Goal: Task Accomplishment & Management: Manage account settings

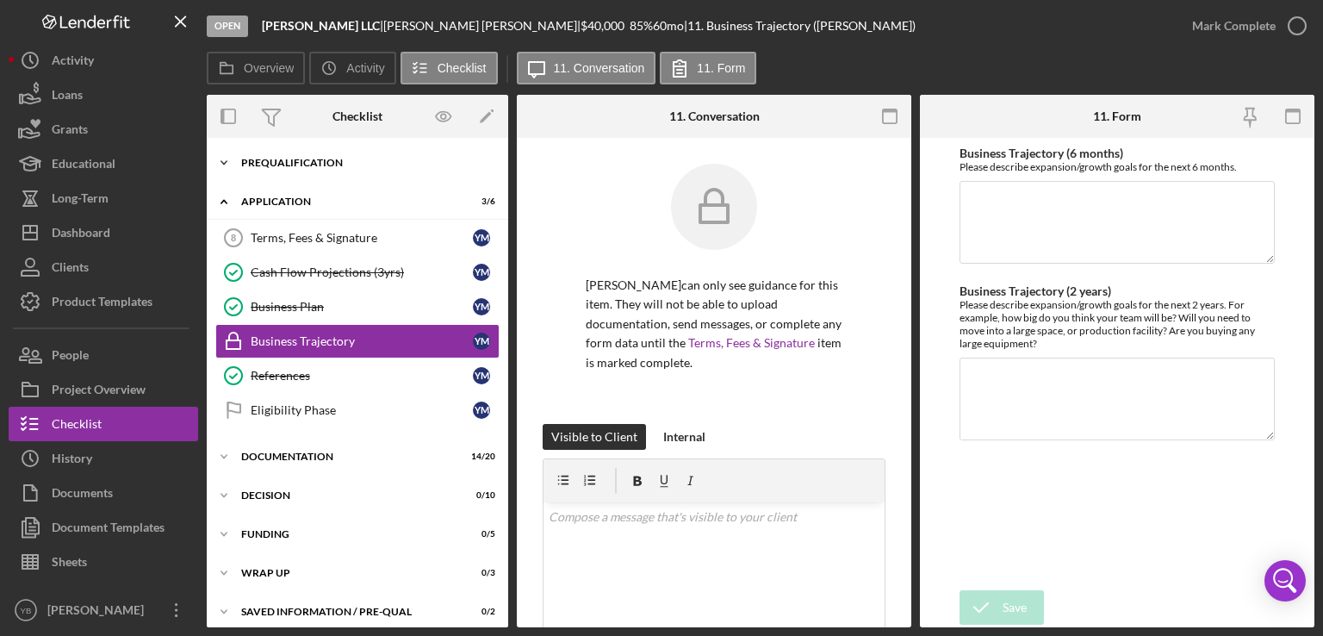
click at [319, 168] on div "Icon/Expander Prequalification 9 / 9" at bounding box center [357, 163] width 301 height 34
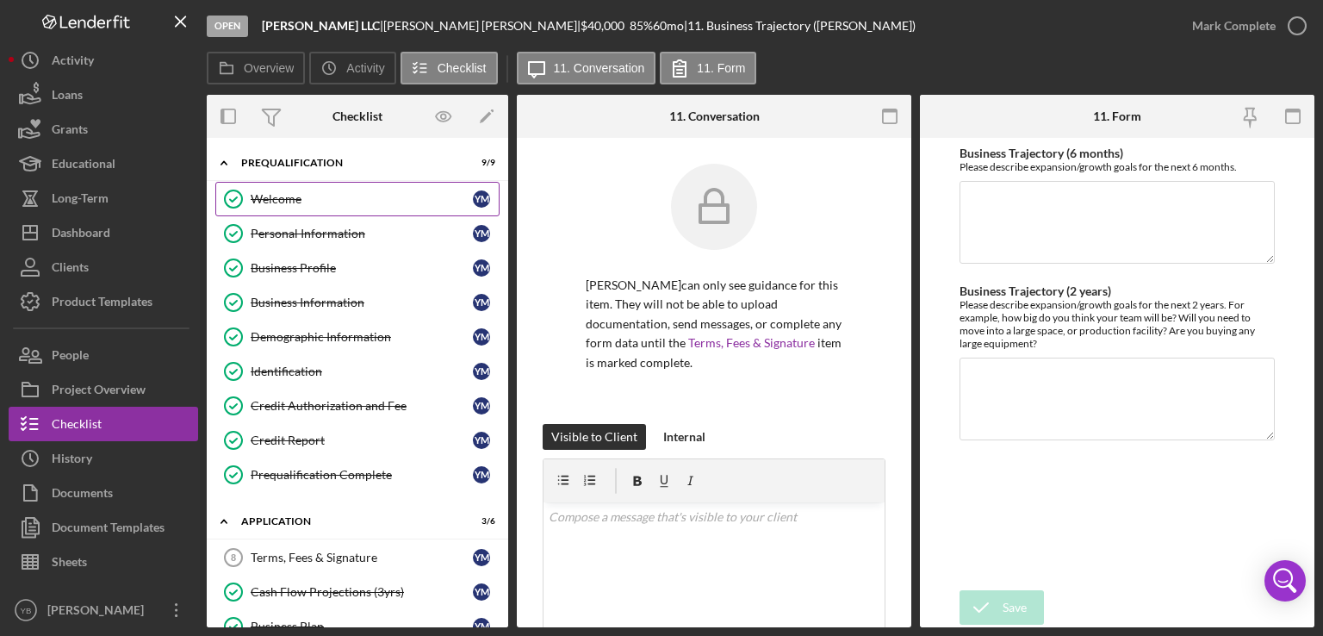
click at [310, 202] on div "Welcome" at bounding box center [362, 199] width 222 height 14
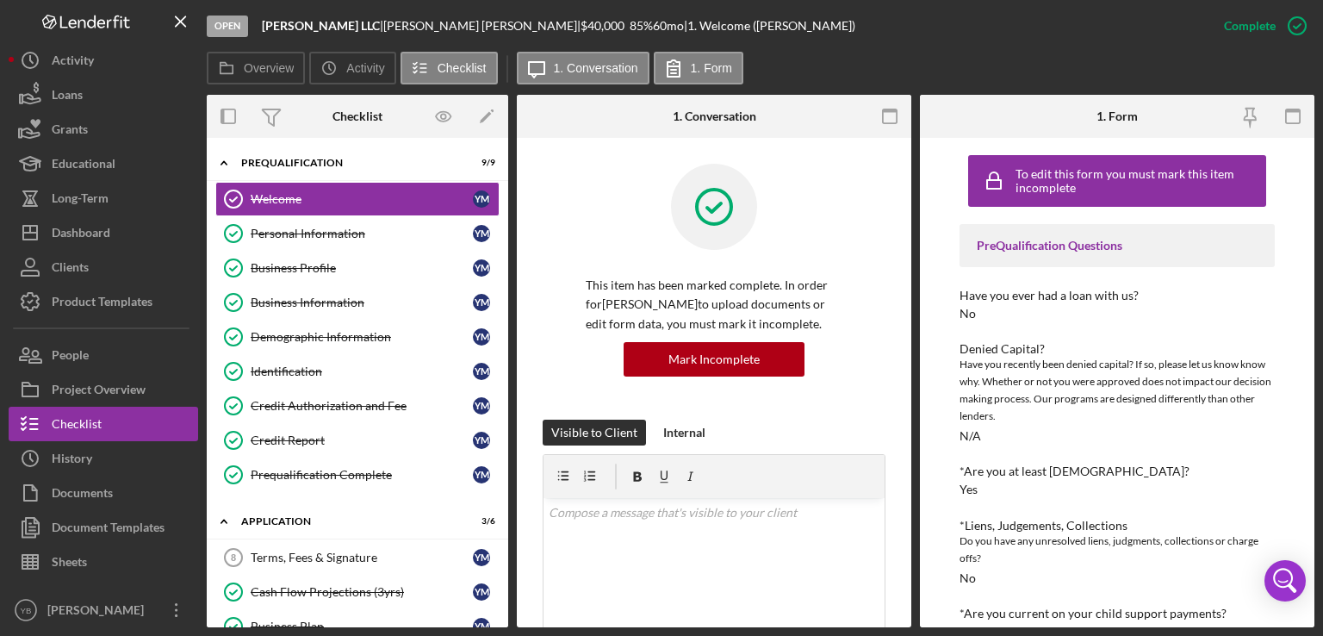
drag, startPoint x: 911, startPoint y: 390, endPoint x: 901, endPoint y: 407, distance: 20.1
click at [901, 407] on div "Overview Internal Workflow Stage Open Icon/Dropdown Arrow Archive (can unarchiv…" at bounding box center [761, 361] width 1108 height 532
click at [327, 228] on div "Personal Information" at bounding box center [362, 234] width 222 height 14
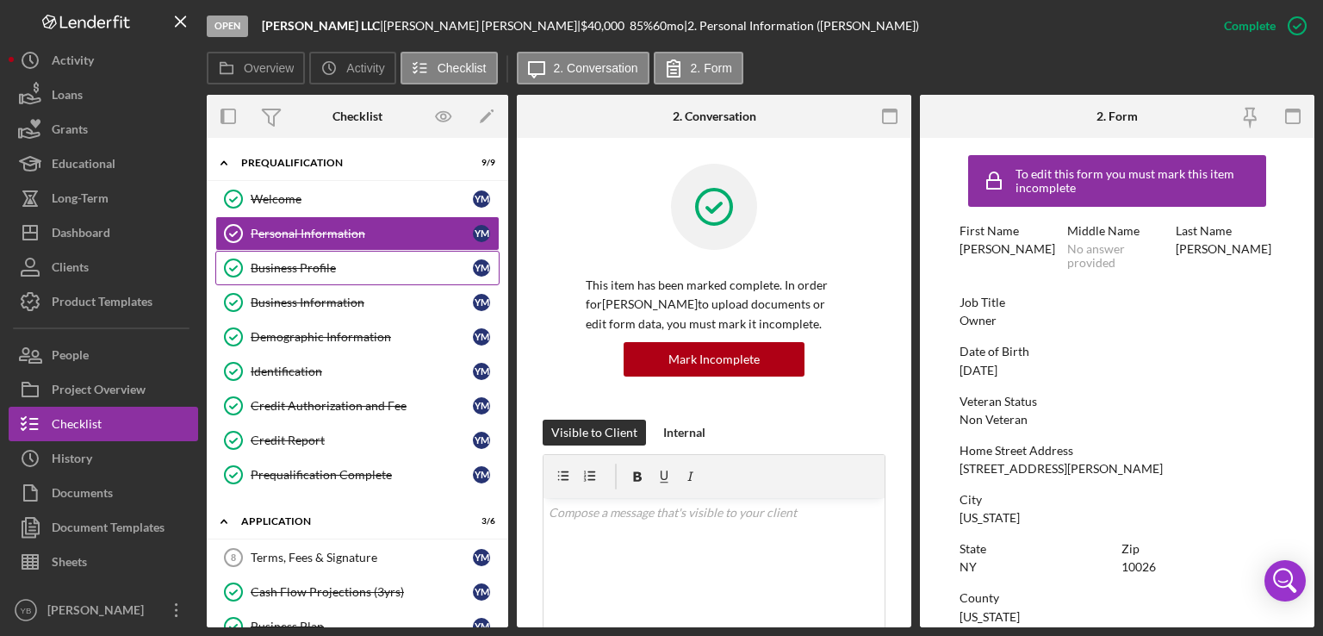
click at [309, 265] on div "Business Profile" at bounding box center [362, 268] width 222 height 14
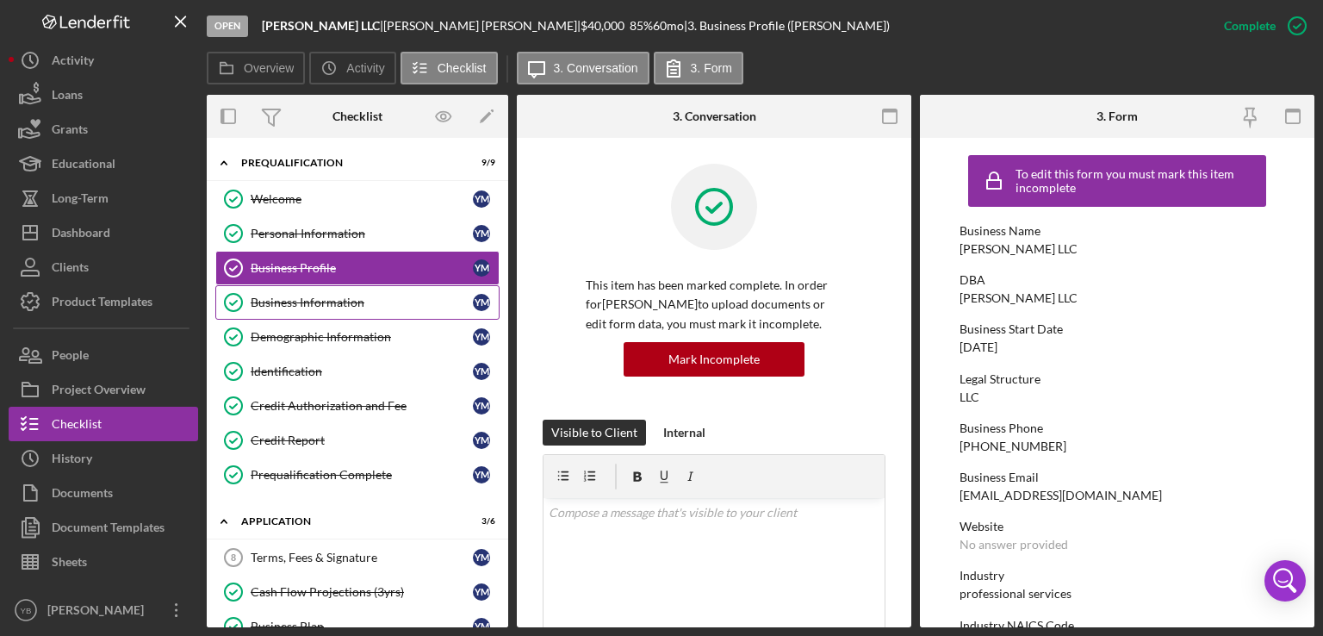
click at [309, 300] on div "Business Information" at bounding box center [362, 302] width 222 height 14
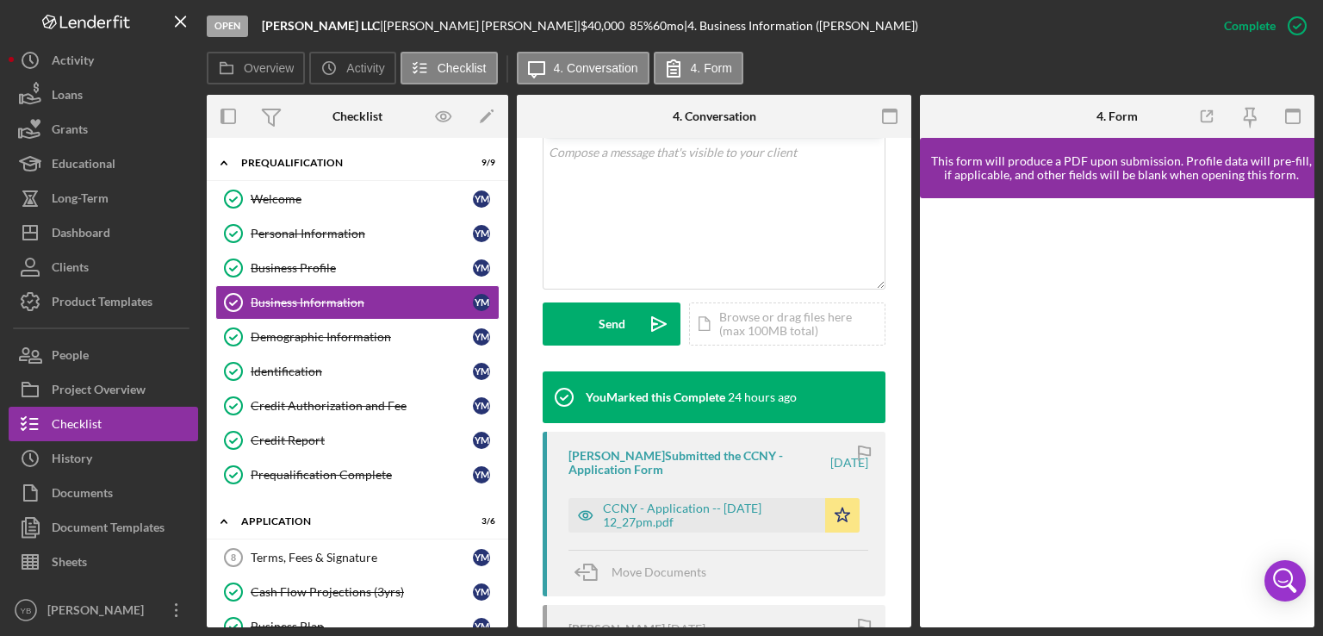
scroll to position [357, 0]
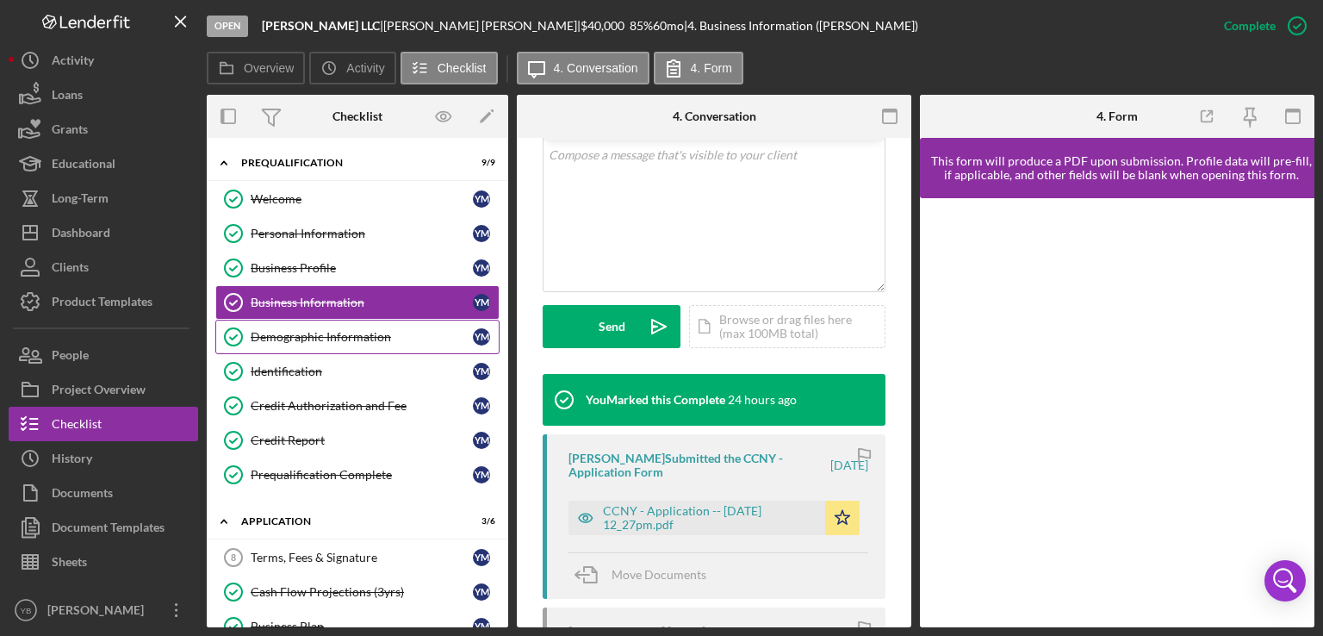
click at [348, 339] on div "Demographic Information" at bounding box center [362, 337] width 222 height 14
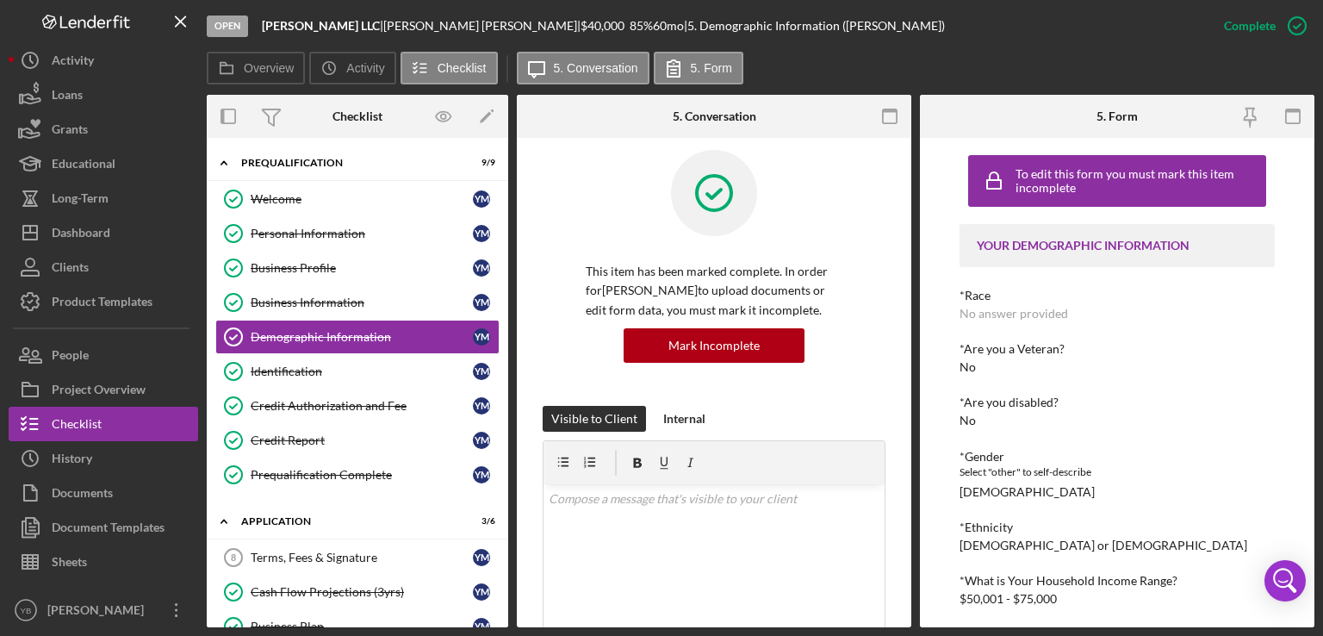
scroll to position [12, 0]
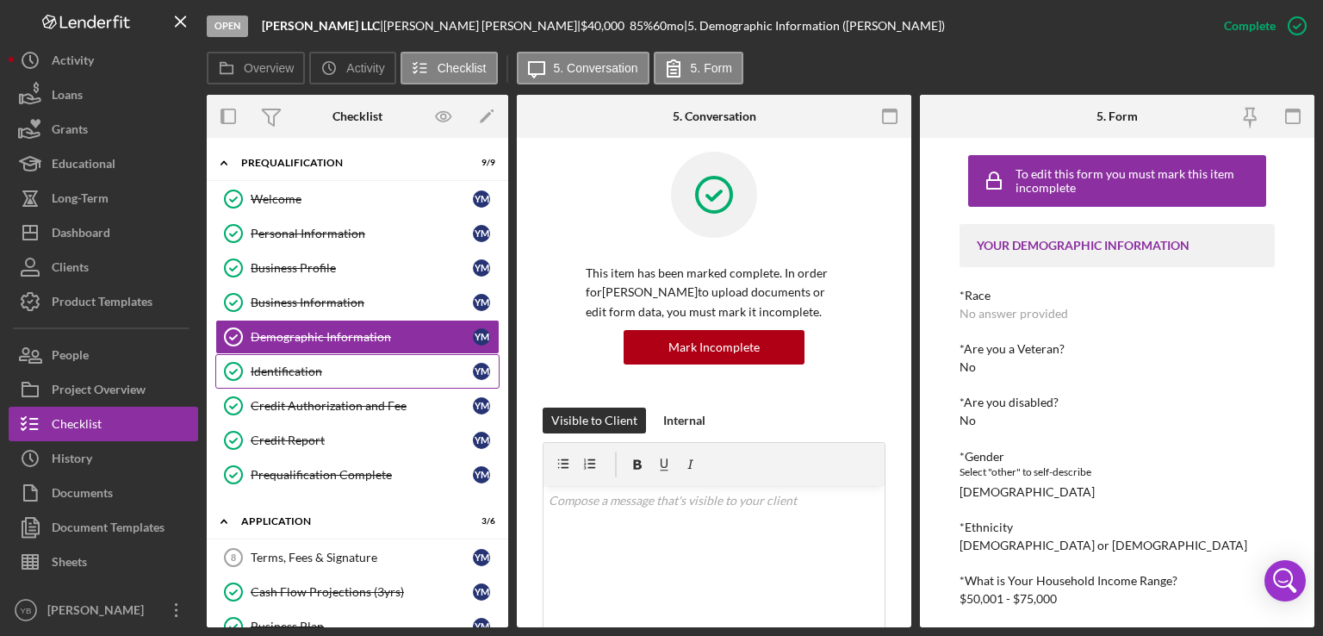
click at [306, 365] on div "Identification" at bounding box center [362, 371] width 222 height 14
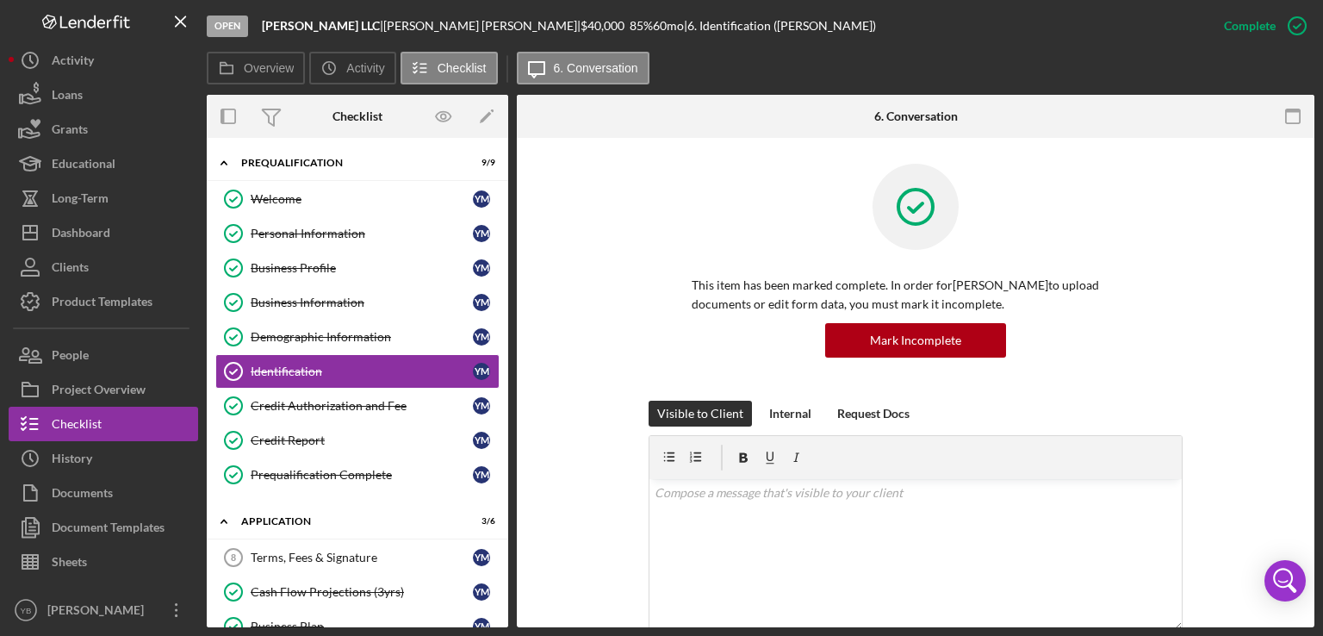
click at [1199, 344] on div "This item has been marked complete. In order for [PERSON_NAME] to upload docume…" at bounding box center [916, 282] width 746 height 237
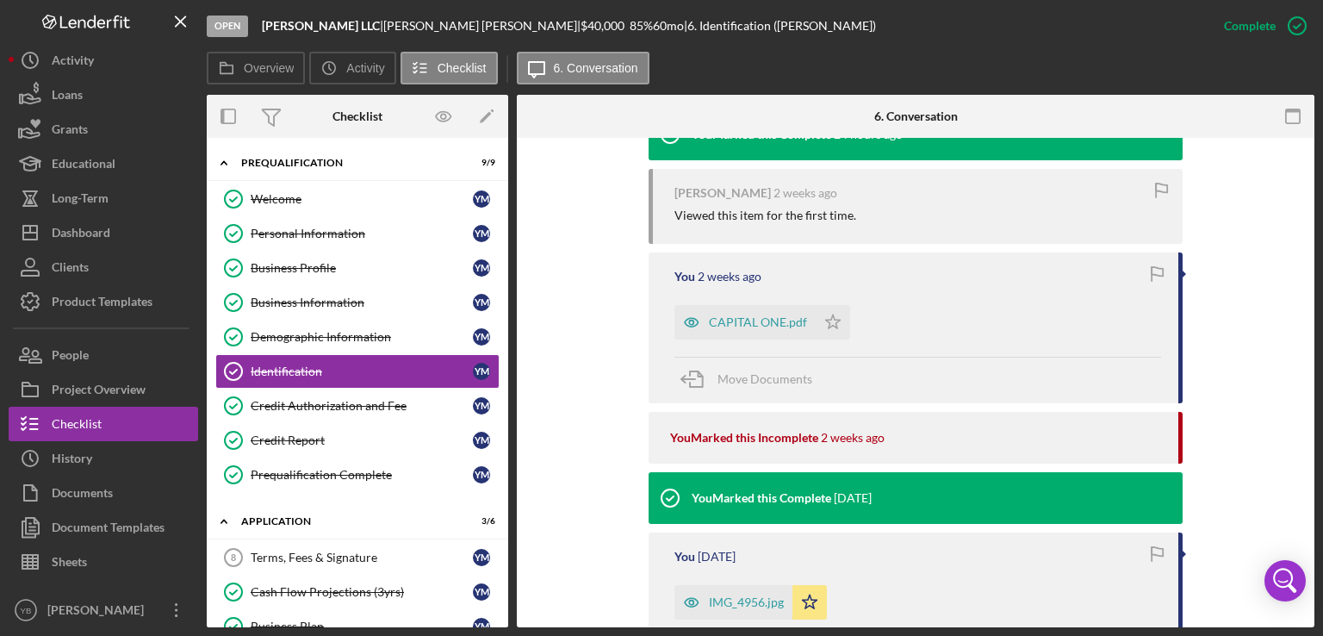
scroll to position [608, 0]
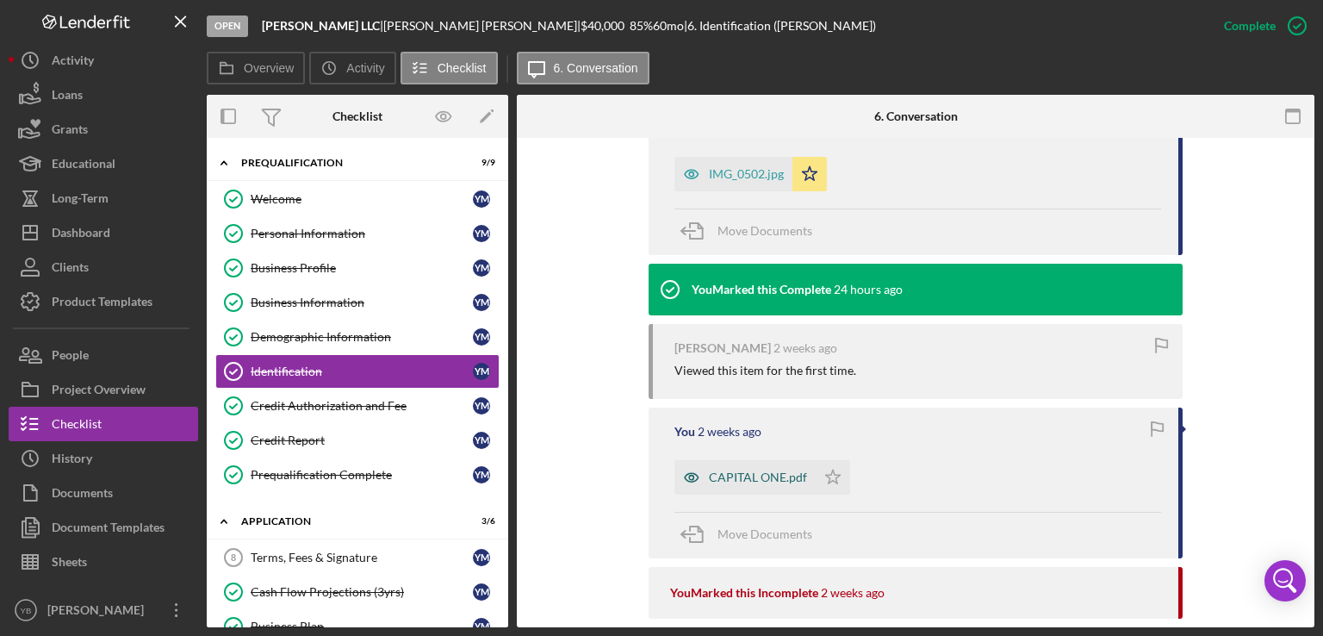
click at [772, 483] on div "CAPITAL ONE.pdf" at bounding box center [758, 477] width 98 height 14
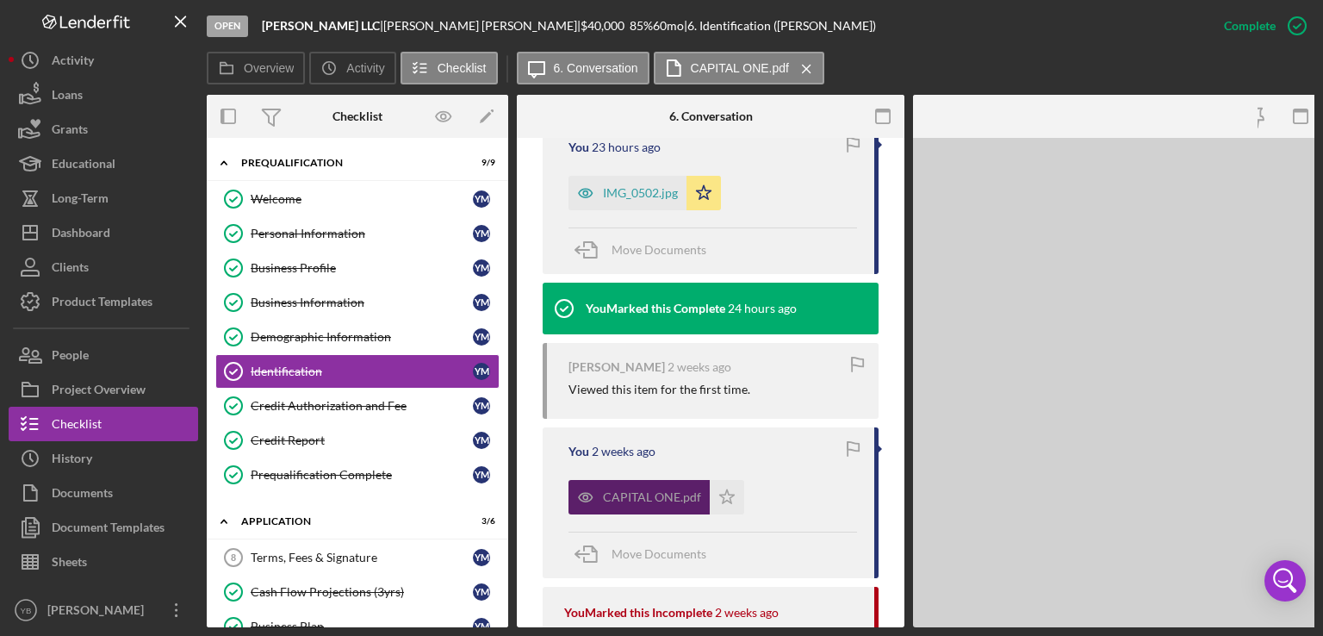
scroll to position [627, 0]
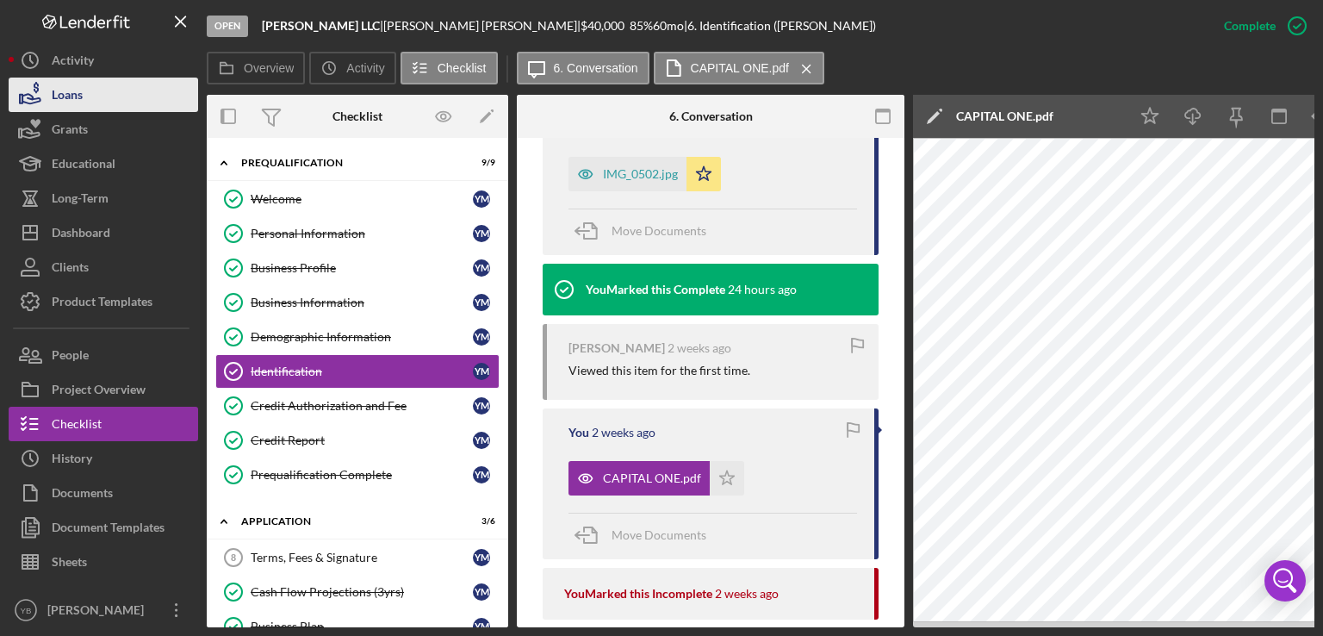
click at [108, 90] on button "Loans" at bounding box center [103, 95] width 189 height 34
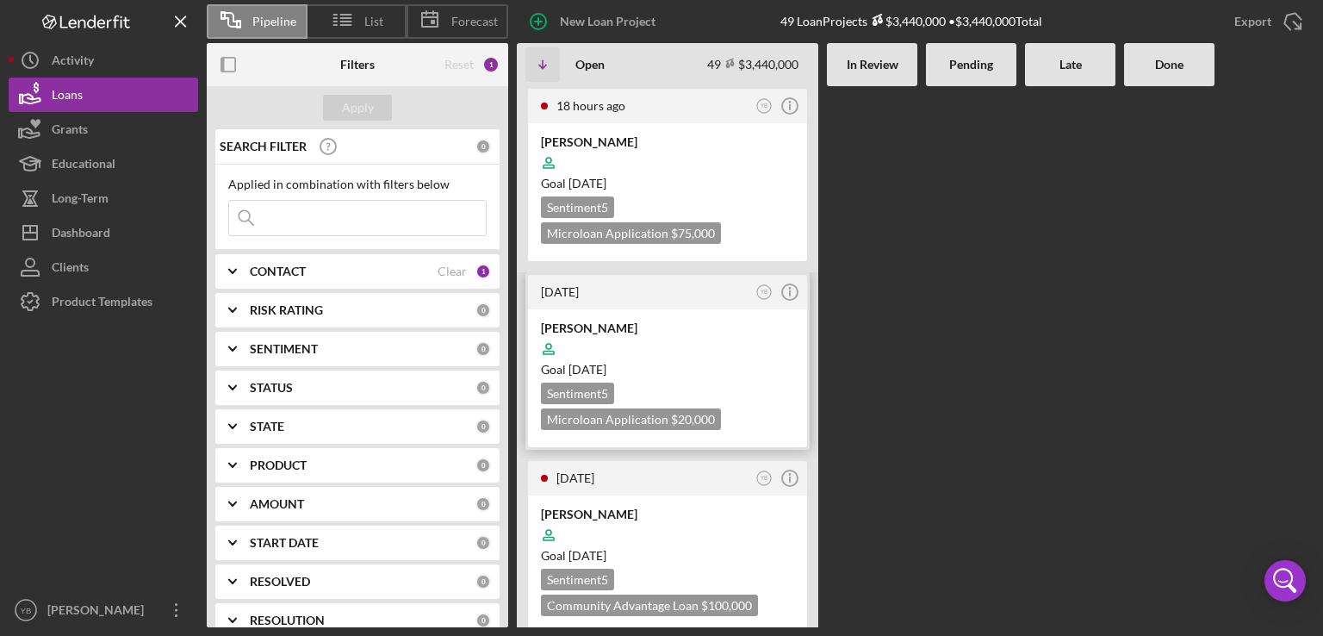
click at [689, 340] on div at bounding box center [667, 348] width 253 height 33
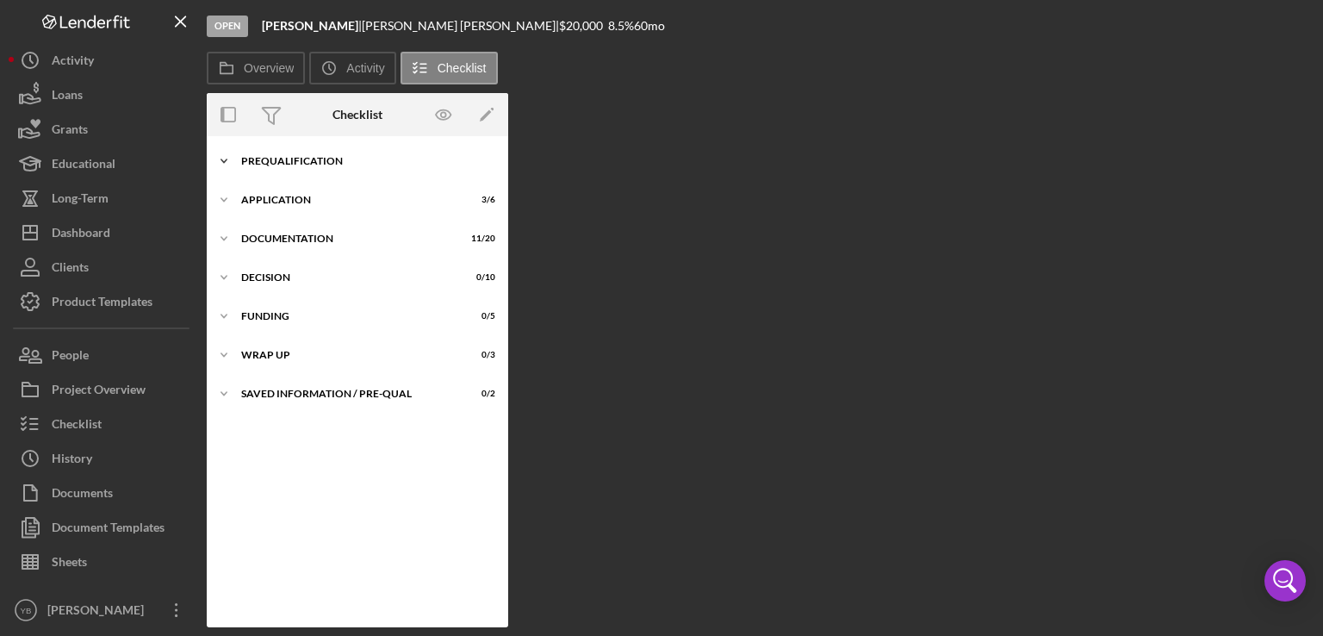
click at [293, 155] on div "Icon/Expander Prequalification 9 / 9" at bounding box center [357, 161] width 301 height 34
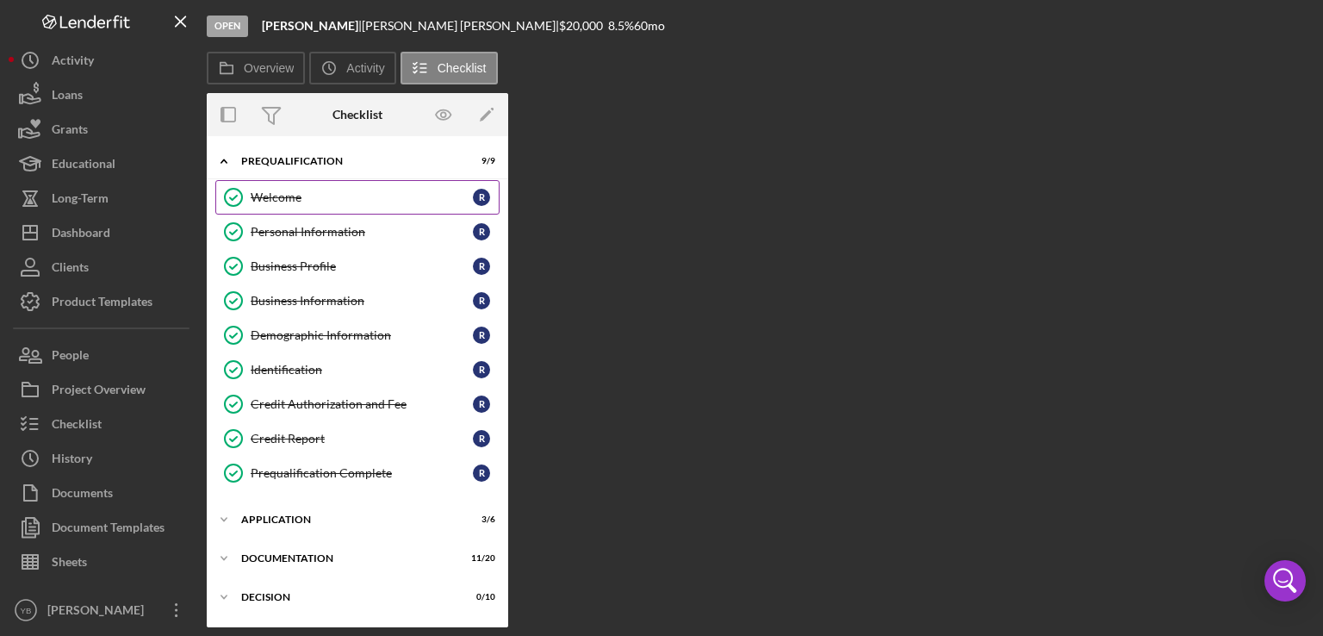
click at [300, 199] on div "Welcome" at bounding box center [362, 197] width 222 height 14
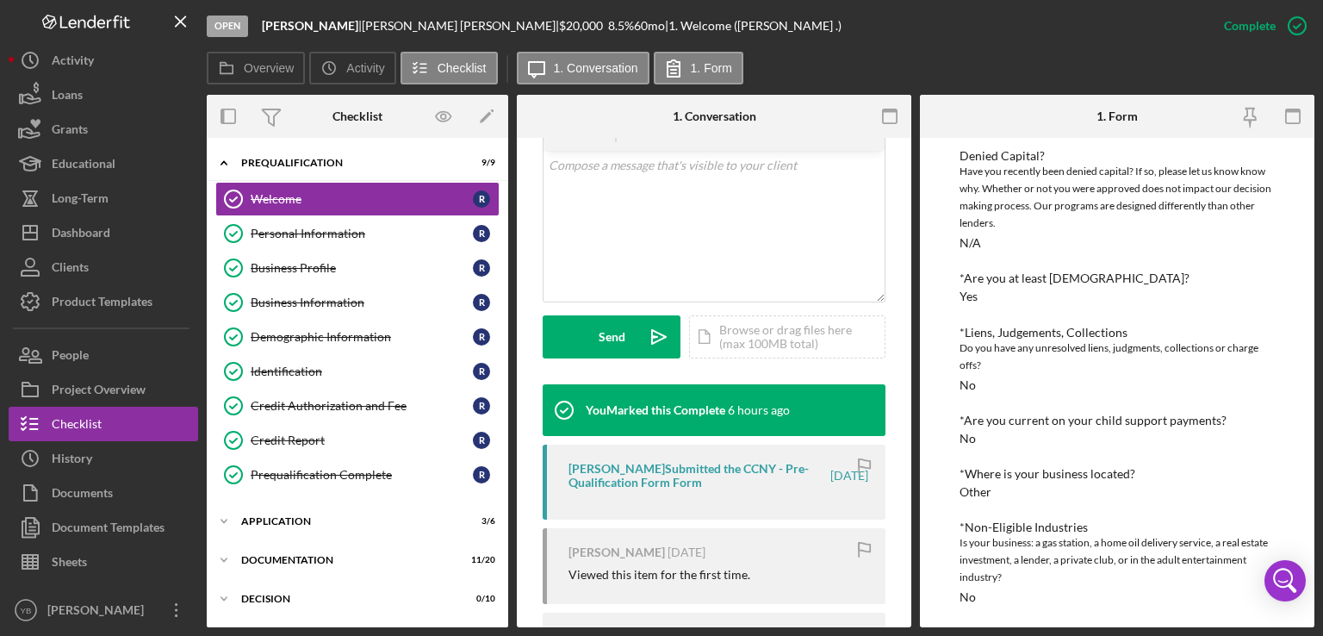
scroll to position [196, 0]
click at [349, 235] on div "Personal Information" at bounding box center [362, 234] width 222 height 14
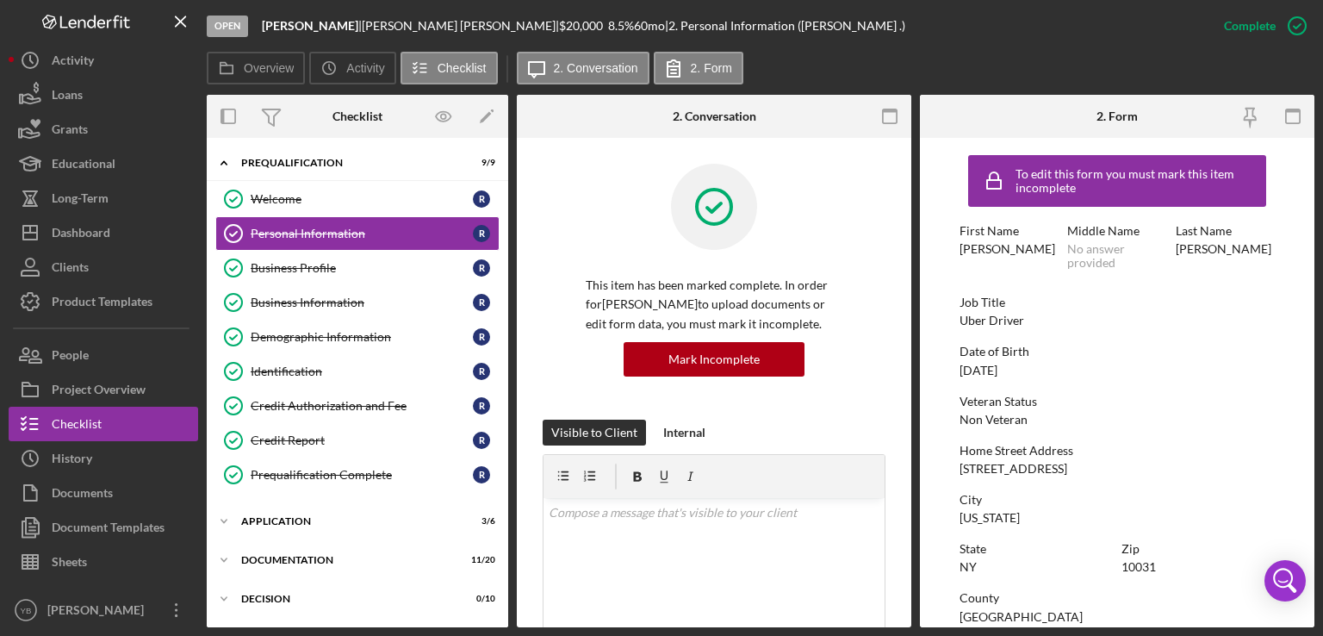
click at [1219, 379] on div "To edit this form you must mark this item incomplete First Name Rafael Middle N…" at bounding box center [1116, 546] width 315 height 801
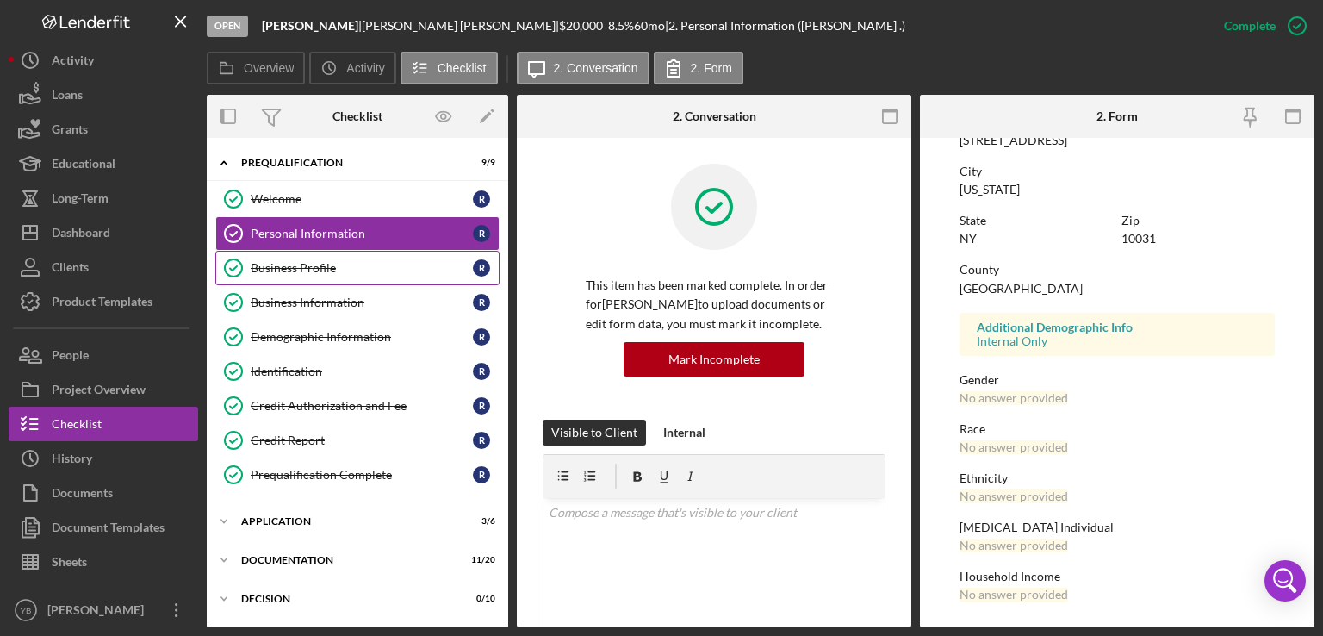
click at [303, 266] on div "Business Profile" at bounding box center [362, 268] width 222 height 14
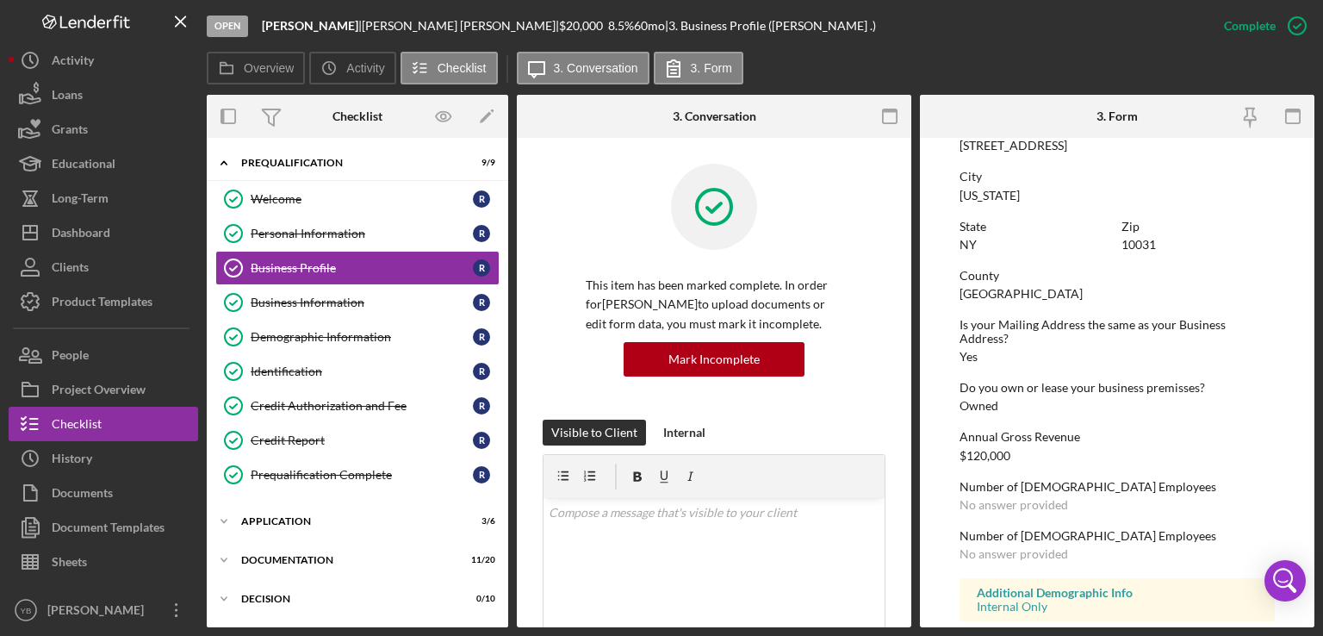
scroll to position [823, 0]
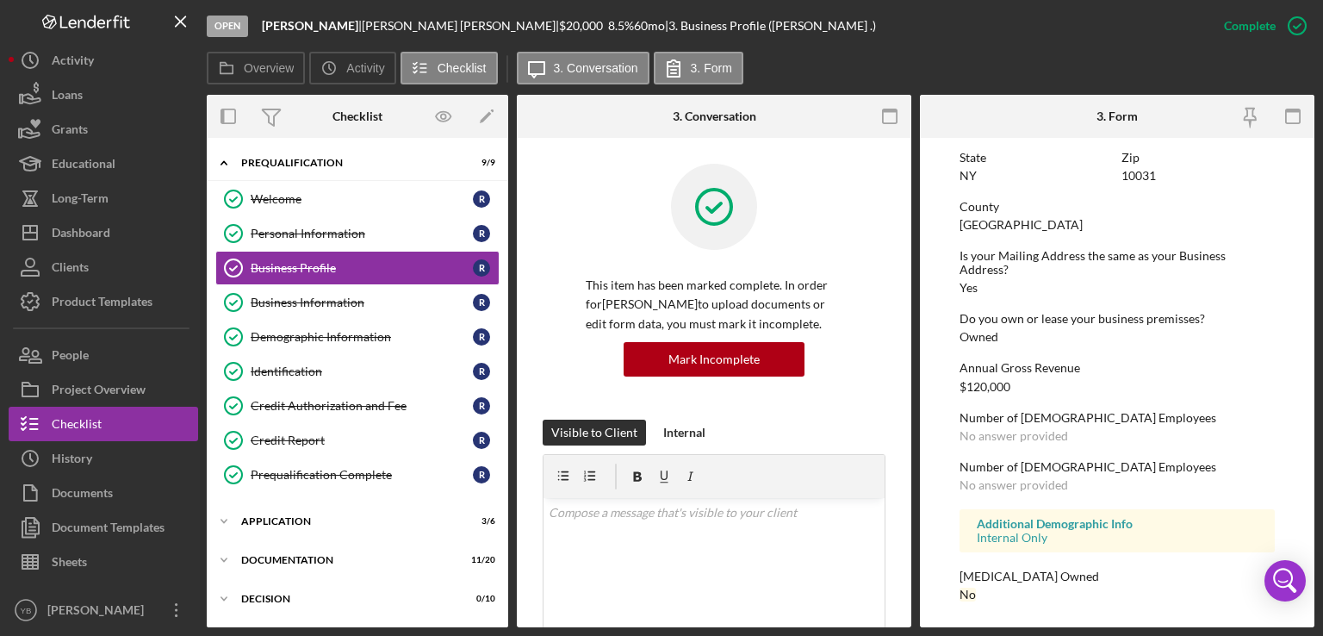
click at [1034, 583] on div "Low Income Owned No" at bounding box center [1116, 585] width 315 height 32
click at [332, 311] on link "Business Information Business Information R" at bounding box center [357, 302] width 284 height 34
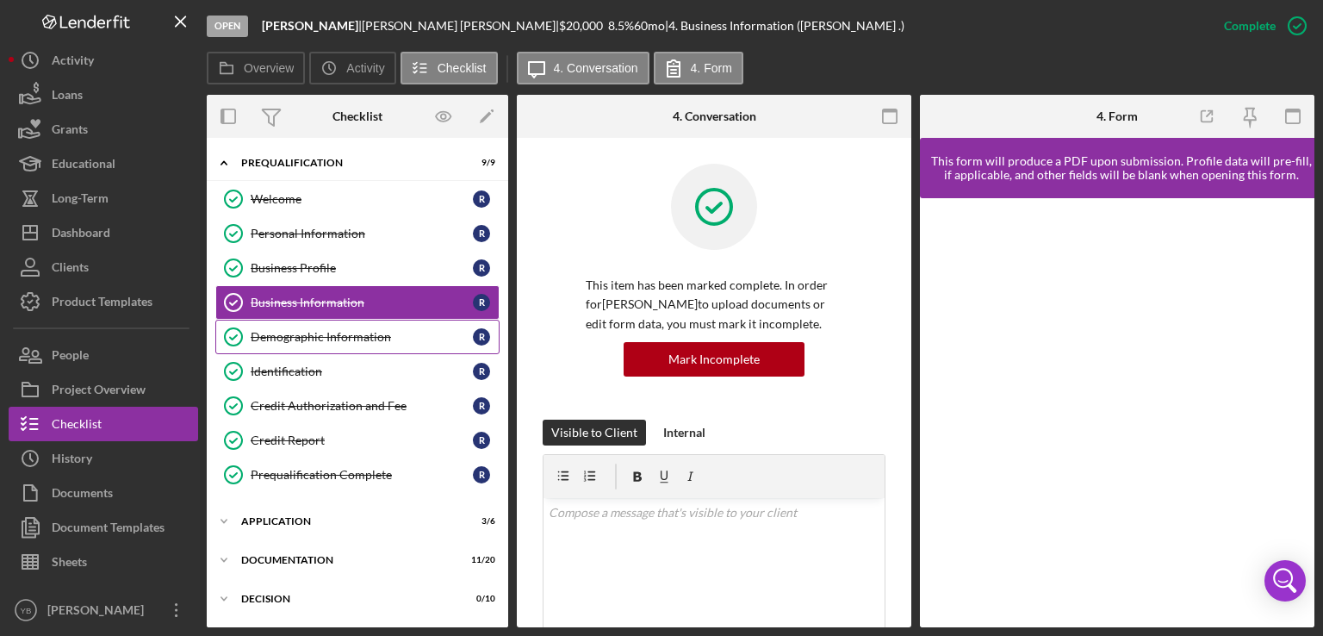
click at [316, 338] on div "Demographic Information" at bounding box center [362, 337] width 222 height 14
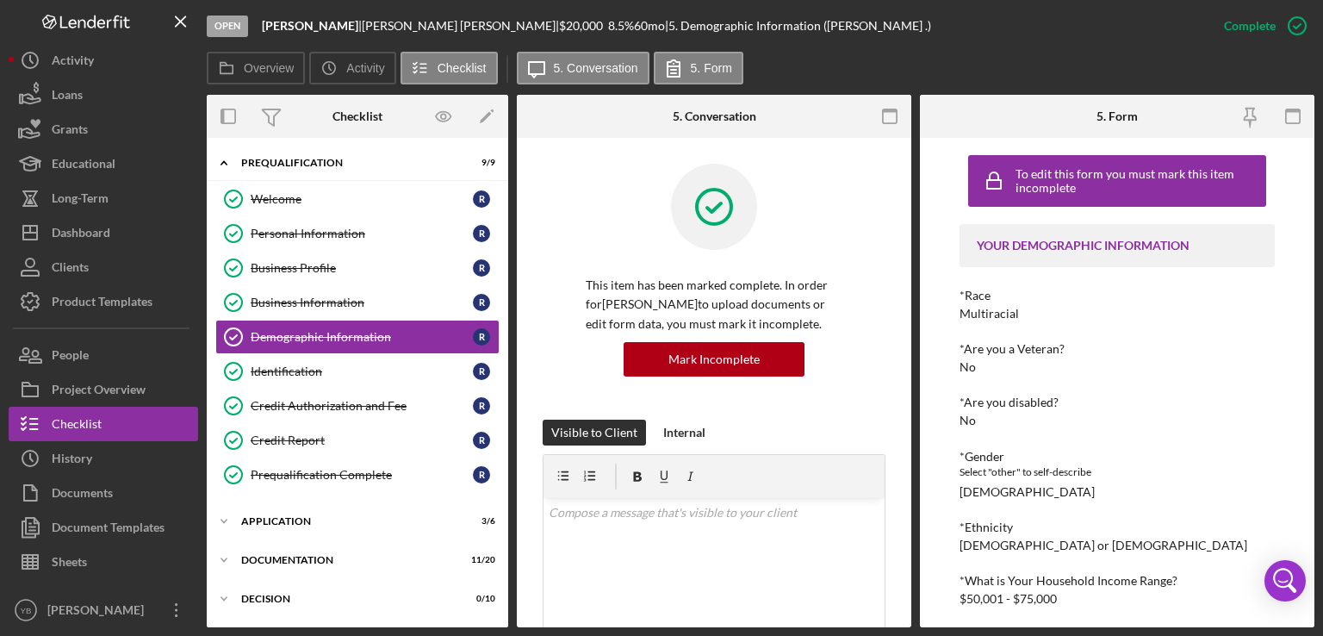
click at [1225, 422] on div "*Are you disabled? No" at bounding box center [1116, 411] width 315 height 32
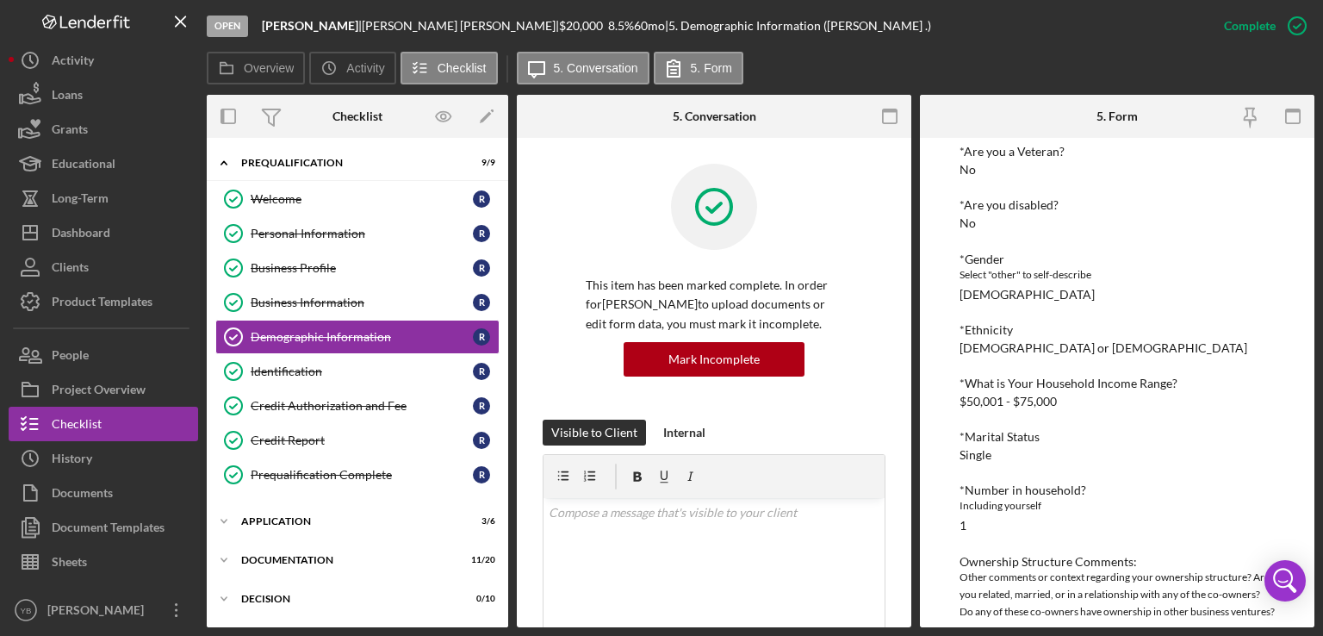
scroll to position [252, 0]
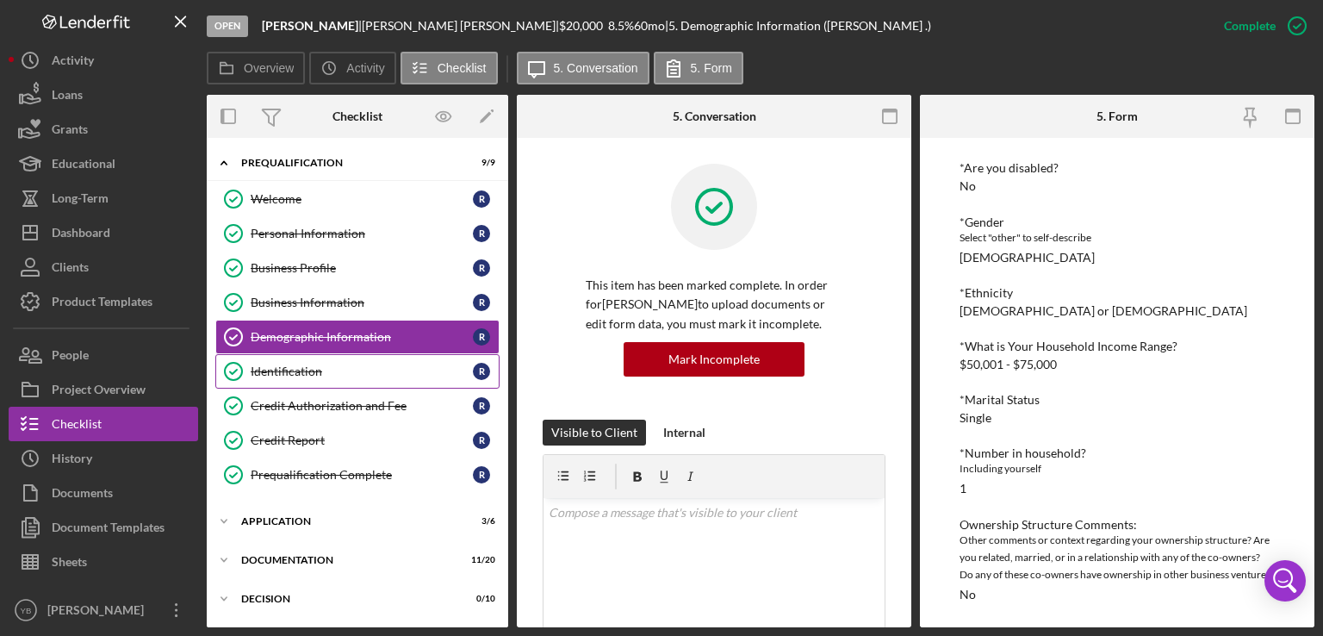
click at [282, 369] on div "Identification" at bounding box center [362, 371] width 222 height 14
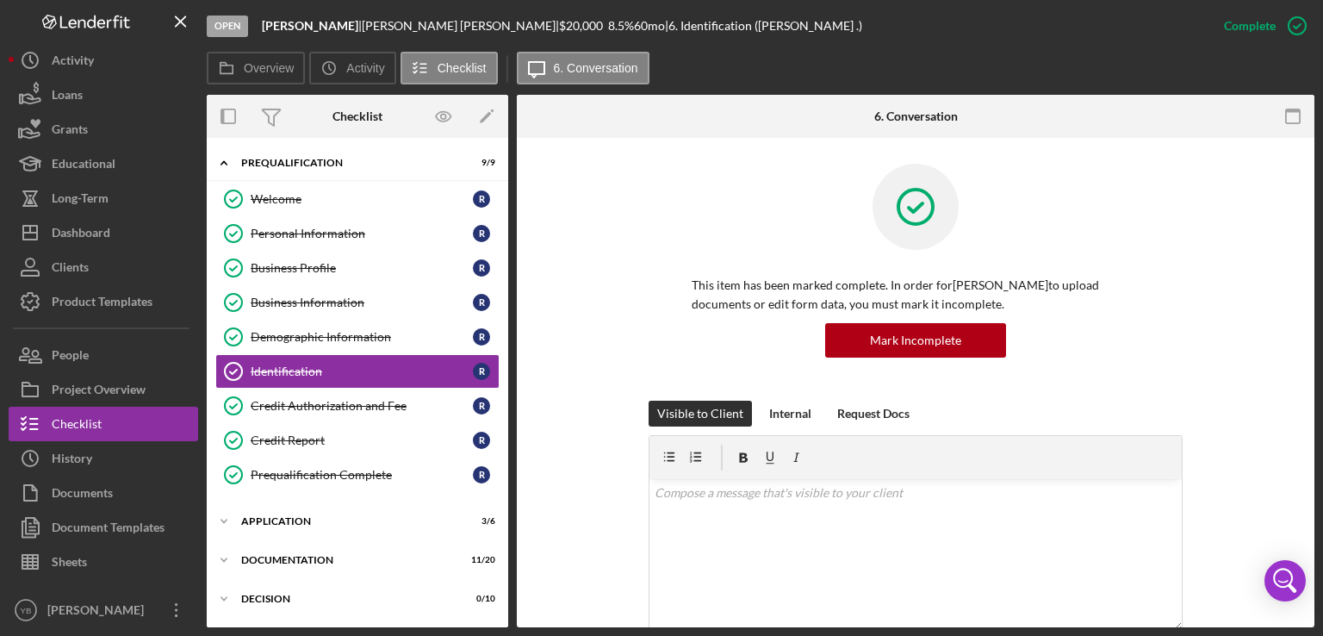
click at [1213, 342] on div "This item has been marked complete. In order for Rafael Rosario to upload docum…" at bounding box center [916, 282] width 746 height 237
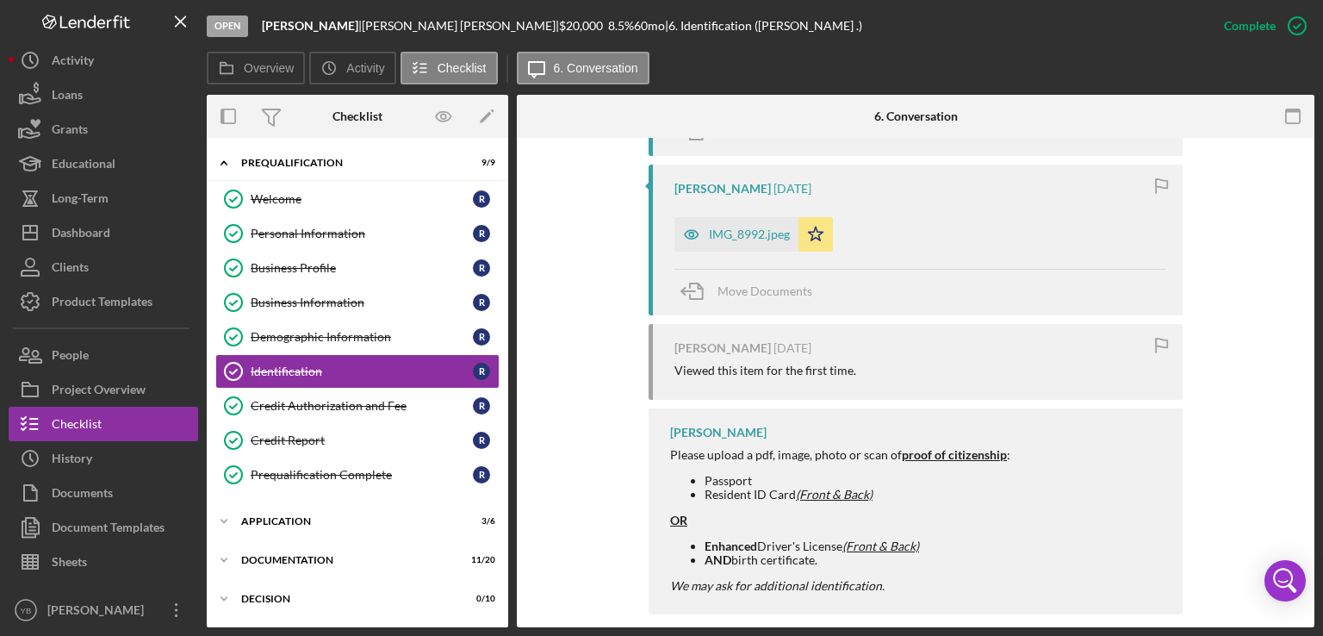
scroll to position [947, 0]
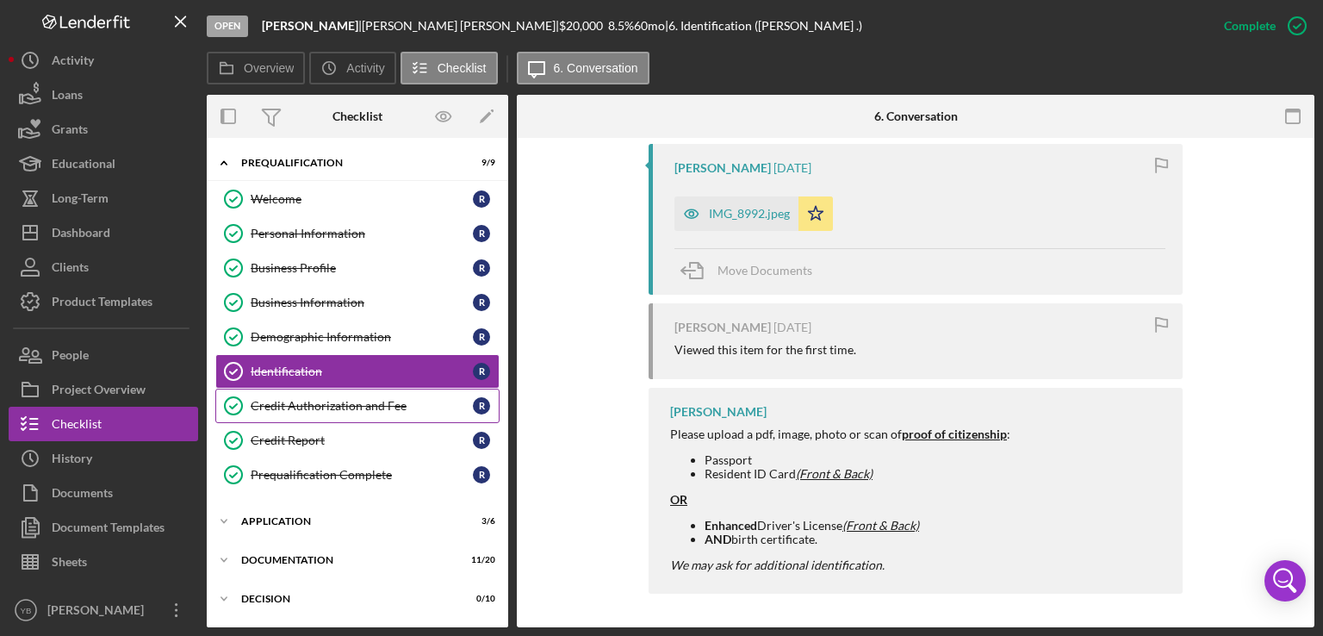
click at [330, 404] on div "Credit Authorization and Fee" at bounding box center [362, 406] width 222 height 14
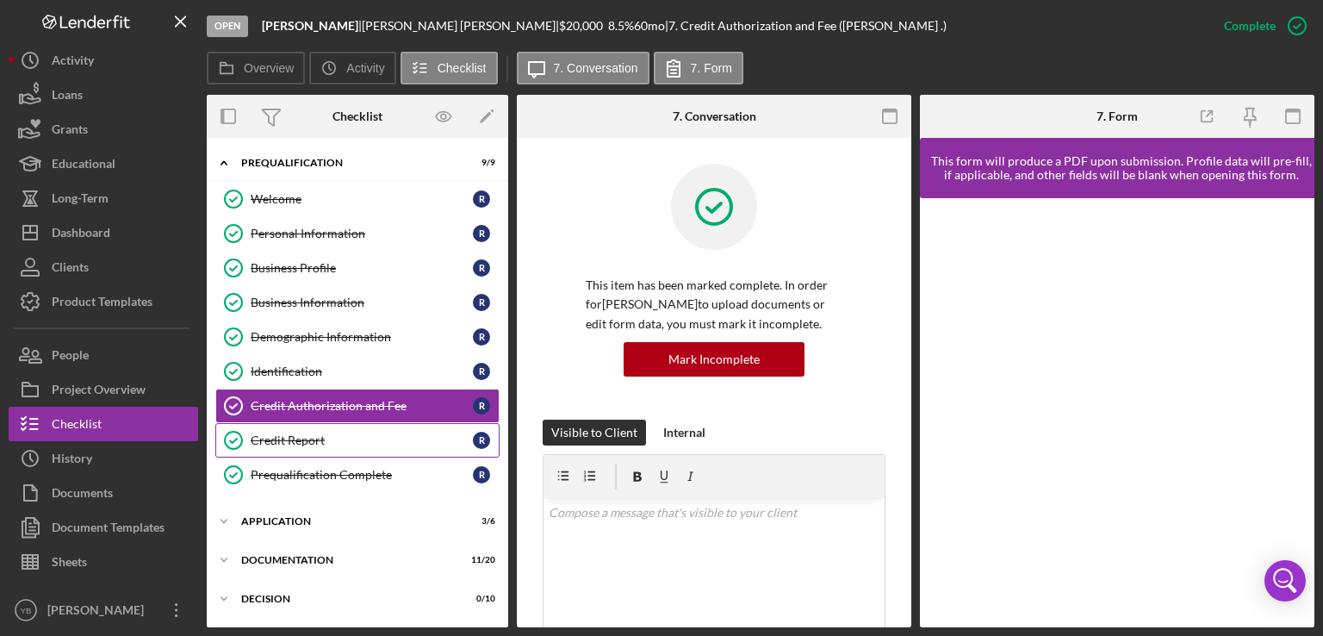
click at [280, 437] on div "Credit Report" at bounding box center [362, 440] width 222 height 14
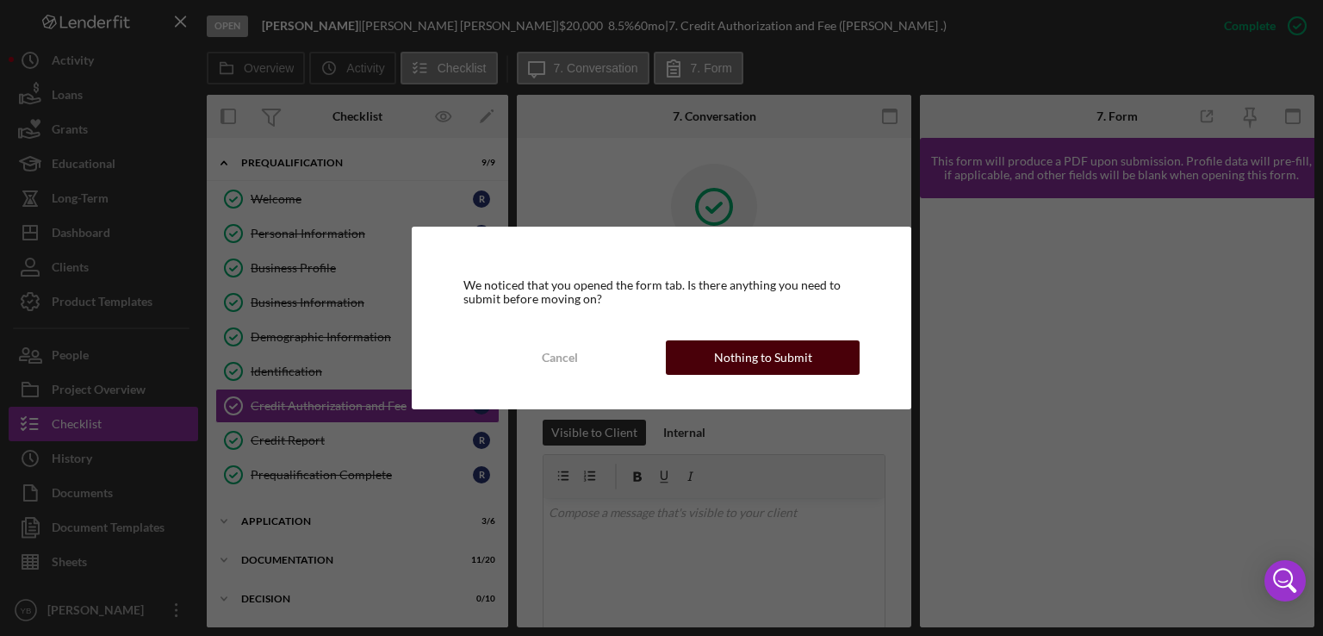
click at [802, 351] on div "Nothing to Submit" at bounding box center [763, 357] width 98 height 34
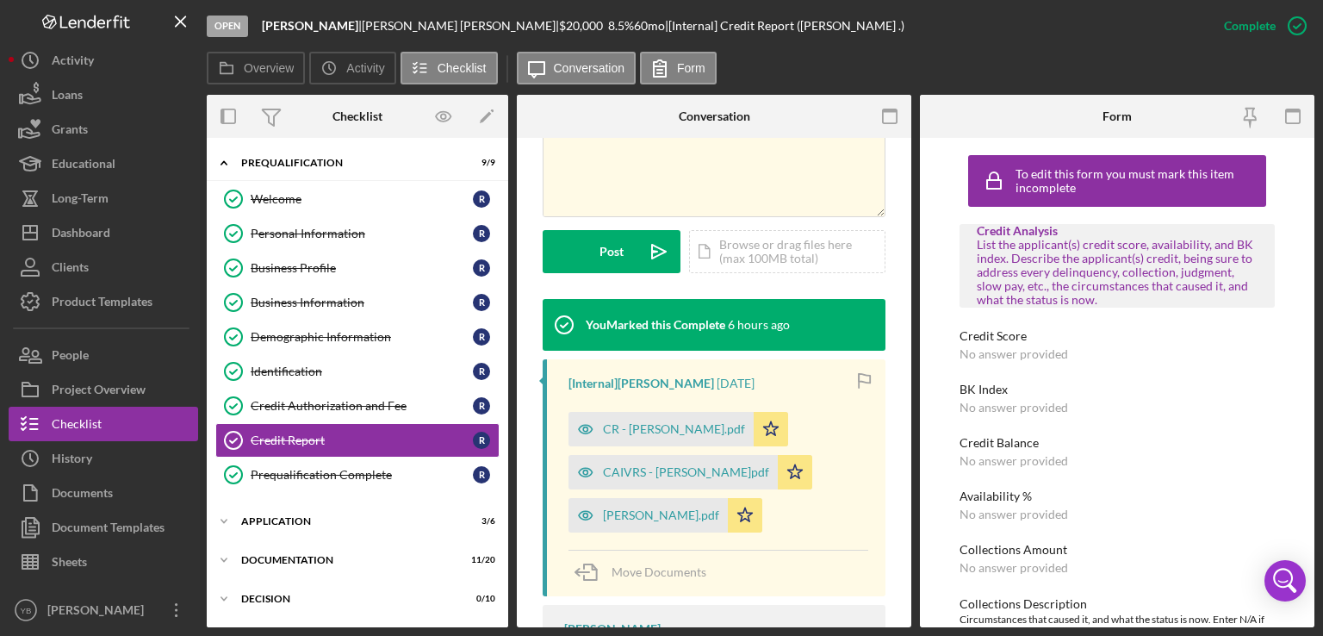
scroll to position [359, 0]
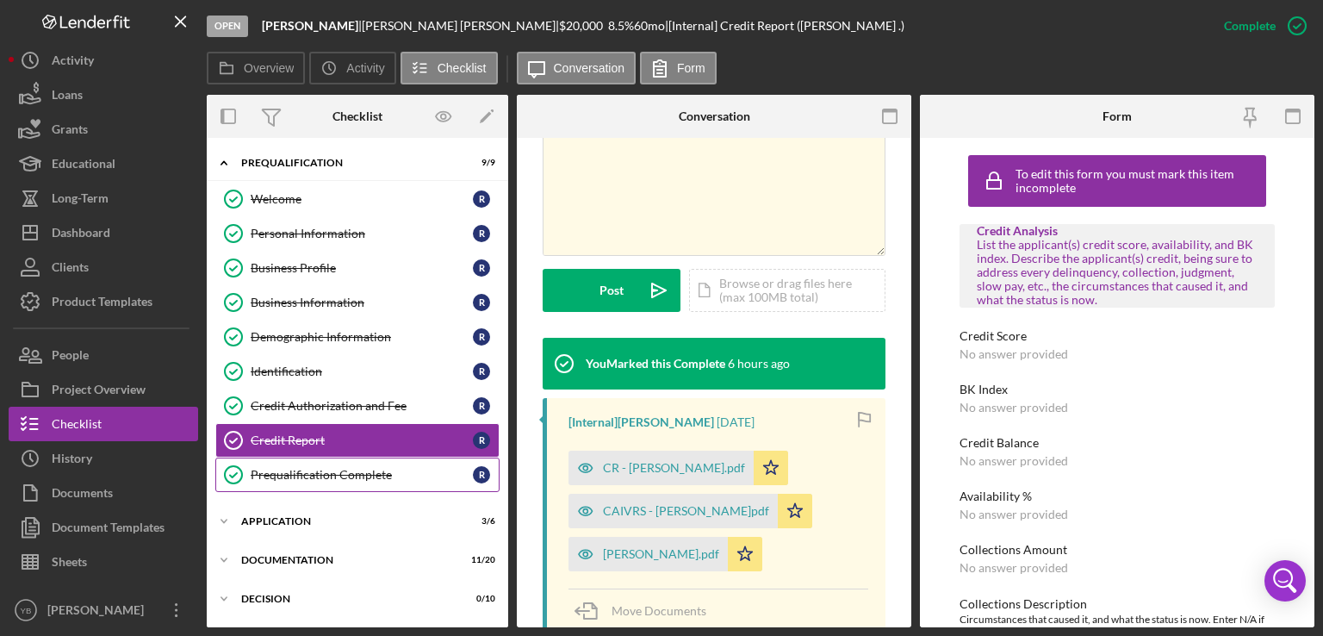
click at [316, 469] on div "Prequalification Complete" at bounding box center [362, 475] width 222 height 14
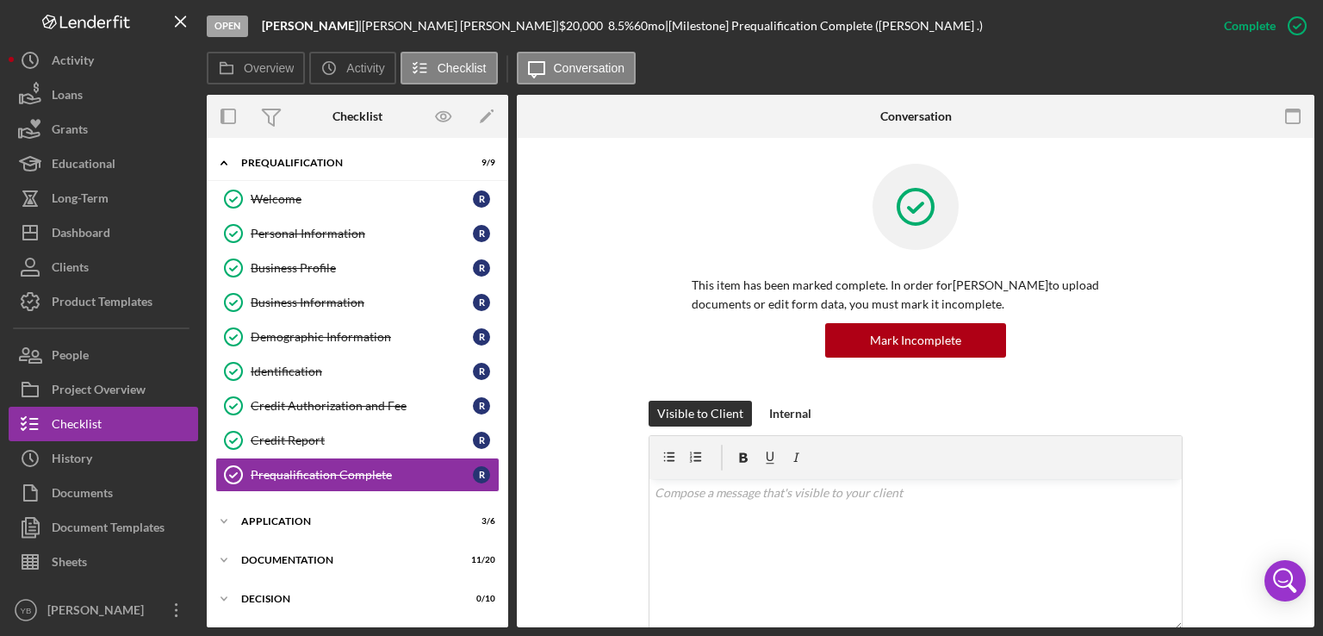
click at [1314, 221] on div "Open Rafael Rosario | Rafael Rosario | $20,000 $20,000 8.5 % 60 mo | [Milestone…" at bounding box center [661, 318] width 1323 height 636
click at [1299, 283] on div "This item has been marked complete. In order for Rafael Rosario to upload docum…" at bounding box center [916, 594] width 798 height 912
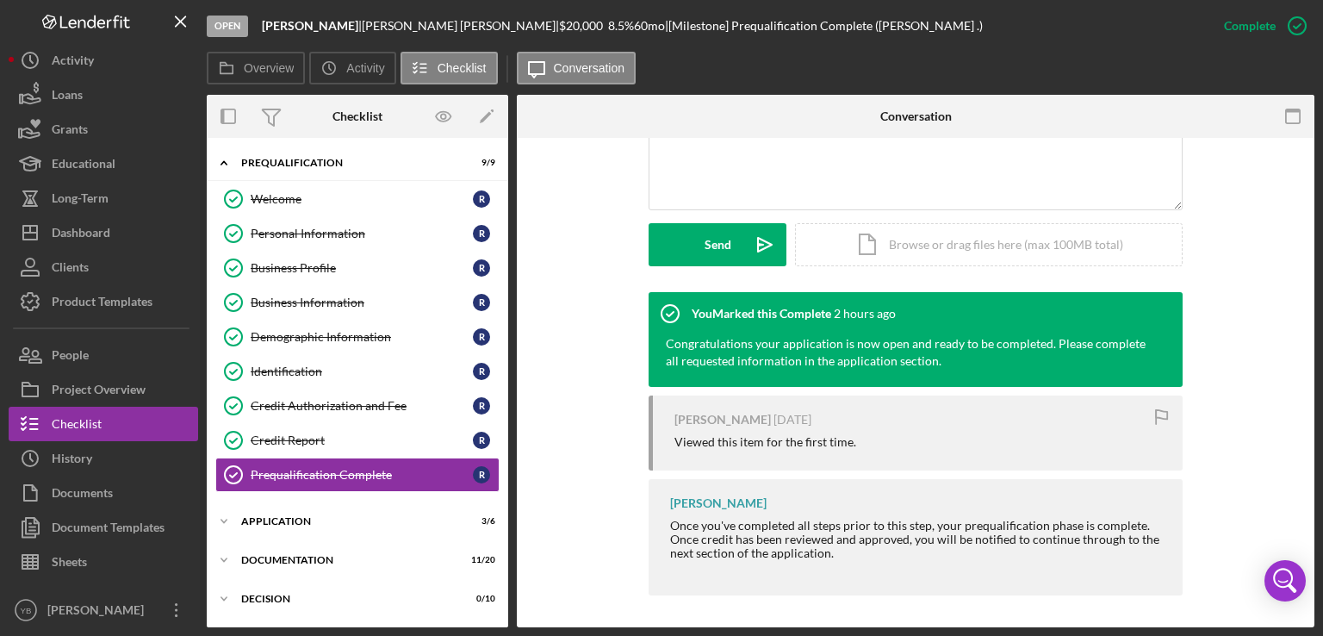
scroll to position [423, 0]
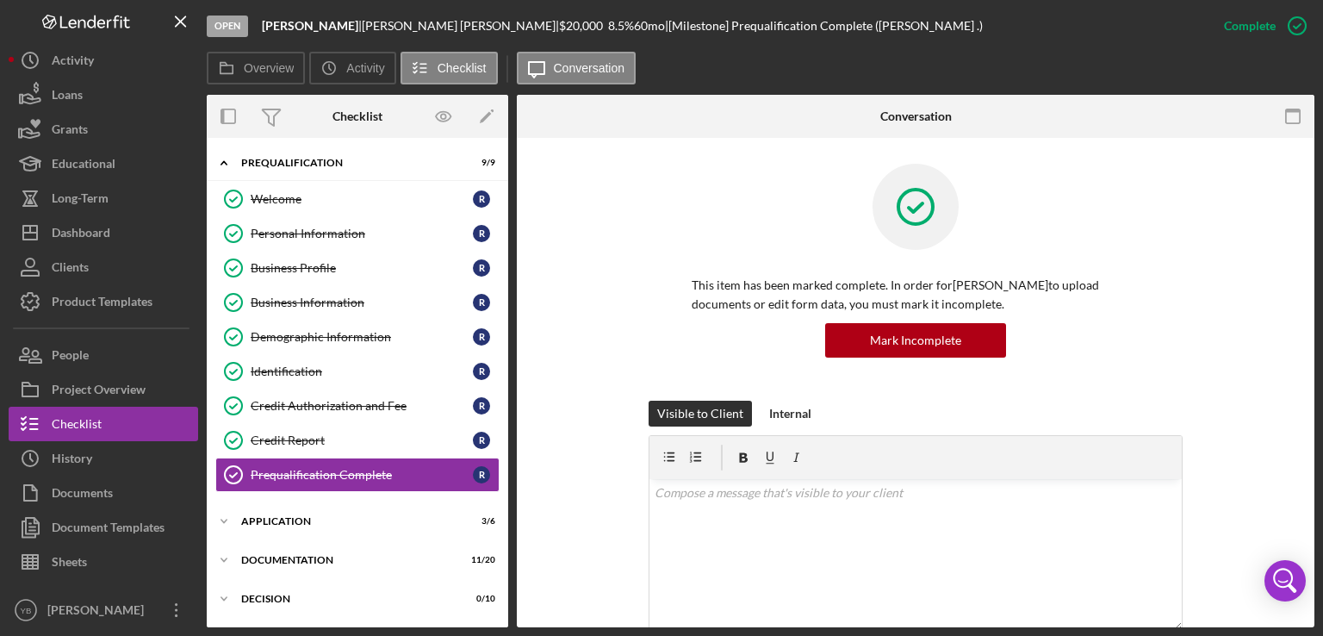
scroll to position [90, 0]
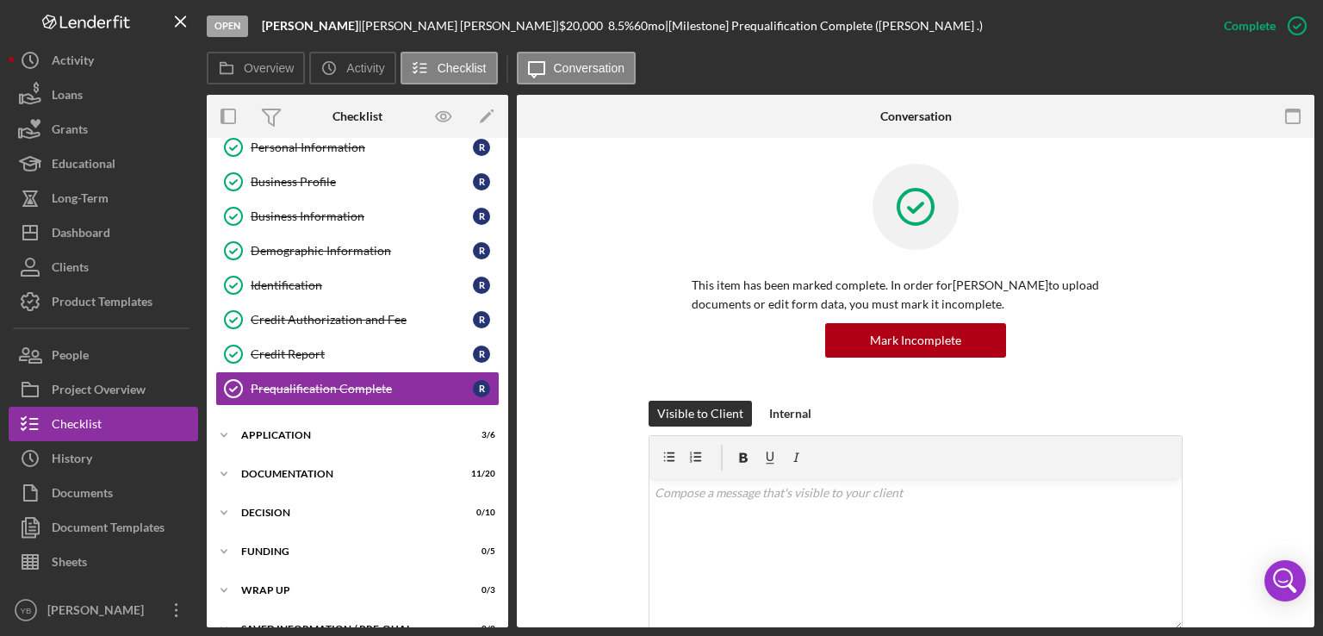
scroll to position [90, 0]
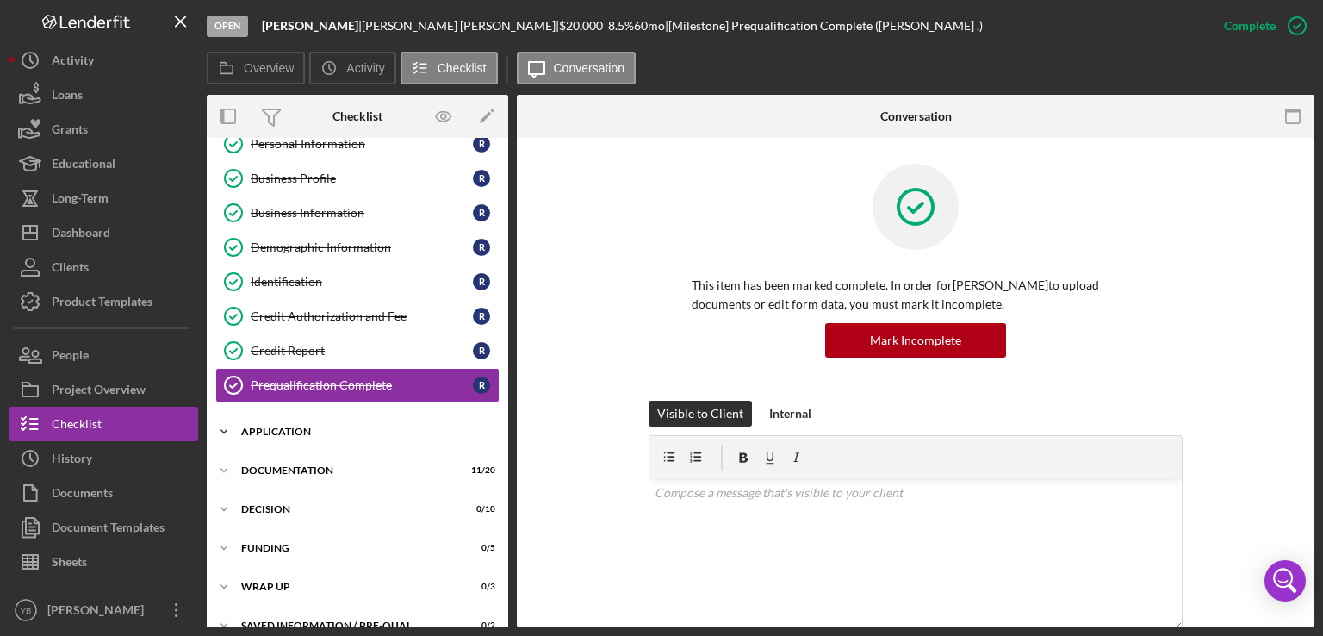
click at [283, 432] on div "Application" at bounding box center [363, 431] width 245 height 10
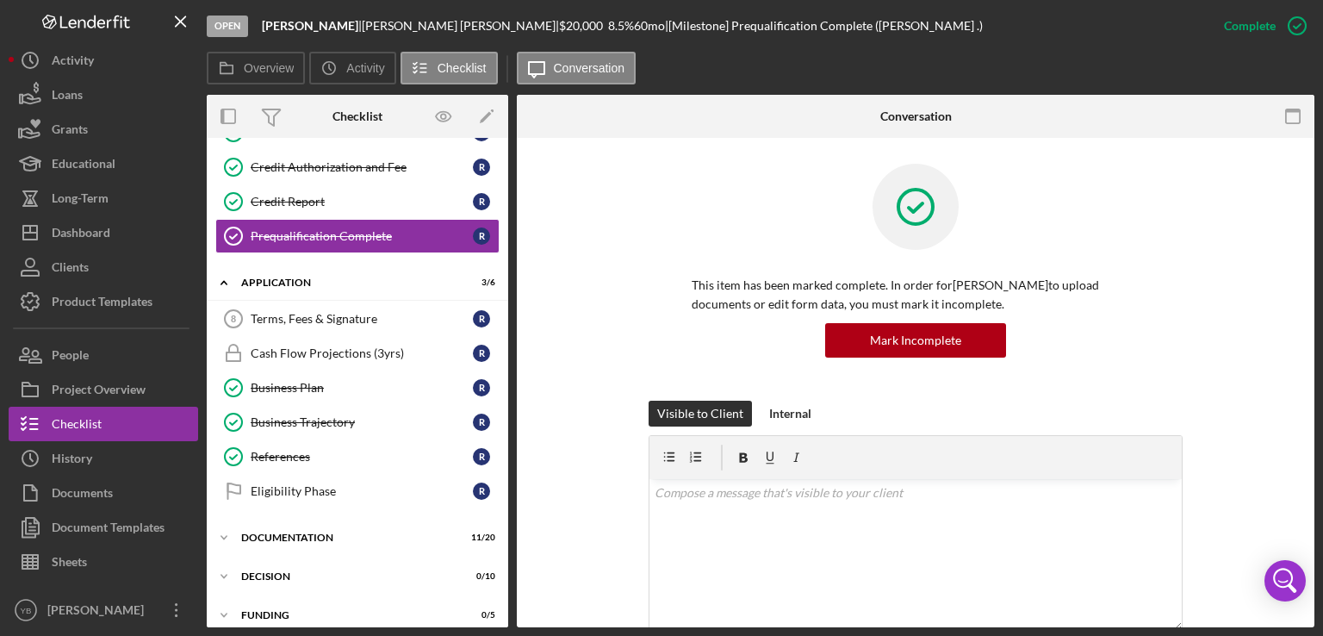
scroll to position [251, 0]
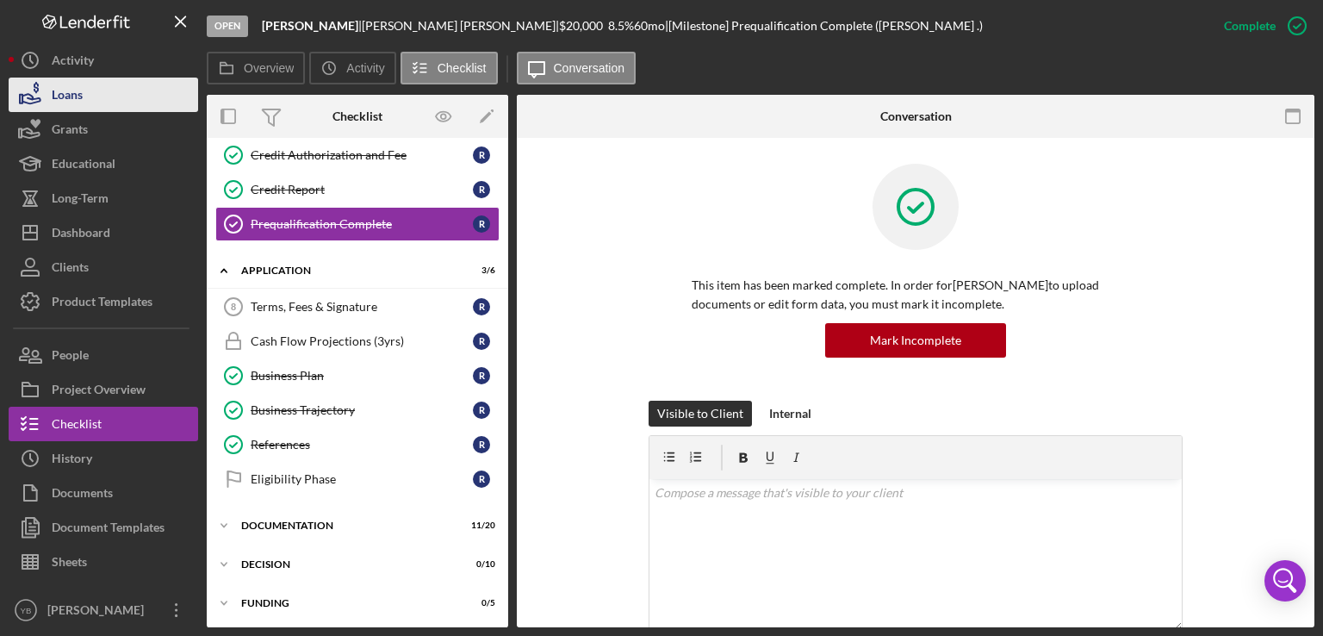
click at [79, 89] on div "Loans" at bounding box center [67, 97] width 31 height 39
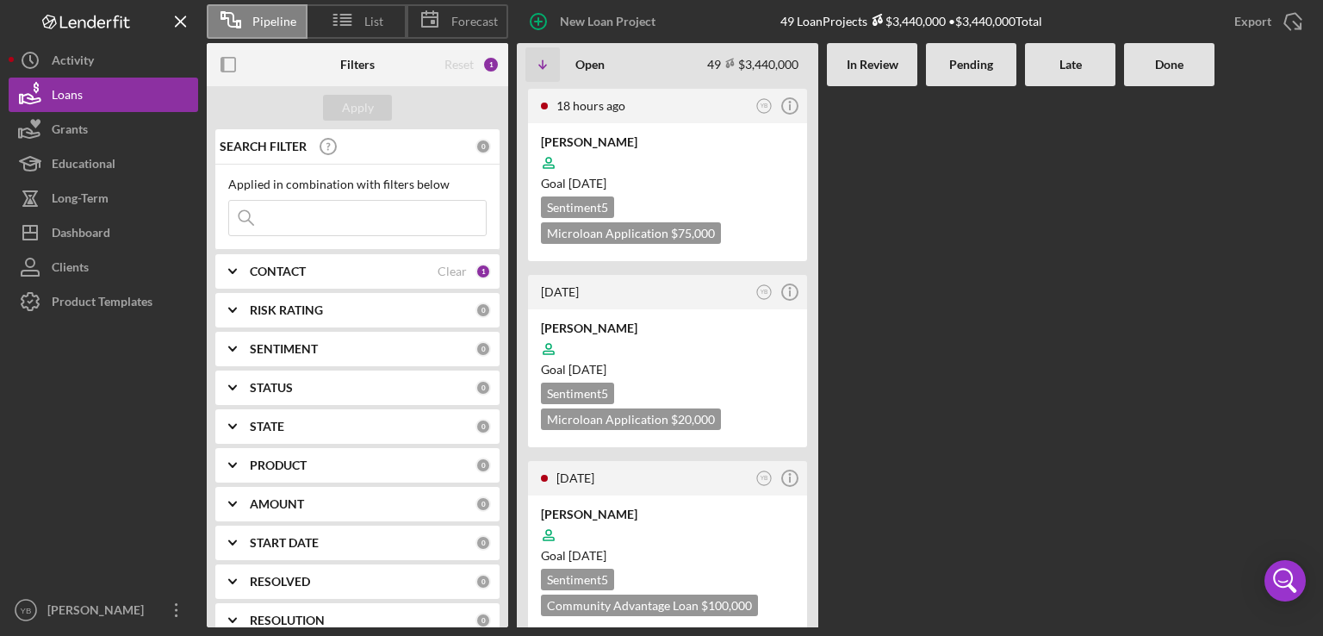
click at [878, 354] on Review at bounding box center [872, 356] width 90 height 541
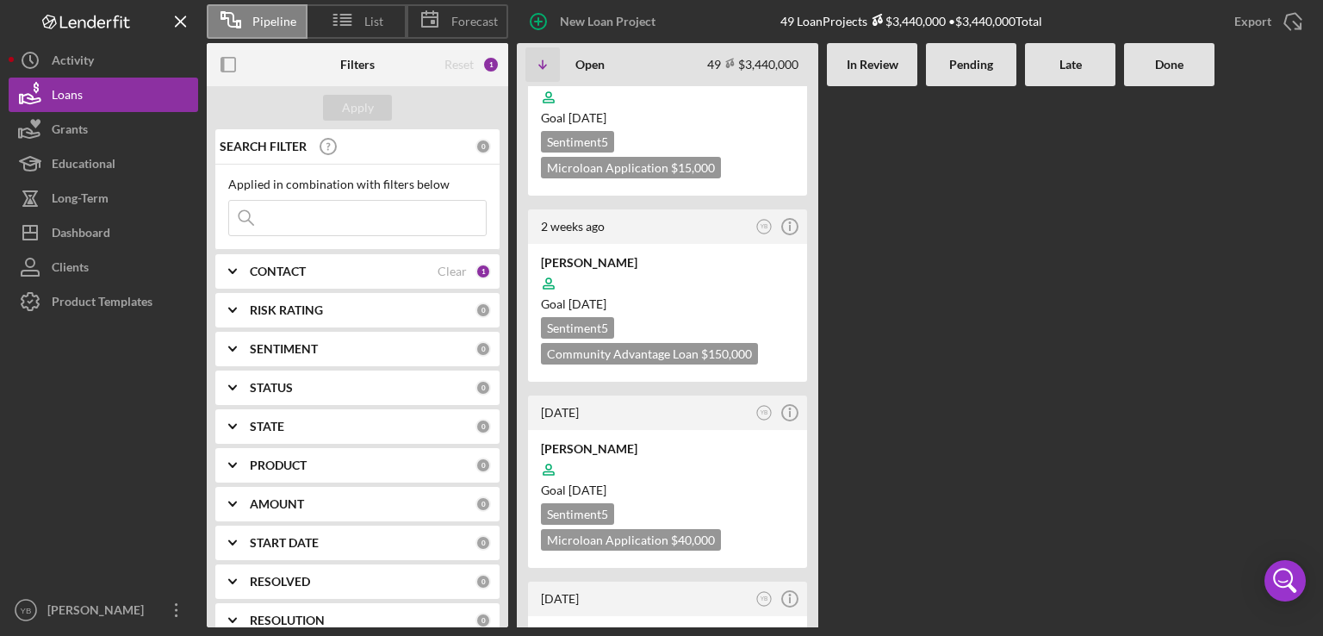
scroll to position [2343, 0]
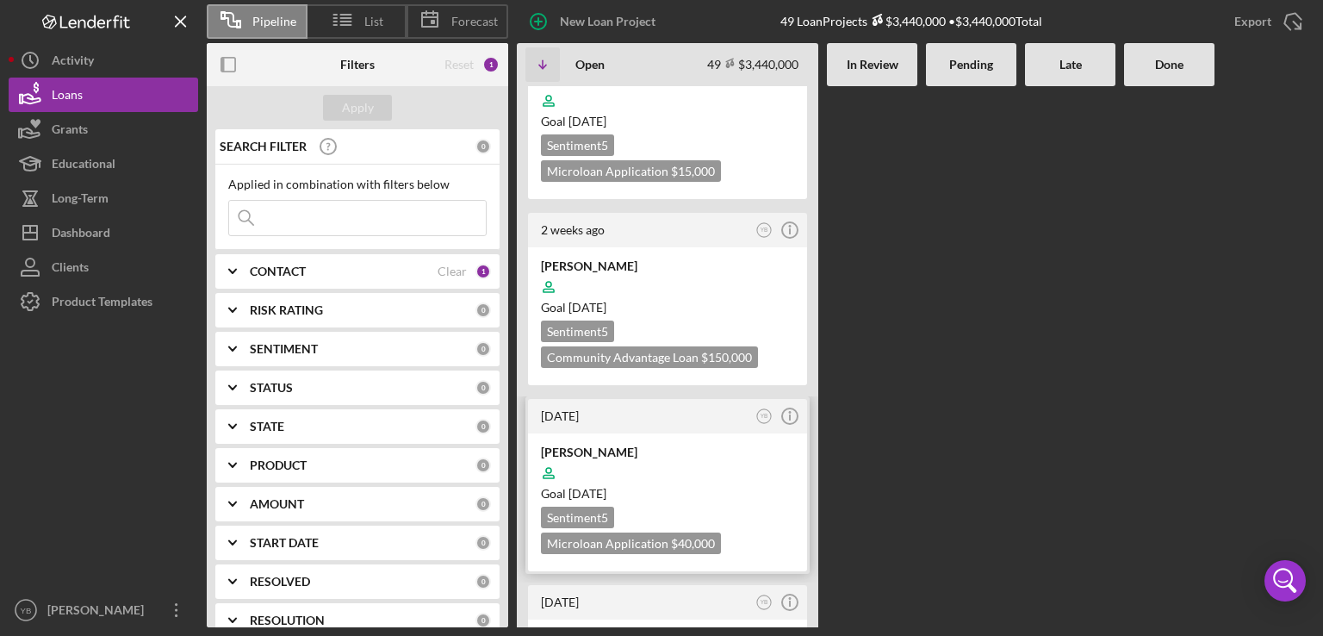
click at [723, 456] on div at bounding box center [667, 472] width 253 height 33
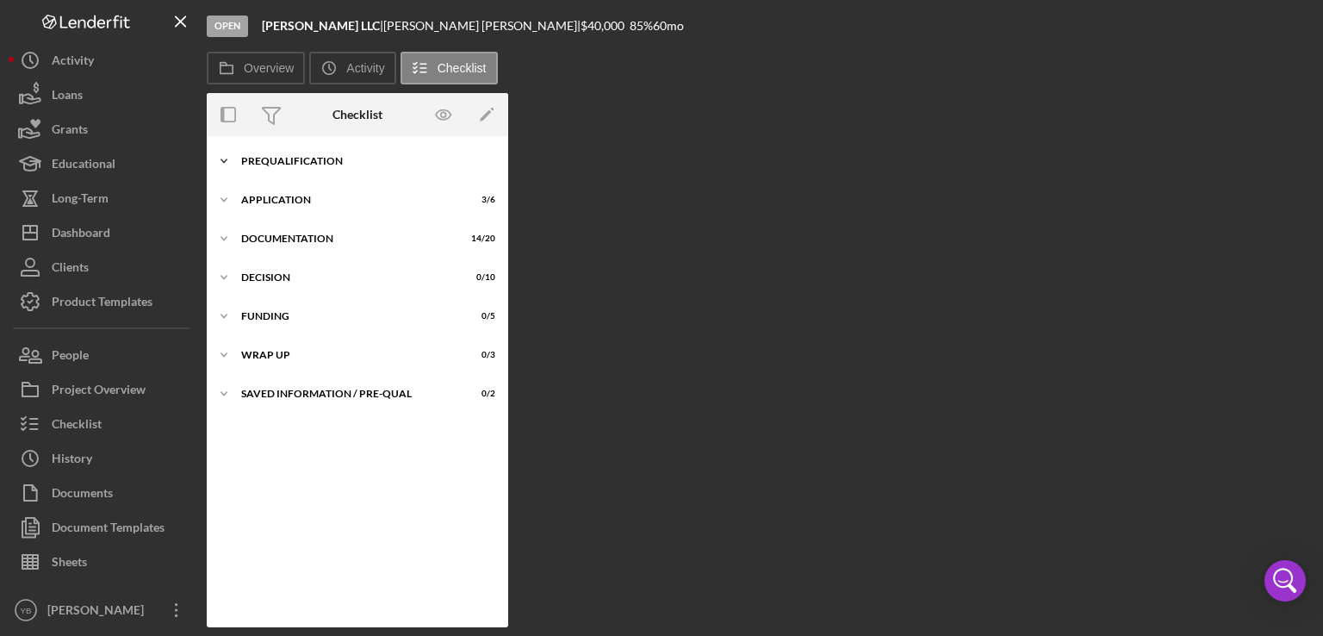
click at [319, 155] on div "Icon/Expander Prequalification 9 / 9" at bounding box center [357, 161] width 301 height 34
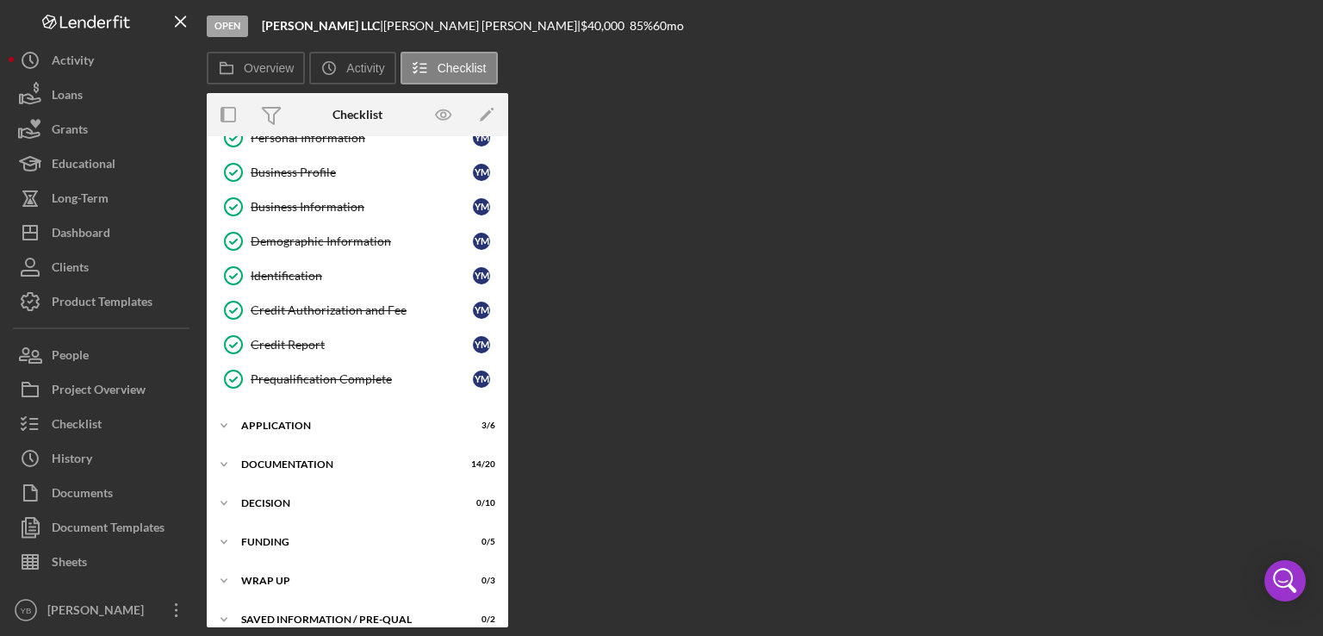
scroll to position [109, 0]
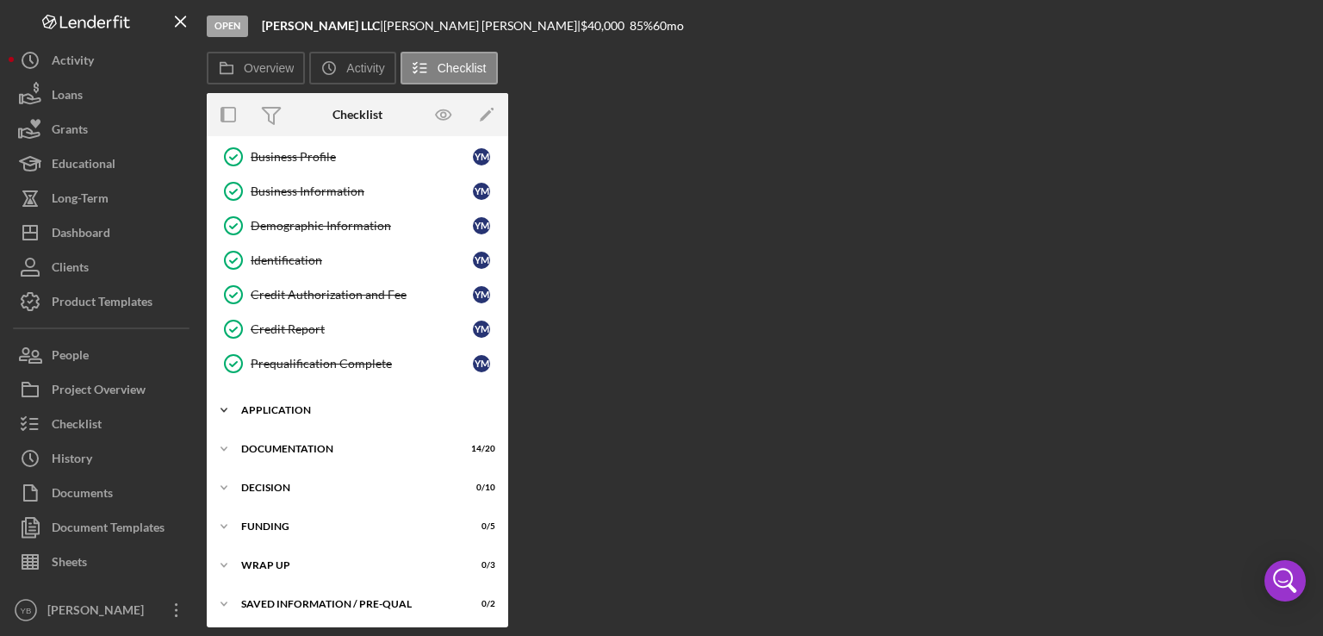
click at [309, 405] on div "Application" at bounding box center [363, 410] width 245 height 10
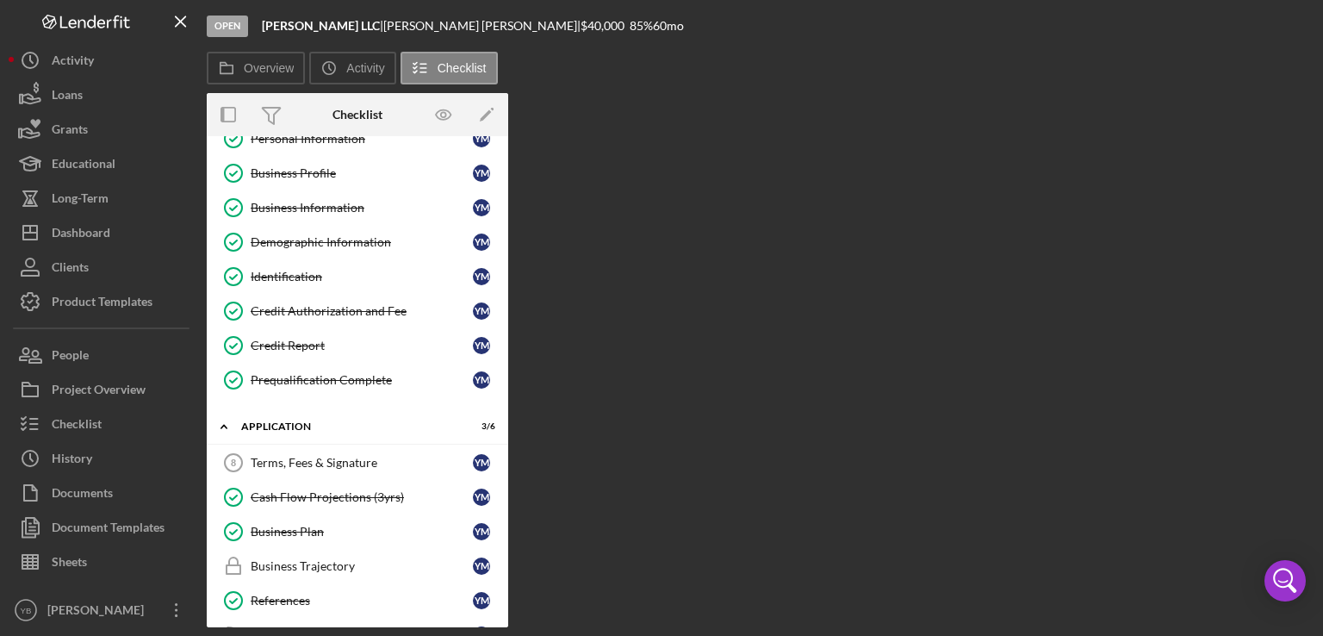
scroll to position [0, 0]
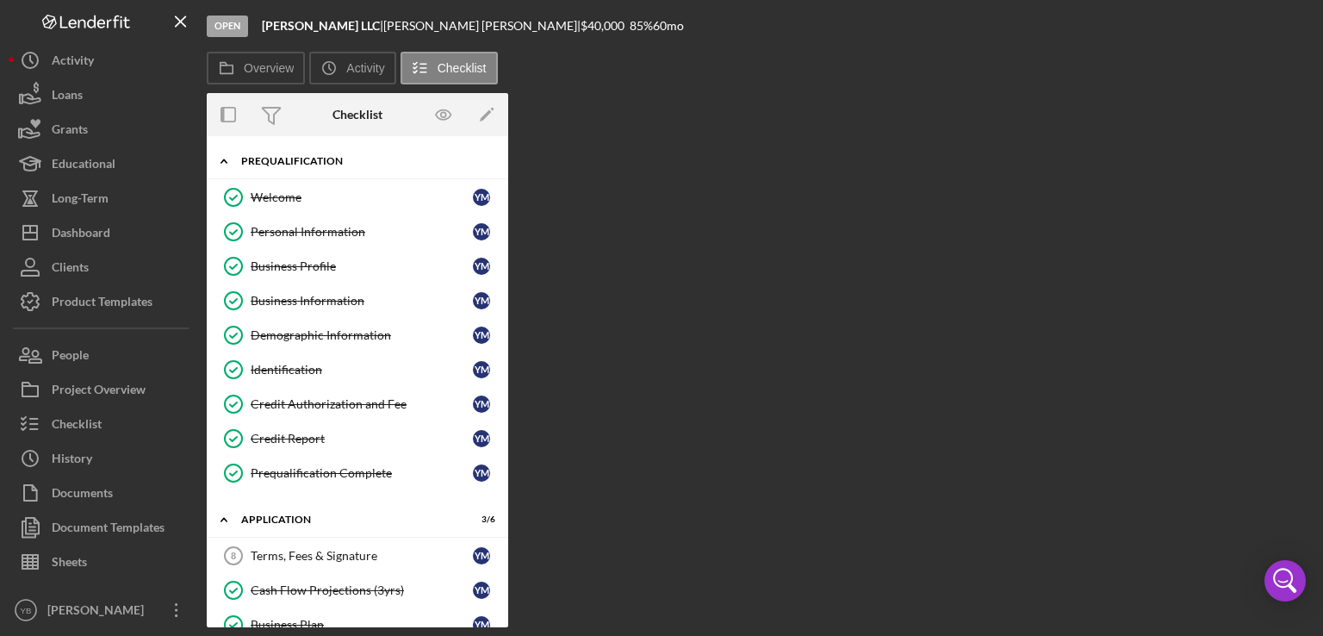
click at [324, 156] on div "Prequalification" at bounding box center [363, 161] width 245 height 10
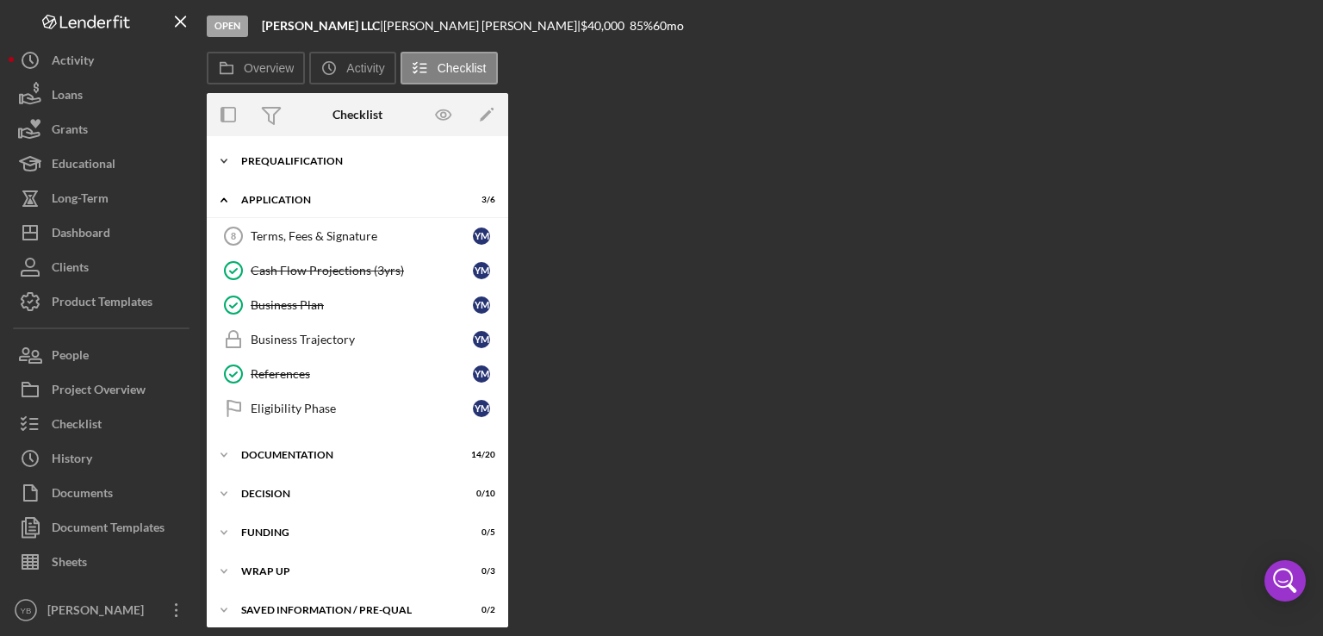
click at [289, 152] on div "Icon/Expander Prequalification 9 / 9" at bounding box center [357, 161] width 301 height 34
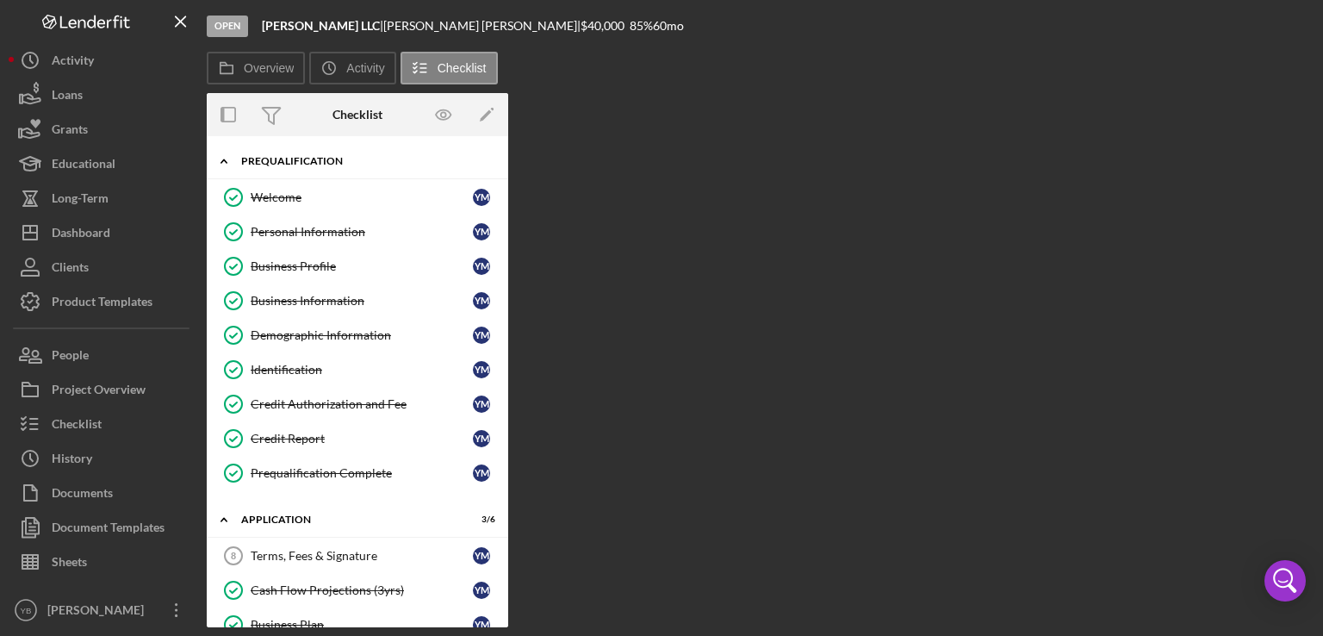
click at [265, 160] on div "Prequalification" at bounding box center [363, 161] width 245 height 10
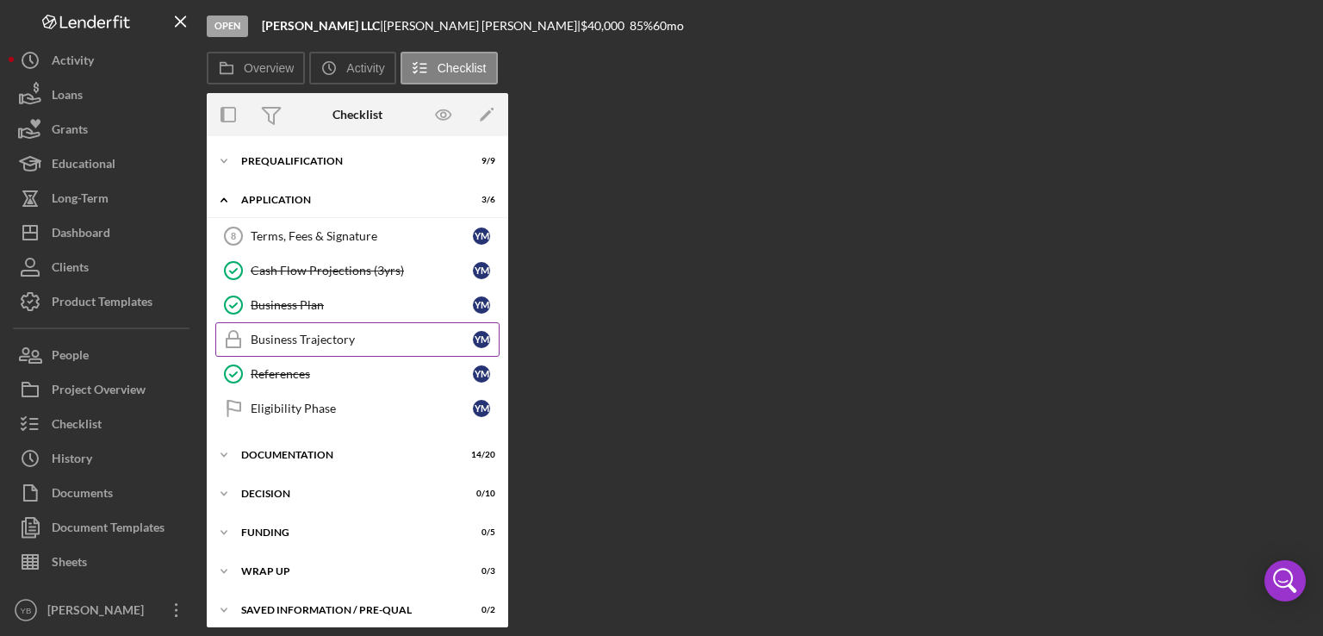
click at [309, 335] on div "Business Trajectory" at bounding box center [362, 339] width 222 height 14
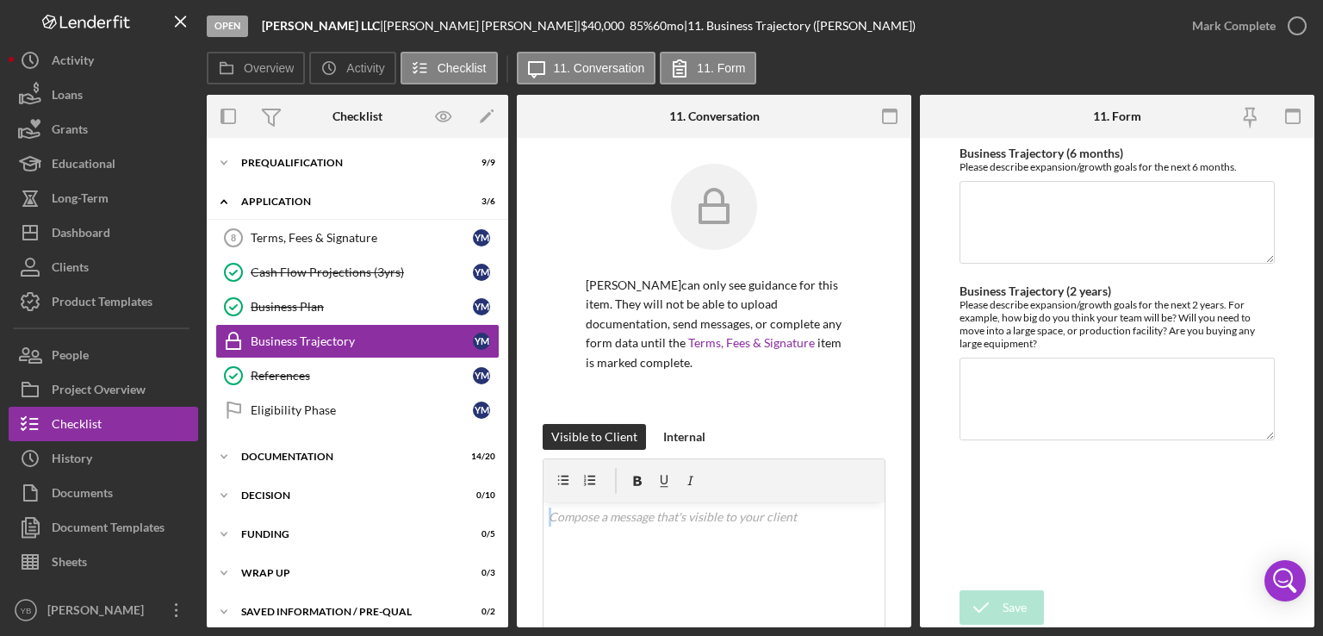
drag, startPoint x: 911, startPoint y: 427, endPoint x: 899, endPoint y: 502, distance: 75.9
click at [899, 502] on div "Overview Internal Workflow Stage Open Icon/Dropdown Arrow Archive (can unarchiv…" at bounding box center [761, 361] width 1108 height 532
click at [899, 502] on div "Yesenia Mendez can only see guidance for this item. They will not be able to up…" at bounding box center [714, 526] width 394 height 777
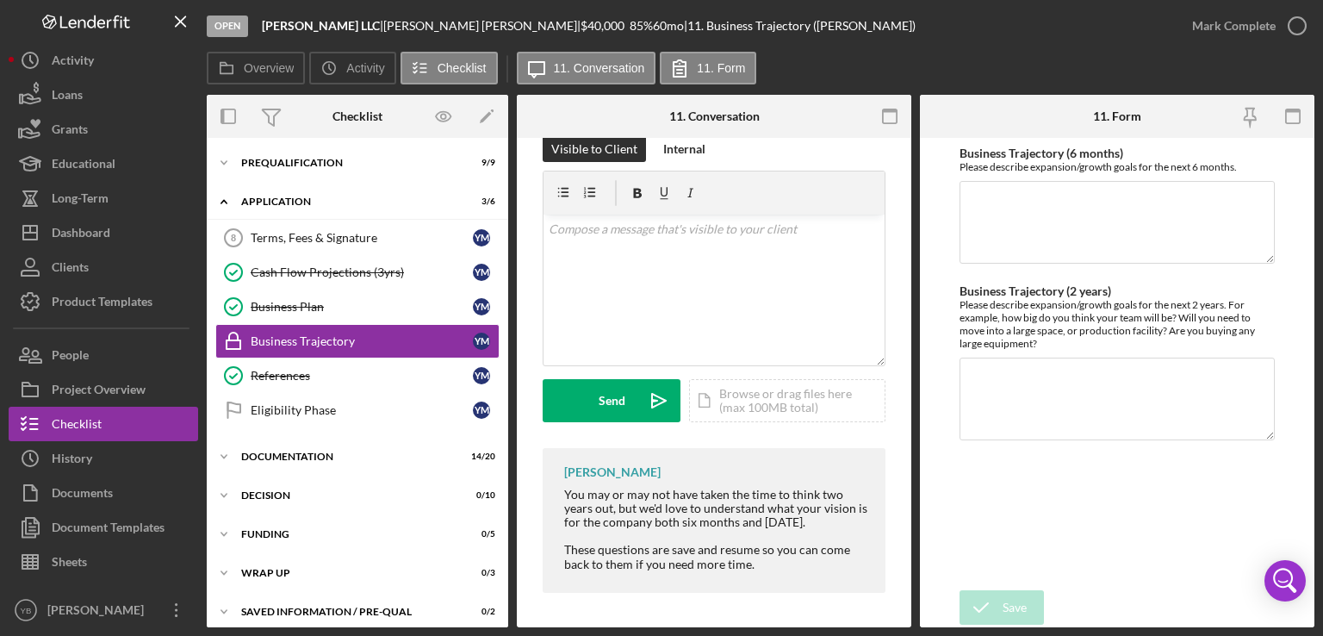
scroll to position [301, 0]
click at [768, 390] on div "Icon/Document Browse or drag files here (max 100MB total) Tap to choose files o…" at bounding box center [787, 400] width 196 height 43
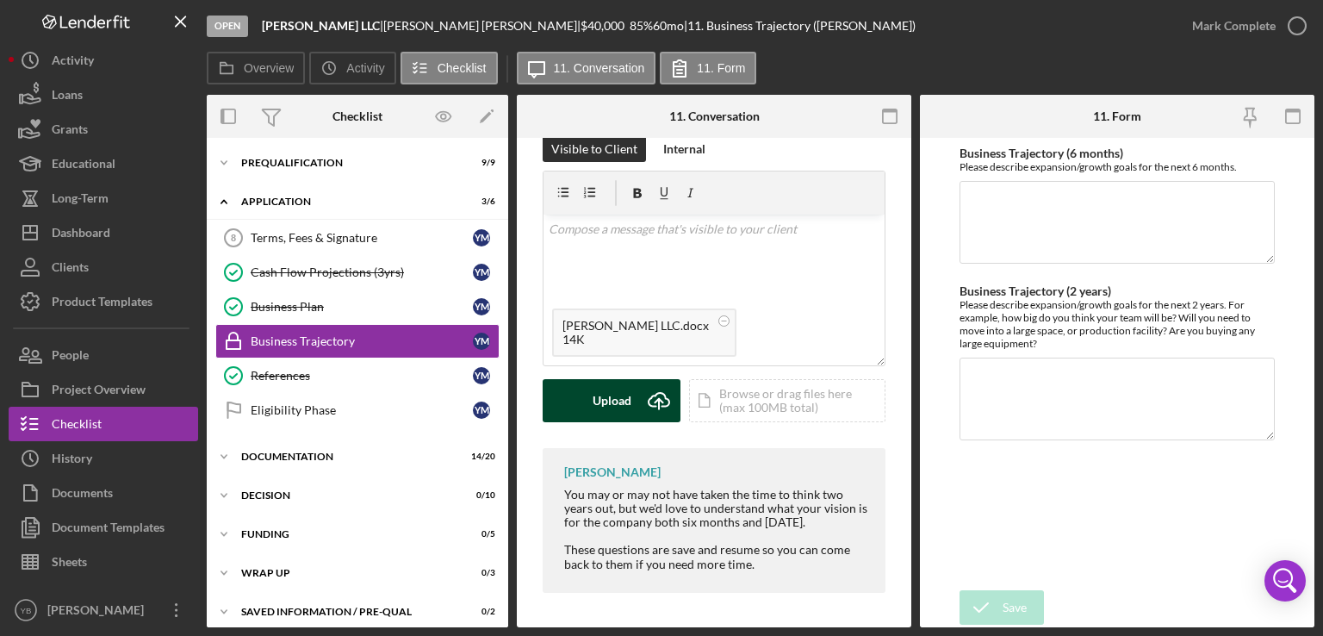
click at [603, 399] on div "Upload" at bounding box center [612, 400] width 39 height 43
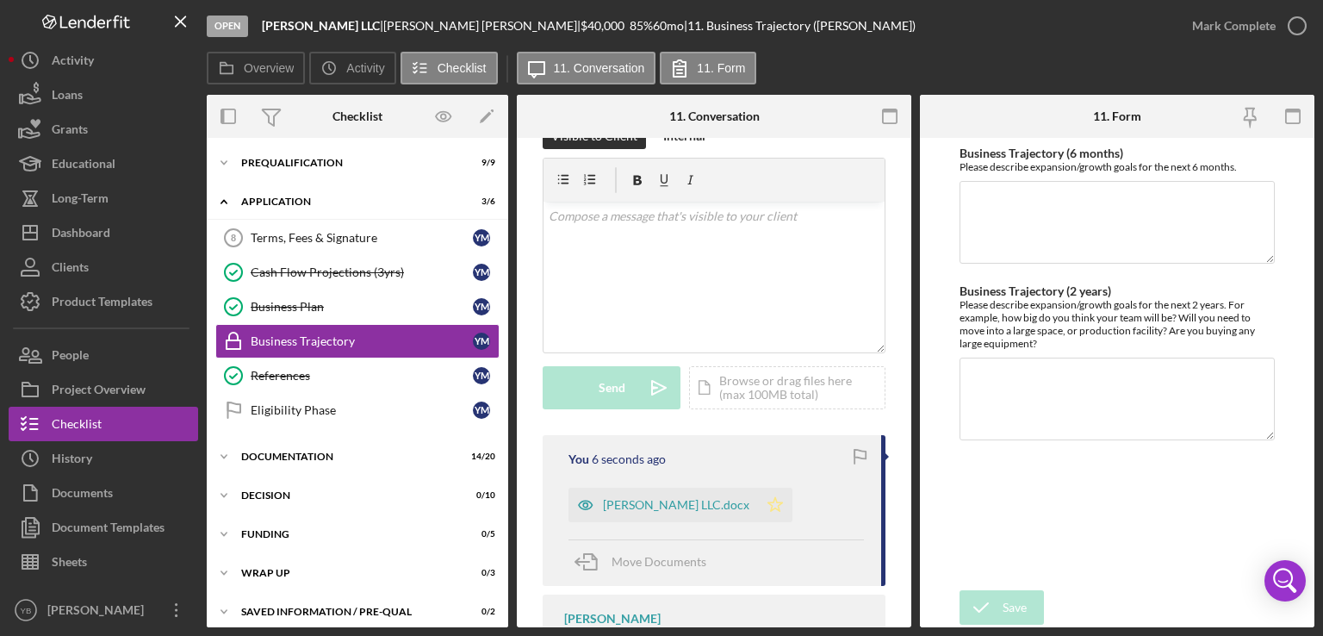
click at [765, 505] on icon "Icon/Star" at bounding box center [775, 504] width 34 height 34
click at [1223, 30] on div "Mark Complete" at bounding box center [1234, 26] width 84 height 34
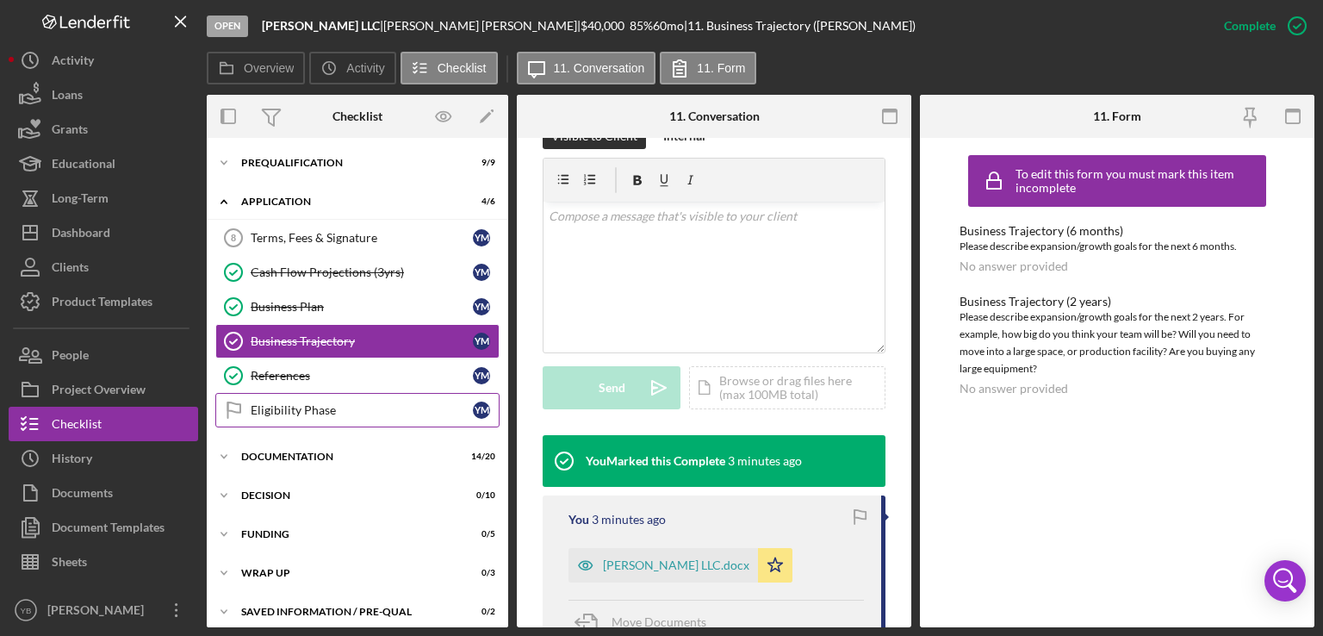
drag, startPoint x: 502, startPoint y: 316, endPoint x: 351, endPoint y: 401, distance: 172.8
click at [351, 401] on div "Terms, Fees & Signature 8 Terms, Fees & Signature Y M Cash Flow Projections (3y…" at bounding box center [357, 327] width 301 height 215
click at [301, 453] on div "Documentation" at bounding box center [363, 456] width 245 height 10
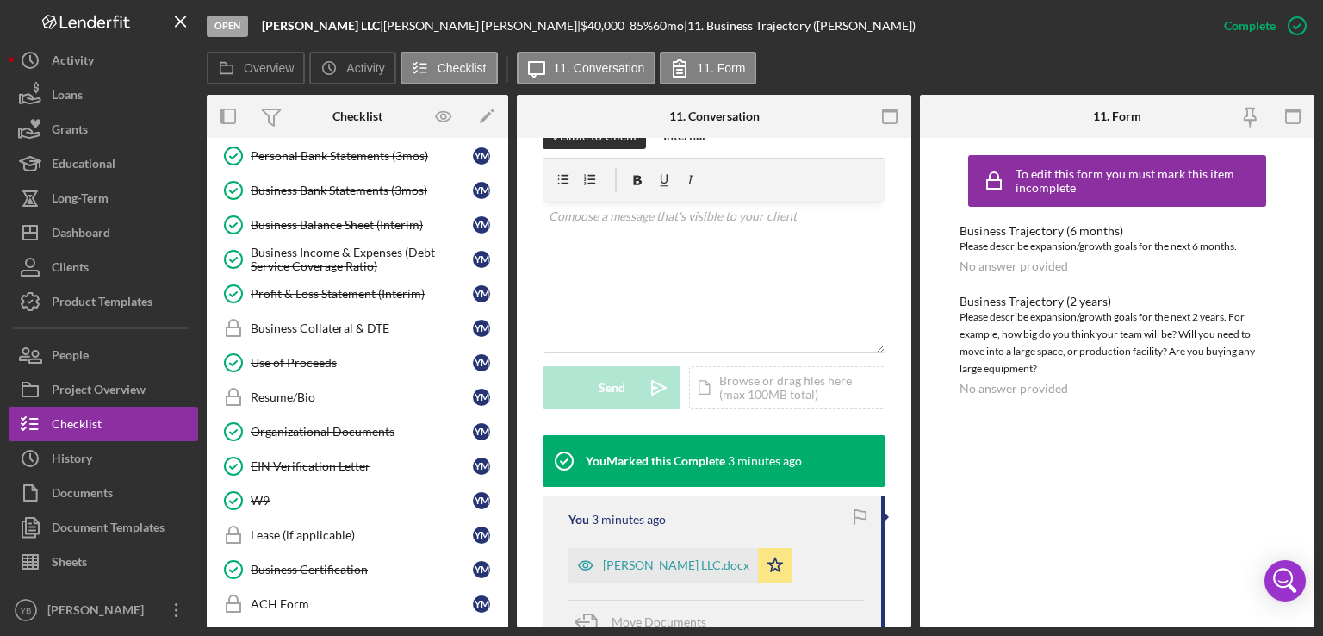
scroll to position [514, 0]
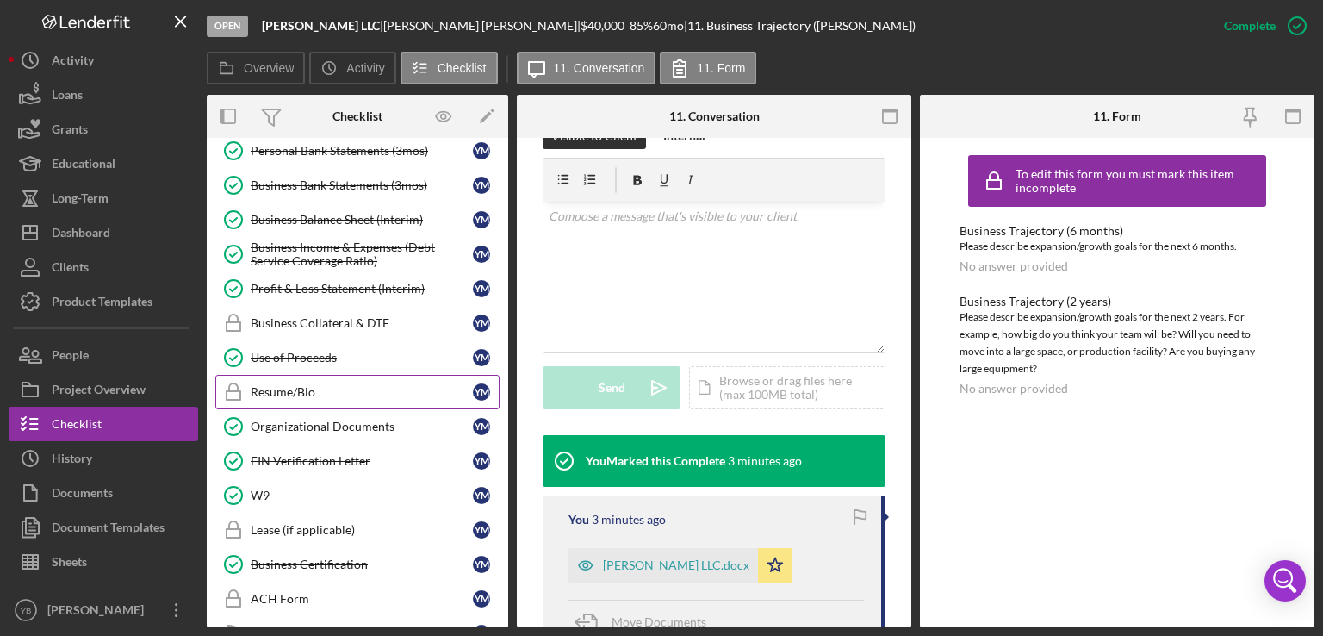
click at [287, 392] on link "Resume/Bio Resume/Bio Y M" at bounding box center [357, 392] width 284 height 34
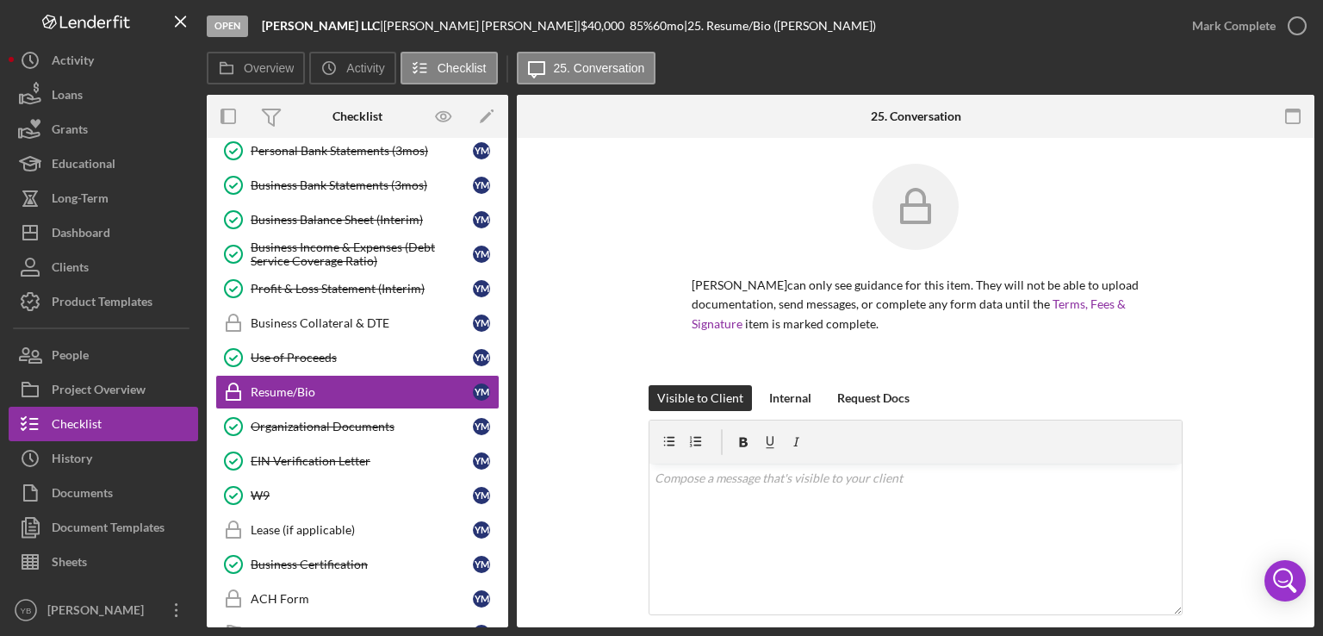
click at [1208, 353] on div "Yesenia Mendez can only see guidance for this item. They will not be able to up…" at bounding box center [916, 274] width 746 height 221
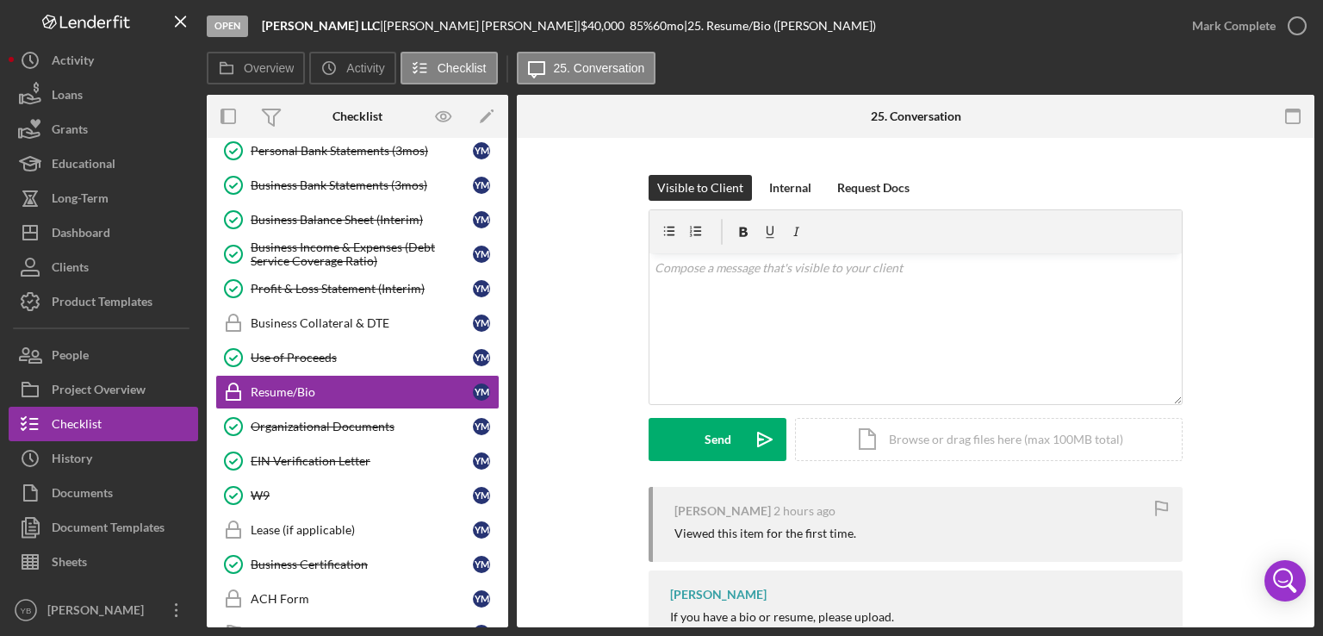
scroll to position [304, 0]
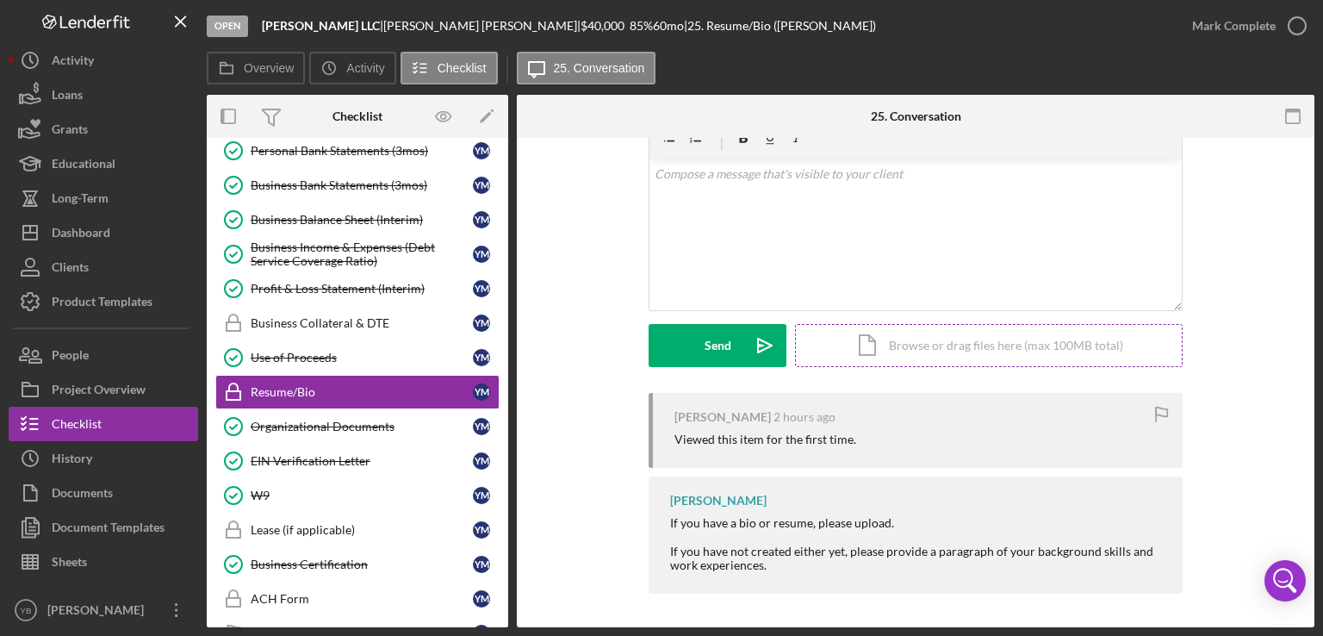
click at [938, 345] on div "Icon/Document Browse or drag files here (max 100MB total) Tap to choose files o…" at bounding box center [989, 345] width 388 height 43
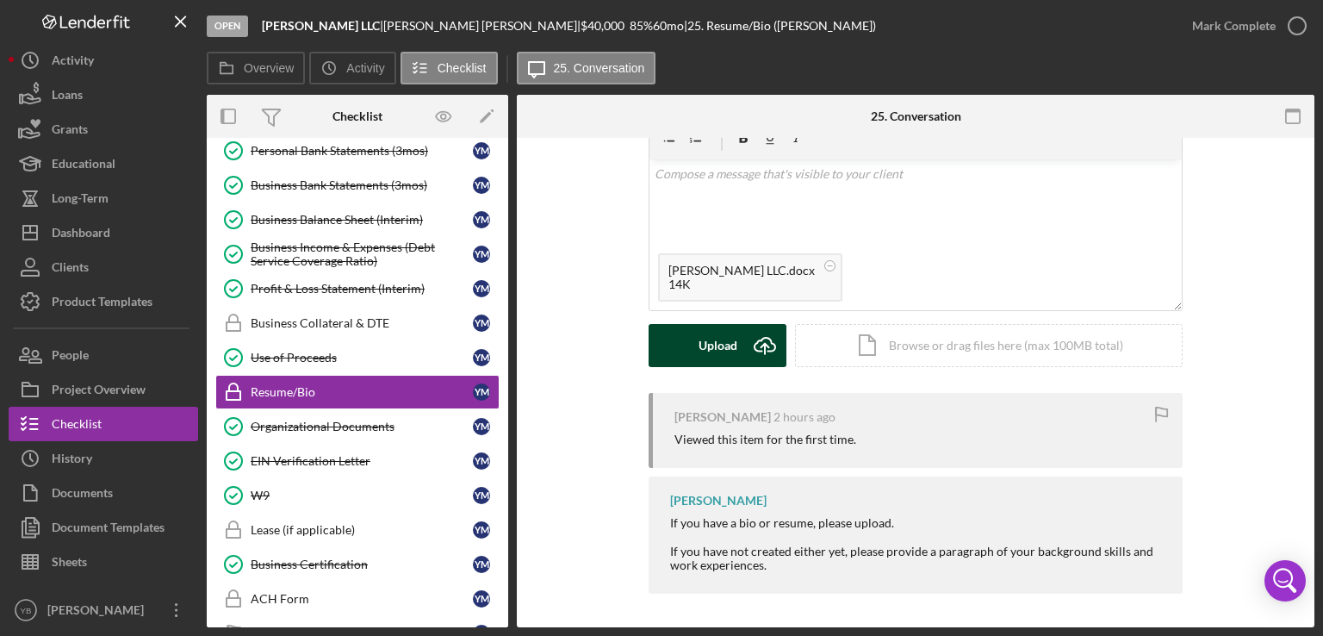
click at [705, 351] on div "Upload" at bounding box center [718, 345] width 39 height 43
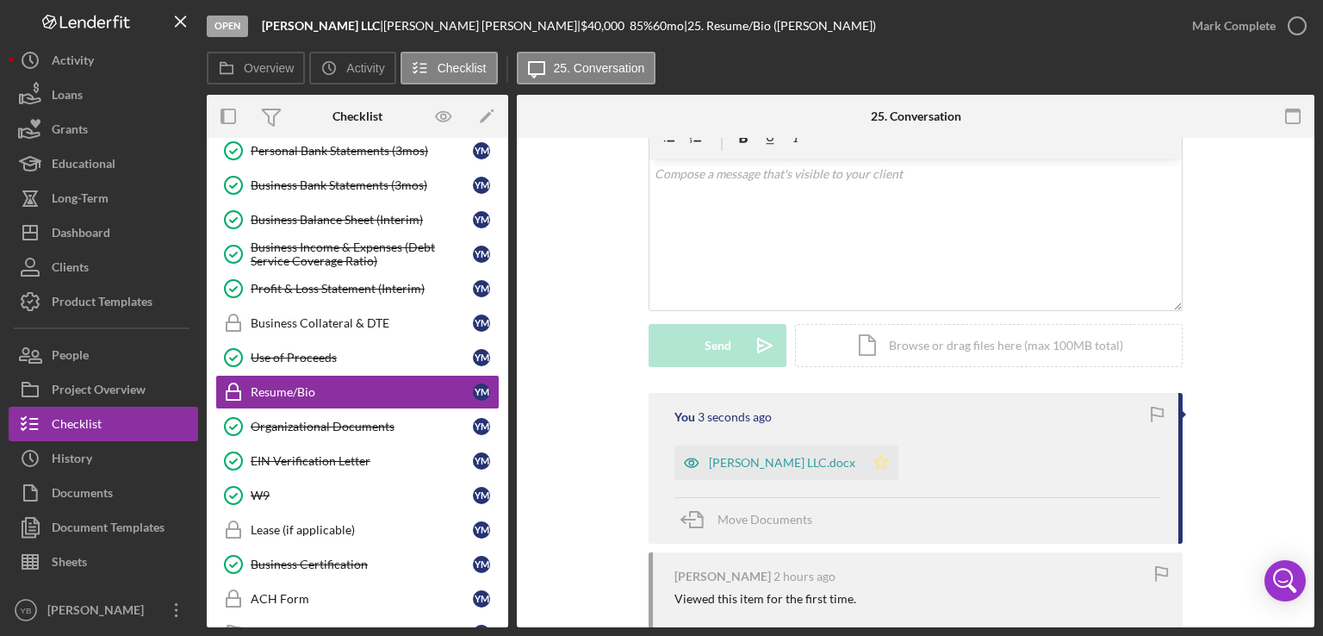
click at [874, 458] on polygon "button" at bounding box center [881, 462] width 15 height 14
click at [1220, 22] on div "Mark Complete" at bounding box center [1234, 26] width 84 height 34
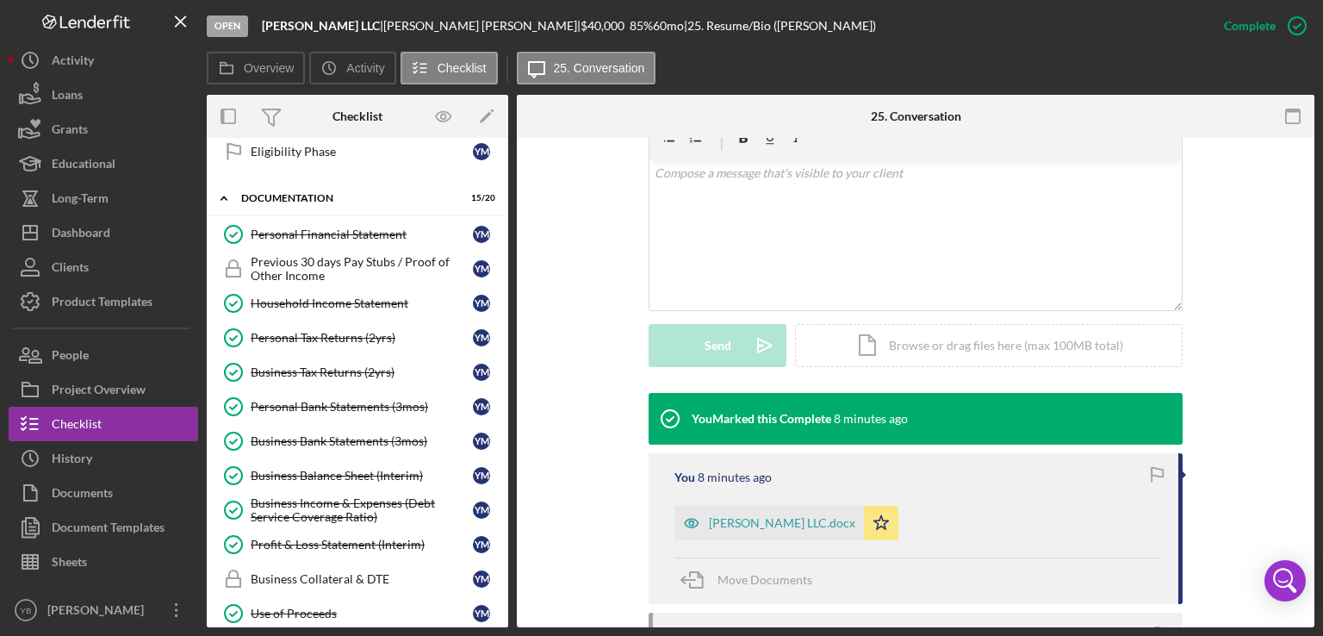
scroll to position [264, 0]
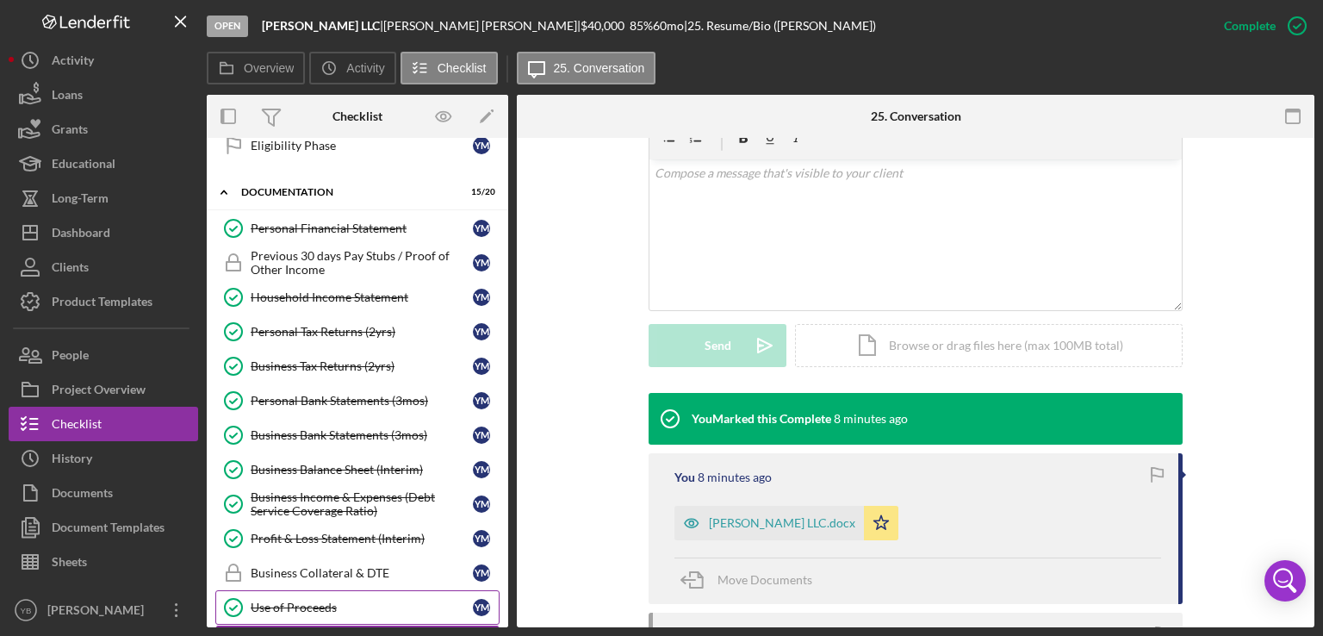
click at [310, 603] on div "Use of Proceeds" at bounding box center [362, 607] width 222 height 14
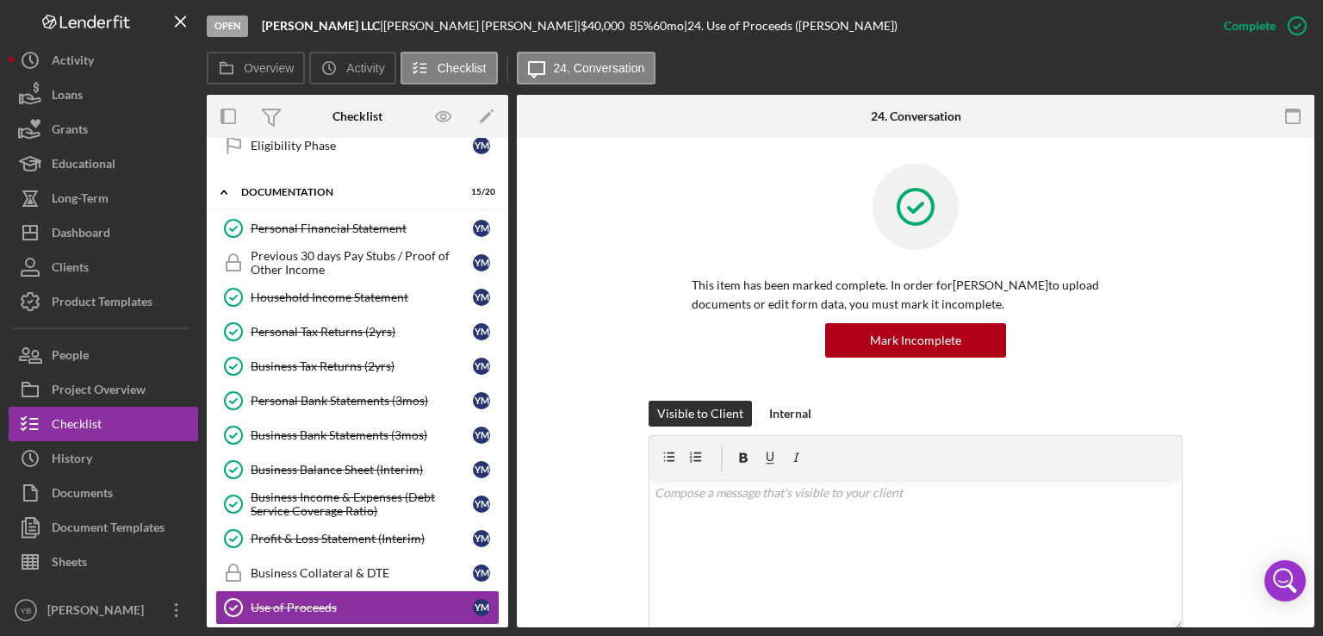
click at [1276, 310] on div "This item has been marked complete. In order for [PERSON_NAME] to upload docume…" at bounding box center [916, 282] width 746 height 237
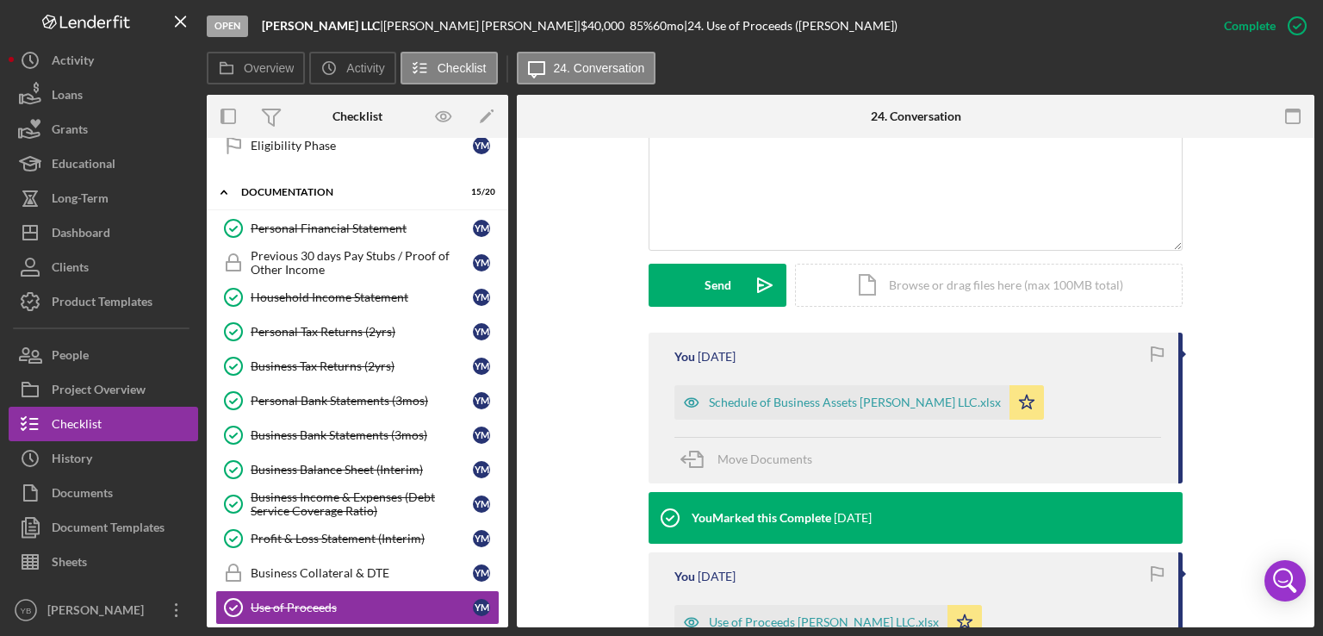
scroll to position [448, 0]
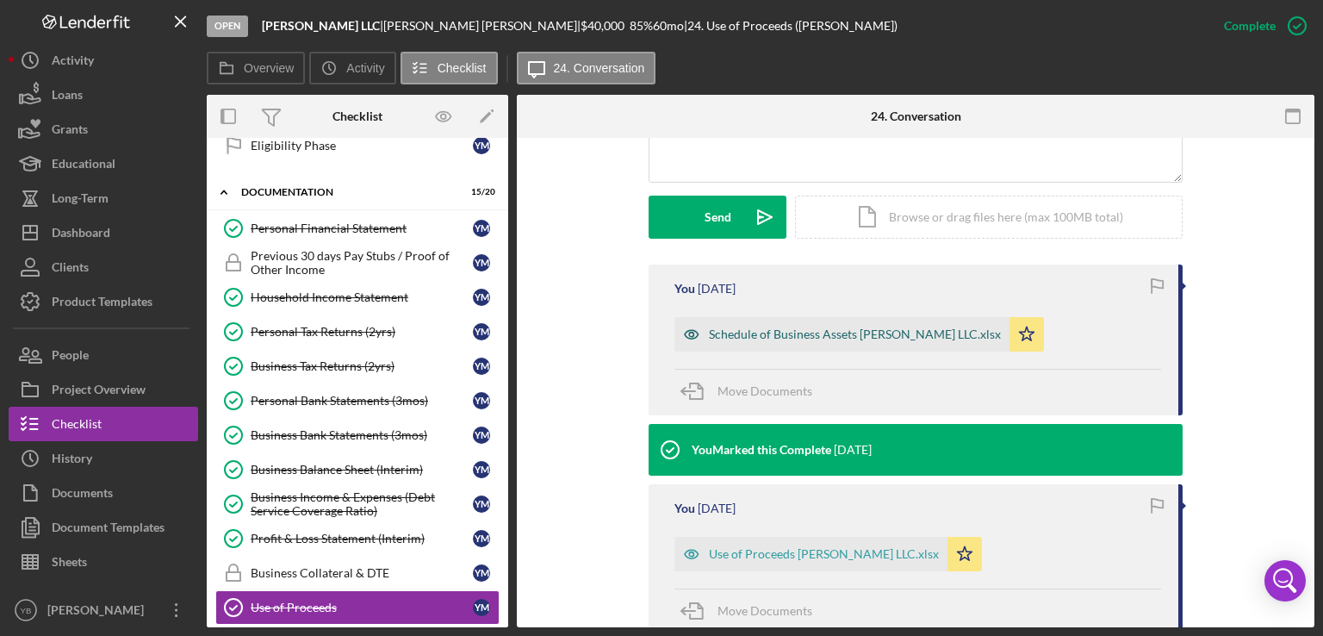
click at [937, 333] on div "Schedule of Business Assets Yesenia mendez LLC.xlsx" at bounding box center [855, 334] width 292 height 14
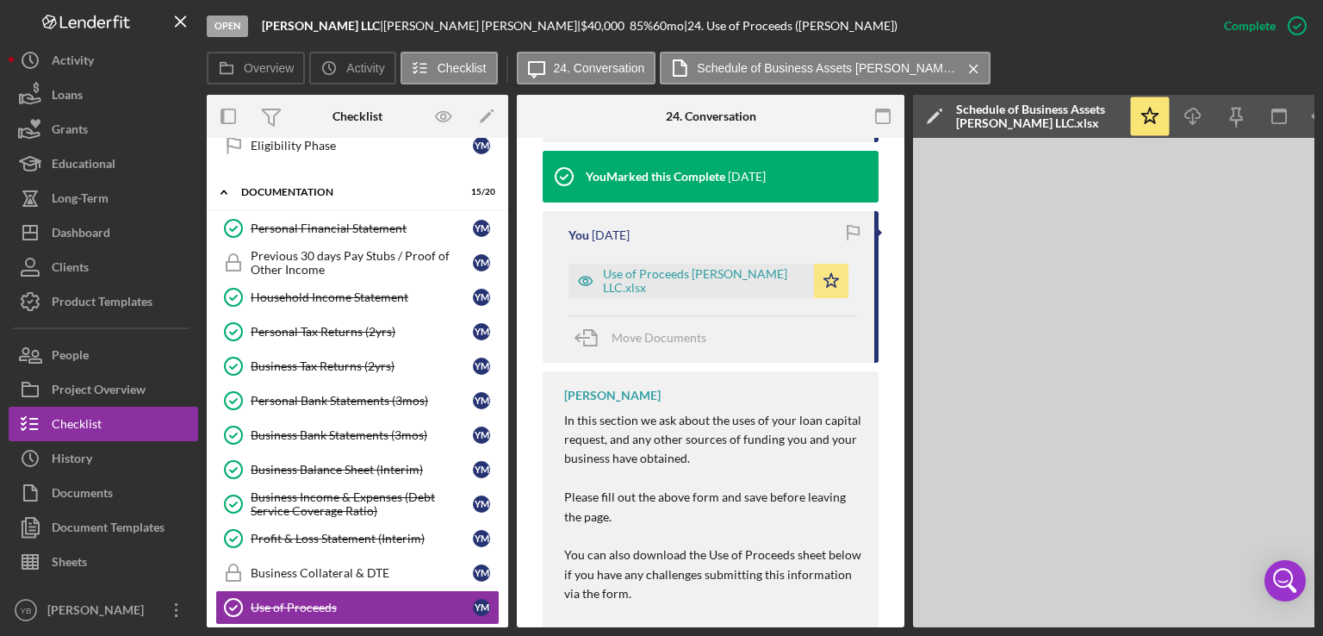
scroll to position [741, 0]
click at [707, 274] on div "Use of Proceeds Yesenia Mendez LLC.xlsx" at bounding box center [704, 280] width 202 height 28
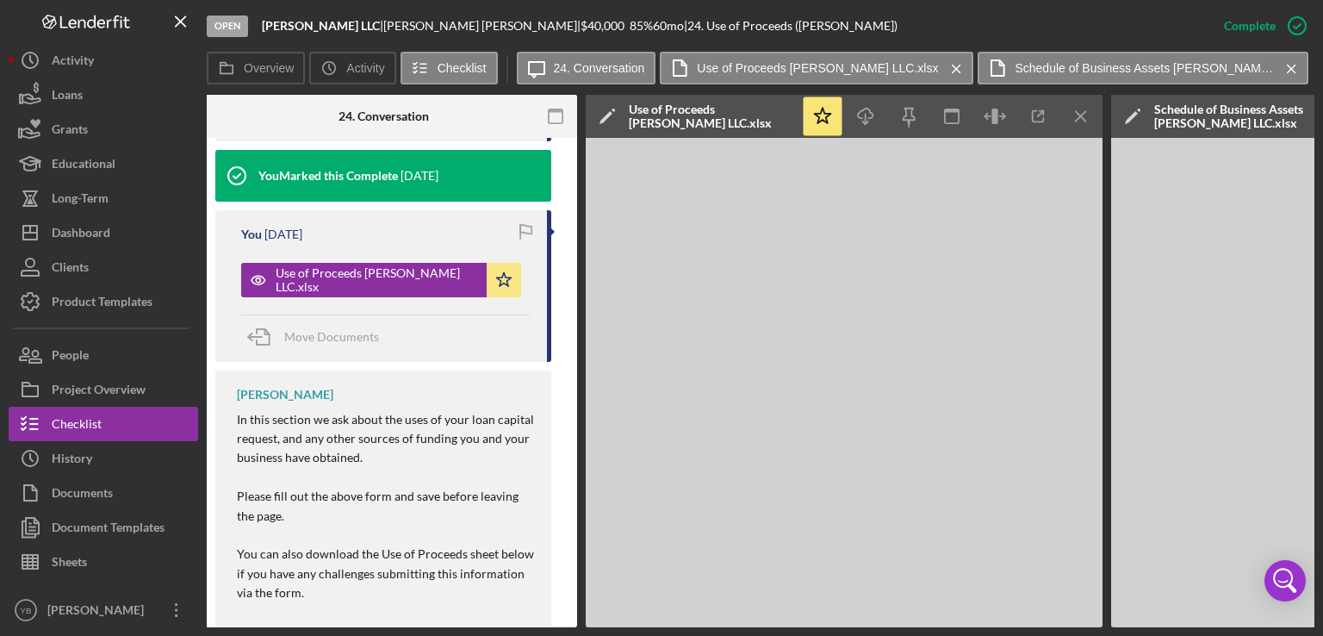
scroll to position [0, 332]
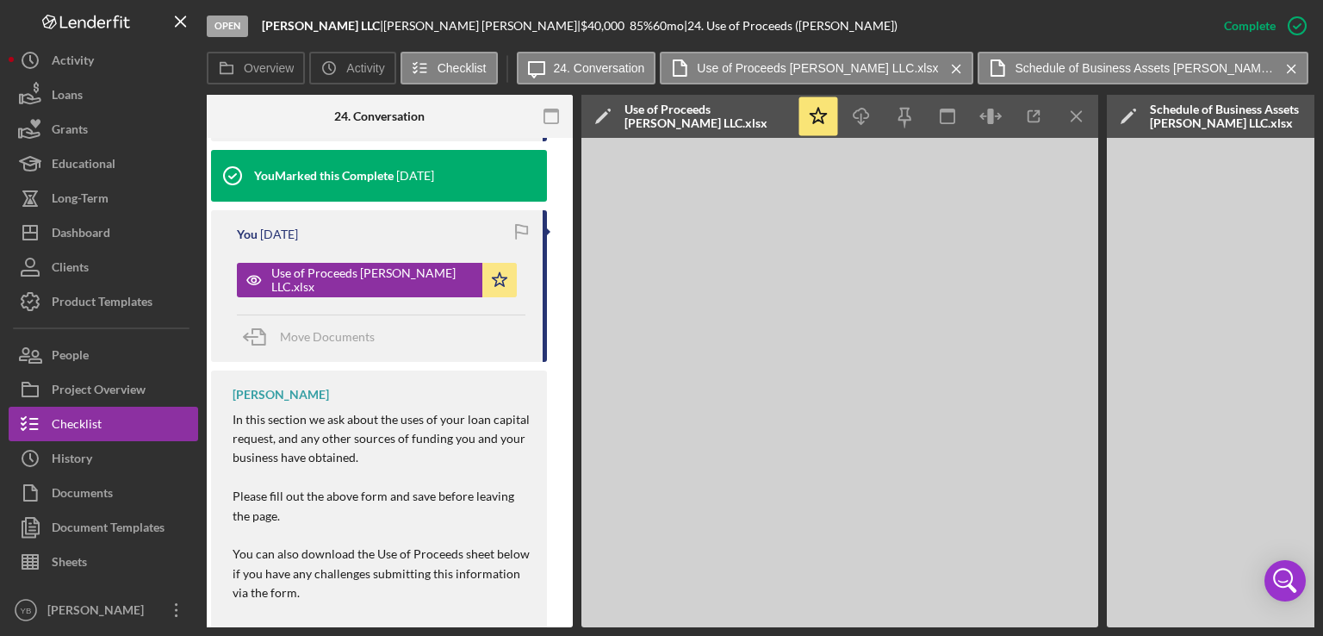
click at [562, 189] on div "This item has been marked complete. In order for Yesenia Mendez to upload docum…" at bounding box center [379, 49] width 388 height 1305
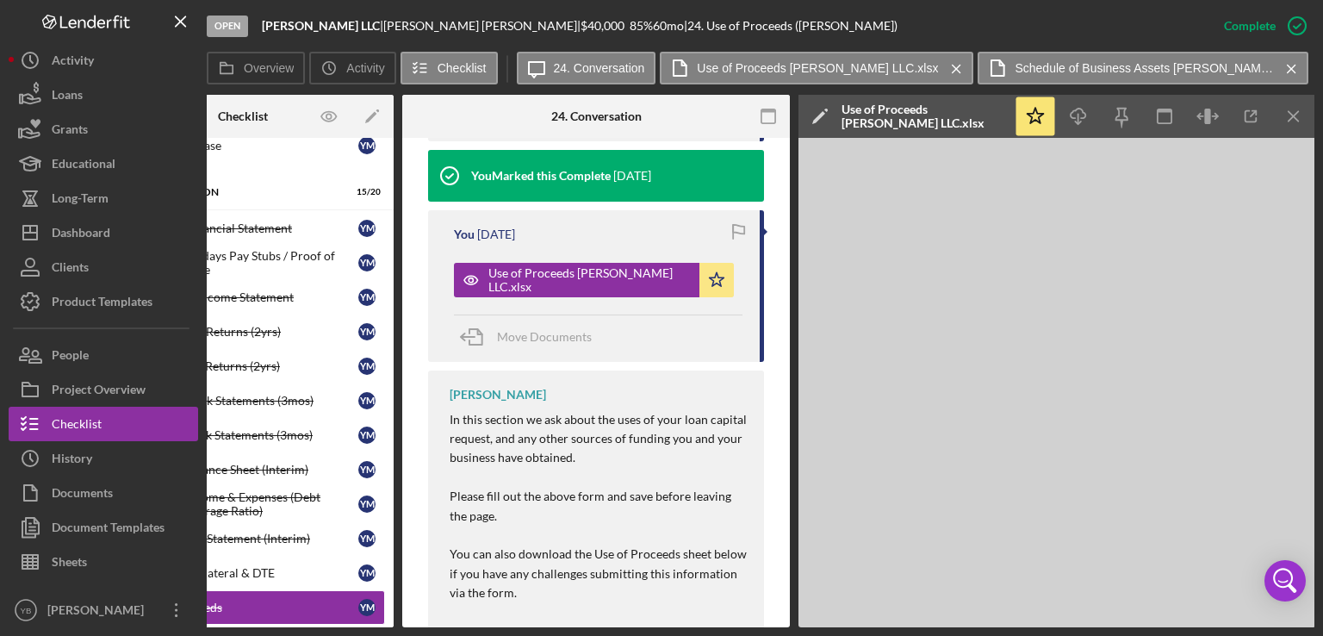
scroll to position [0, 0]
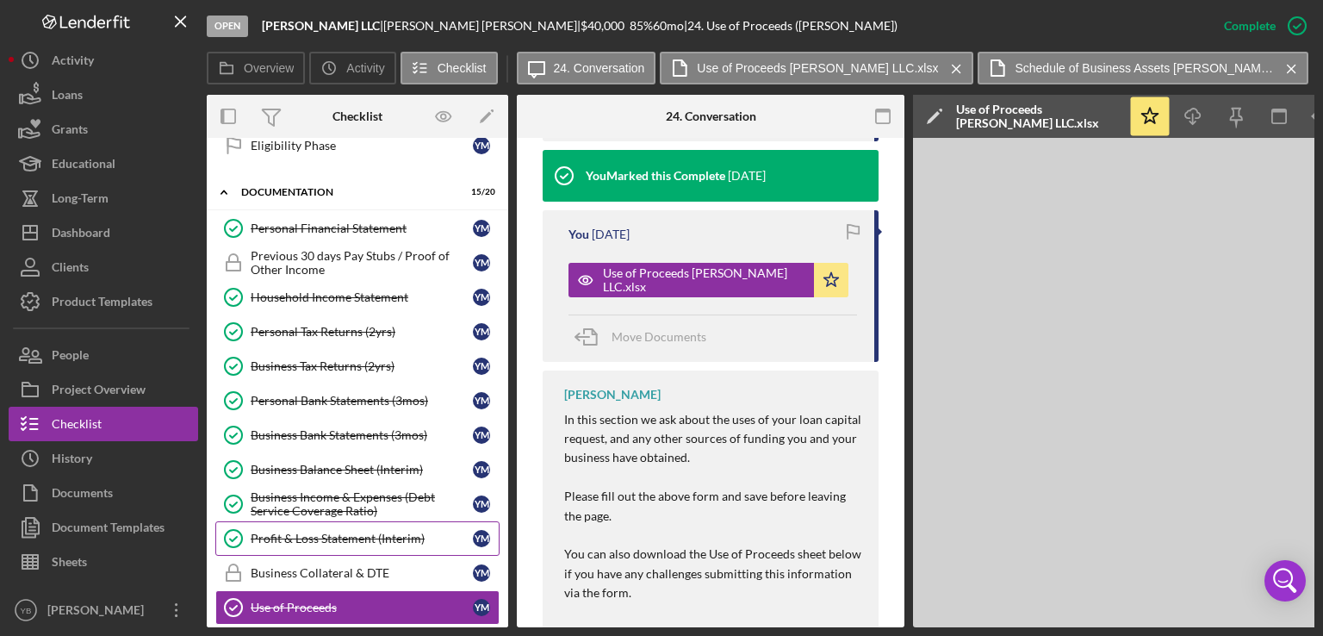
click at [315, 531] on div "Profit & Loss Statement (Interim)" at bounding box center [362, 538] width 222 height 14
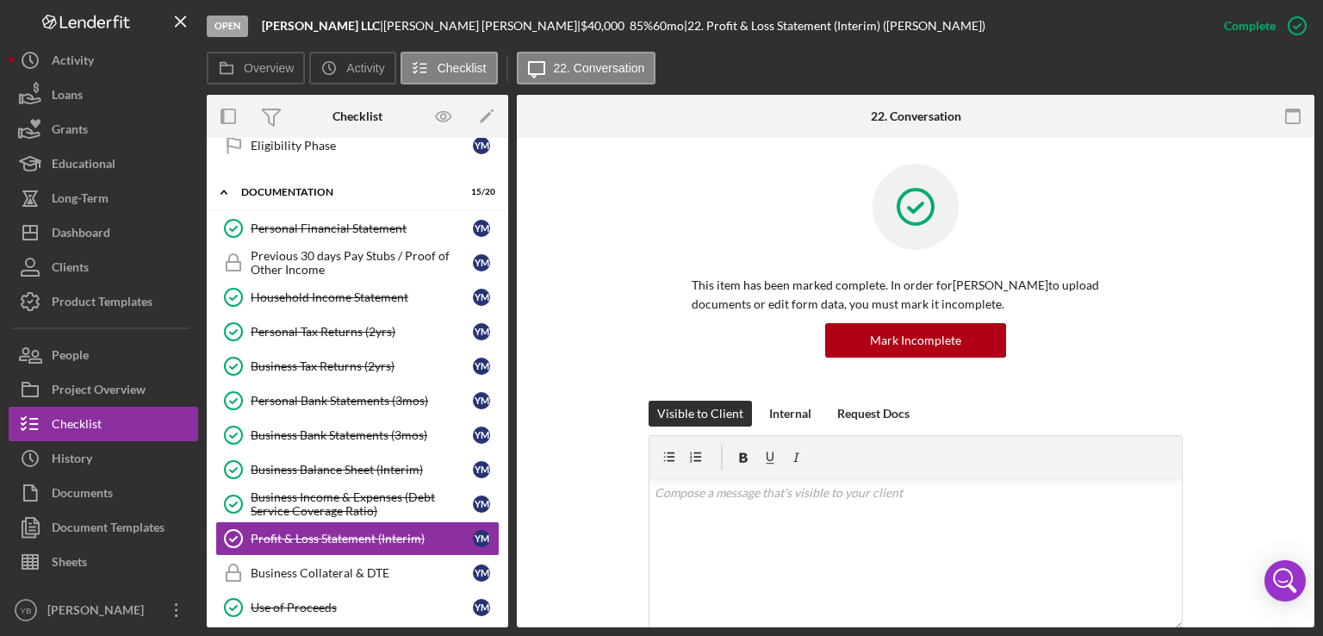
click at [1320, 194] on div "Open Yesenia Mendez LLC | Yesenia Mendez | $40,000 $40,000 85 % 60 mo | 22. Pro…" at bounding box center [661, 318] width 1323 height 636
click at [1210, 173] on div "This item has been marked complete. In order for Yesenia Mendez to upload docum…" at bounding box center [916, 282] width 746 height 237
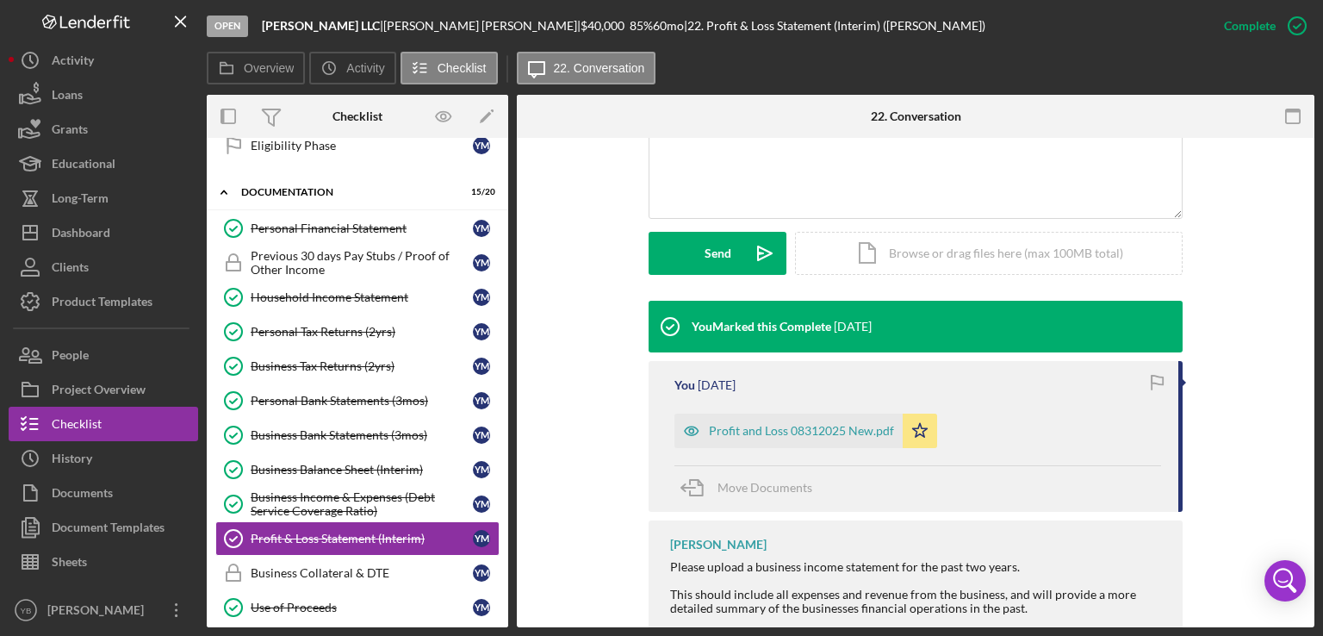
scroll to position [448, 0]
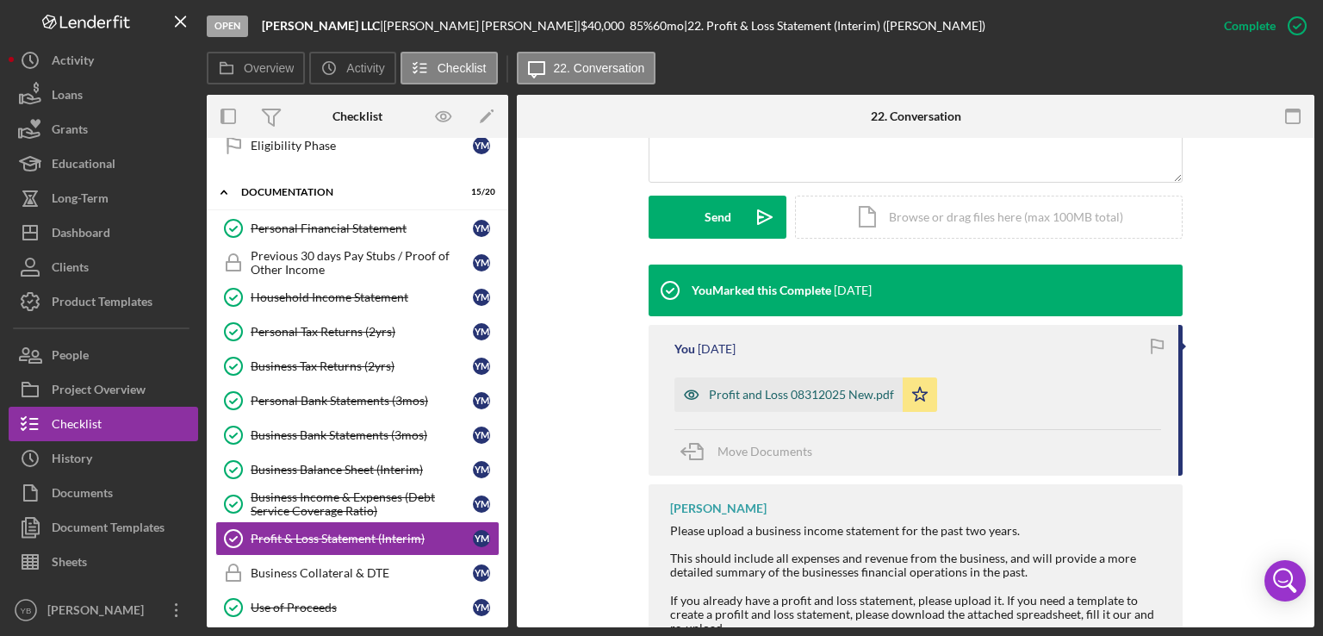
click at [845, 397] on div "Profit and Loss 08312025 New.pdf" at bounding box center [801, 395] width 185 height 14
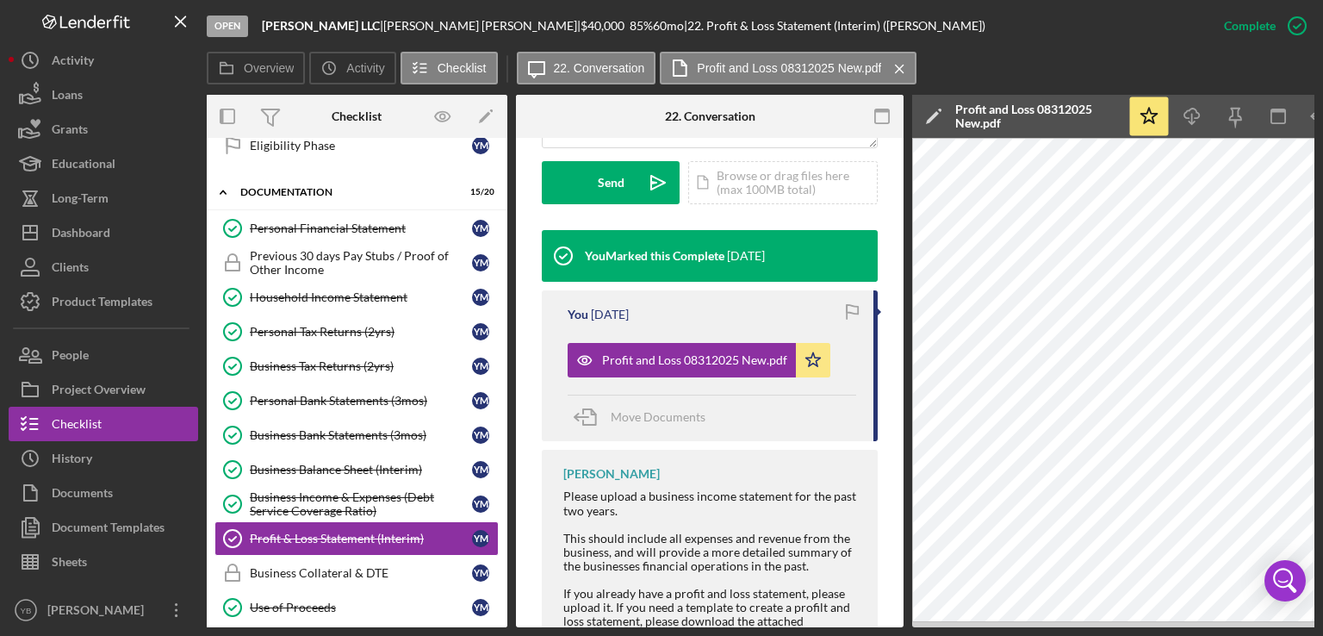
scroll to position [0, 0]
drag, startPoint x: 509, startPoint y: 387, endPoint x: 503, endPoint y: 307, distance: 79.5
click at [503, 307] on div "Overview Internal Workflow Stage Open Icon/Dropdown Arrow Archive (can unarchiv…" at bounding box center [761, 361] width 1108 height 532
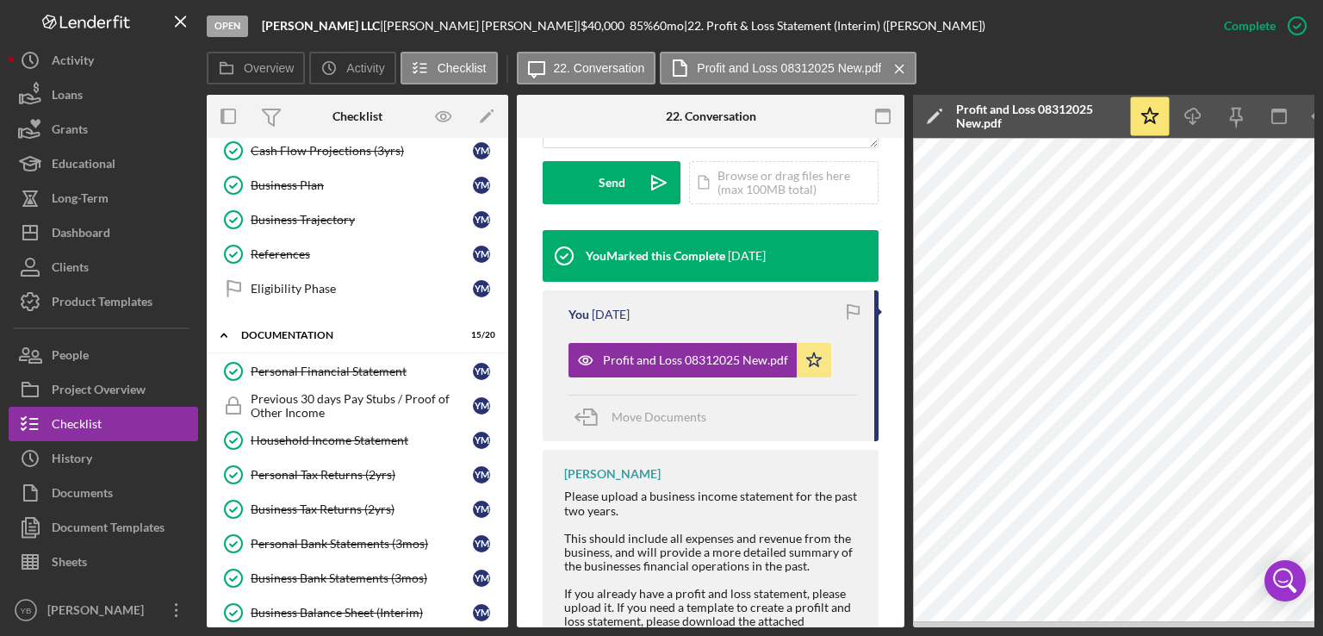
drag, startPoint x: 503, startPoint y: 366, endPoint x: 506, endPoint y: 376, distance: 10.1
click at [506, 376] on div "Icon/Expander Prequalification 9 / 9 Icon/Expander Application 4 / 6 Terms, Fee…" at bounding box center [357, 382] width 301 height 489
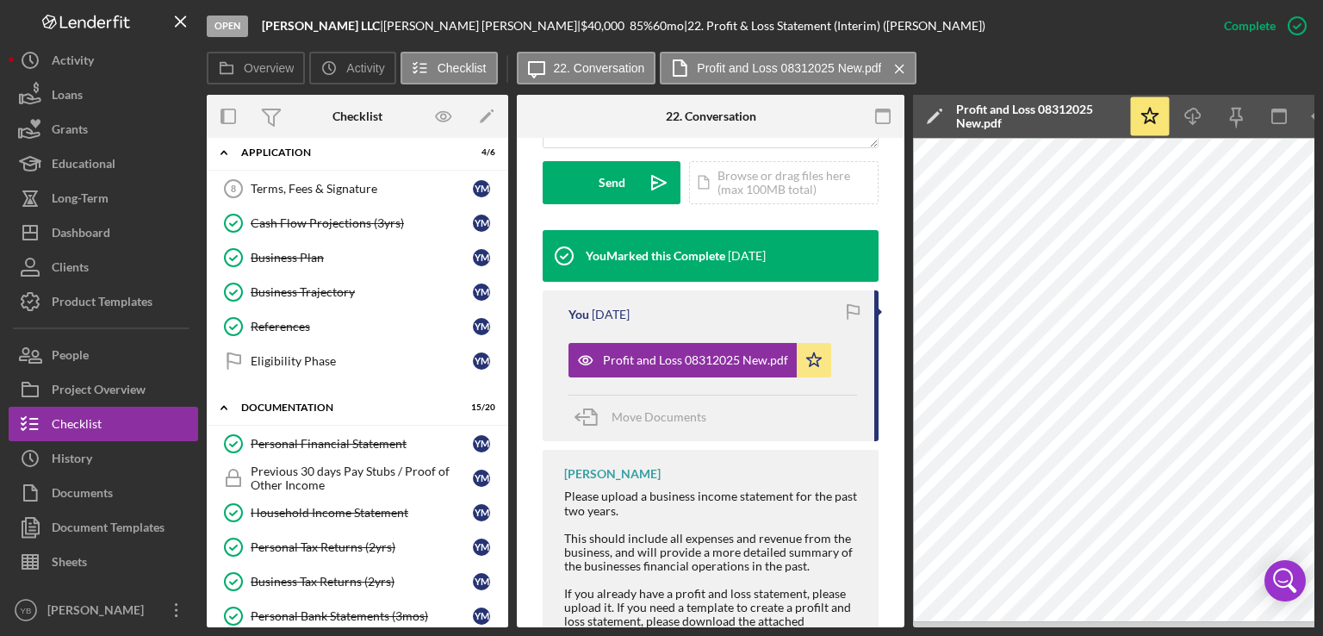
scroll to position [0, 0]
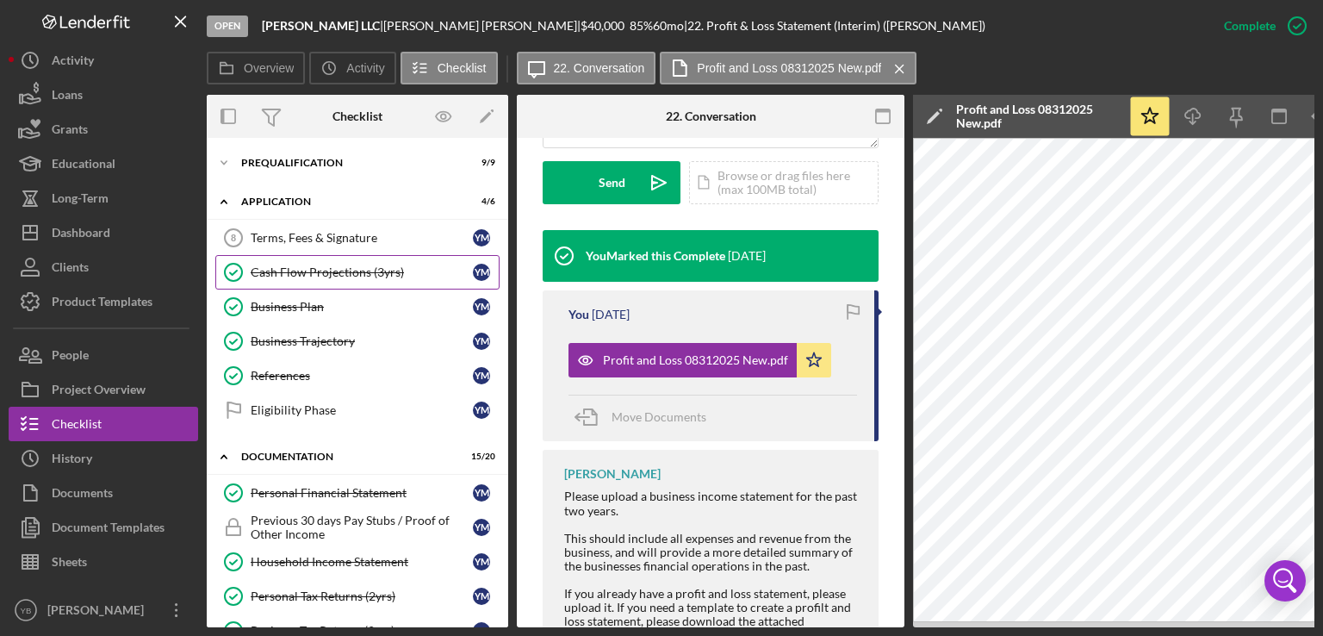
click at [314, 270] on div "Cash Flow Projections (3yrs)" at bounding box center [362, 272] width 222 height 14
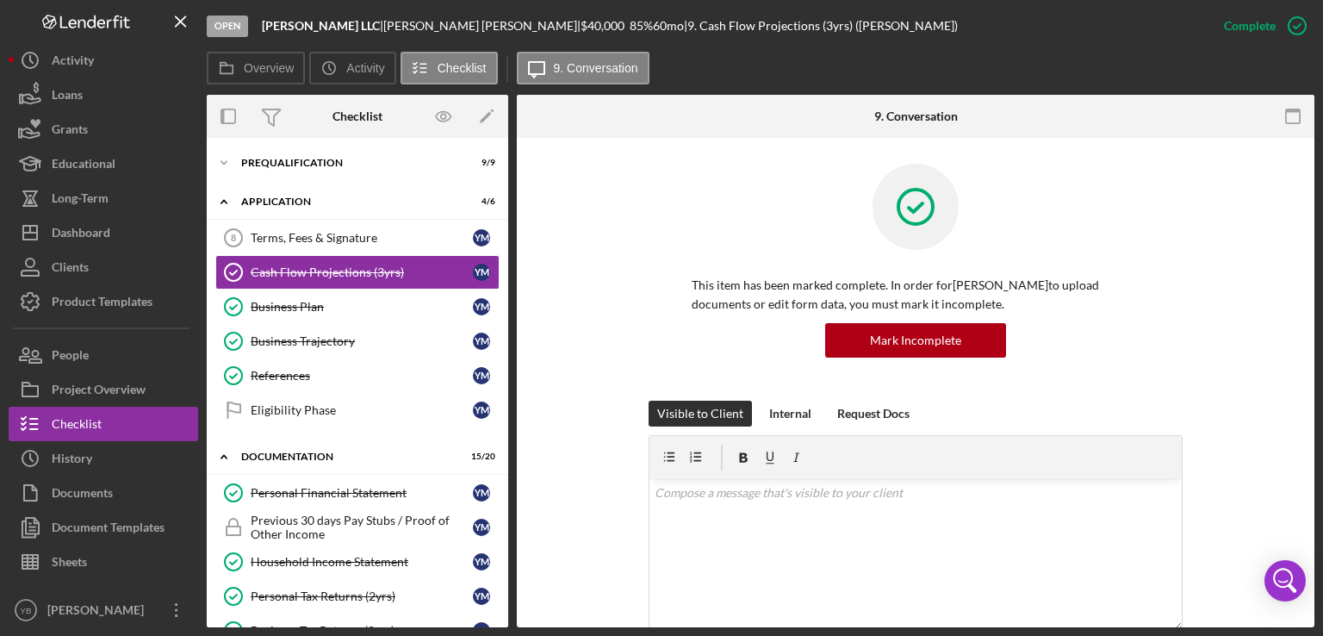
click at [1264, 242] on div "This item has been marked complete. In order for Yesenia Mendez to upload docum…" at bounding box center [916, 282] width 746 height 237
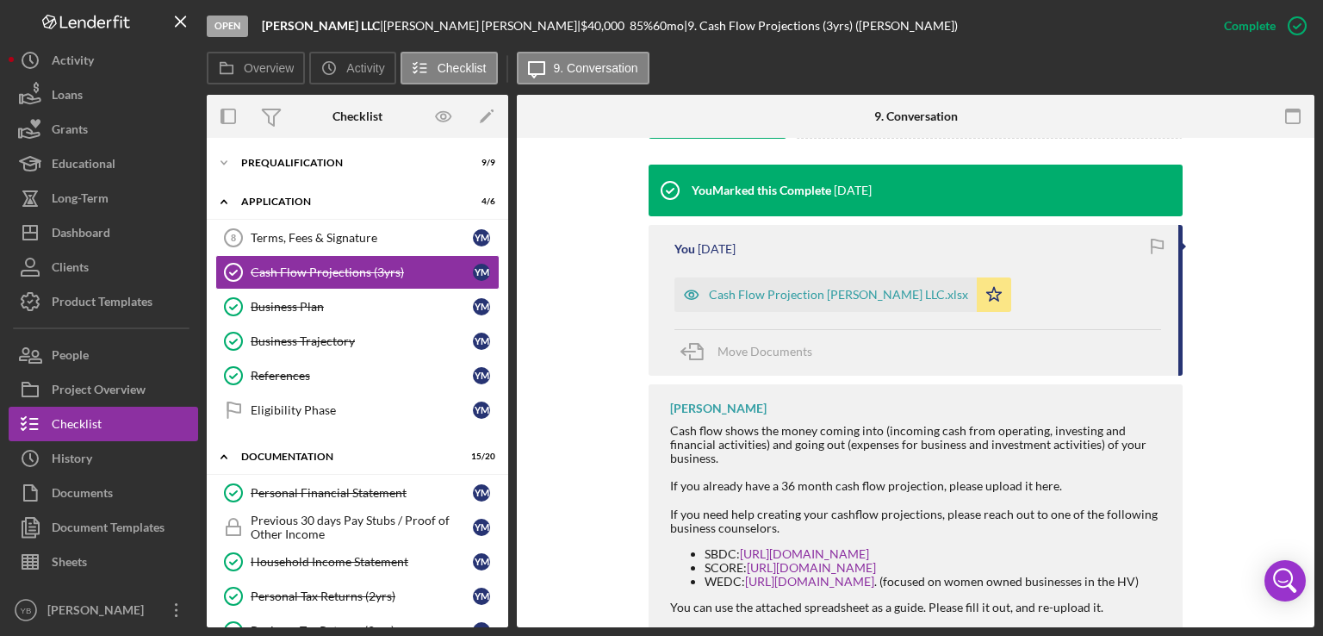
scroll to position [551, 0]
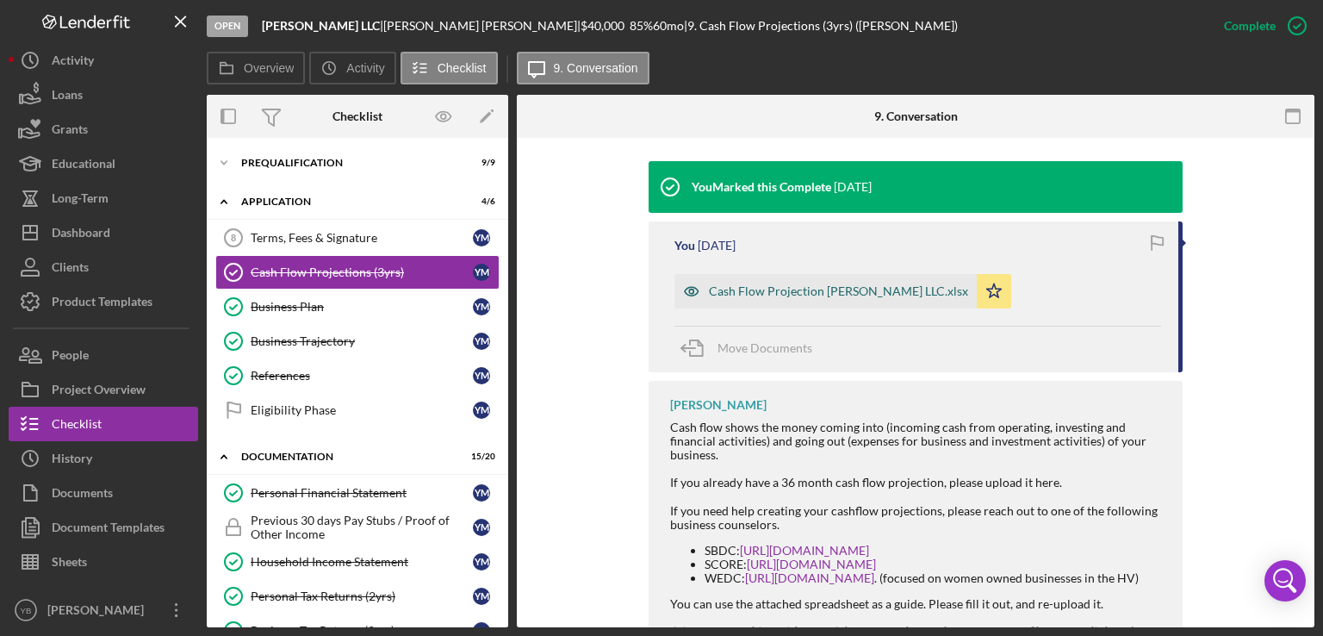
click at [865, 292] on div "Cash Flow Projection YESENIA MENDEZ LLC.xlsx" at bounding box center [838, 291] width 259 height 14
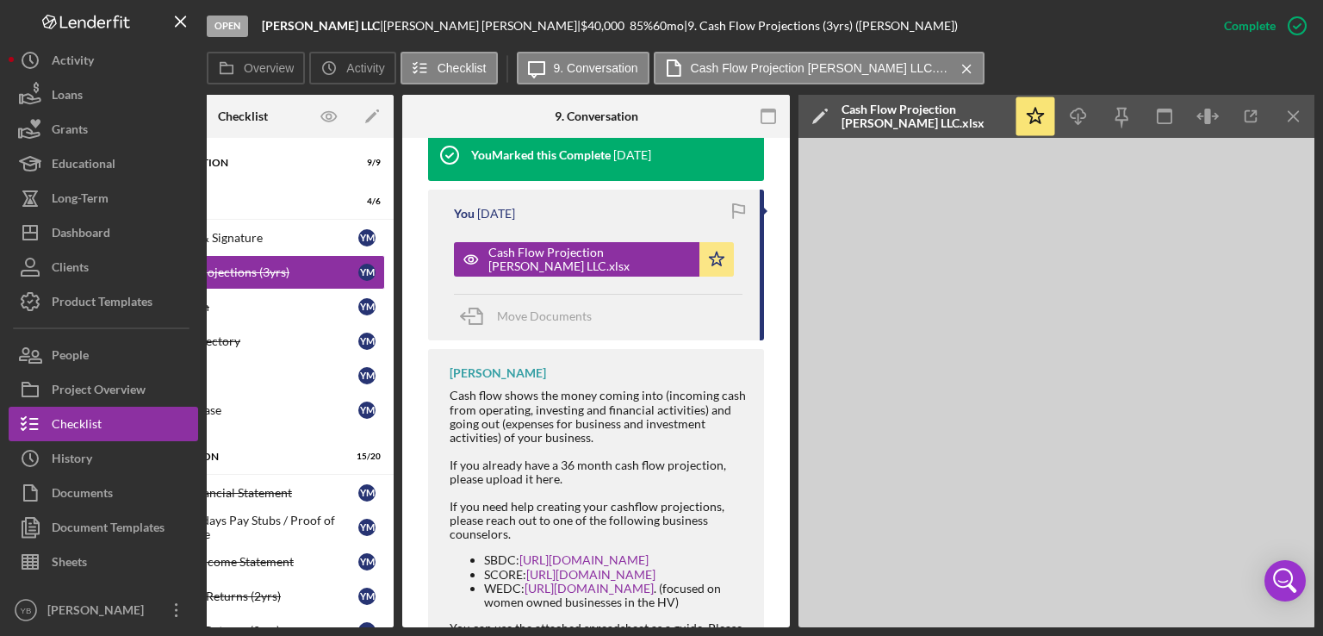
scroll to position [605, 0]
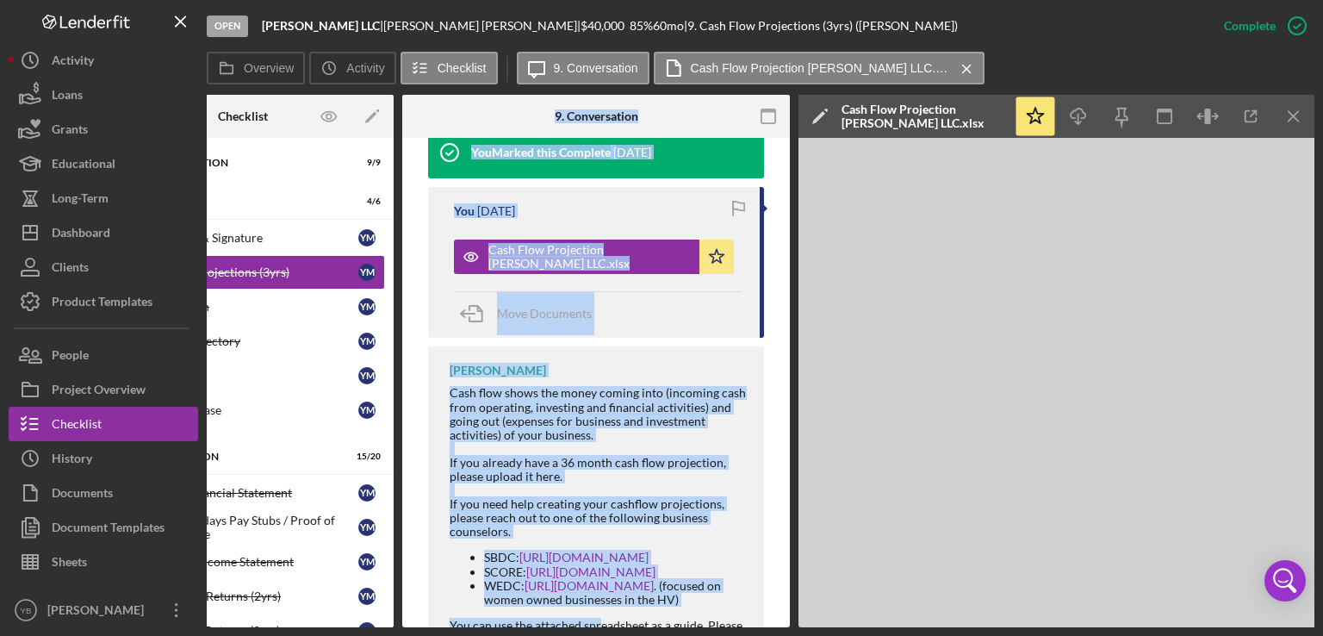
drag, startPoint x: 599, startPoint y: 628, endPoint x: 339, endPoint y: 625, distance: 260.1
click at [339, 625] on div "Open Yesenia Mendez LLC | Yesenia Mendez | $40,000 $40,000 85 % 60 mo | 9. Cash…" at bounding box center [661, 318] width 1323 height 636
click at [657, 348] on div "Yedmy Batista Cash flow shows the money coming into (incoming cash from operati…" at bounding box center [596, 562] width 336 height 433
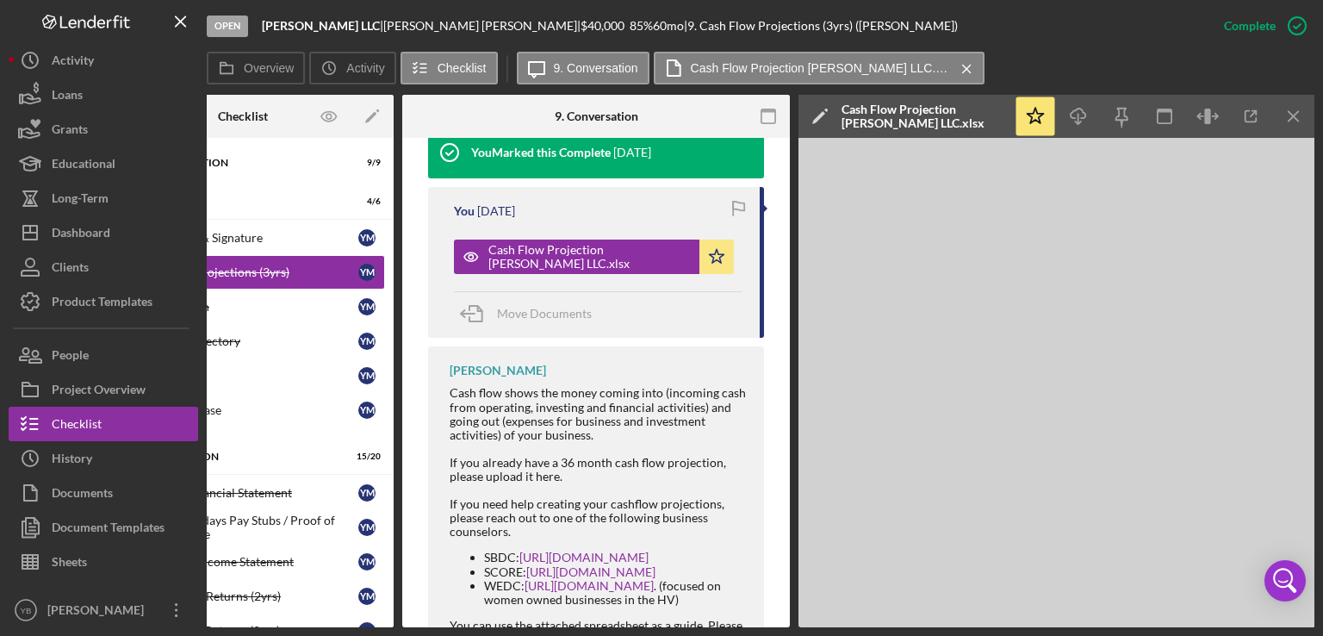
drag, startPoint x: 376, startPoint y: 627, endPoint x: 325, endPoint y: 626, distance: 50.8
click at [325, 626] on div "Open Yesenia Mendez LLC | Yesenia Mendez | $40,000 $40,000 85 % 60 mo | 9. Cash…" at bounding box center [661, 318] width 1323 height 636
drag, startPoint x: 325, startPoint y: 626, endPoint x: 376, endPoint y: 624, distance: 50.8
click at [376, 624] on div "Overview Internal Workflow Stage Open Icon/Dropdown Arrow Archive (can unarchiv…" at bounding box center [761, 361] width 1108 height 532
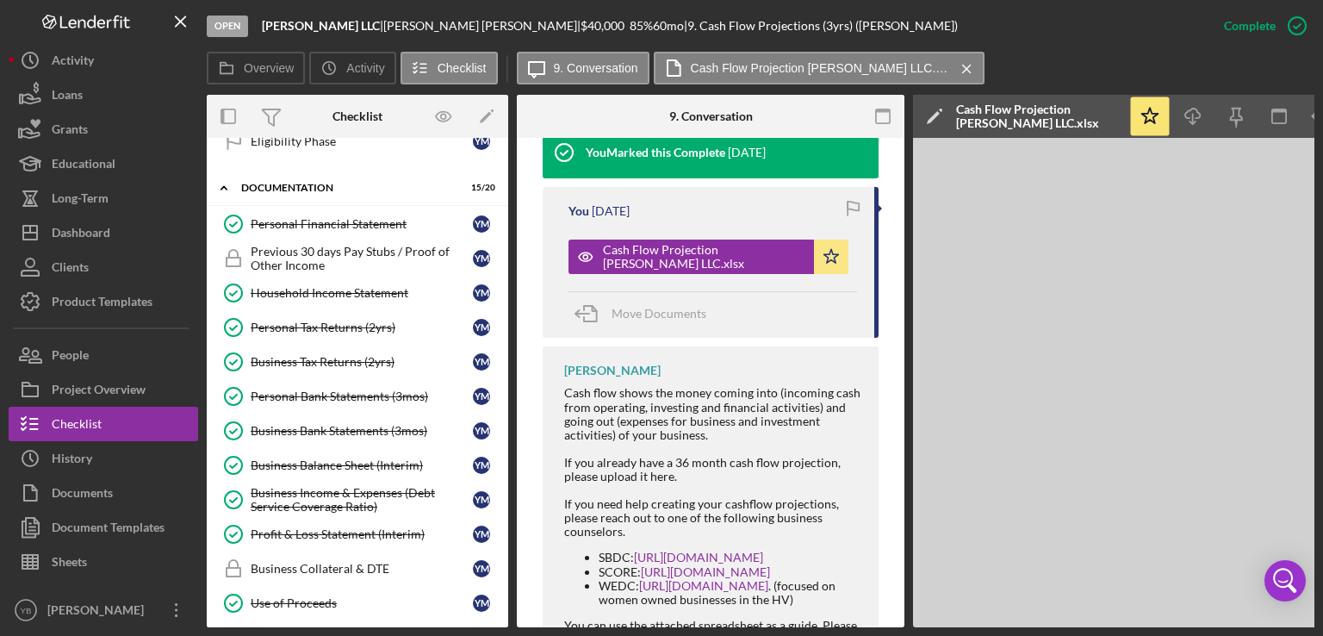
scroll to position [272, 0]
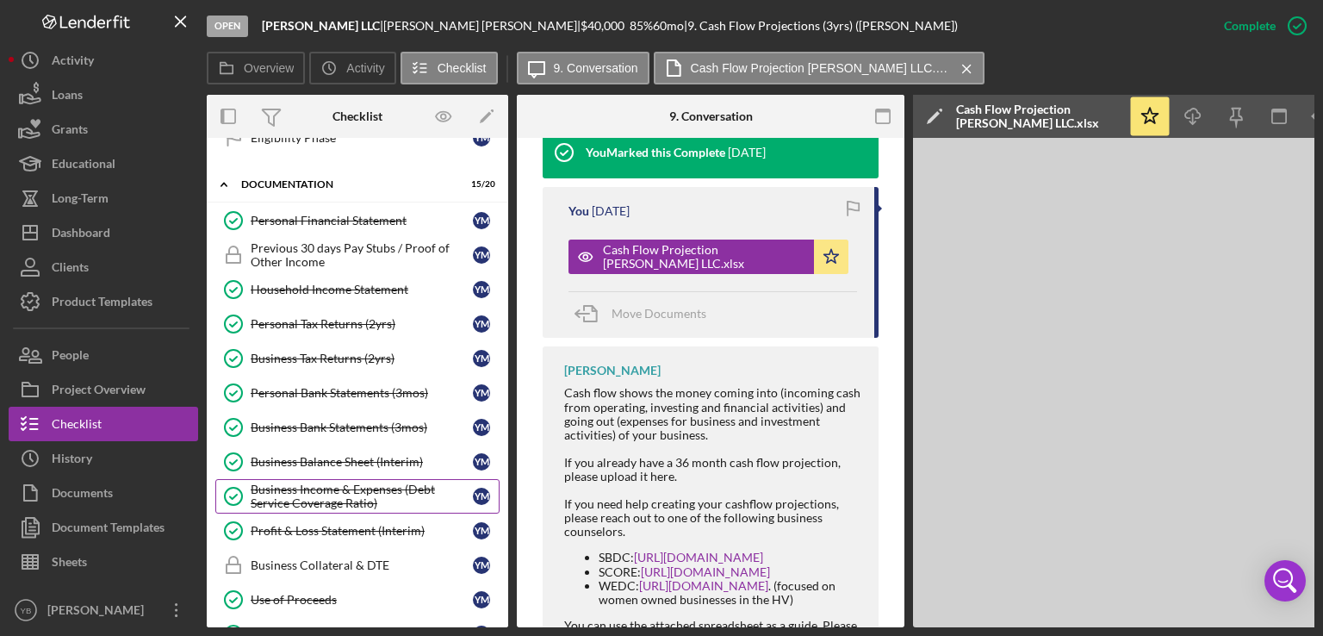
click at [368, 494] on div "Business Income & Expenses (Debt Service Coverage Ratio)" at bounding box center [362, 496] width 222 height 28
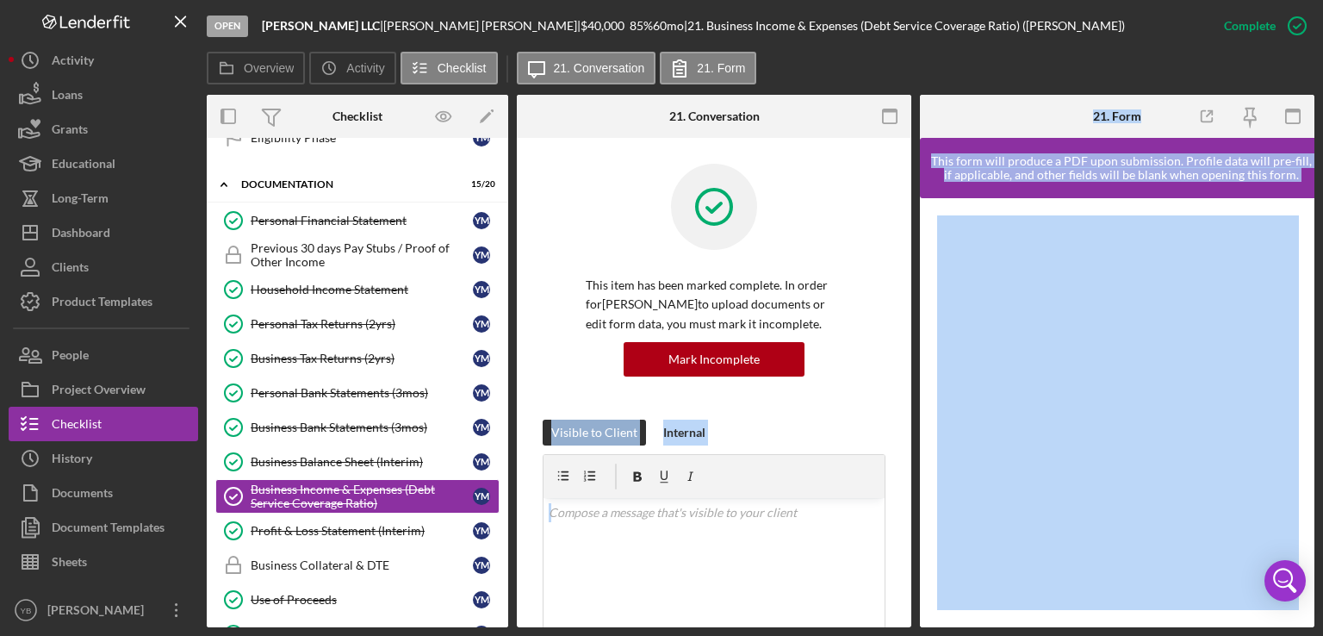
drag, startPoint x: 911, startPoint y: 338, endPoint x: 928, endPoint y: 509, distance: 171.3
click at [928, 509] on div "Overview Internal Workflow Stage Open Icon/Dropdown Arrow Archive (can unarchiv…" at bounding box center [761, 361] width 1108 height 532
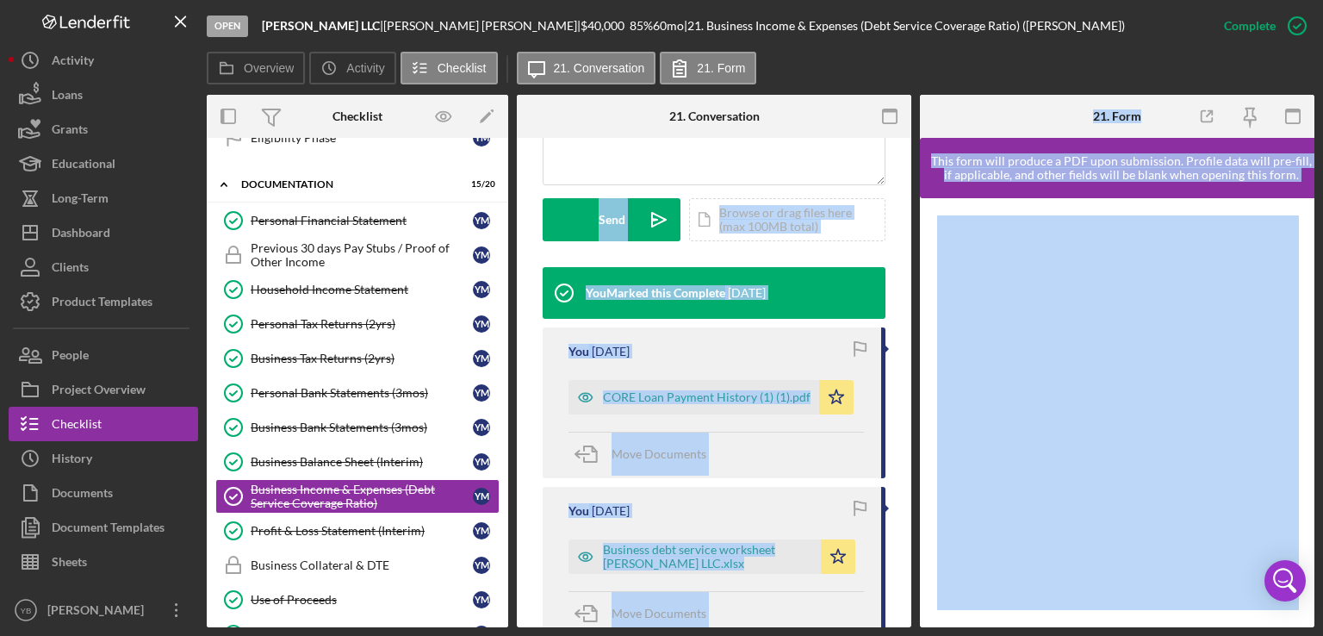
scroll to position [592, 0]
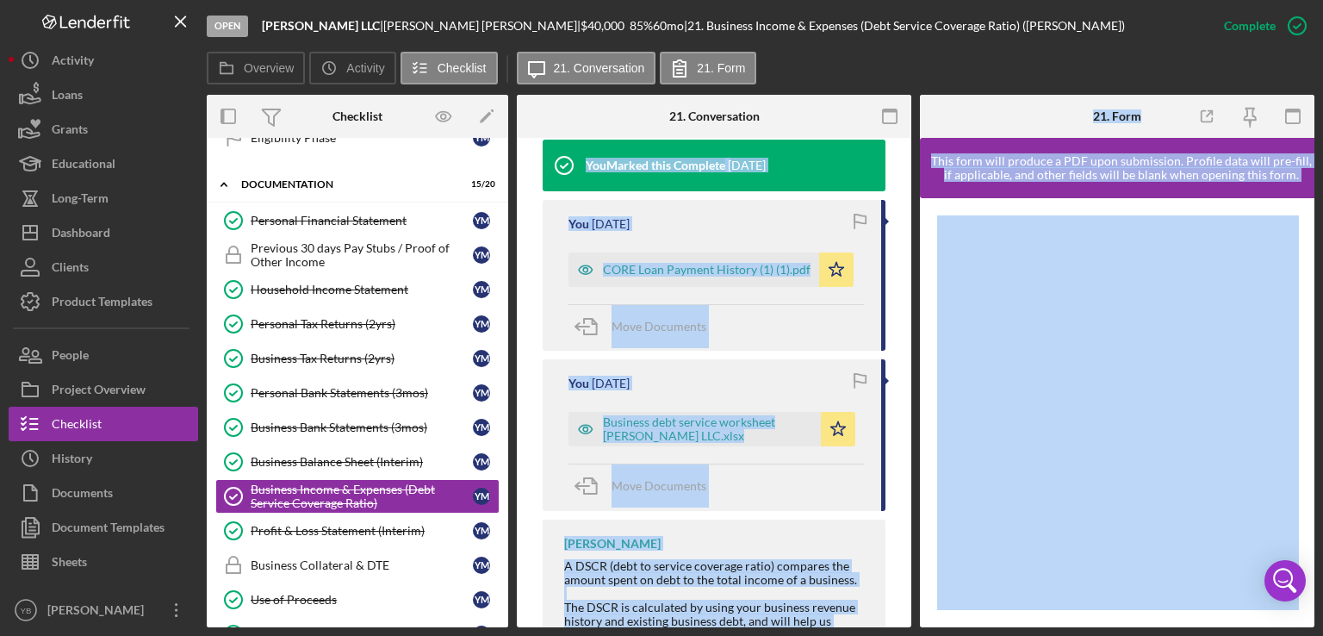
click at [758, 469] on div "Move Documents" at bounding box center [715, 486] width 295 height 47
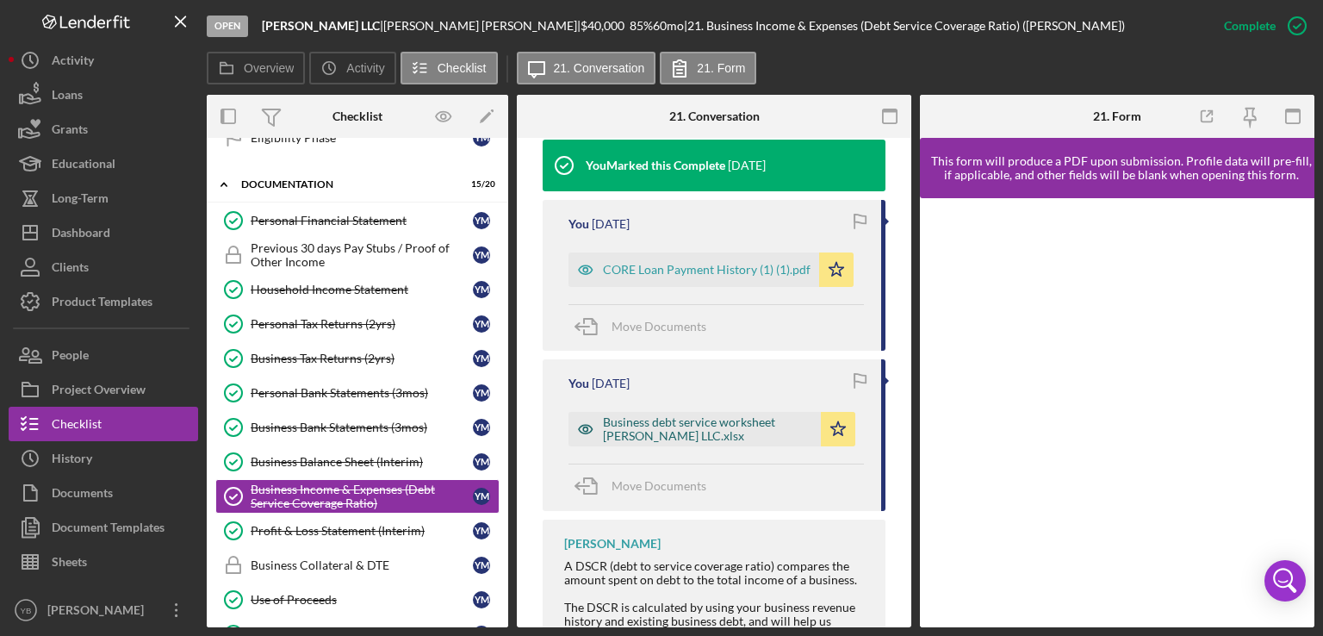
click at [699, 431] on div "Business debt service worksheet YESENIA MENDEZ LLC.xlsx" at bounding box center [707, 429] width 209 height 28
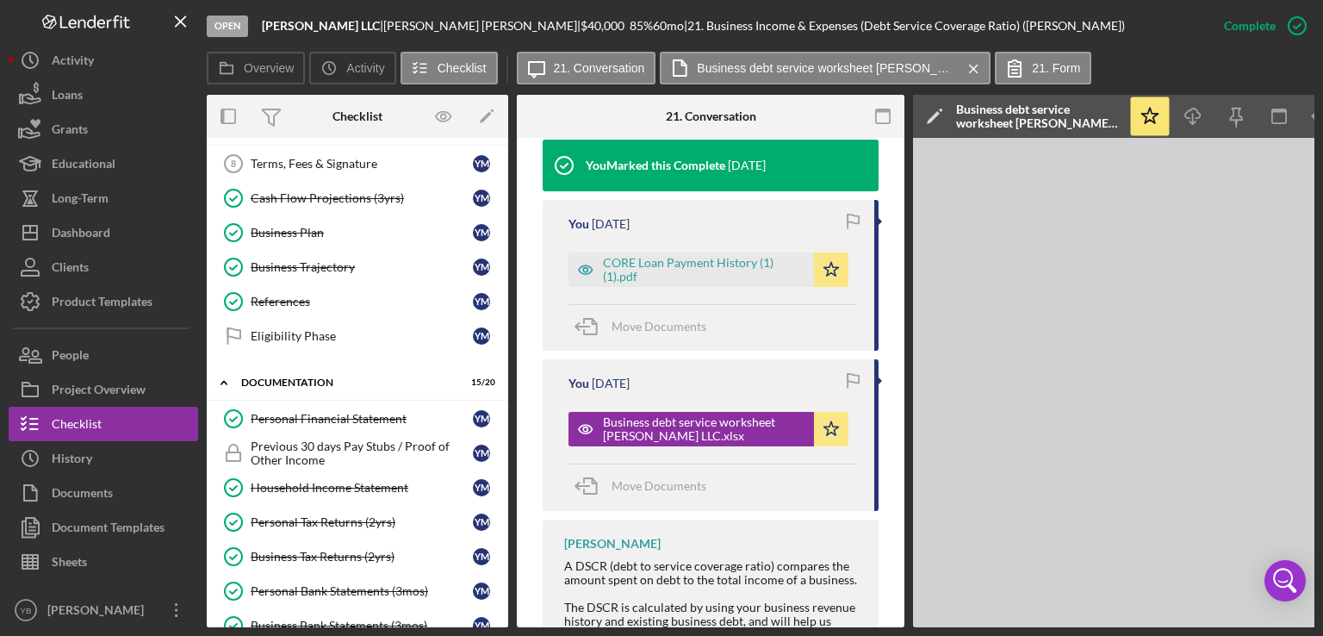
scroll to position [0, 0]
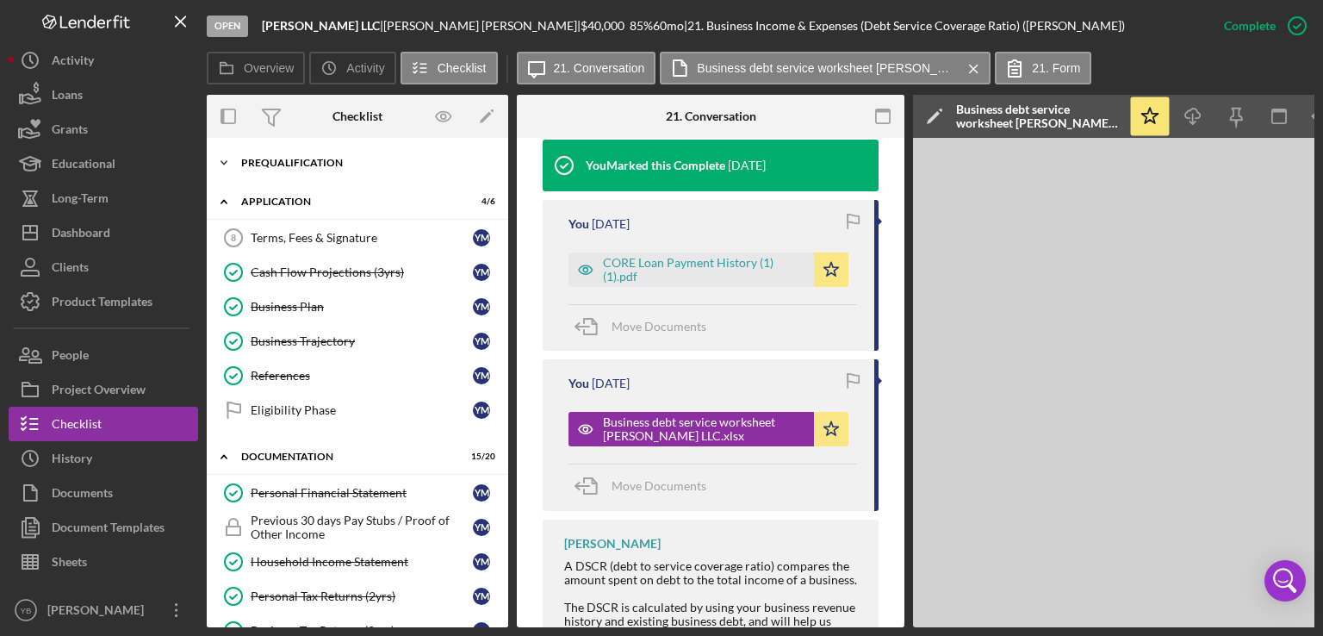
click at [307, 162] on div "Prequalification" at bounding box center [363, 163] width 245 height 10
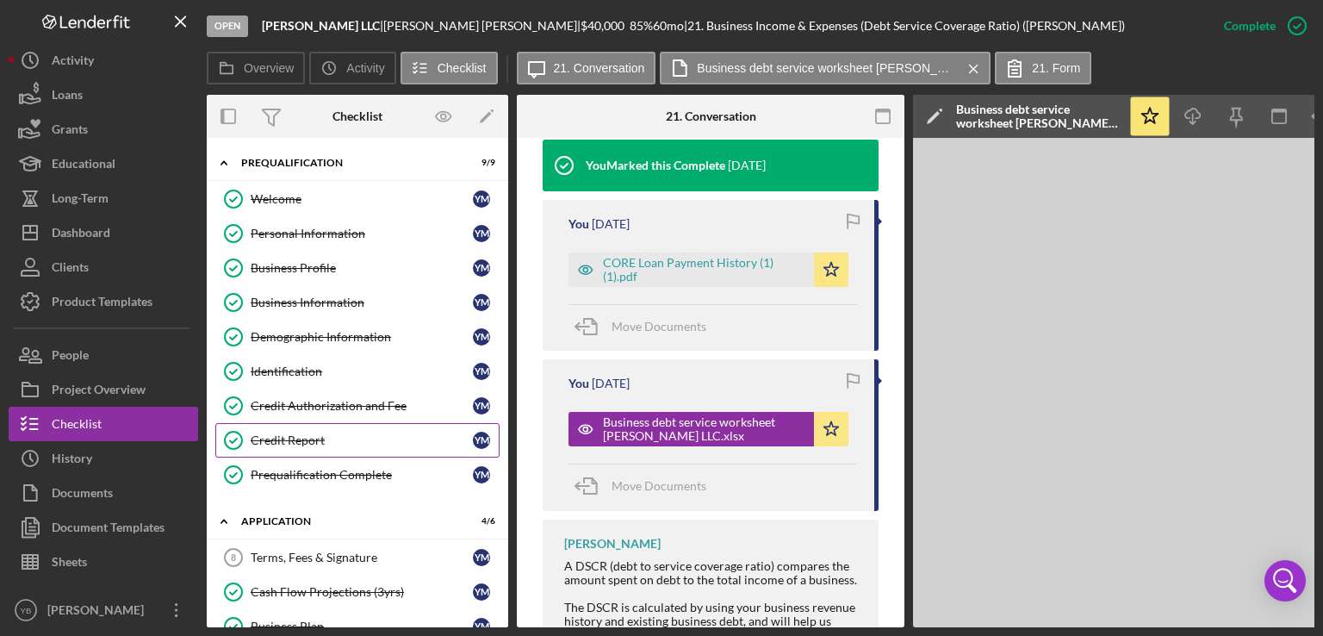
click at [288, 427] on link "Credit Report Credit Report Y M" at bounding box center [357, 440] width 284 height 34
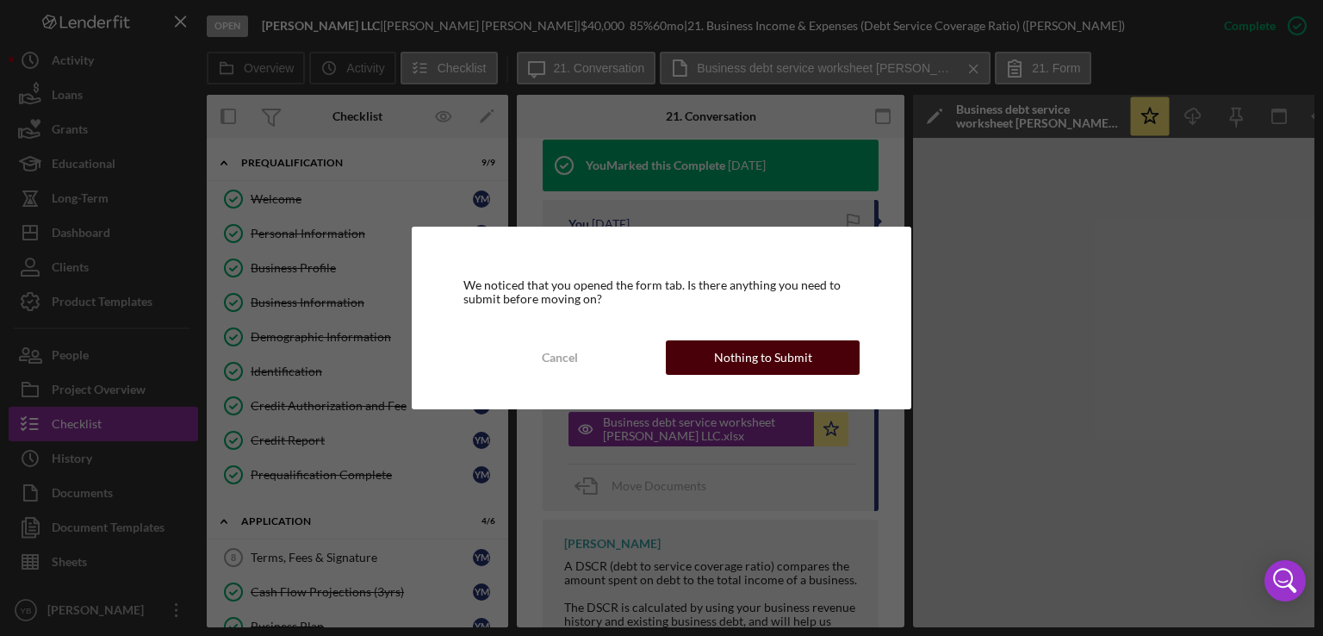
click at [751, 348] on div "Nothing to Submit" at bounding box center [763, 357] width 98 height 34
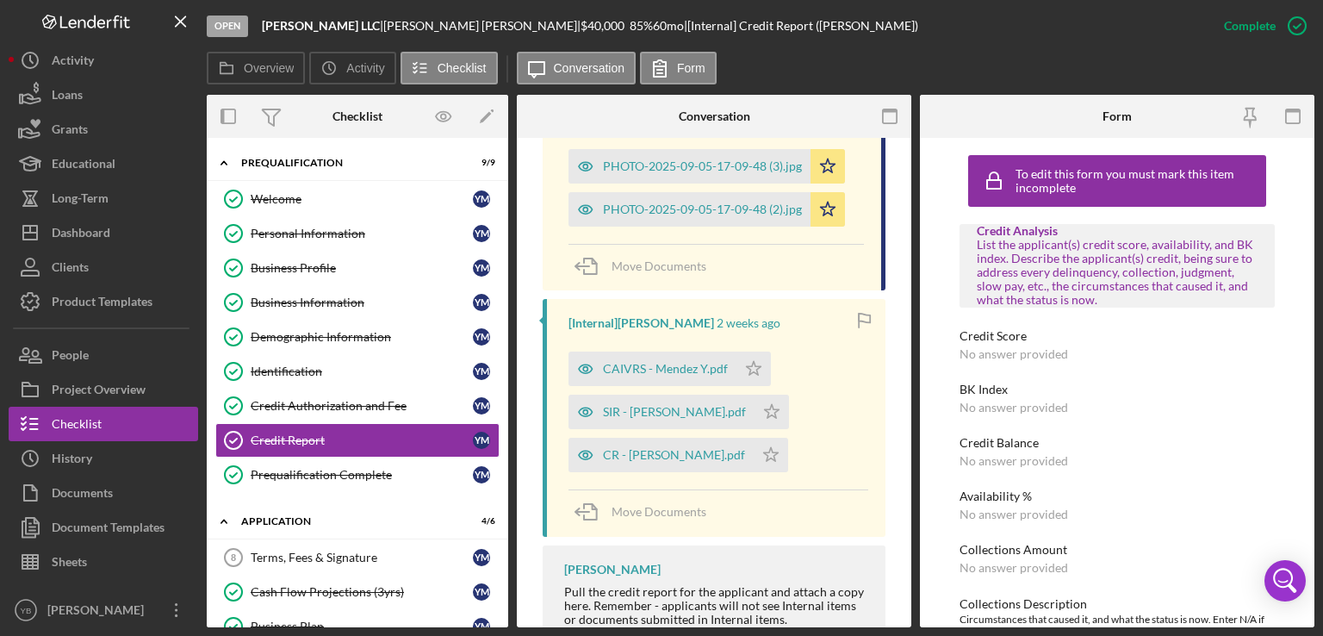
scroll to position [715, 0]
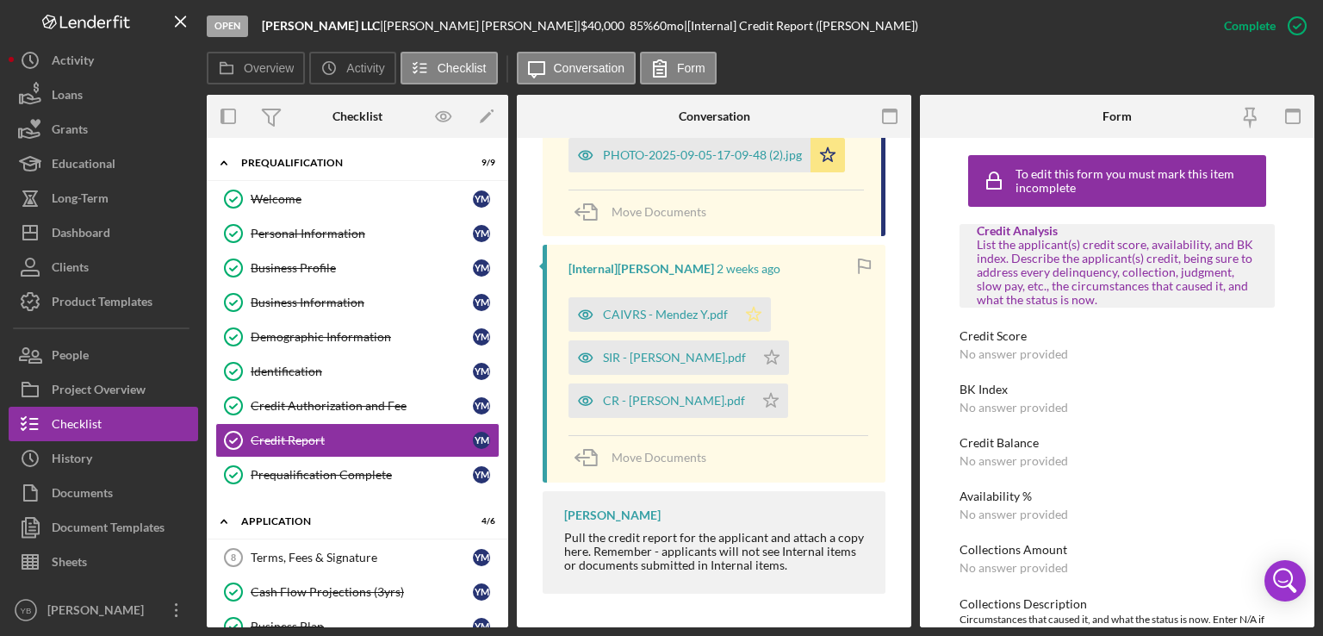
click at [758, 318] on icon "Icon/Star" at bounding box center [753, 314] width 34 height 34
click at [765, 349] on icon "Icon/Star" at bounding box center [772, 357] width 34 height 34
click at [762, 393] on icon "Icon/Star" at bounding box center [771, 400] width 34 height 34
click at [656, 406] on div "CR - Mendez Yesenia.pdf" at bounding box center [674, 401] width 142 height 14
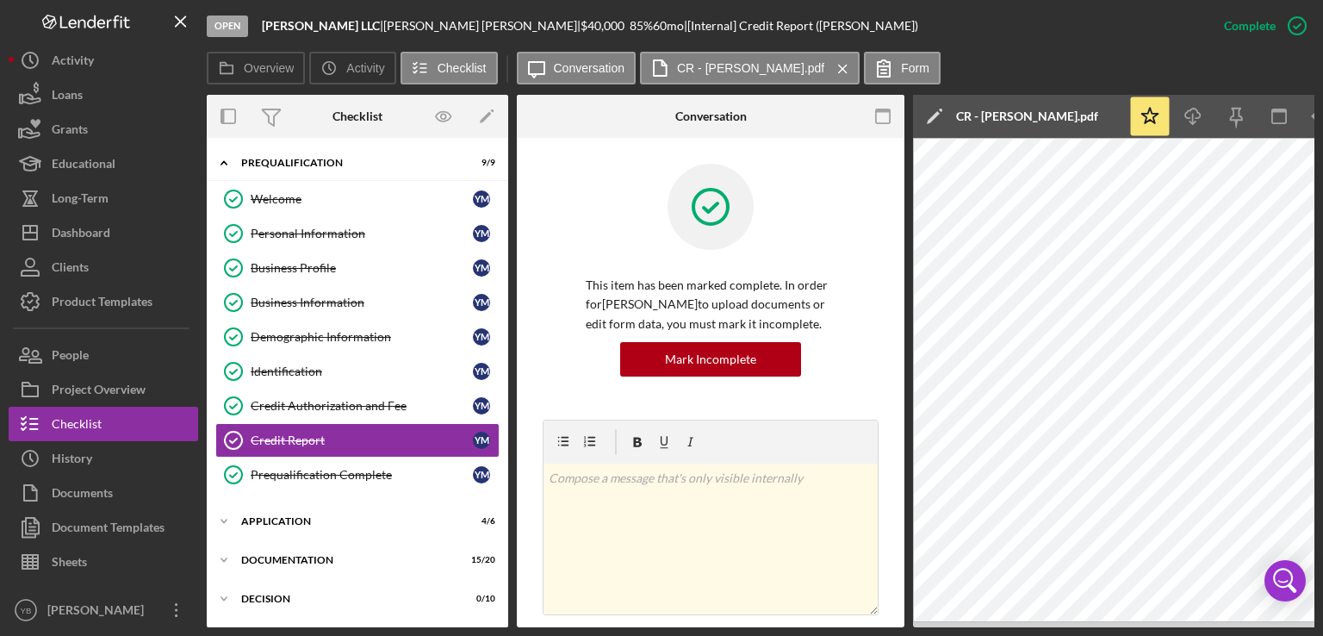
scroll to position [53, 0]
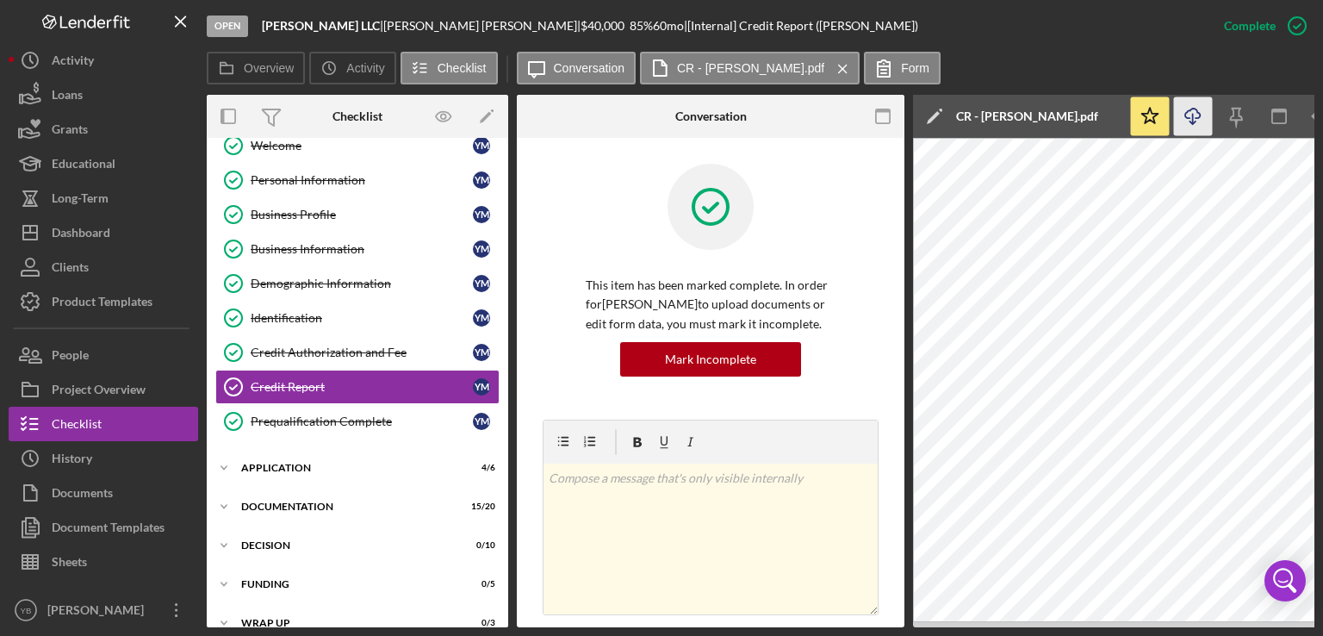
click at [1191, 118] on icon "Icon/Download" at bounding box center [1193, 116] width 39 height 39
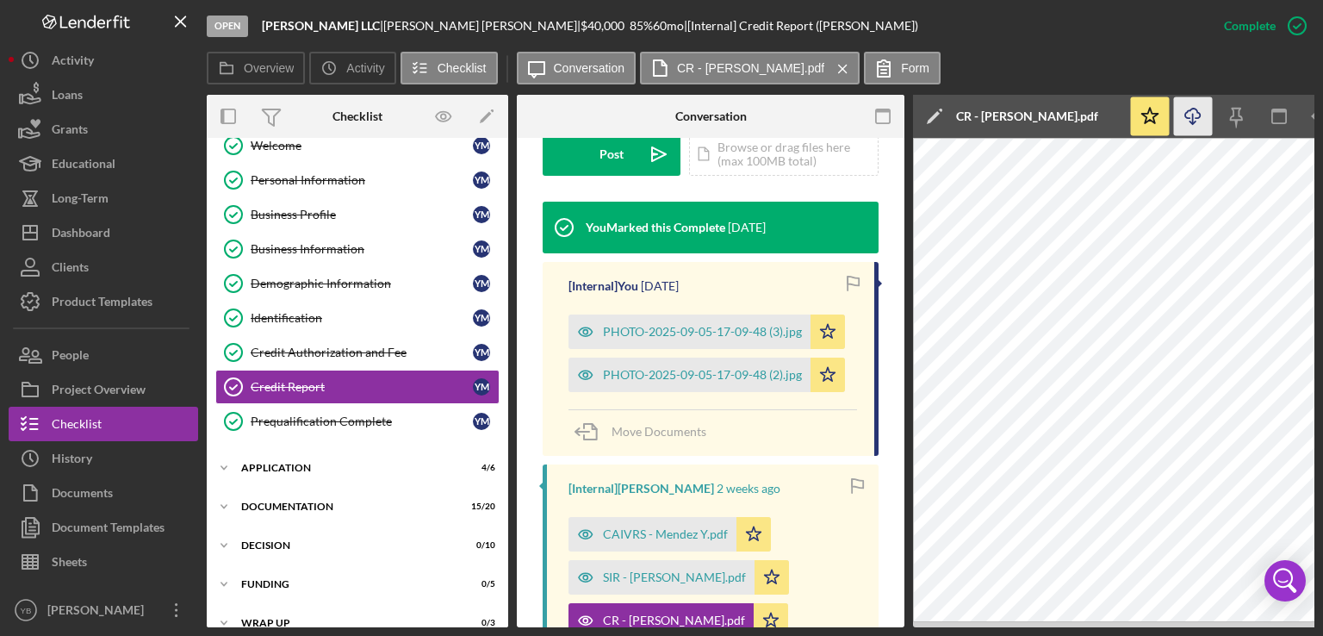
scroll to position [499, 0]
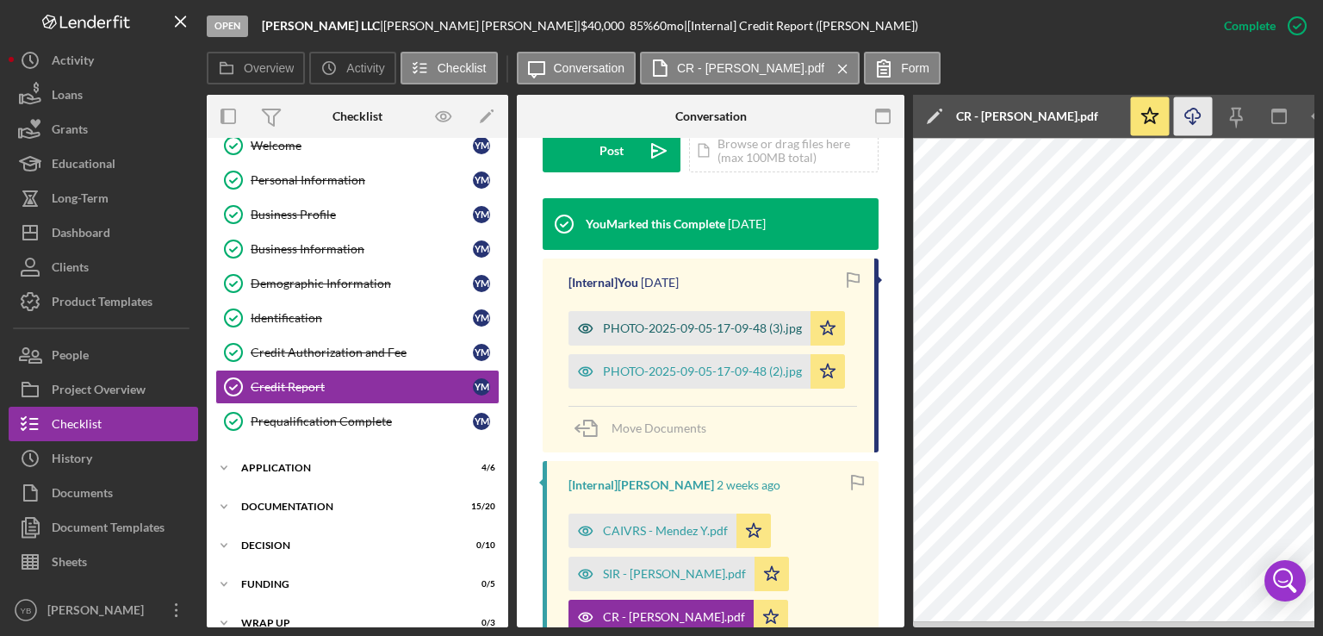
click at [679, 325] on div "PHOTO-2025-09-05-17-09-48 (3).jpg" at bounding box center [702, 328] width 199 height 14
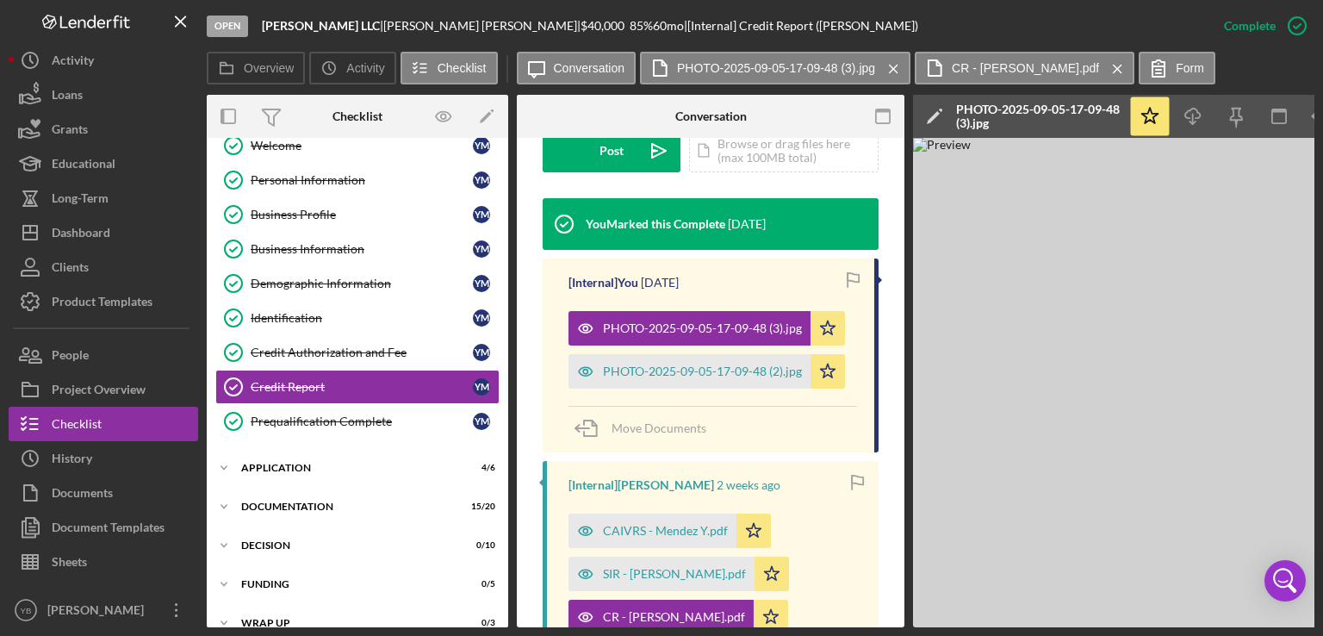
click at [769, 624] on div "Overview Internal Workflow Stage Open Icon/Dropdown Arrow Archive (can unarchiv…" at bounding box center [761, 361] width 1108 height 532
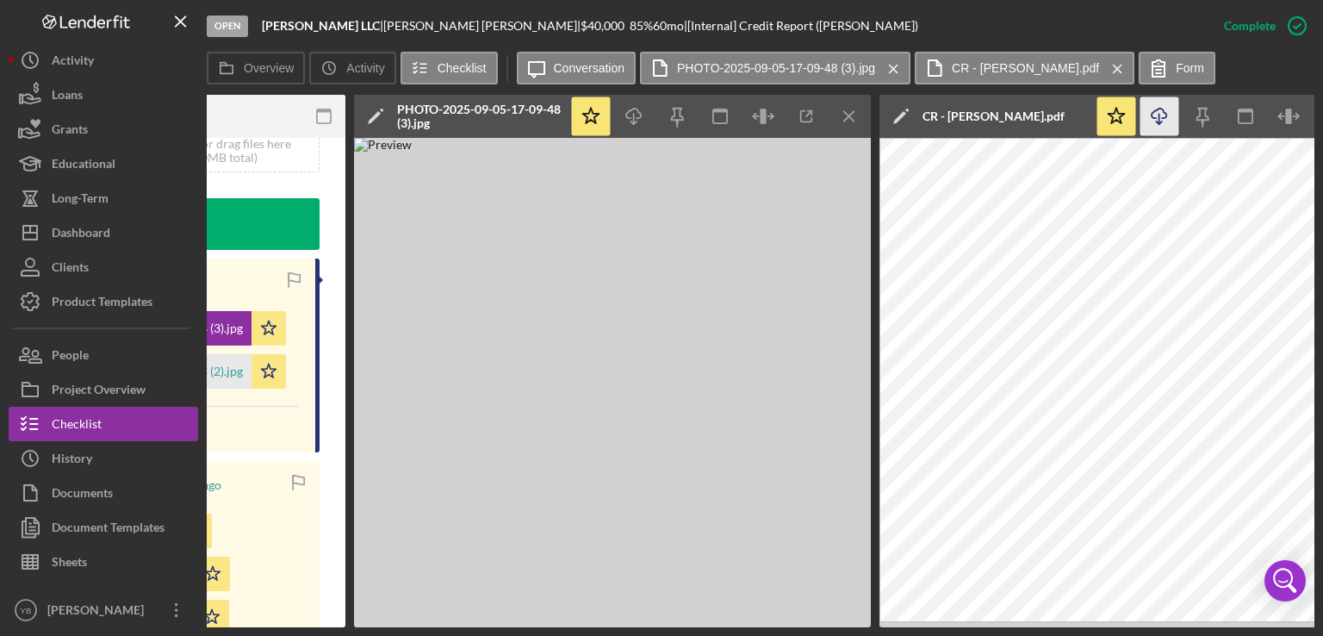
scroll to position [0, 560]
click at [851, 106] on icon "Icon/Menu Close" at bounding box center [848, 116] width 39 height 39
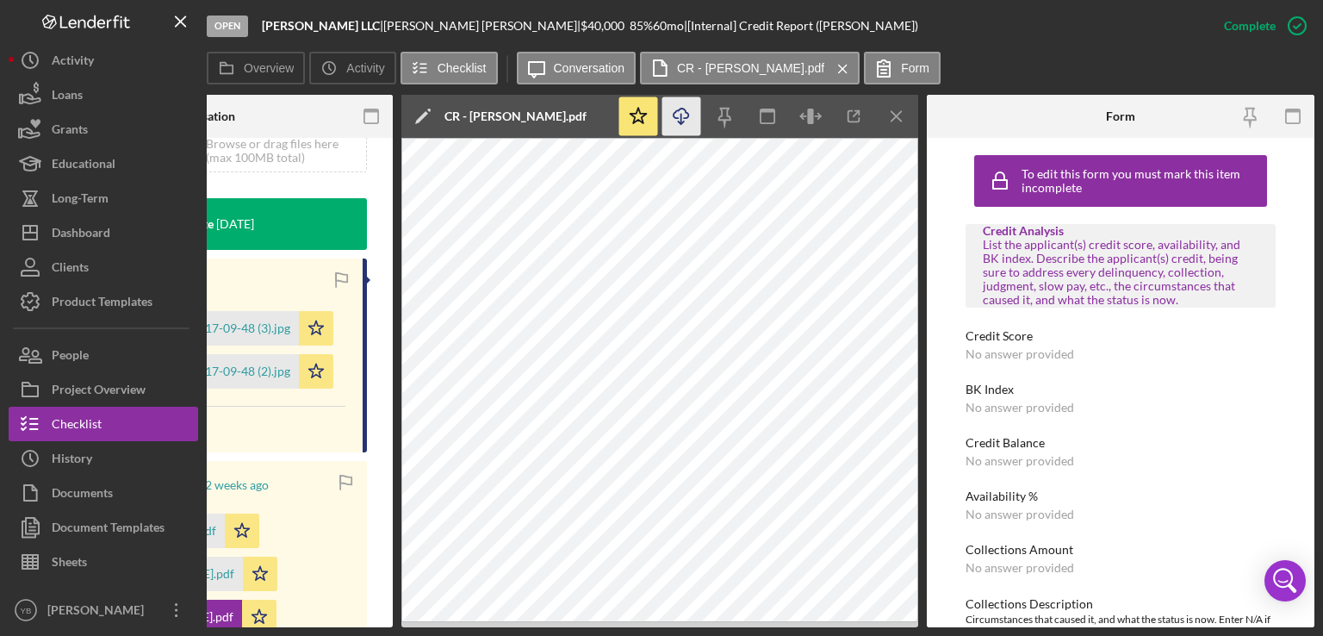
scroll to position [0, 511]
click at [902, 120] on icon "Icon/Menu Close" at bounding box center [898, 116] width 39 height 39
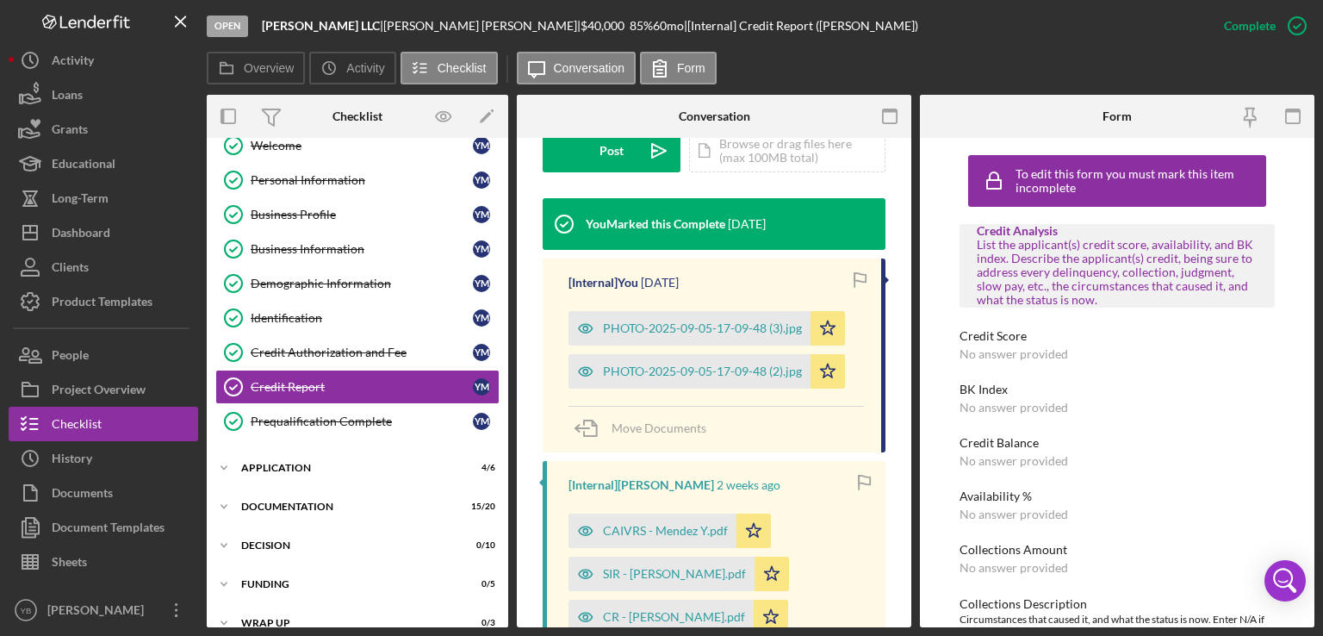
scroll to position [0, 0]
click at [689, 576] on div "SIR - Mendez Yesenia.pdf" at bounding box center [674, 574] width 143 height 14
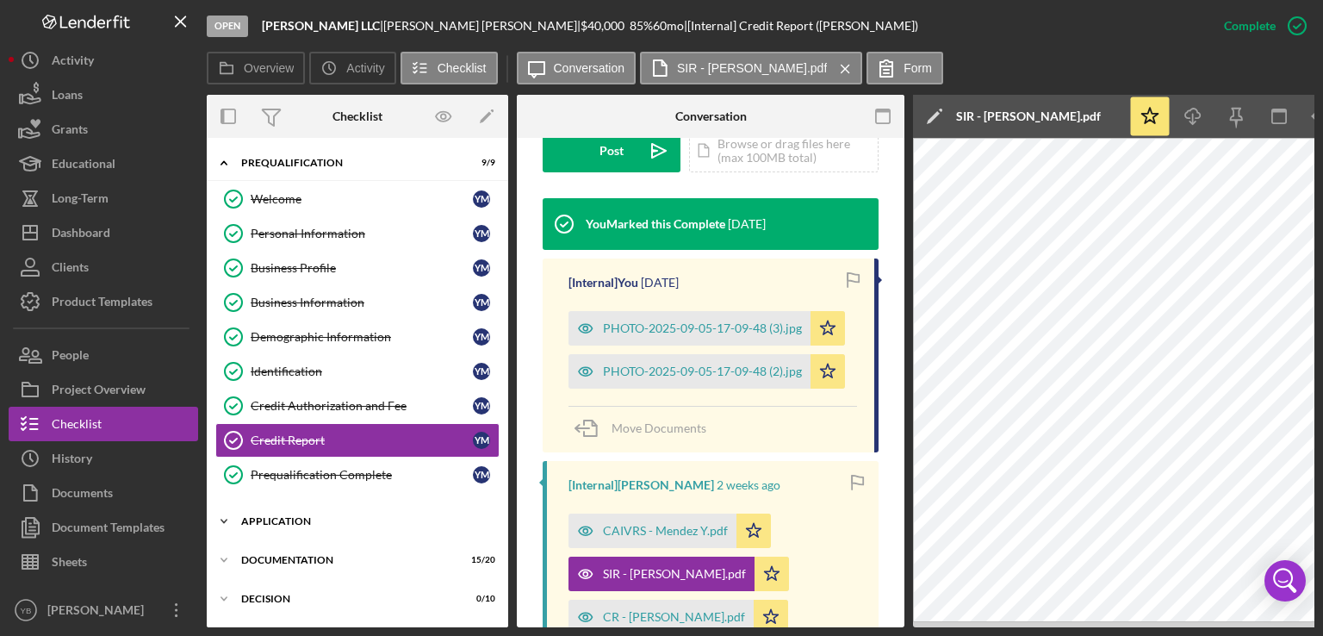
click at [293, 516] on div "Application" at bounding box center [363, 521] width 245 height 10
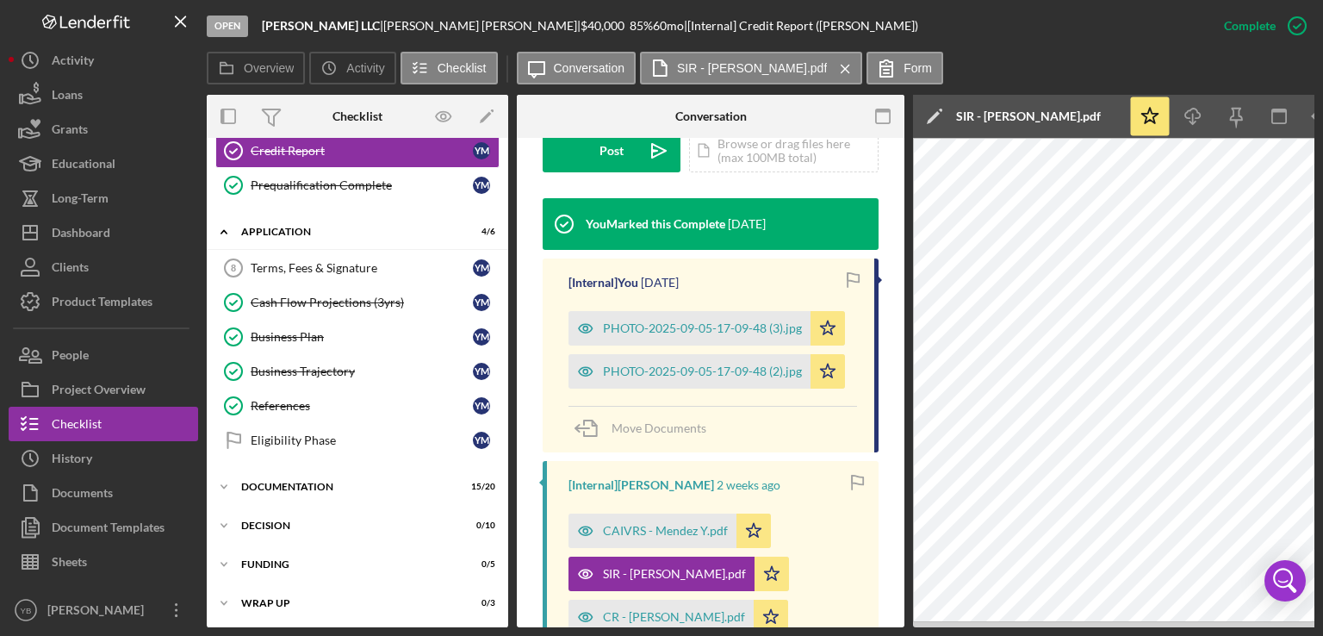
scroll to position [330, 0]
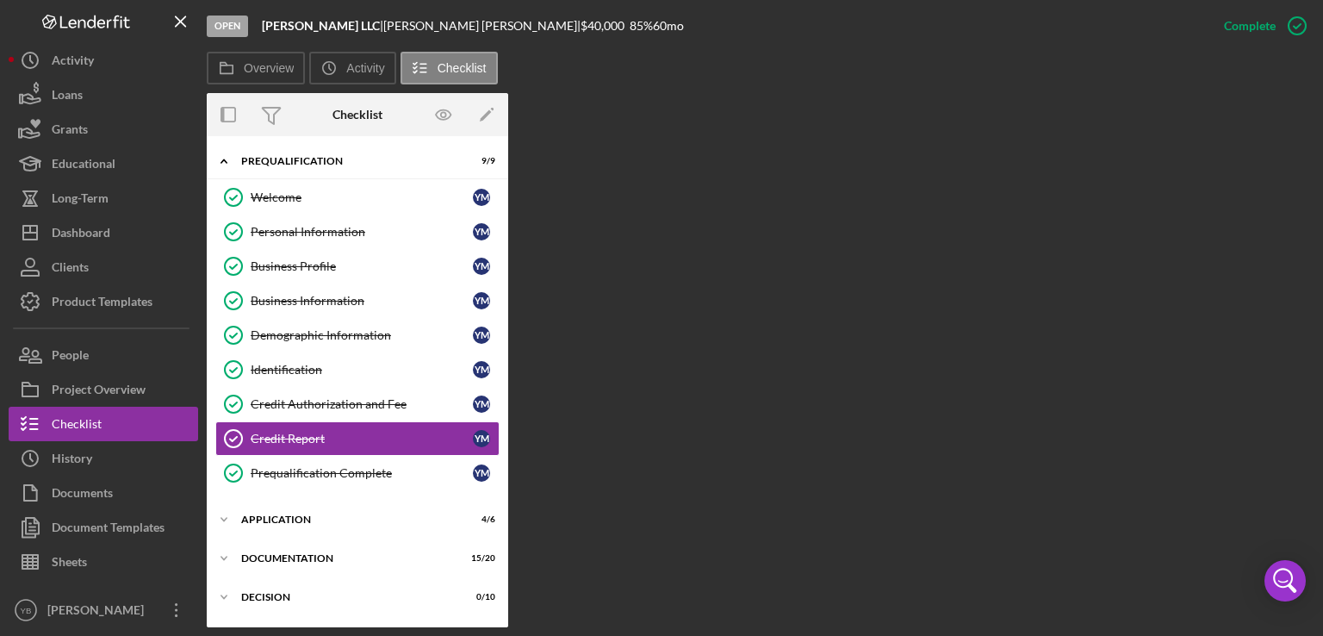
scroll to position [54, 0]
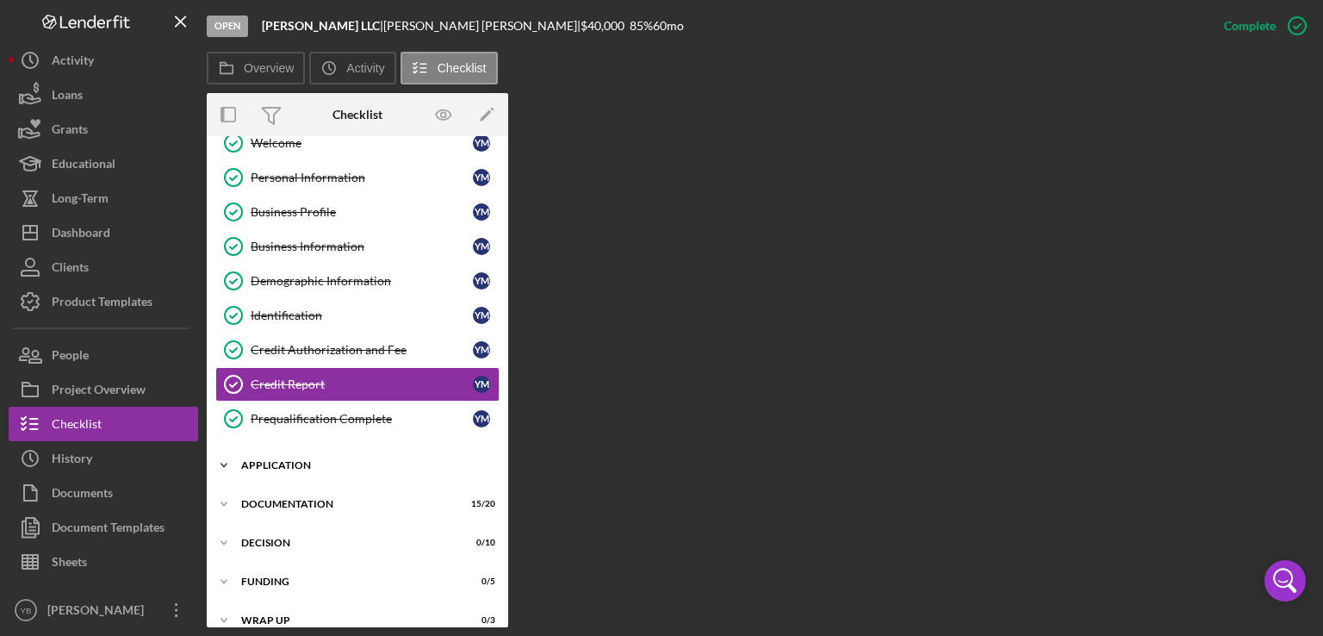
click at [265, 463] on div "Application" at bounding box center [363, 465] width 245 height 10
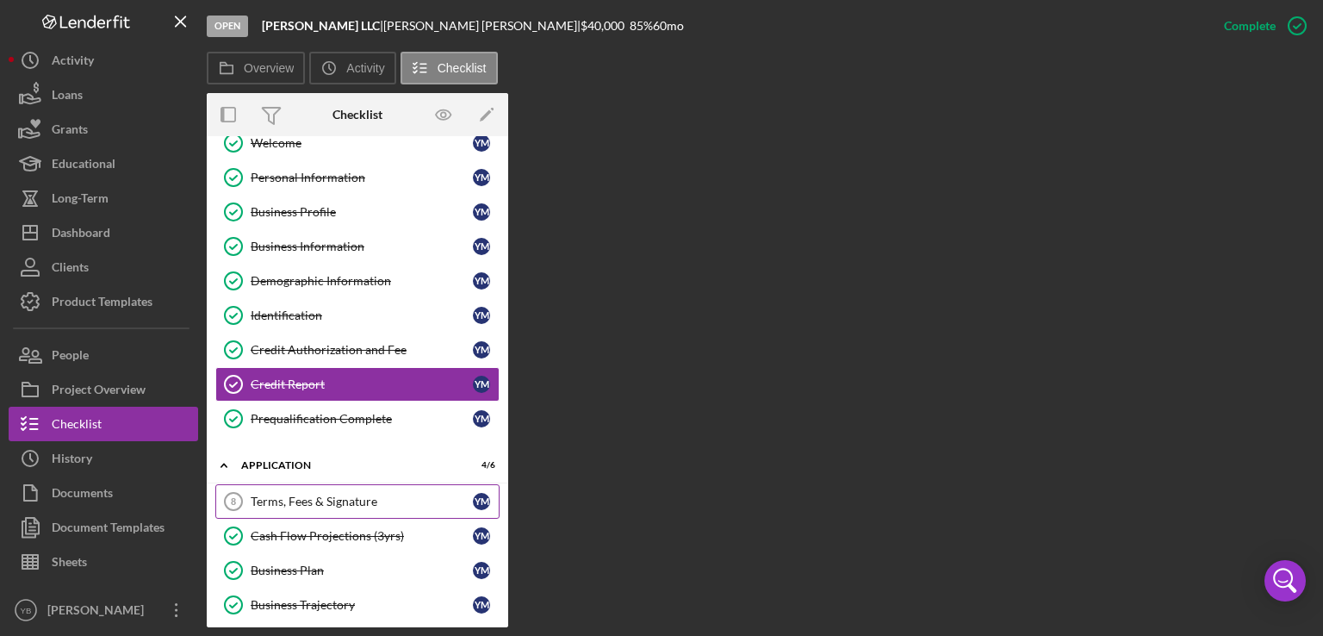
click at [307, 495] on div "Terms, Fees & Signature" at bounding box center [362, 501] width 222 height 14
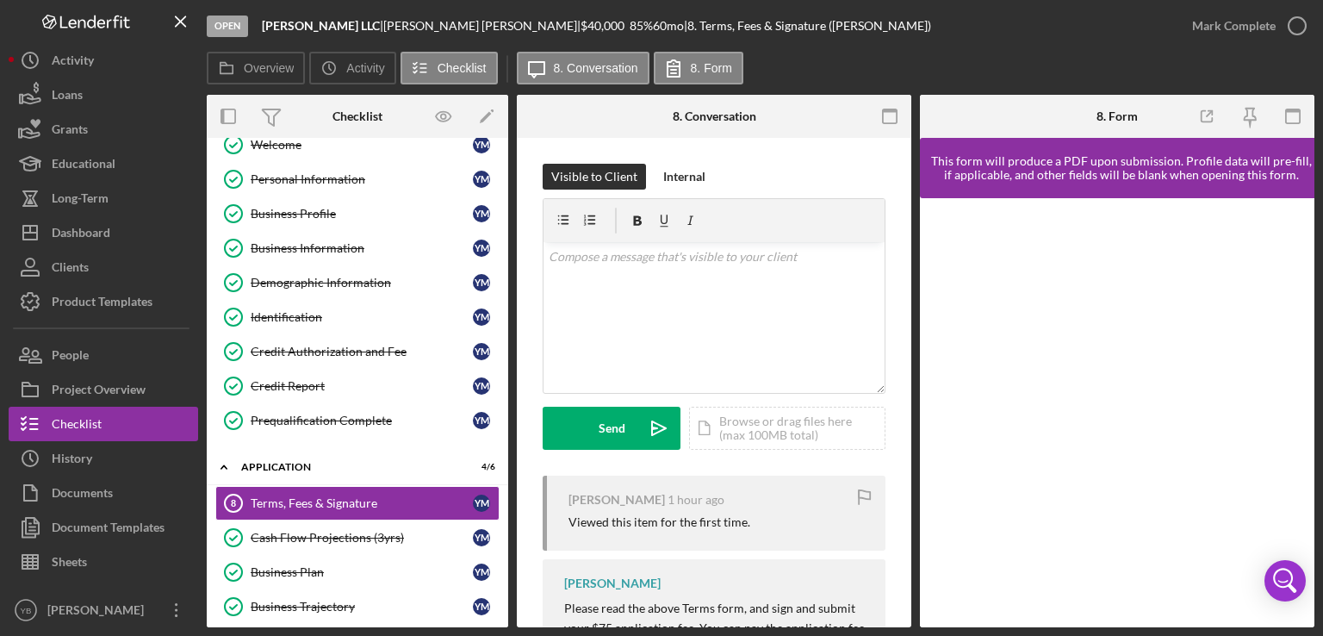
drag, startPoint x: 511, startPoint y: 240, endPoint x: 505, endPoint y: 258, distance: 19.1
click at [505, 258] on div "Overview Internal Workflow Stage Open Icon/Dropdown Arrow Archive (can unarchiv…" at bounding box center [761, 361] width 1108 height 532
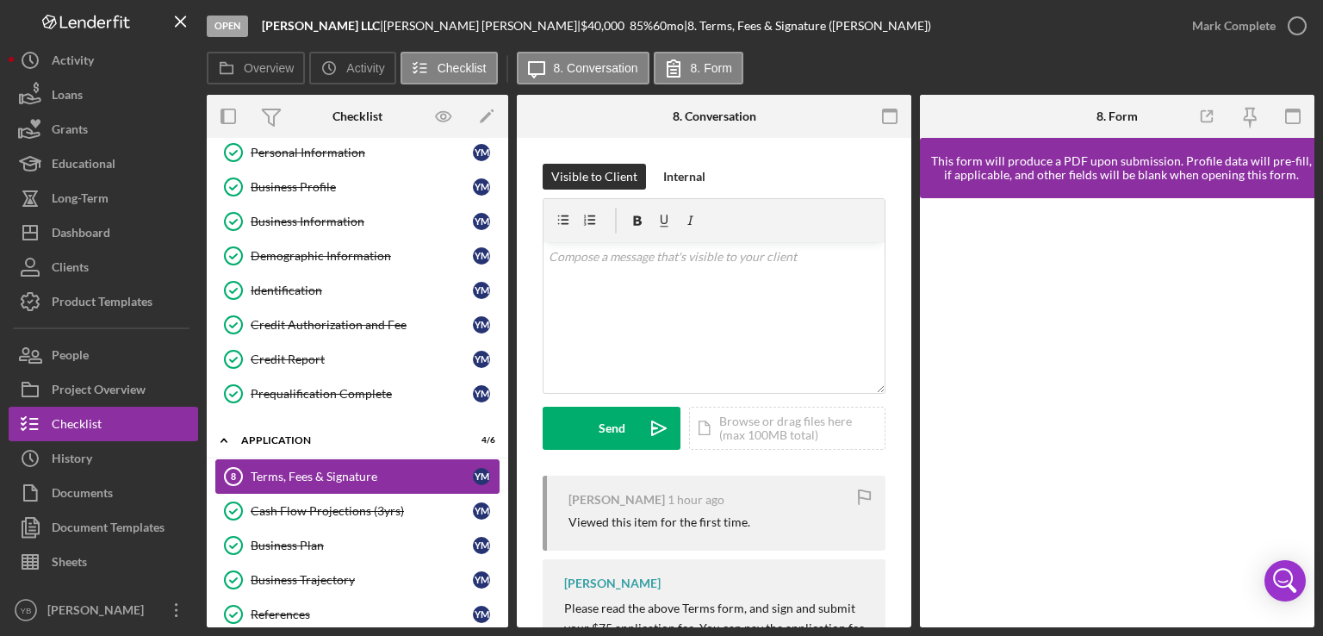
click at [381, 463] on link "Terms, Fees & Signature 8 Terms, Fees & Signature Y M" at bounding box center [357, 476] width 284 height 34
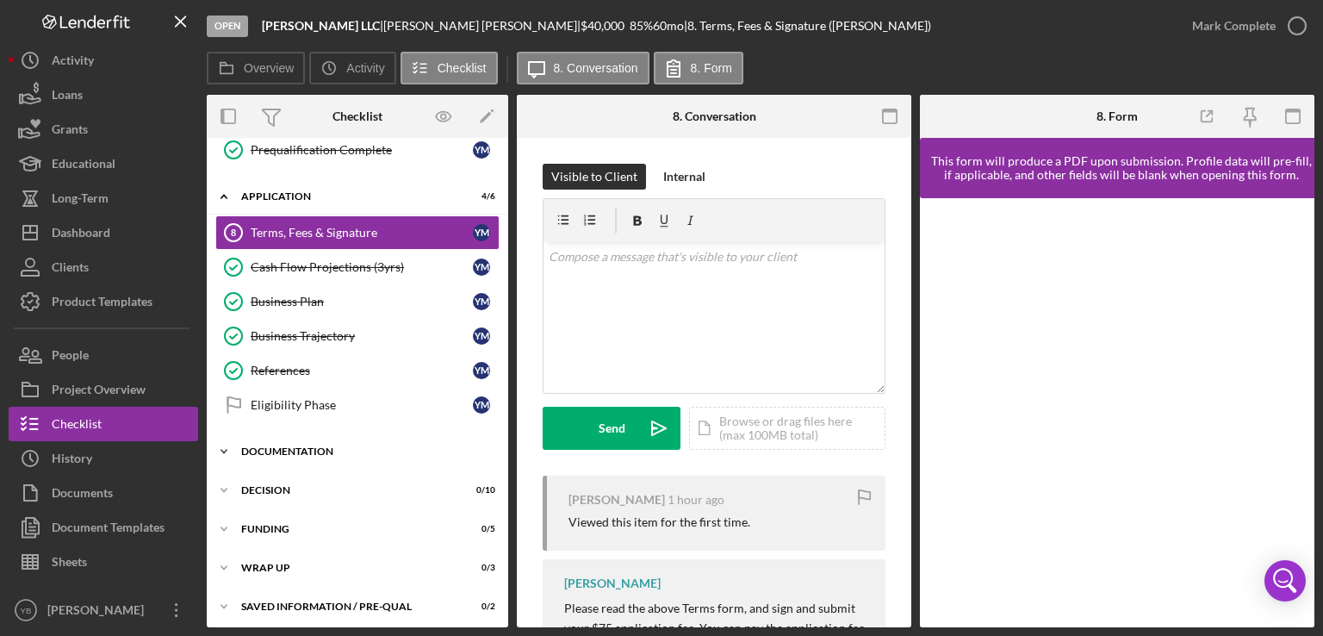
click at [306, 456] on div "Icon/Expander Documentation 15 / 20" at bounding box center [357, 451] width 301 height 34
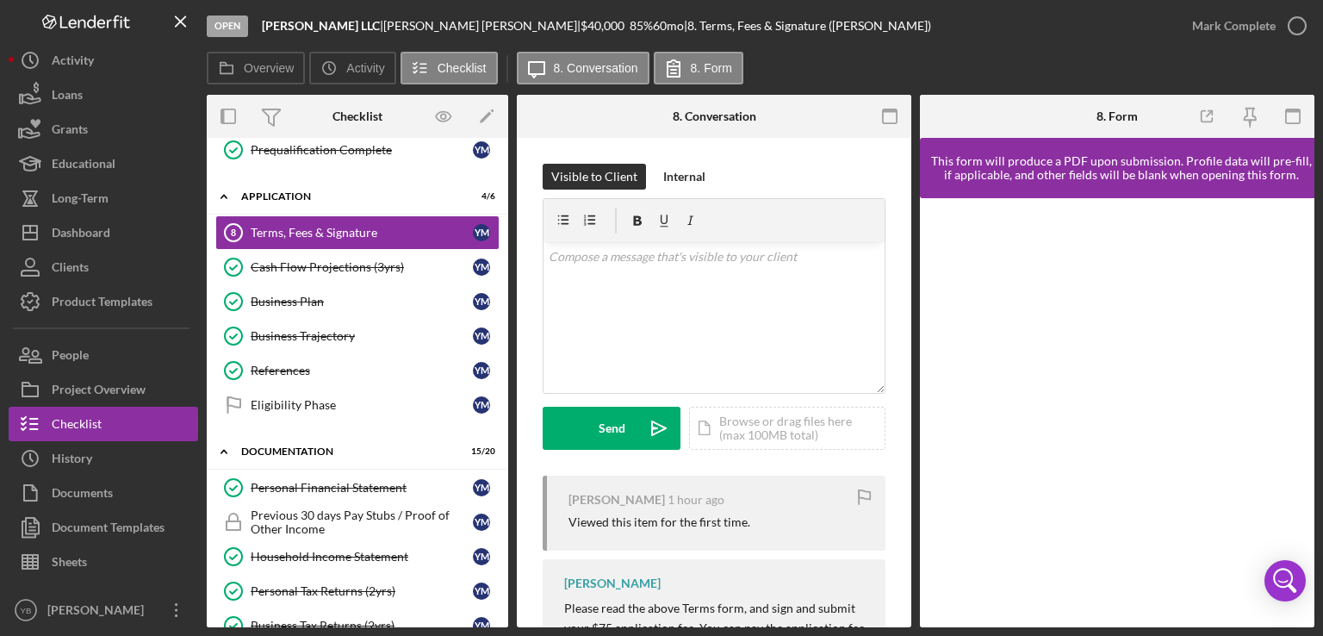
drag, startPoint x: 503, startPoint y: 363, endPoint x: 471, endPoint y: 660, distance: 298.9
click at [471, 635] on html "Open Yesenia Mendez LLC | Yesenia Mendez | $40,000 $40,000 85 % 60 mo | 8. Term…" at bounding box center [661, 318] width 1323 height 636
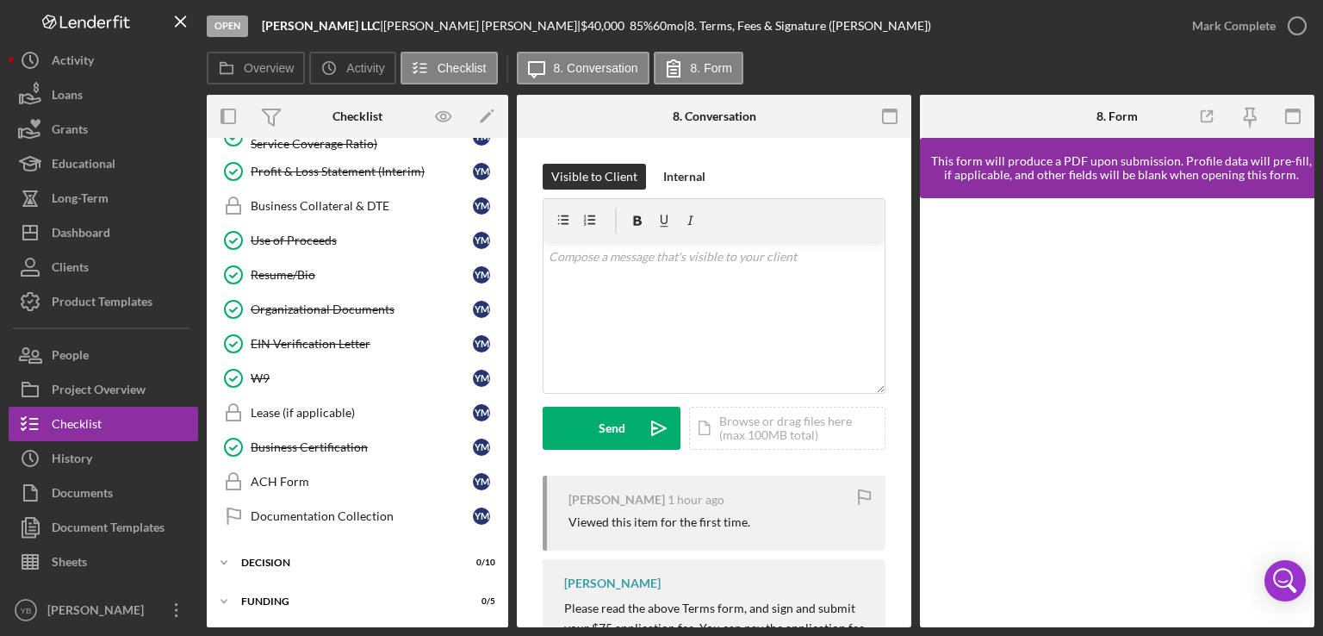
scroll to position [953, 0]
click at [345, 301] on div "Organizational Documents" at bounding box center [362, 308] width 222 height 14
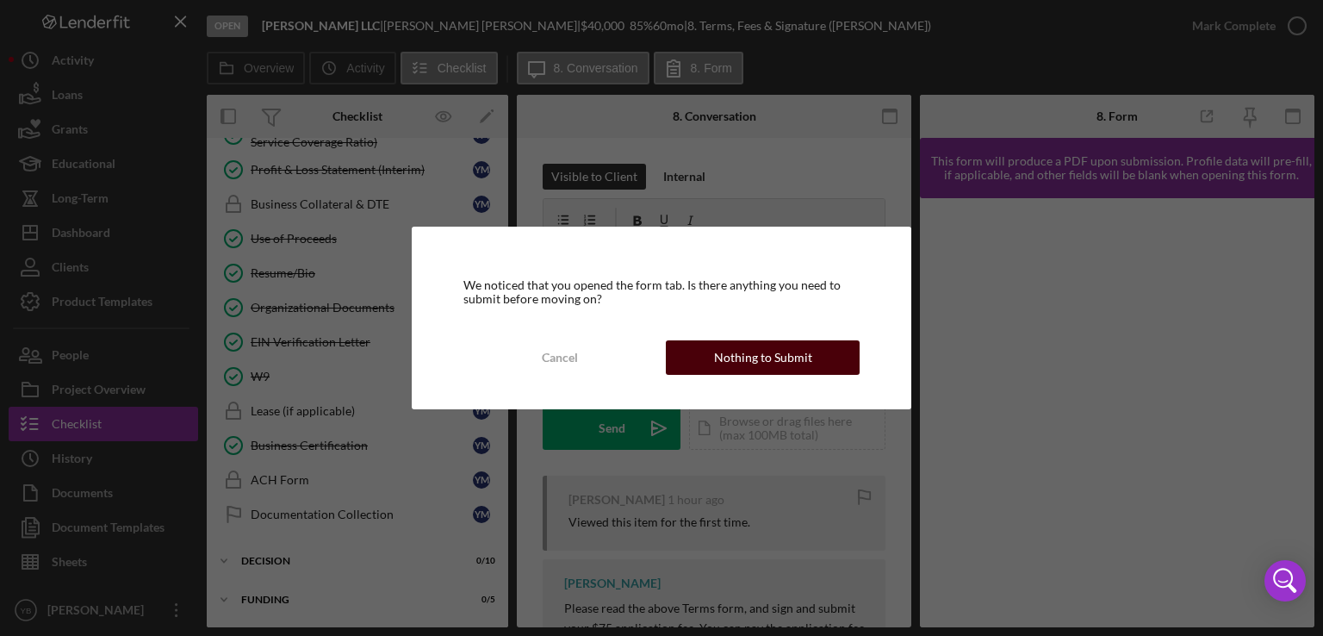
click at [757, 351] on div "Nothing to Submit" at bounding box center [763, 357] width 98 height 34
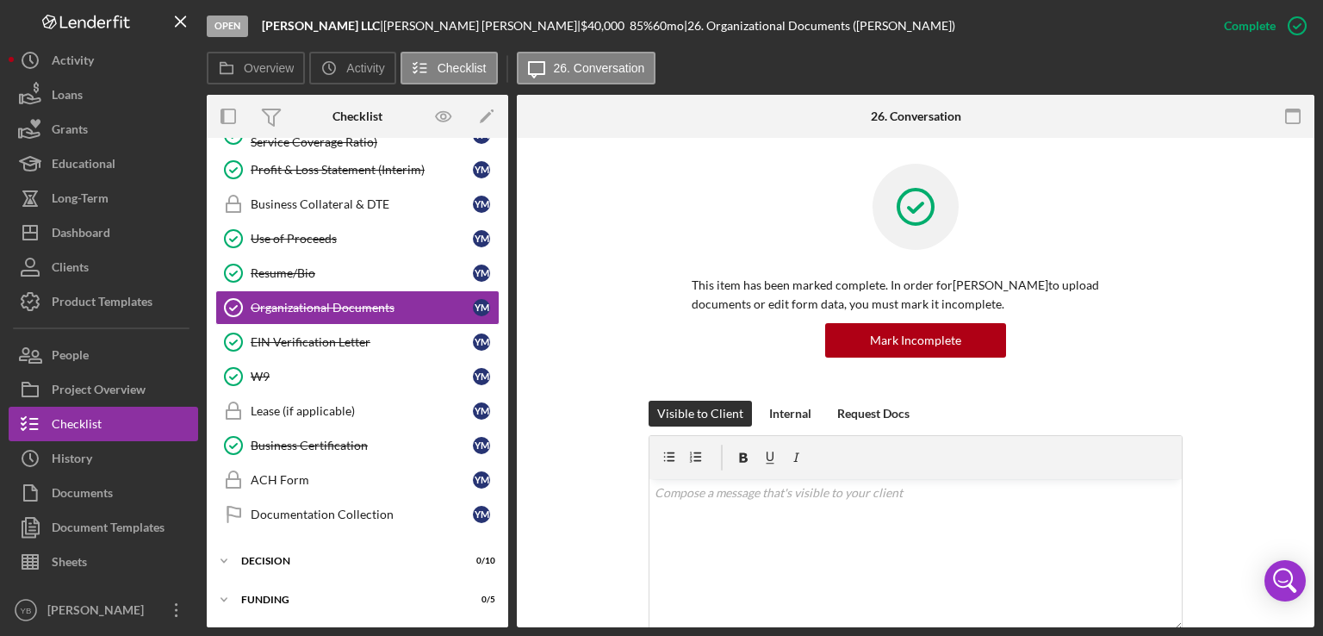
click at [1270, 351] on div "This item has been marked complete. In order for Yesenia Mendez to upload docum…" at bounding box center [916, 282] width 746 height 237
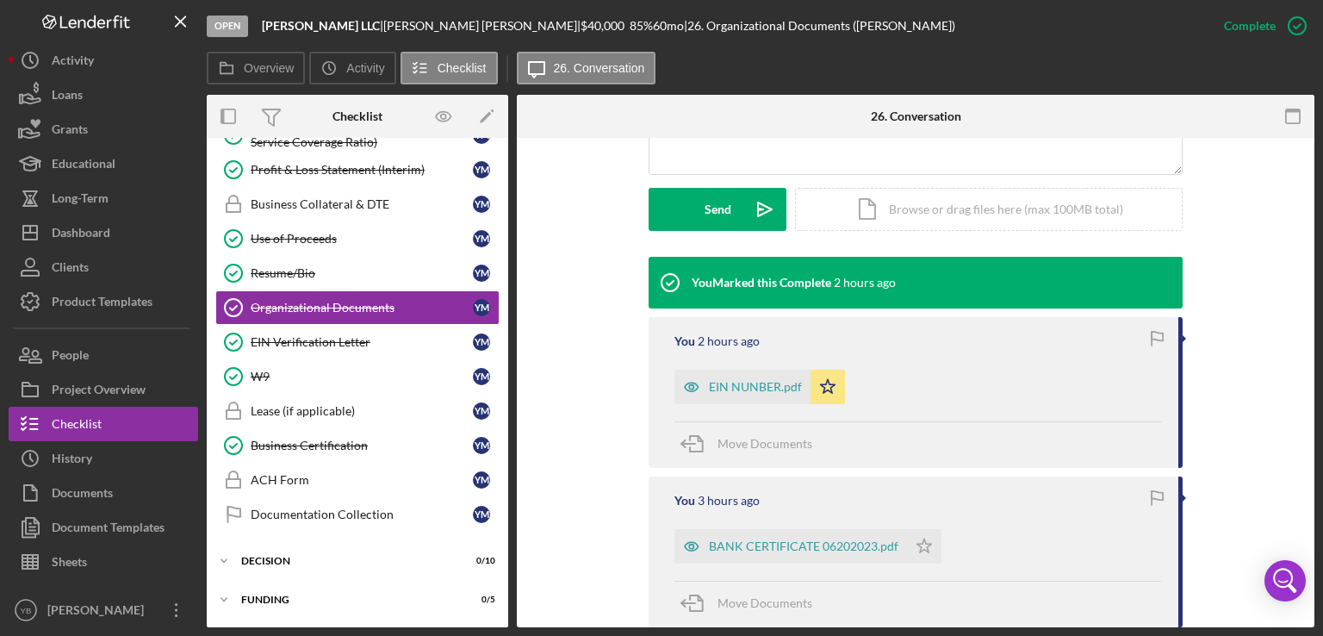
scroll to position [586, 0]
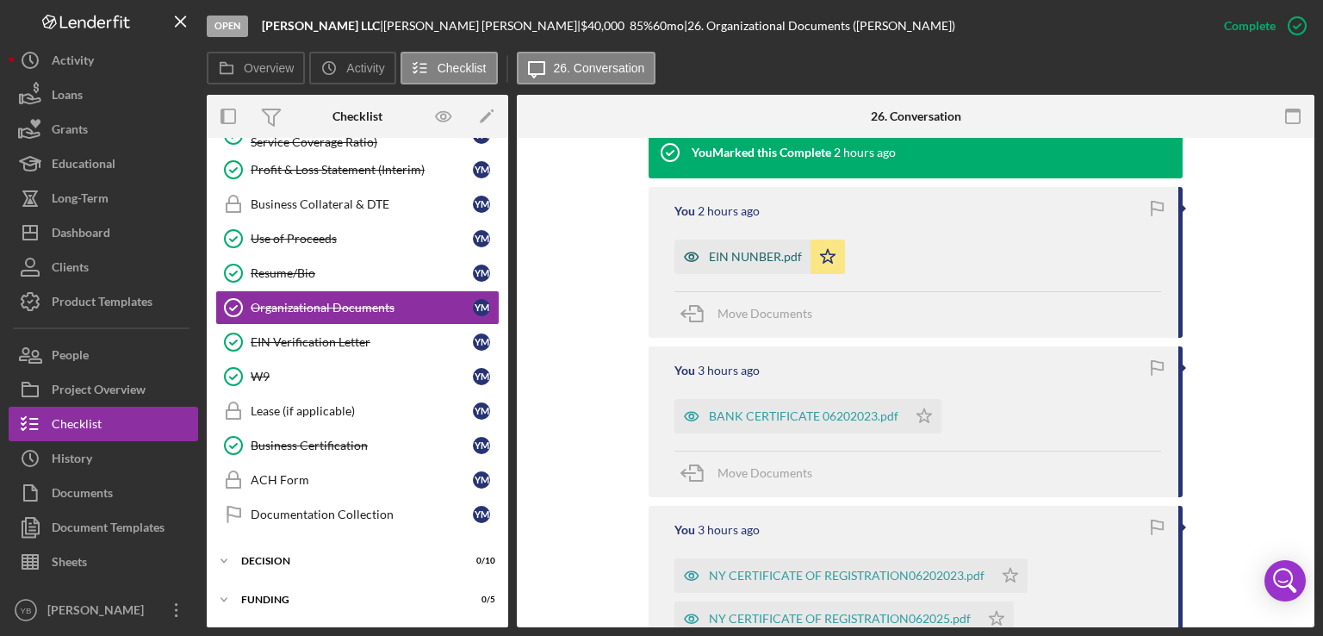
click at [737, 256] on div "EIN NUNBER.pdf" at bounding box center [755, 257] width 93 height 14
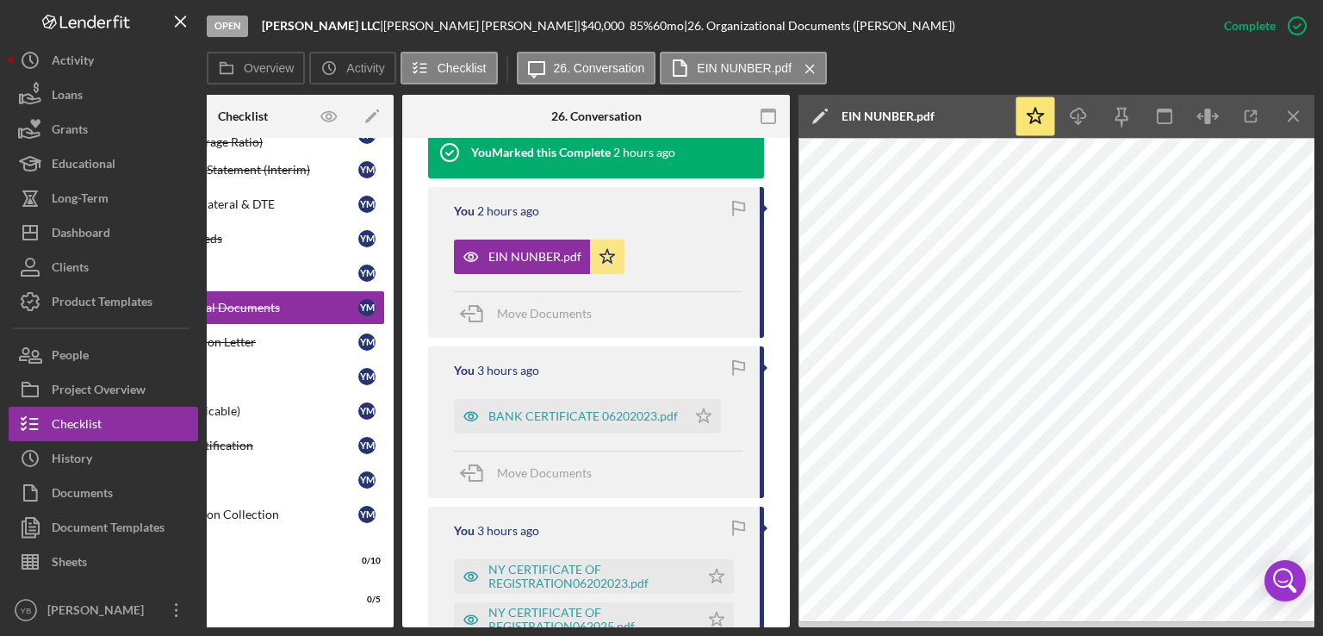
scroll to position [0, 52]
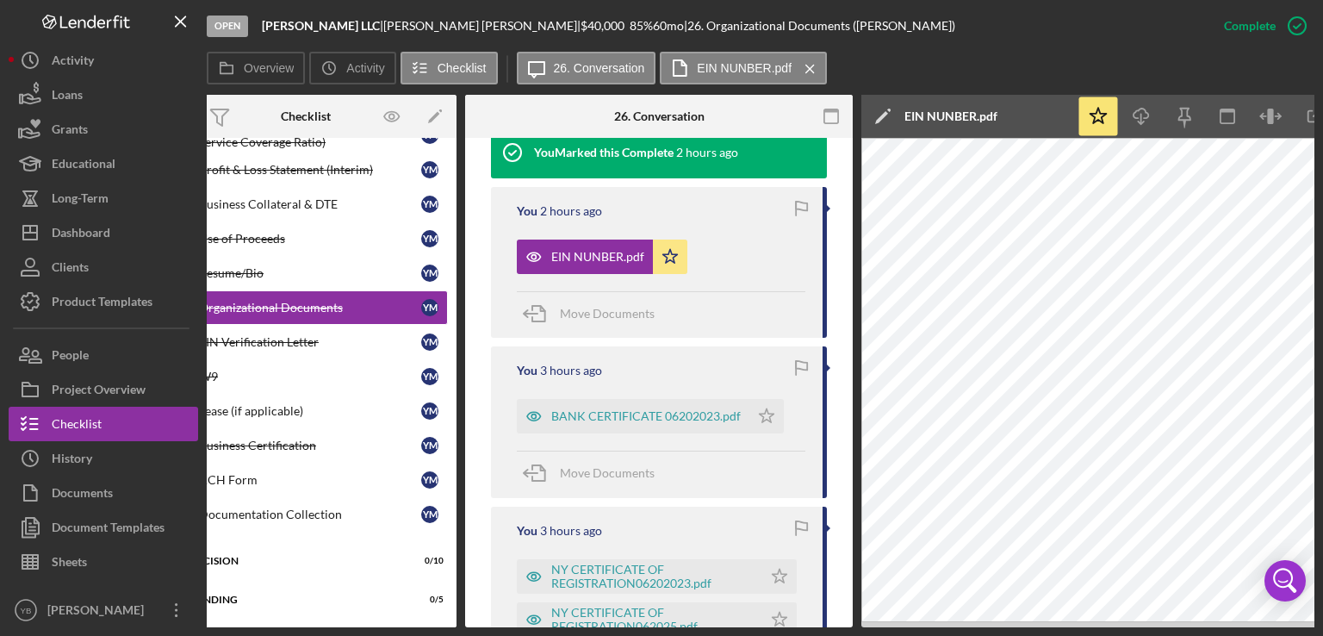
click at [263, 624] on div "Overview Internal Workflow Stage Open Icon/Dropdown Arrow Archive (can unarchiv…" at bounding box center [761, 361] width 1108 height 532
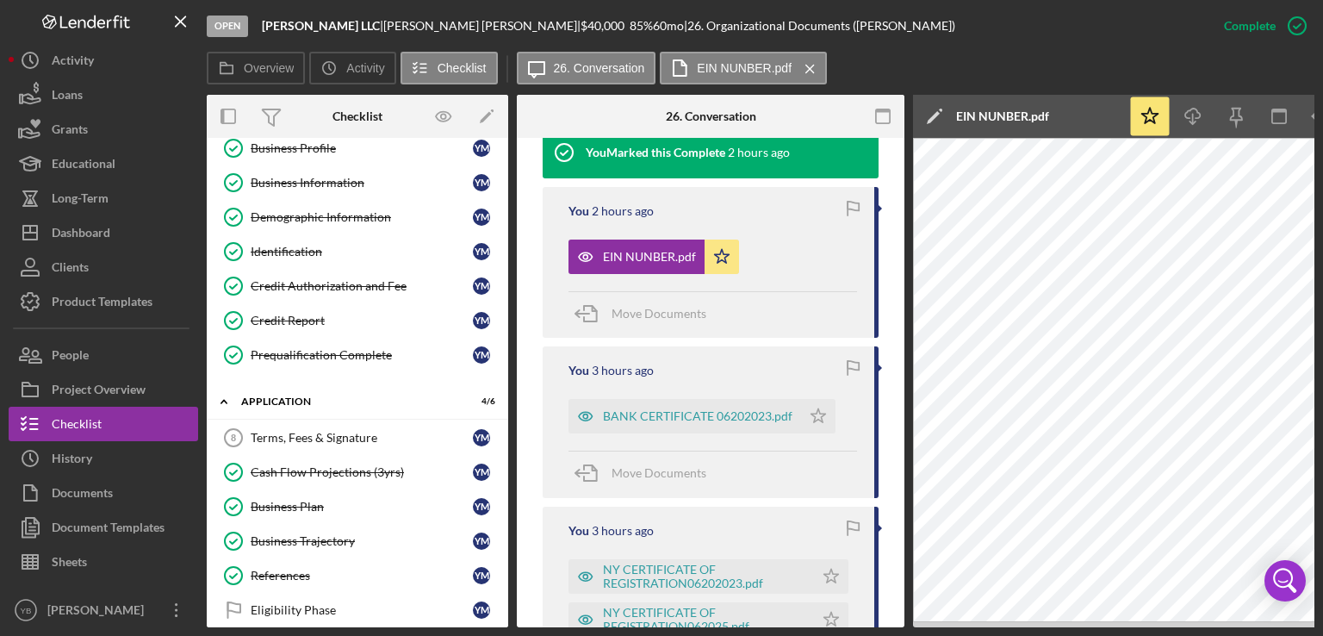
scroll to position [111, 0]
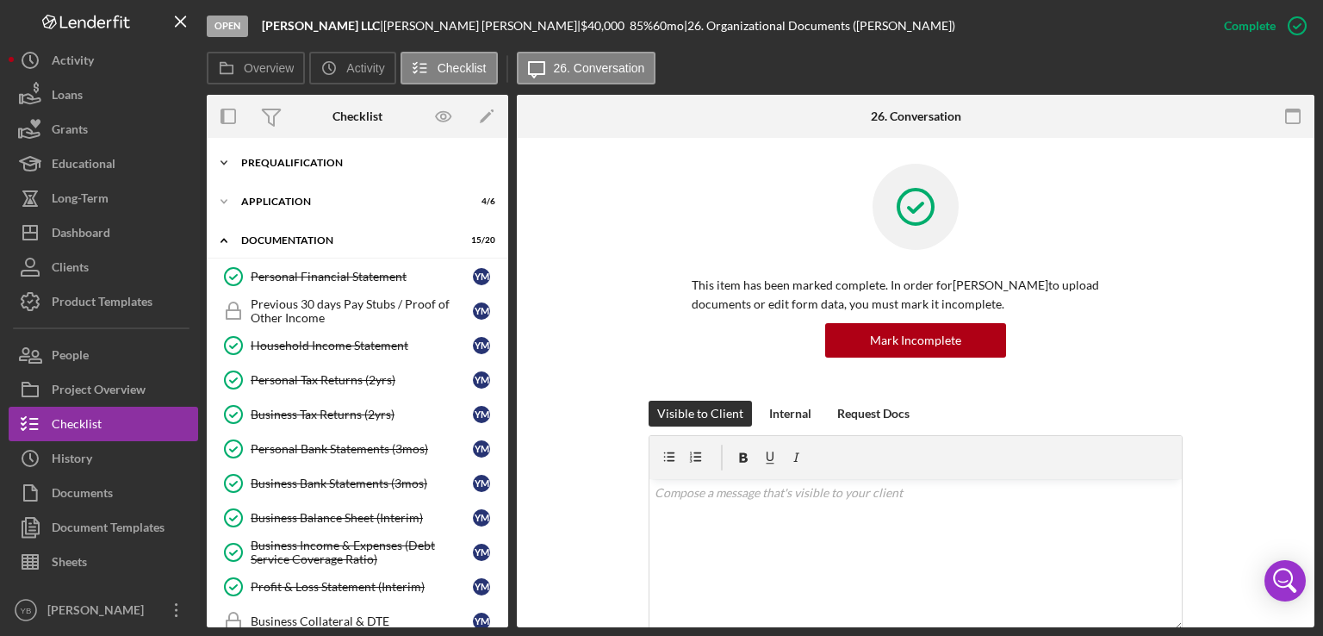
click at [282, 162] on div "Prequalification" at bounding box center [363, 163] width 245 height 10
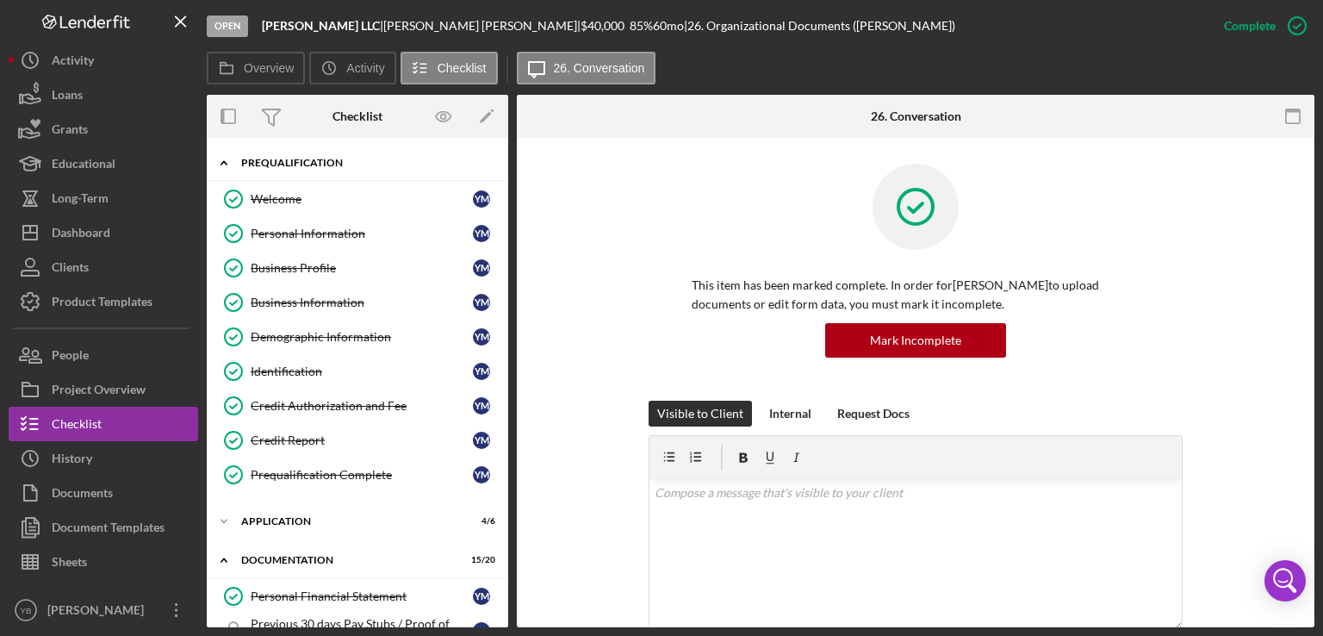
click at [281, 164] on div "Prequalification" at bounding box center [363, 163] width 245 height 10
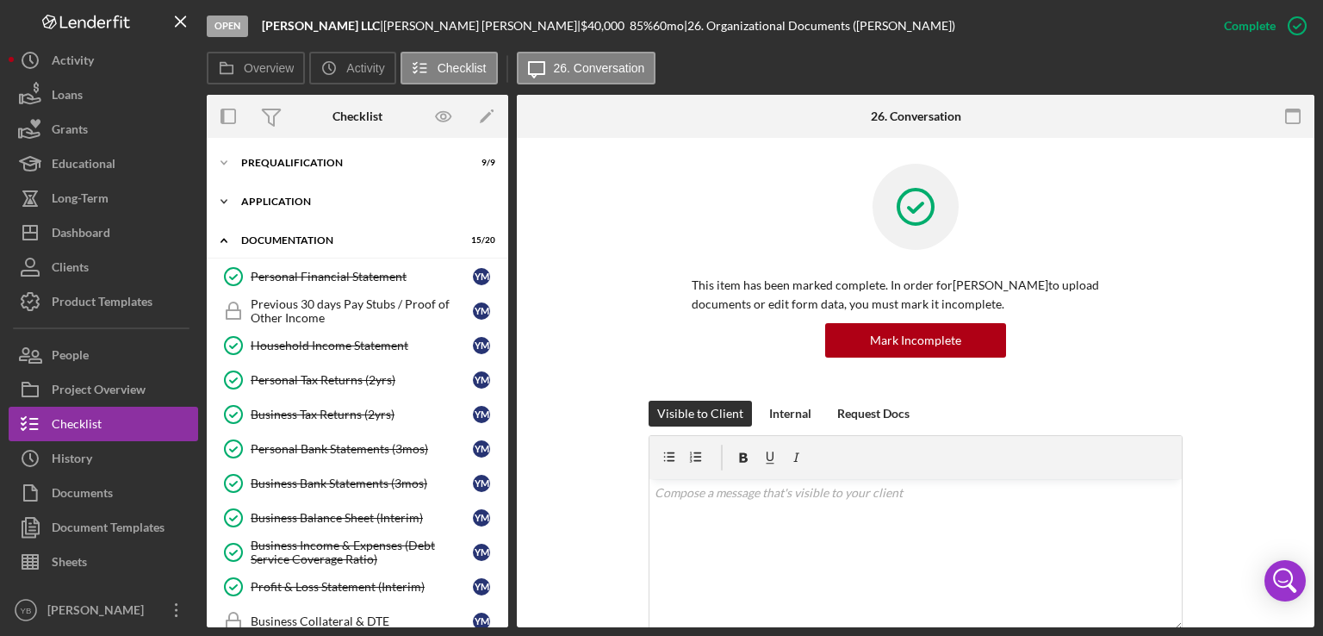
click at [286, 208] on div "Icon/Expander Application 4 / 6" at bounding box center [357, 201] width 301 height 34
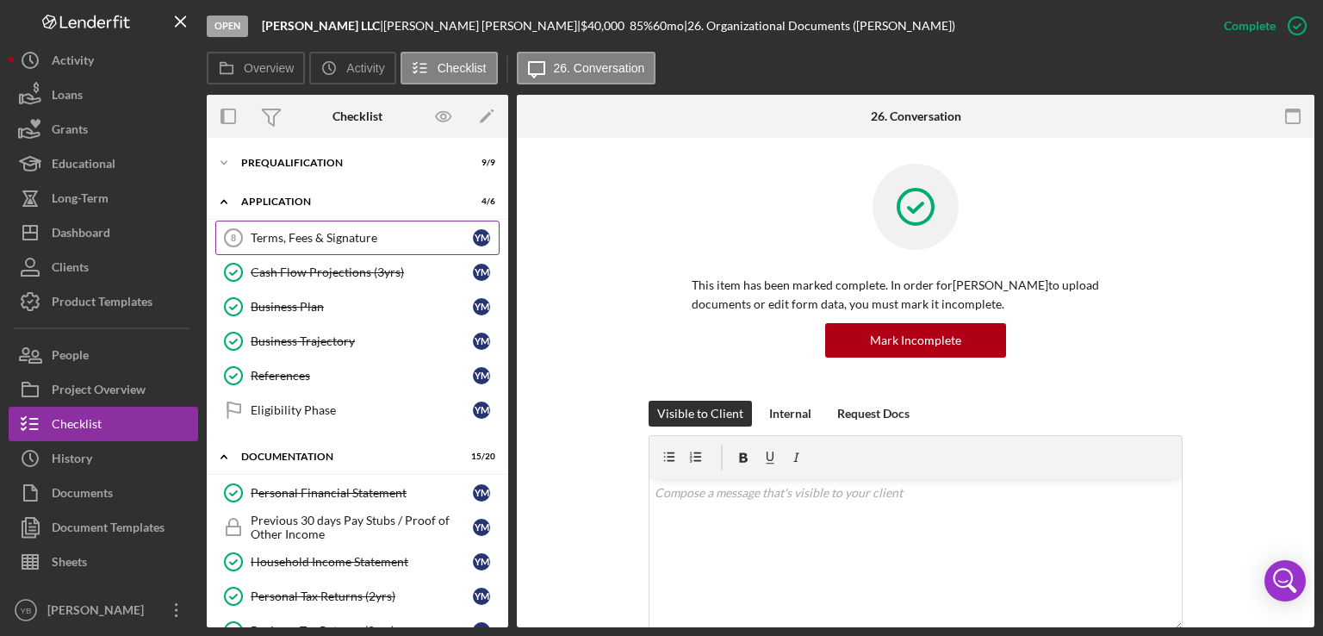
click at [289, 233] on div "Terms, Fees & Signature" at bounding box center [362, 238] width 222 height 14
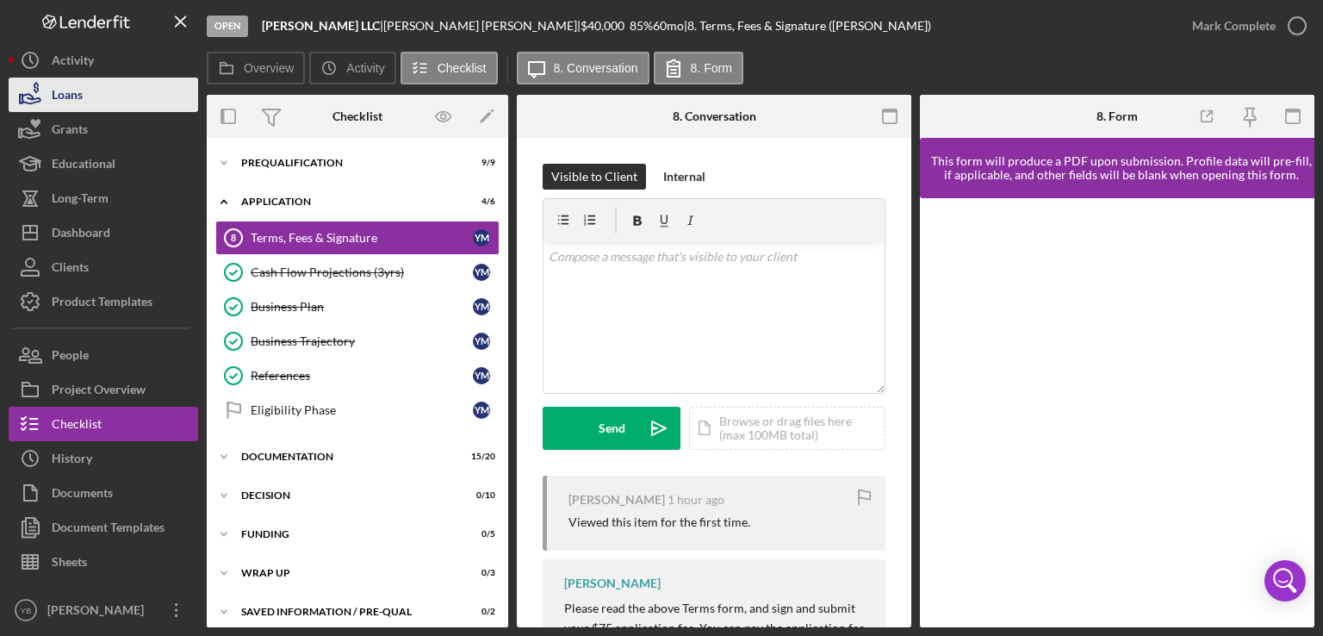
click at [113, 97] on button "Loans" at bounding box center [103, 95] width 189 height 34
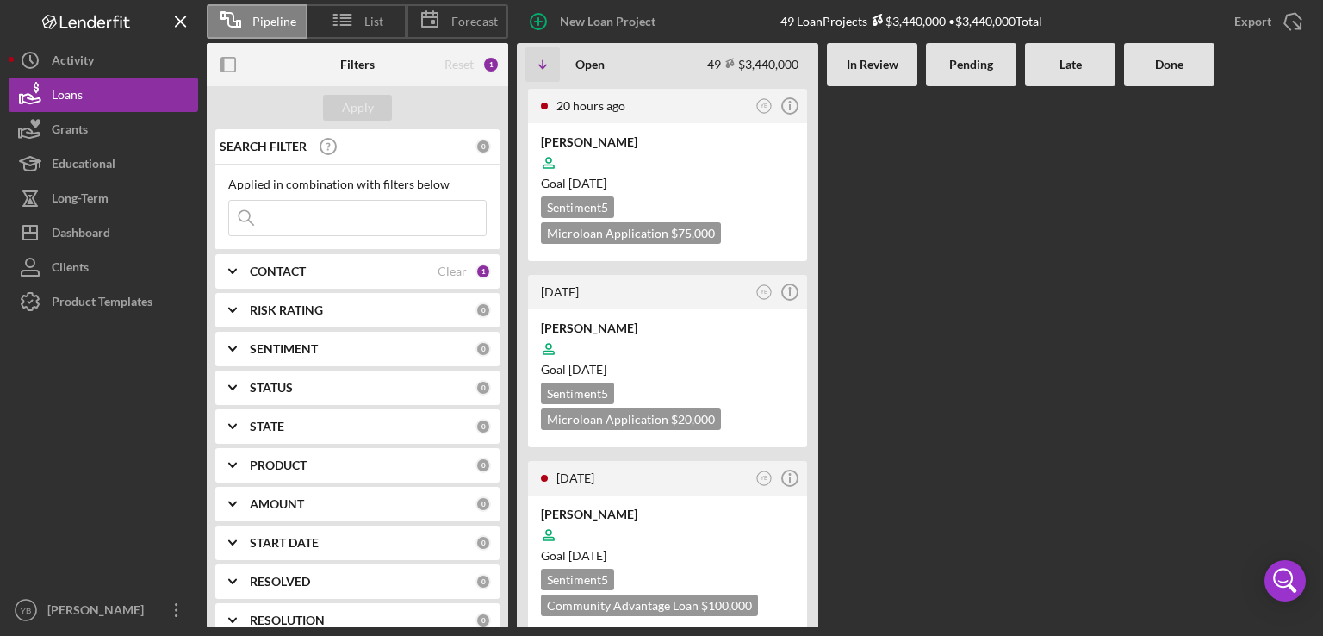
click at [861, 389] on Review at bounding box center [872, 356] width 90 height 541
click at [1012, 352] on div at bounding box center [971, 356] width 90 height 541
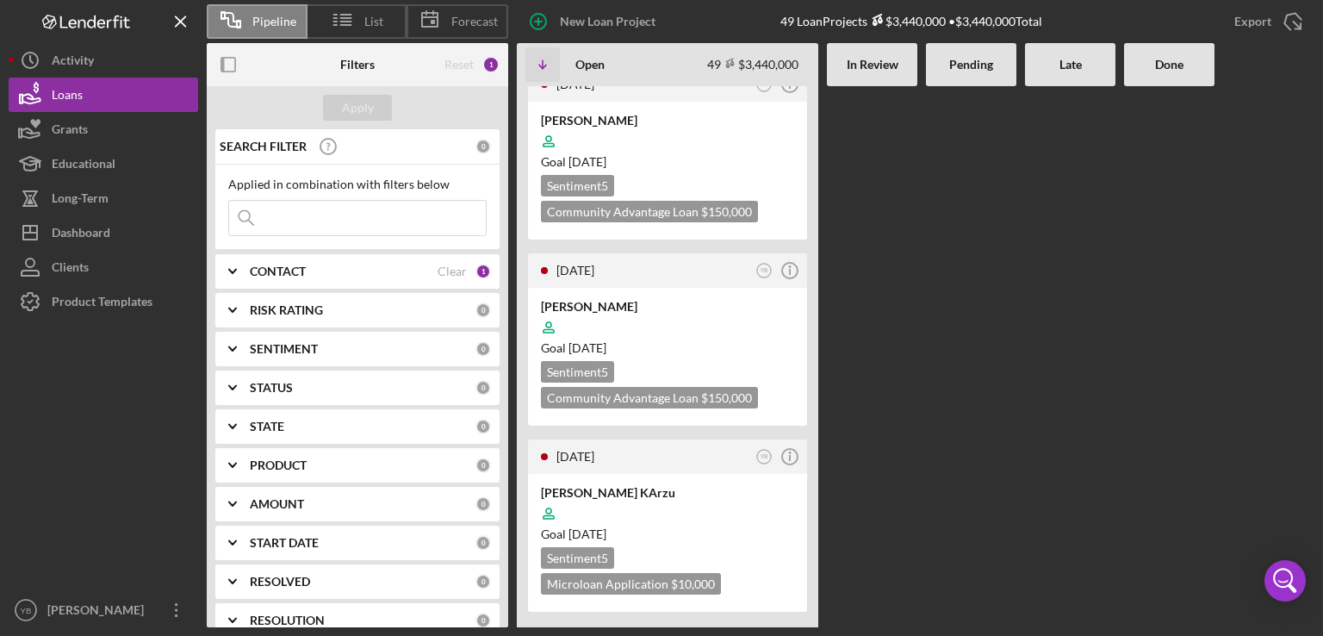
scroll to position [999, 0]
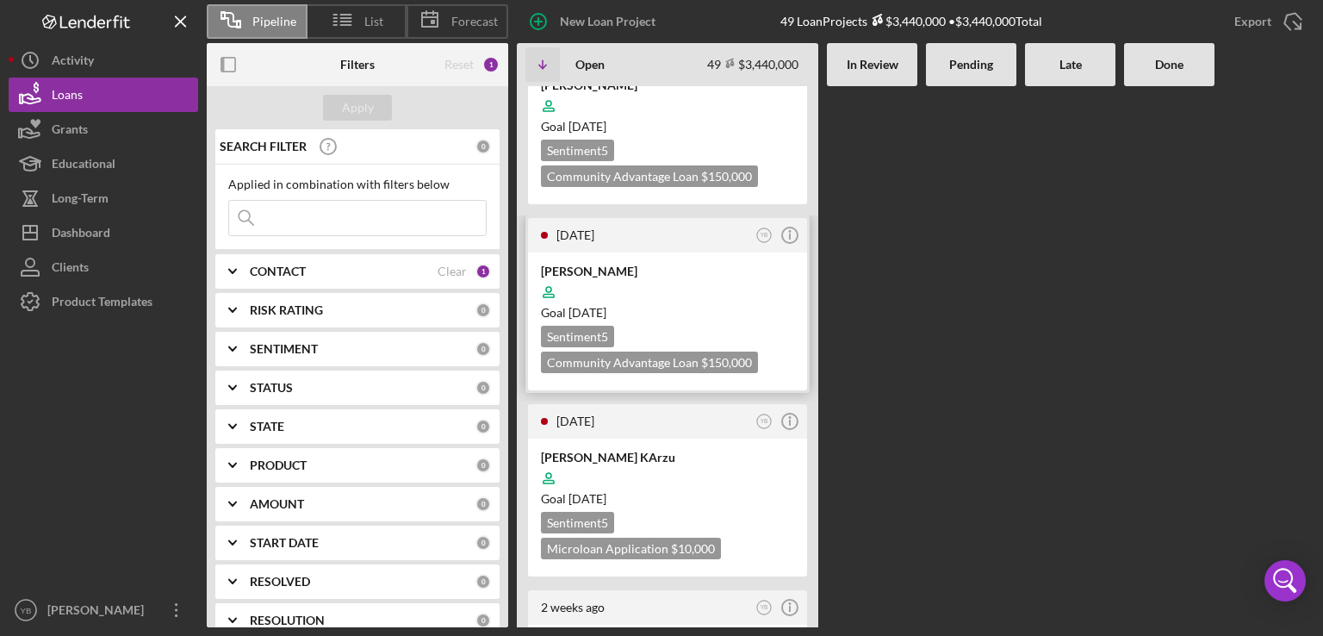
click at [736, 276] on div at bounding box center [667, 292] width 253 height 33
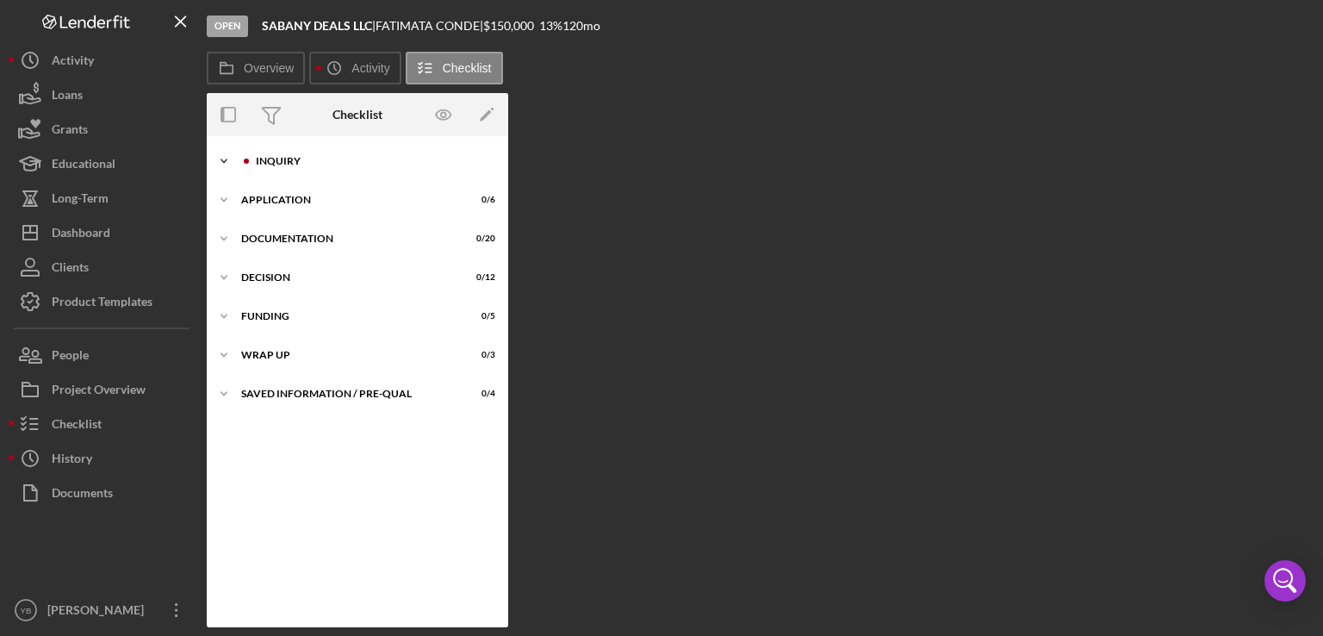
click at [272, 165] on div "Inquiry" at bounding box center [371, 161] width 231 height 10
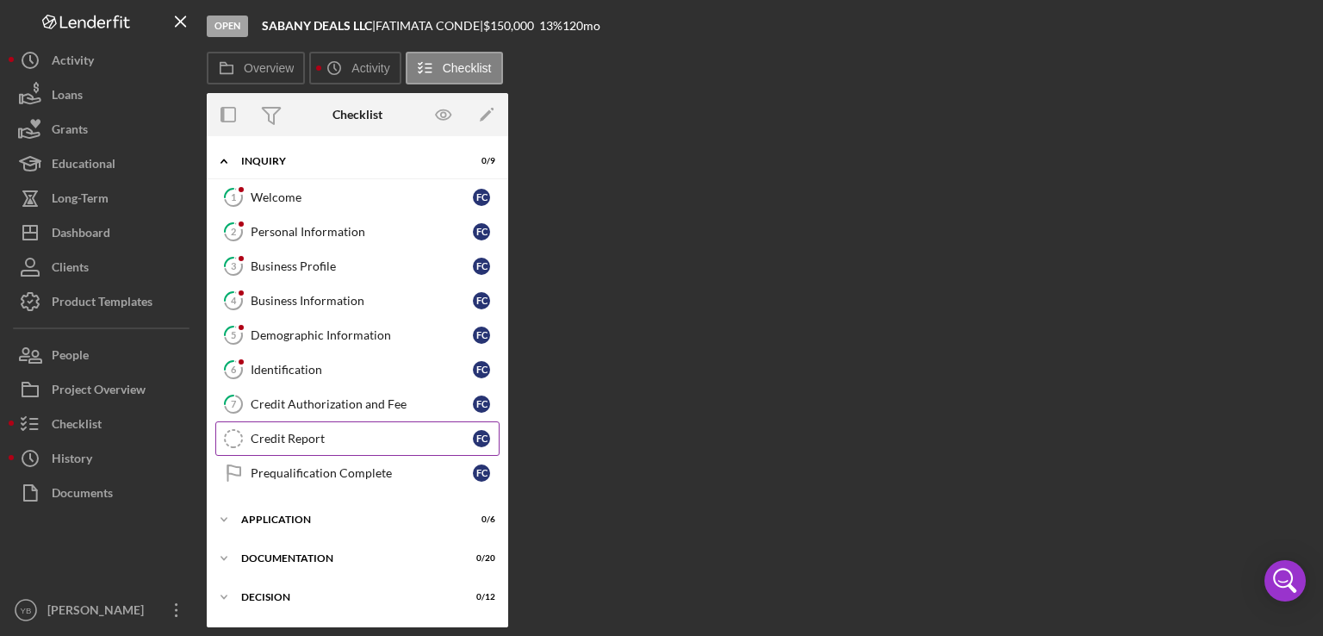
click at [314, 433] on div "Credit Report" at bounding box center [362, 439] width 222 height 14
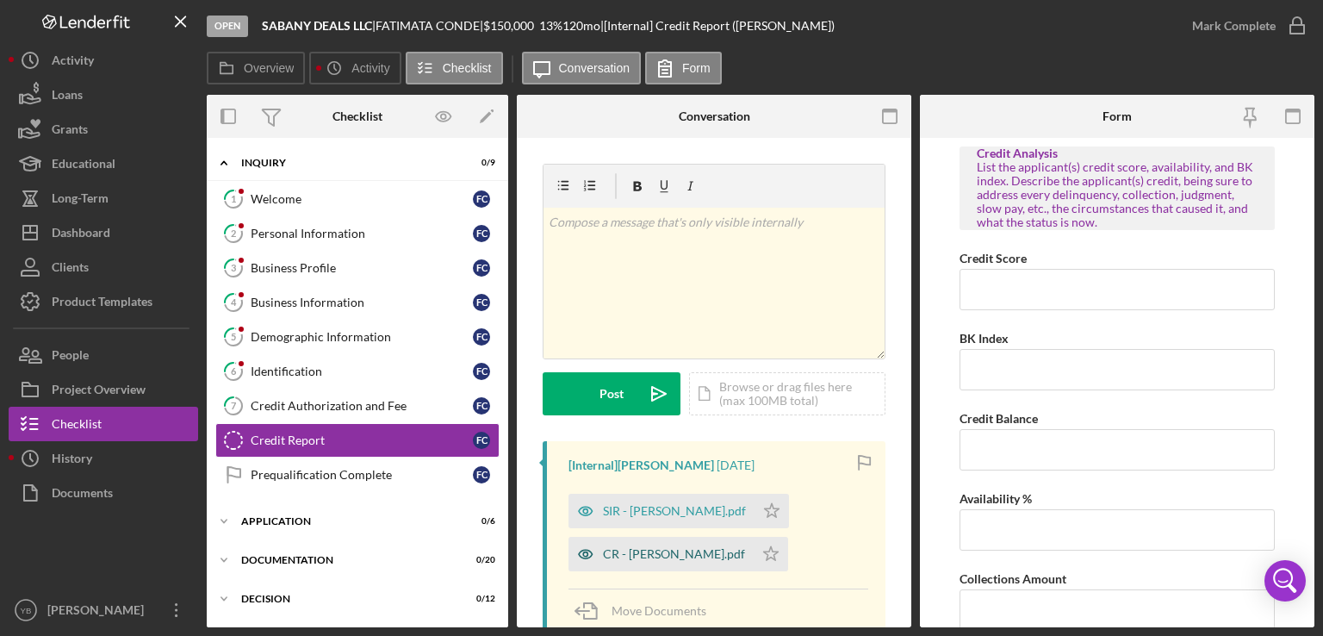
click at [642, 554] on div "CR - [PERSON_NAME].pdf" at bounding box center [674, 554] width 142 height 14
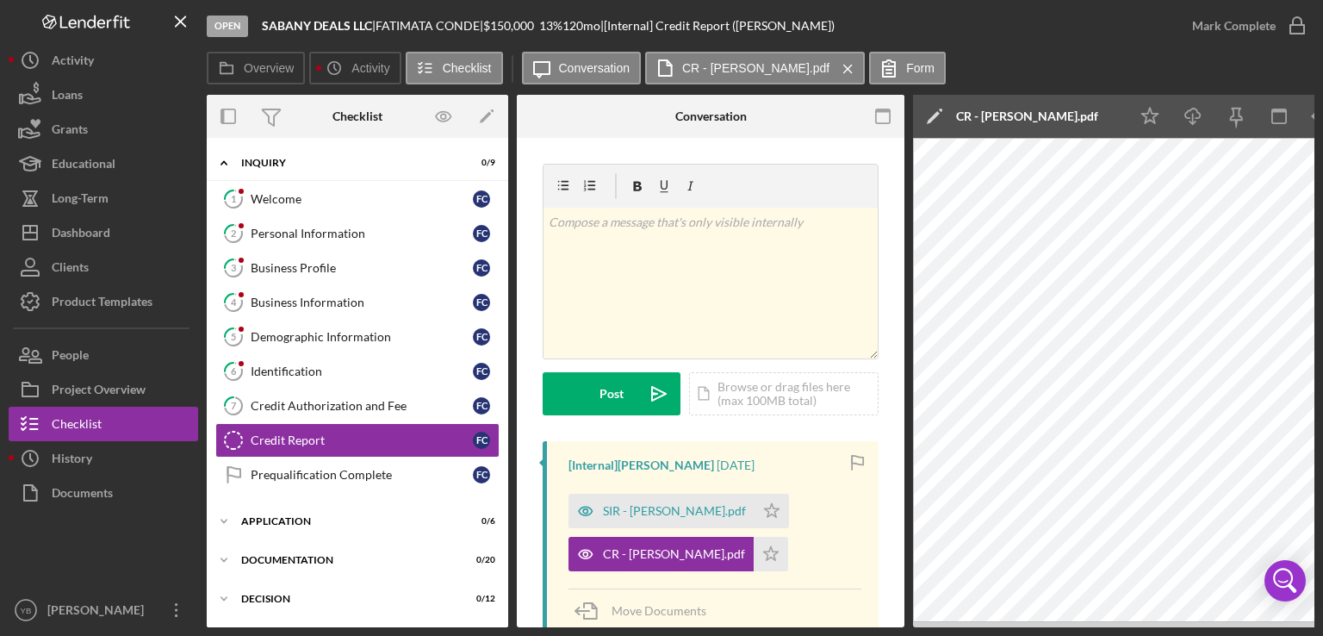
drag, startPoint x: 930, startPoint y: 626, endPoint x: 956, endPoint y: 624, distance: 26.0
click at [956, 624] on div "Overview Internal Workflow Stage Open Icon/Dropdown Arrow Archive (can unarchiv…" at bounding box center [761, 361] width 1108 height 532
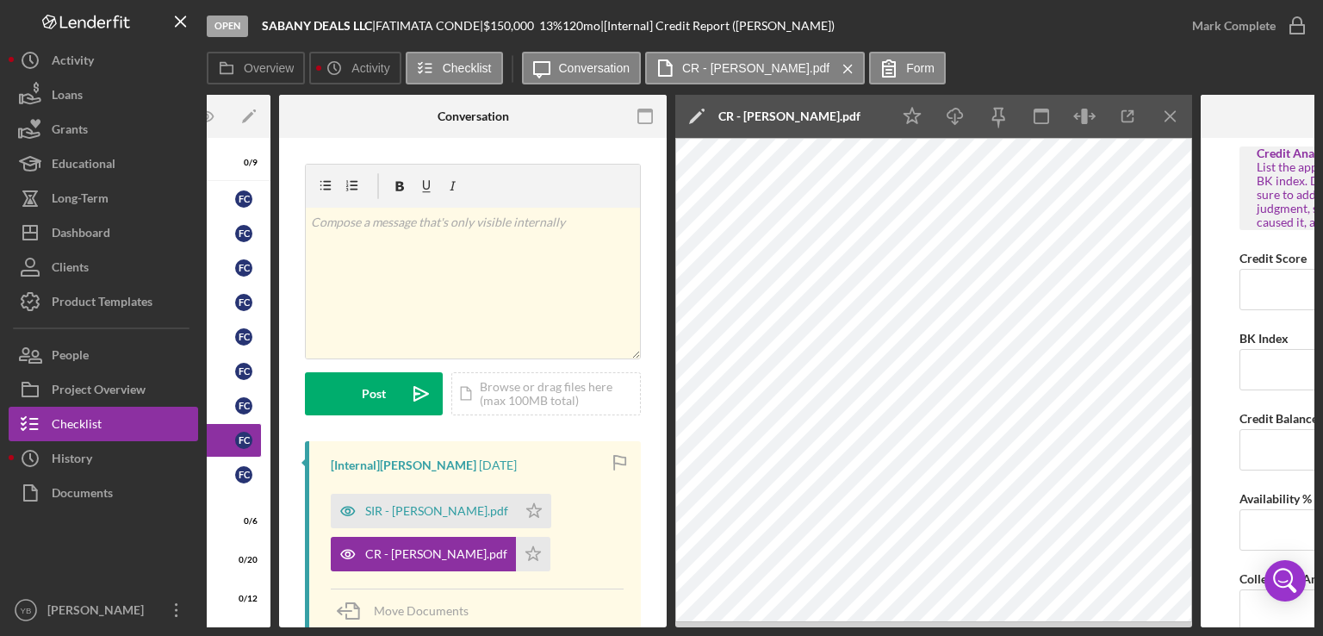
scroll to position [0, 267]
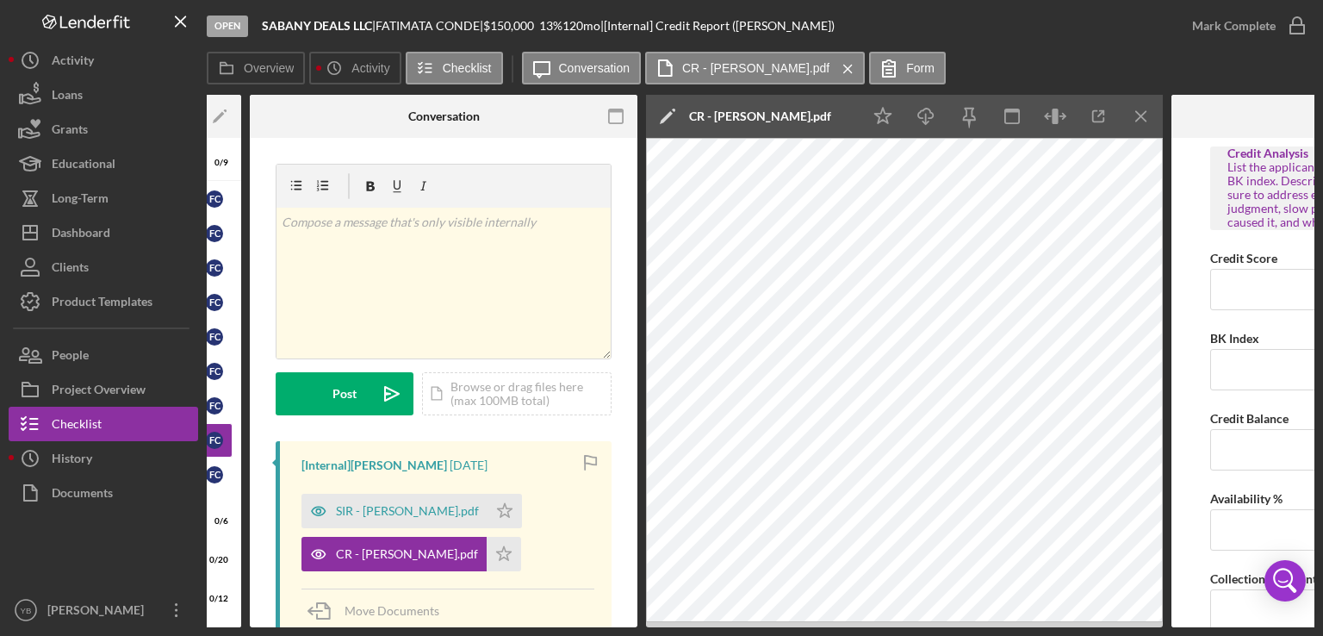
drag, startPoint x: 401, startPoint y: 621, endPoint x: 255, endPoint y: 611, distance: 145.9
click at [255, 611] on div "v Color teal Color pink Remove color Add row above Add row below Add column bef…" at bounding box center [444, 459] width 388 height 643
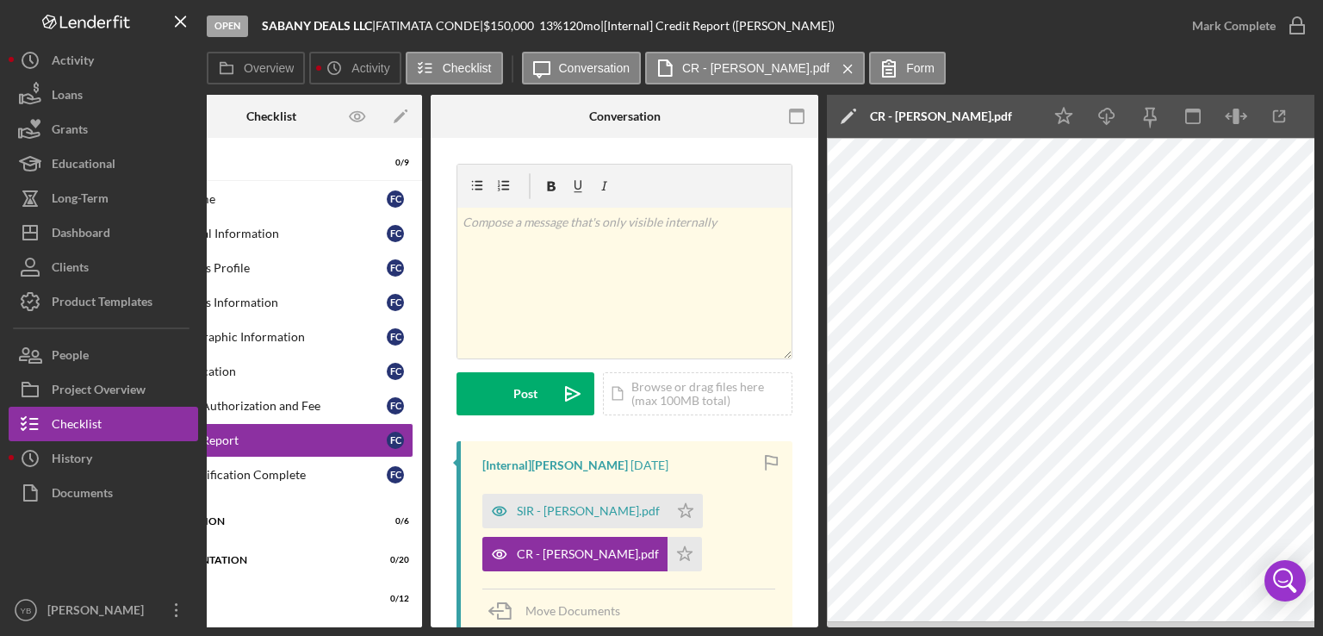
scroll to position [0, 0]
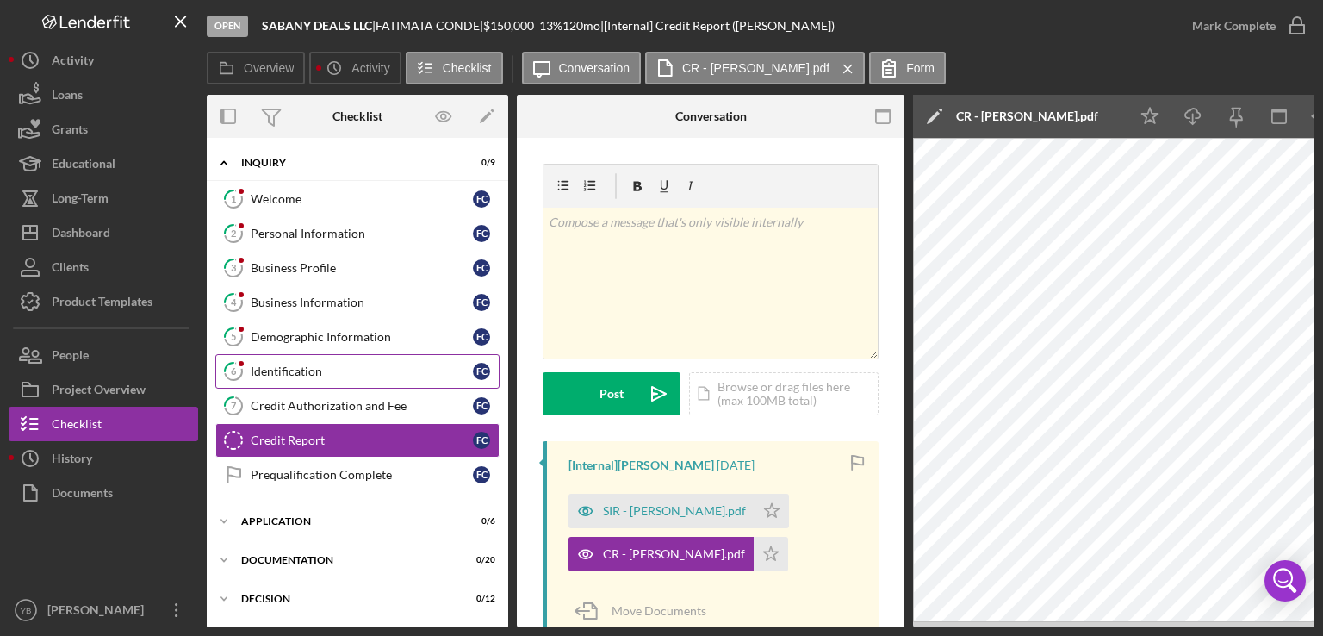
click at [298, 370] on div "Identification" at bounding box center [362, 371] width 222 height 14
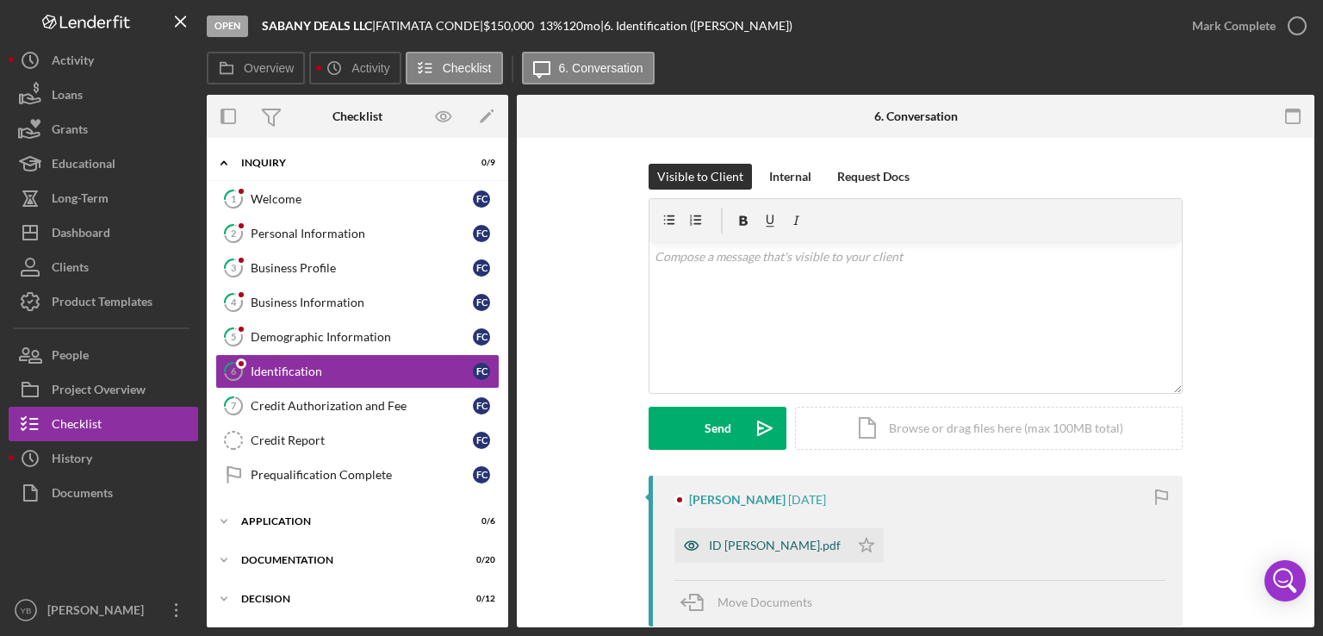
click at [781, 540] on div "ID [PERSON_NAME].pdf" at bounding box center [775, 545] width 132 height 14
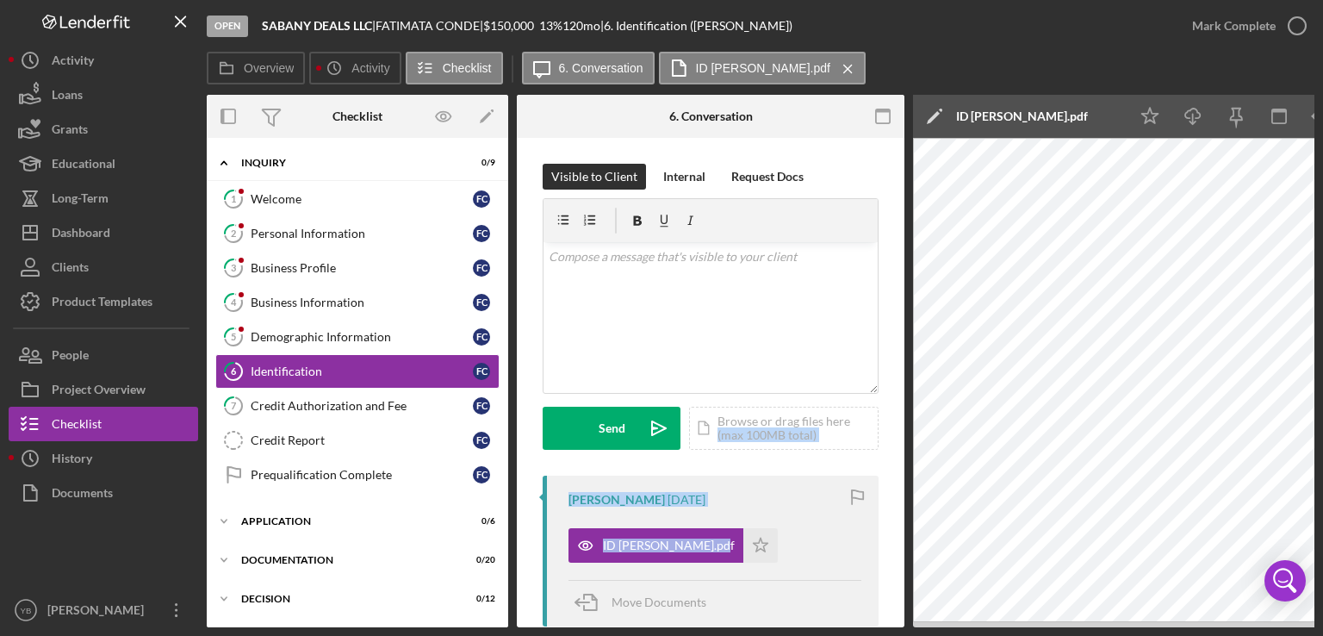
drag, startPoint x: 899, startPoint y: 404, endPoint x: 882, endPoint y: 519, distance: 115.8
click at [882, 519] on div "Visible to Client Internal Request Docs v Color teal Color pink Remove color Ad…" at bounding box center [711, 555] width 388 height 835
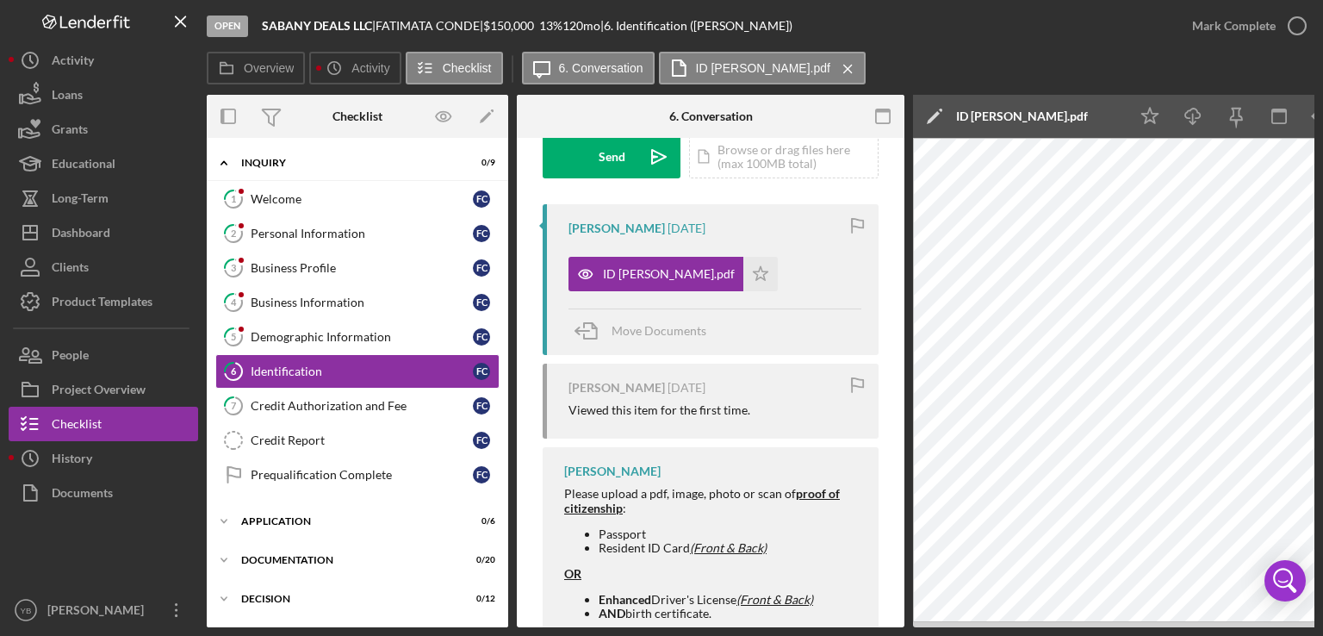
scroll to position [272, 0]
click at [293, 516] on div "Application" at bounding box center [363, 521] width 245 height 10
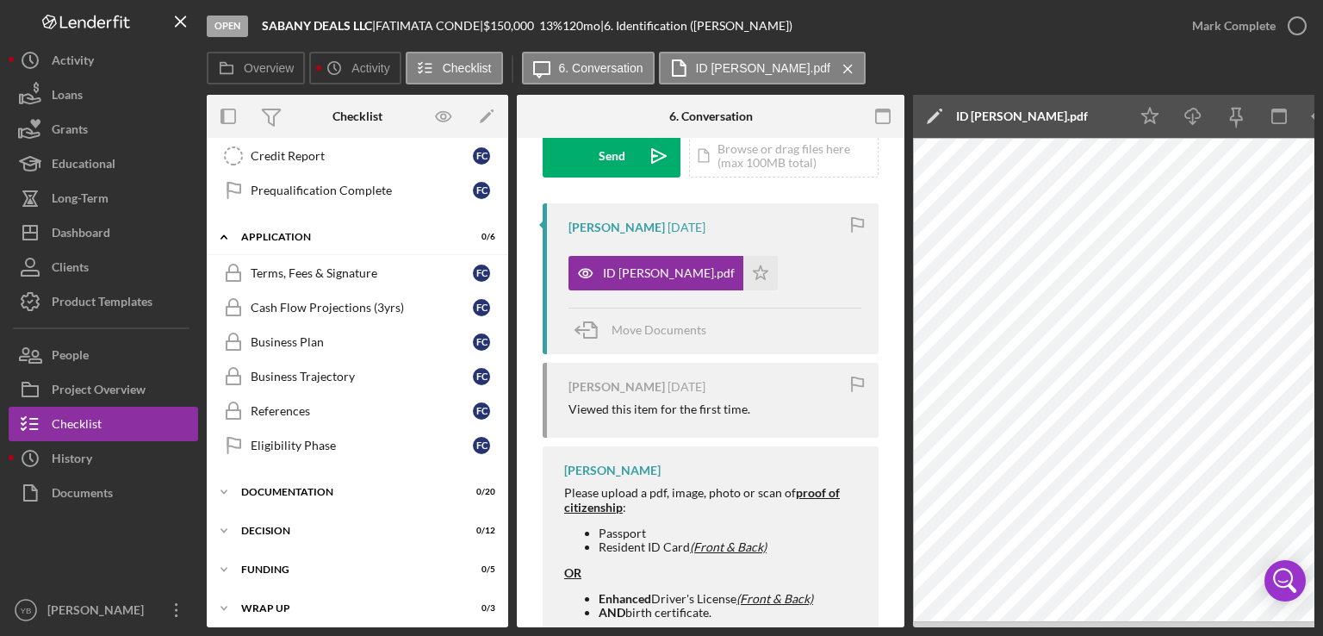
scroll to position [292, 0]
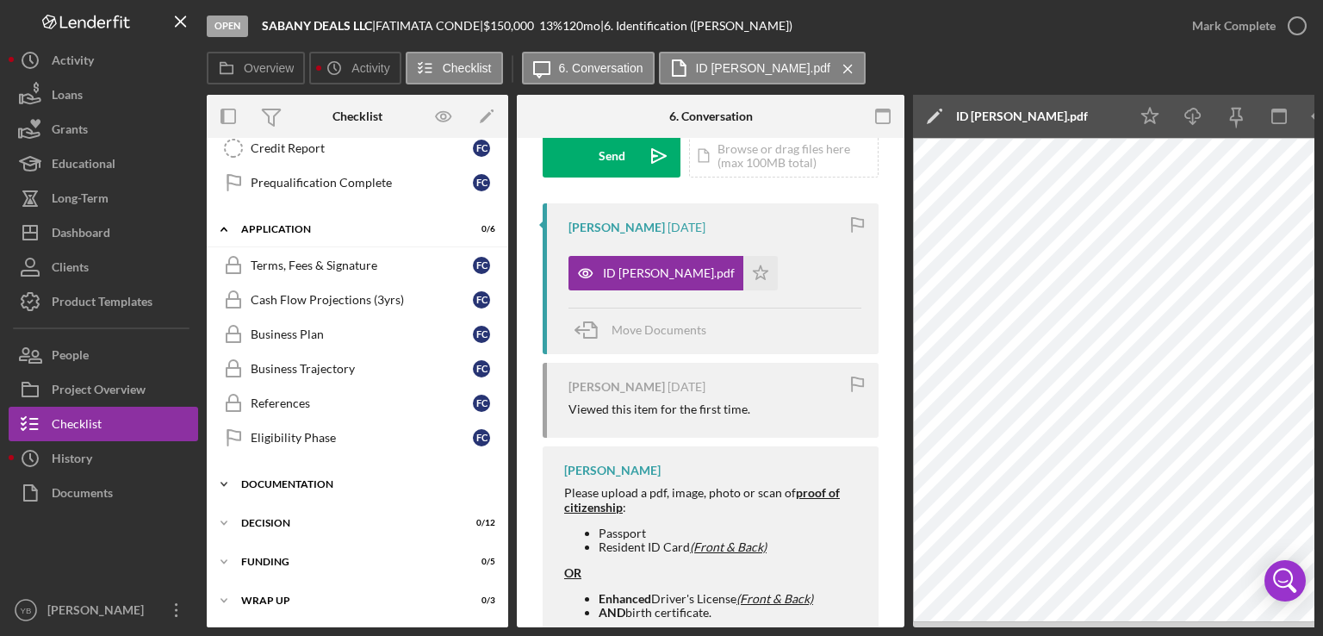
click at [278, 483] on div "Documentation" at bounding box center [363, 484] width 245 height 10
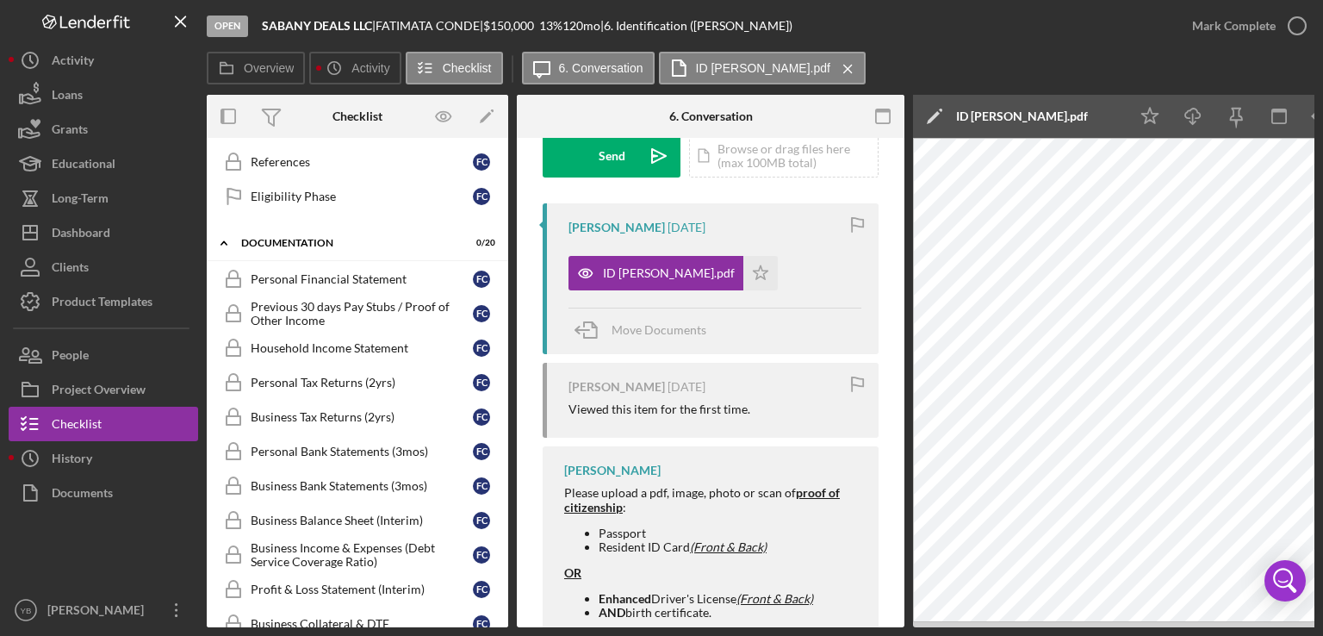
scroll to position [536, 0]
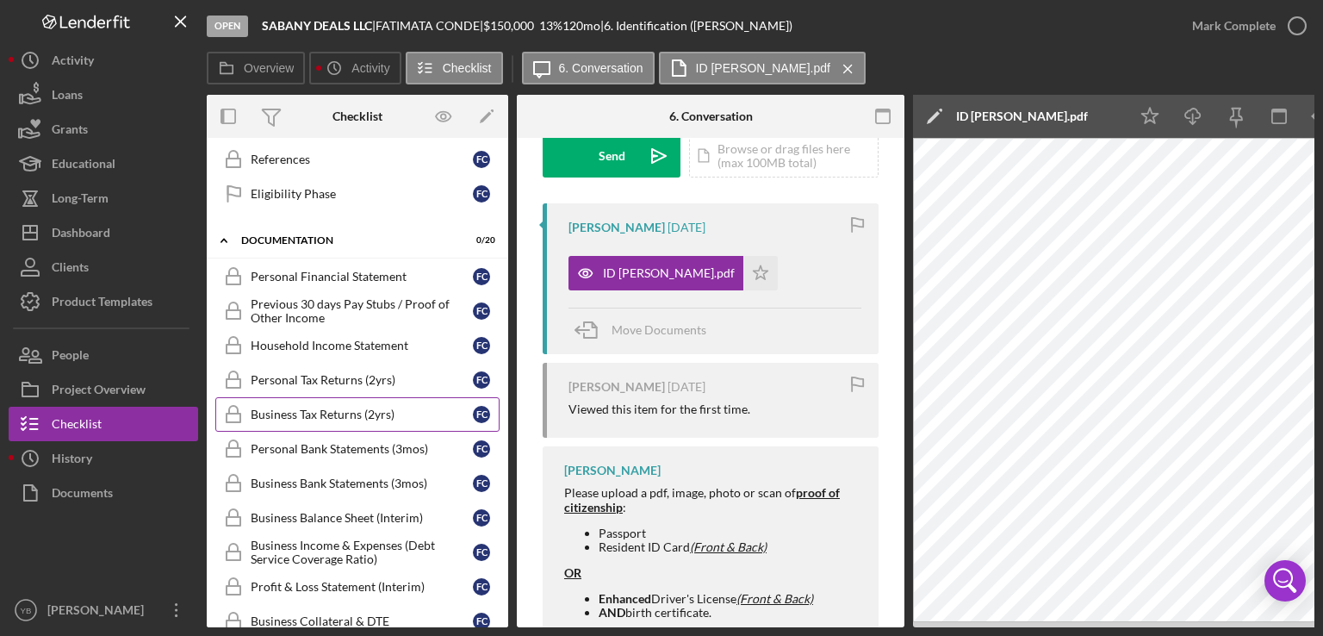
click at [351, 407] on div "Business Tax Returns (2yrs)" at bounding box center [362, 414] width 222 height 14
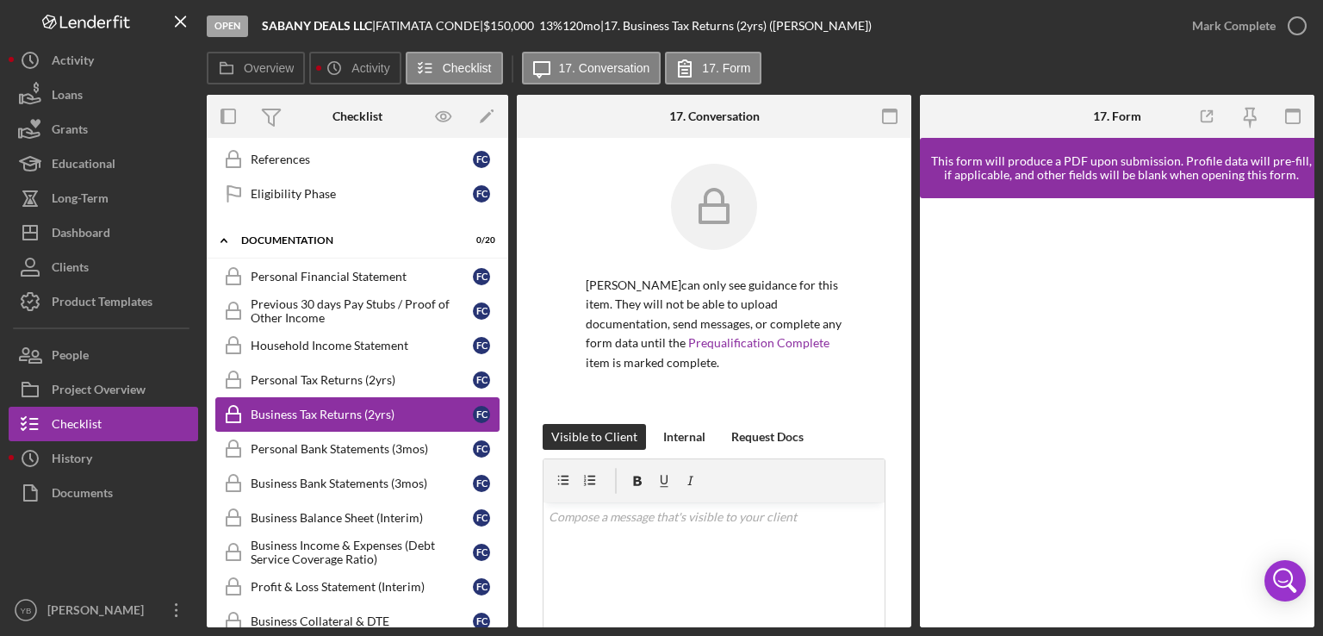
click at [378, 397] on link "Business Tax Returns (2yrs) Business Tax Returns (2yrs) F C" at bounding box center [357, 414] width 284 height 34
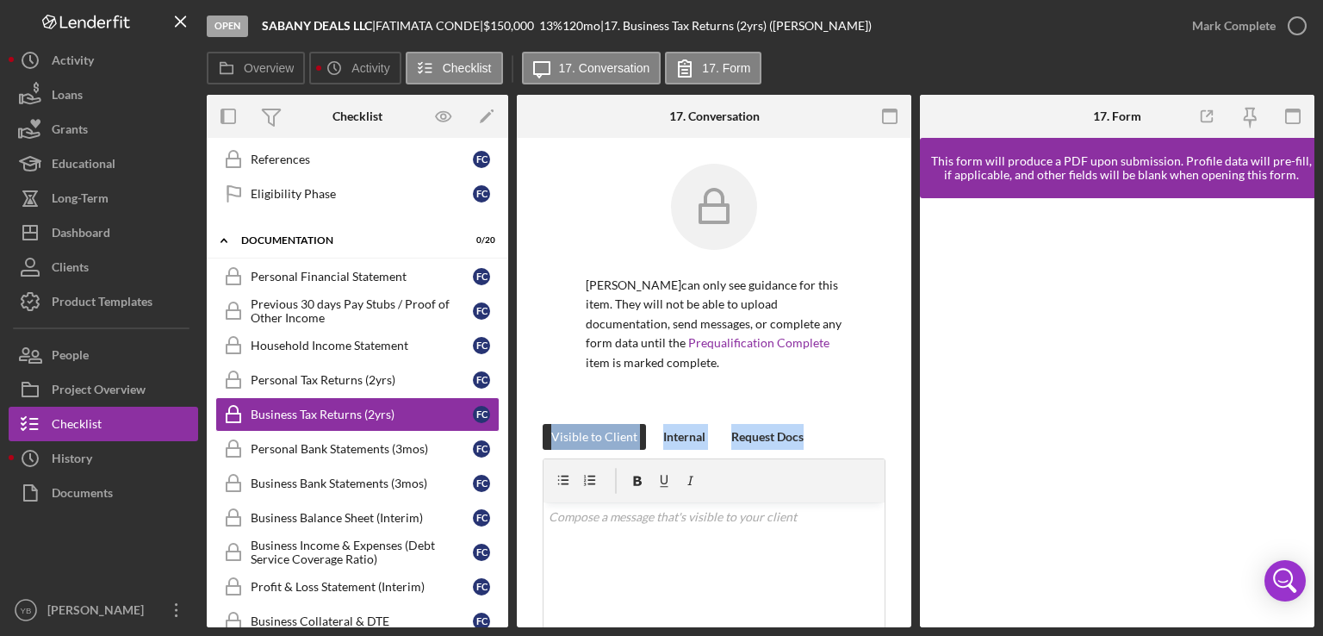
drag, startPoint x: 911, startPoint y: 378, endPoint x: 903, endPoint y: 494, distance: 115.7
click at [903, 494] on div "Overview Internal Workflow Stage Open Icon/Dropdown Arrow Archive (can unarchiv…" at bounding box center [761, 361] width 1108 height 532
click at [903, 494] on div "[PERSON_NAME] can only see guidance for this item. They will not be able to upl…" at bounding box center [714, 533] width 394 height 791
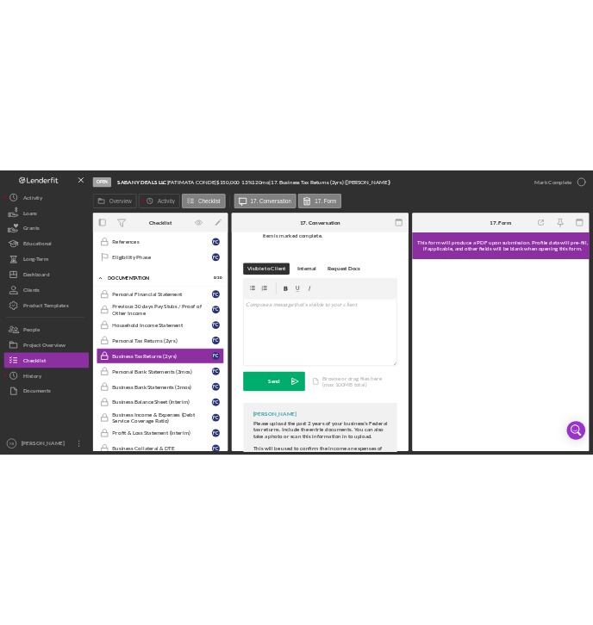
scroll to position [301, 0]
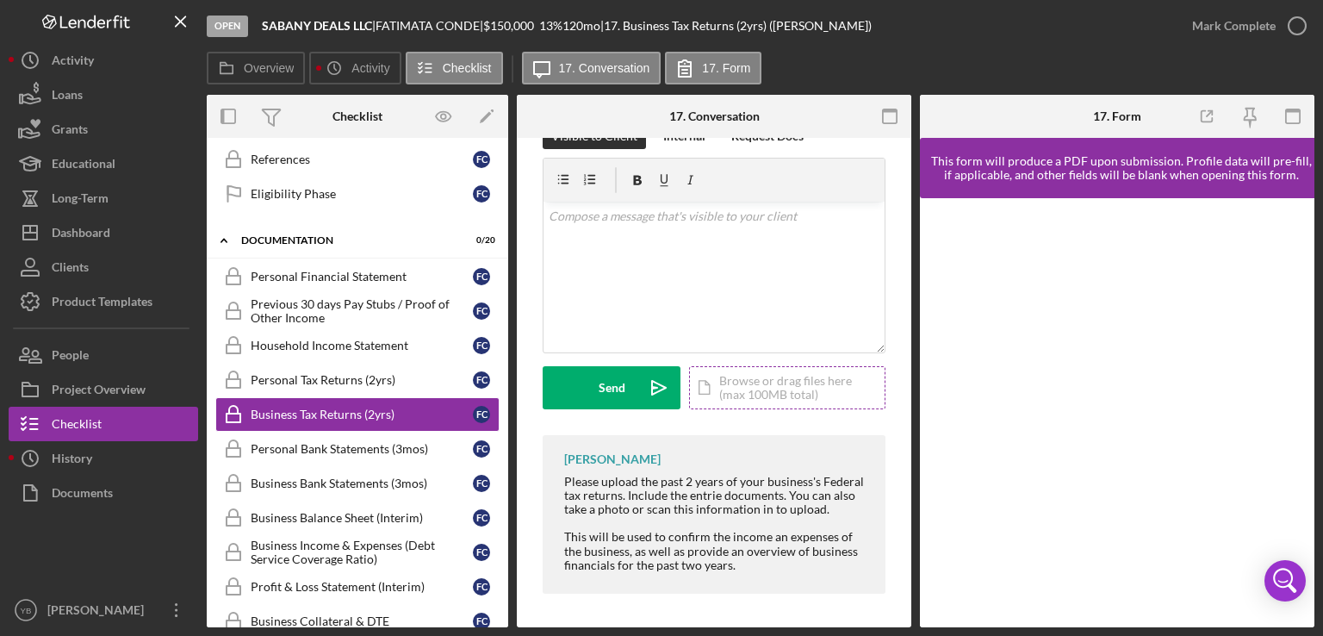
click at [744, 370] on div "Icon/Document Browse or drag files here (max 100MB total) Tap to choose files o…" at bounding box center [787, 387] width 196 height 43
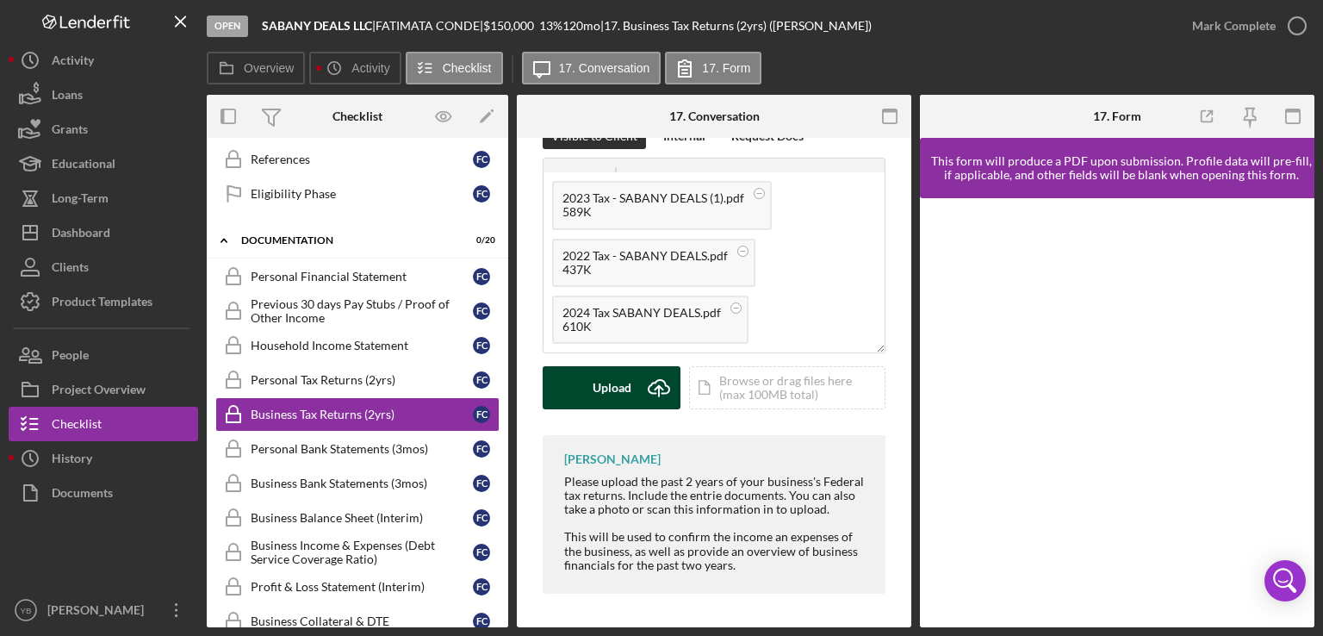
click at [593, 381] on button "Upload Icon/Upload" at bounding box center [612, 387] width 138 height 43
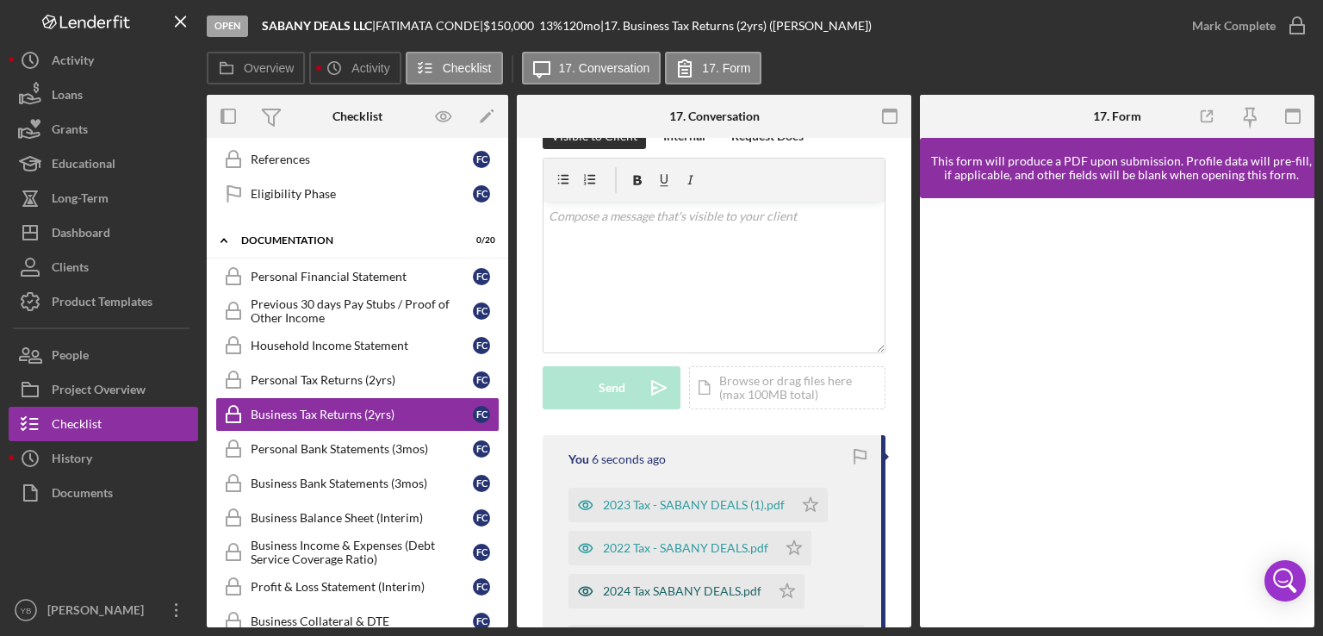
click at [658, 588] on div "2024 Tax SABANY DEALS.pdf" at bounding box center [682, 591] width 158 height 14
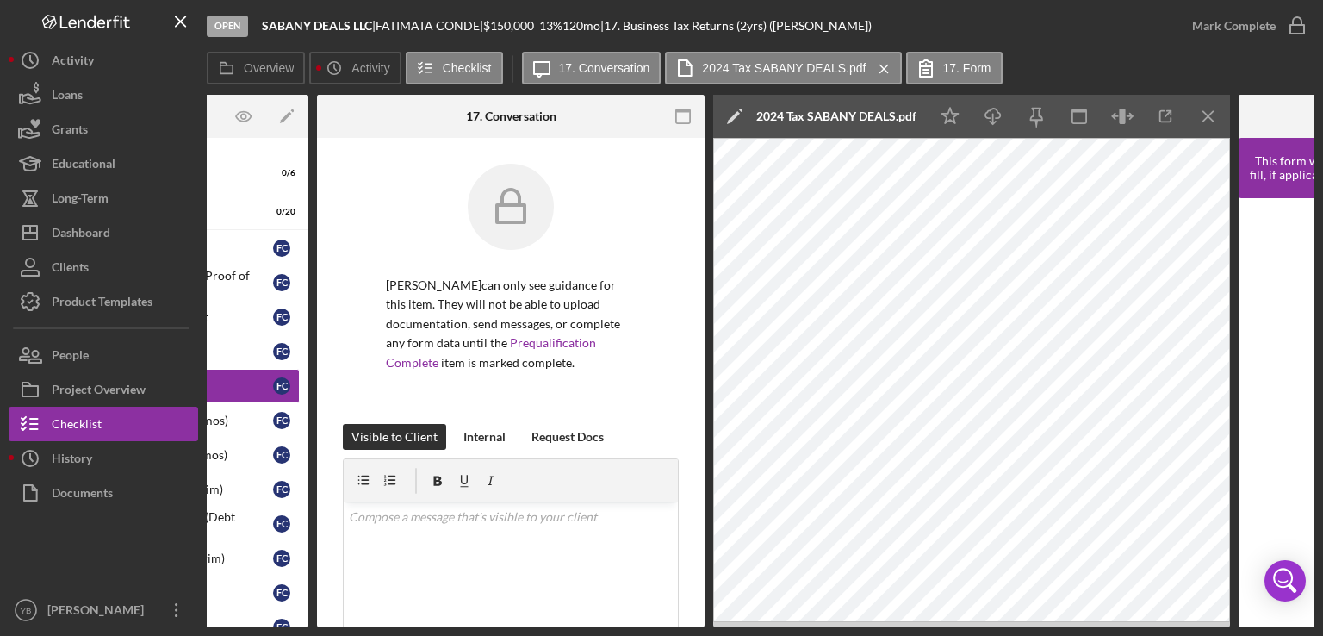
scroll to position [0, 214]
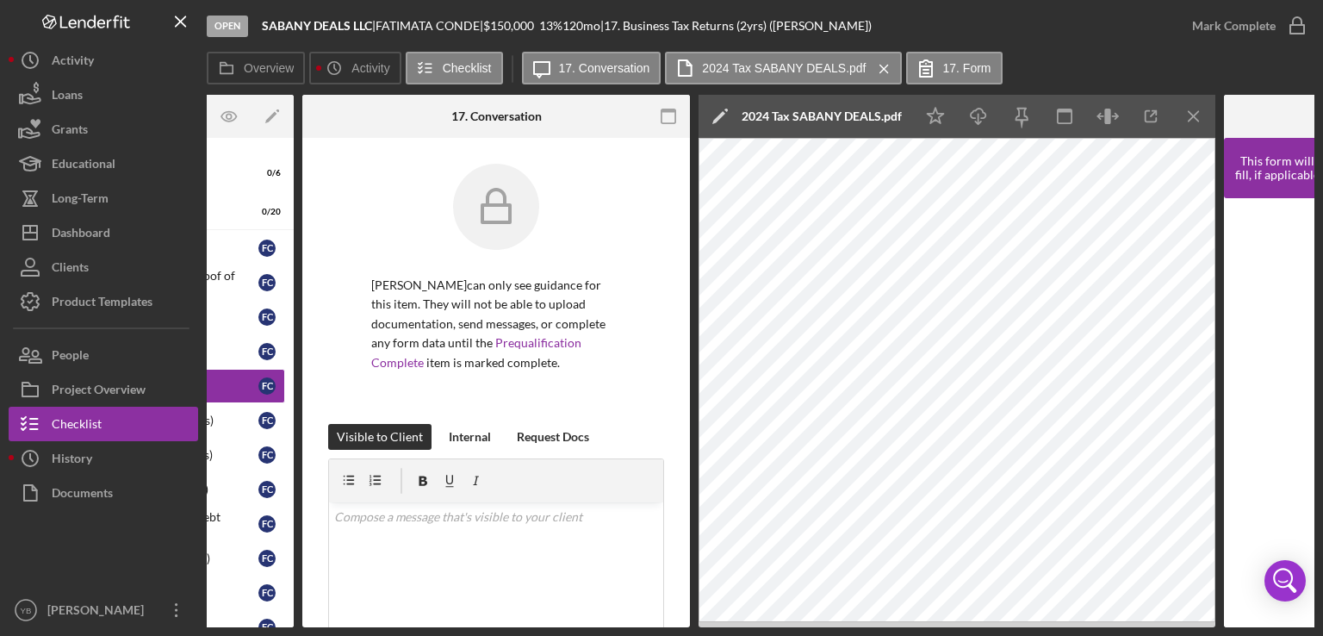
click at [1196, 116] on icon "Icon/Menu Close" at bounding box center [1194, 116] width 39 height 39
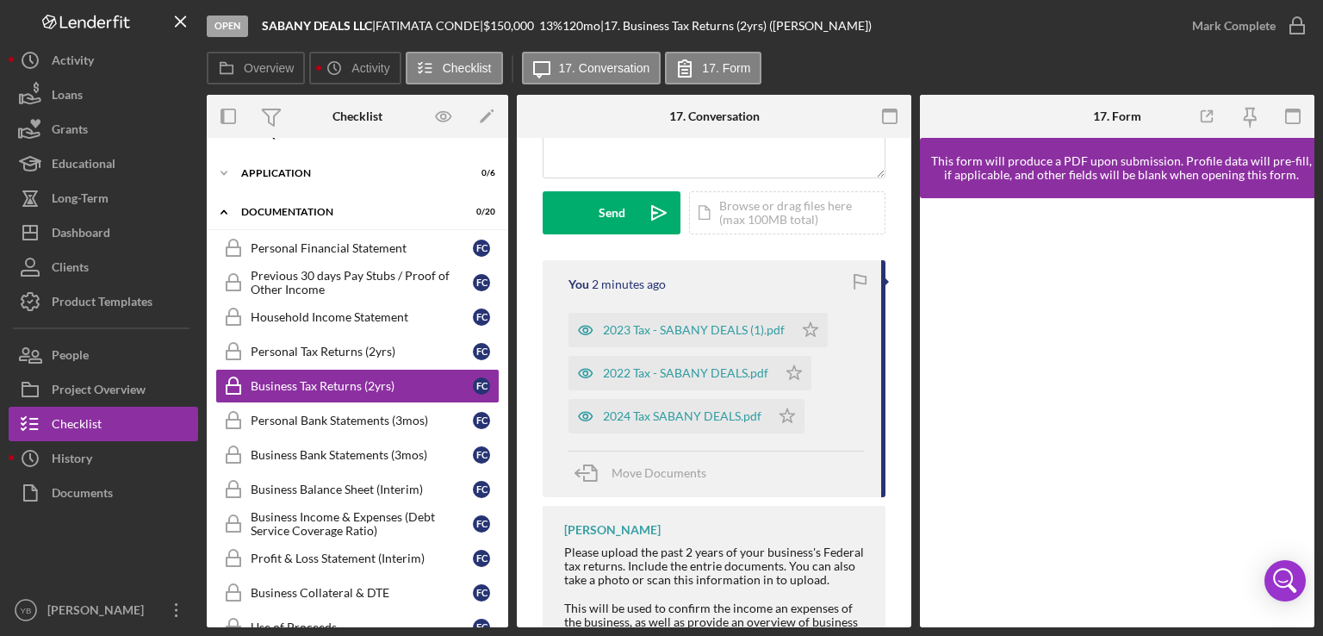
scroll to position [493, 0]
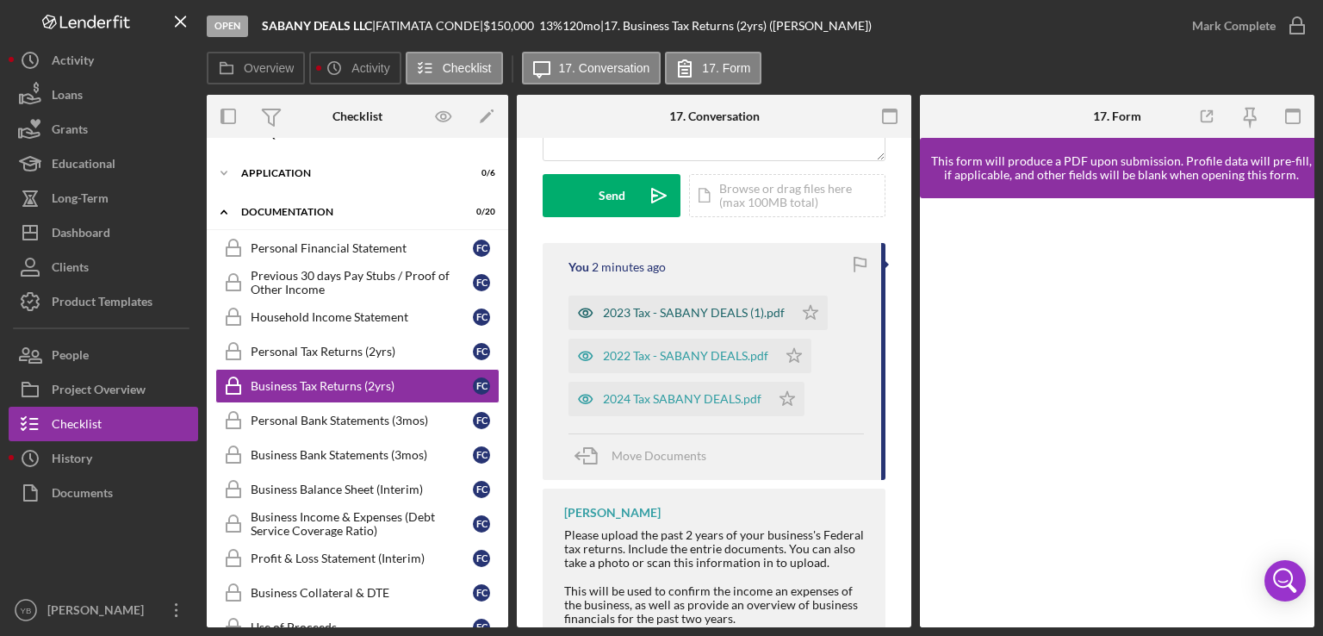
click at [717, 306] on div "2023 Tax - SABANY DEALS (1).pdf" at bounding box center [694, 313] width 182 height 14
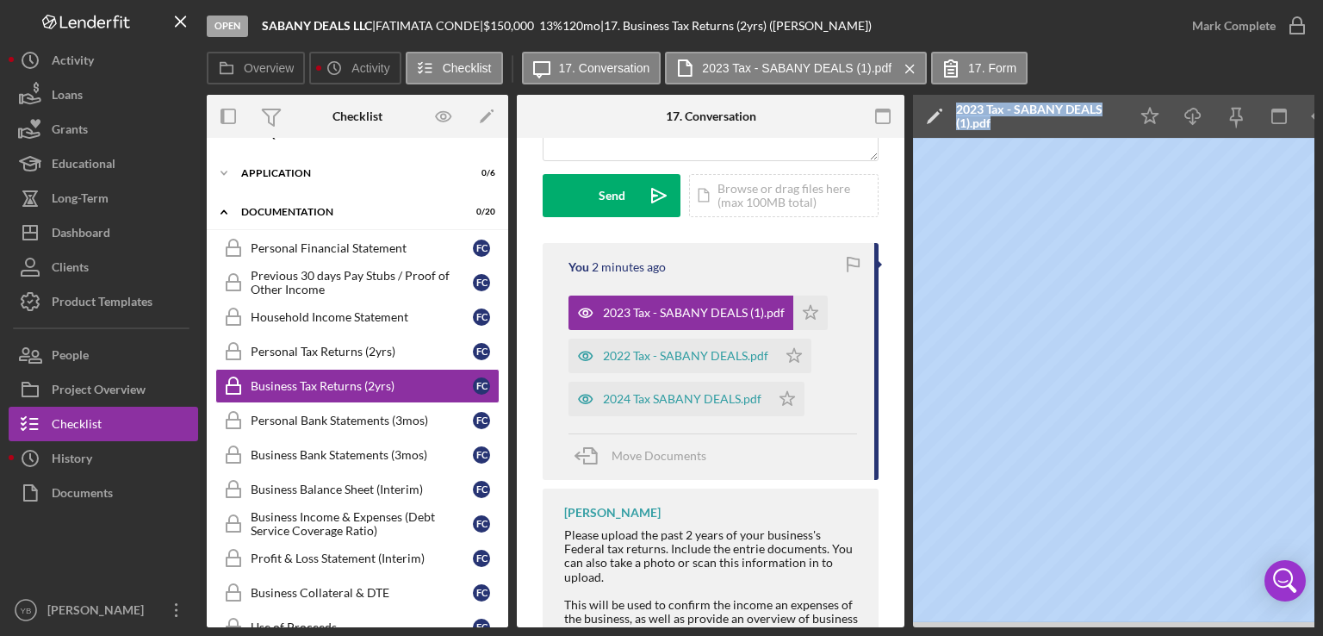
drag, startPoint x: 835, startPoint y: 626, endPoint x: 950, endPoint y: 624, distance: 115.4
click at [950, 624] on div "Overview Internal Workflow Stage Open Icon/Dropdown Arrow Archive (can unarchiv…" at bounding box center [761, 361] width 1108 height 532
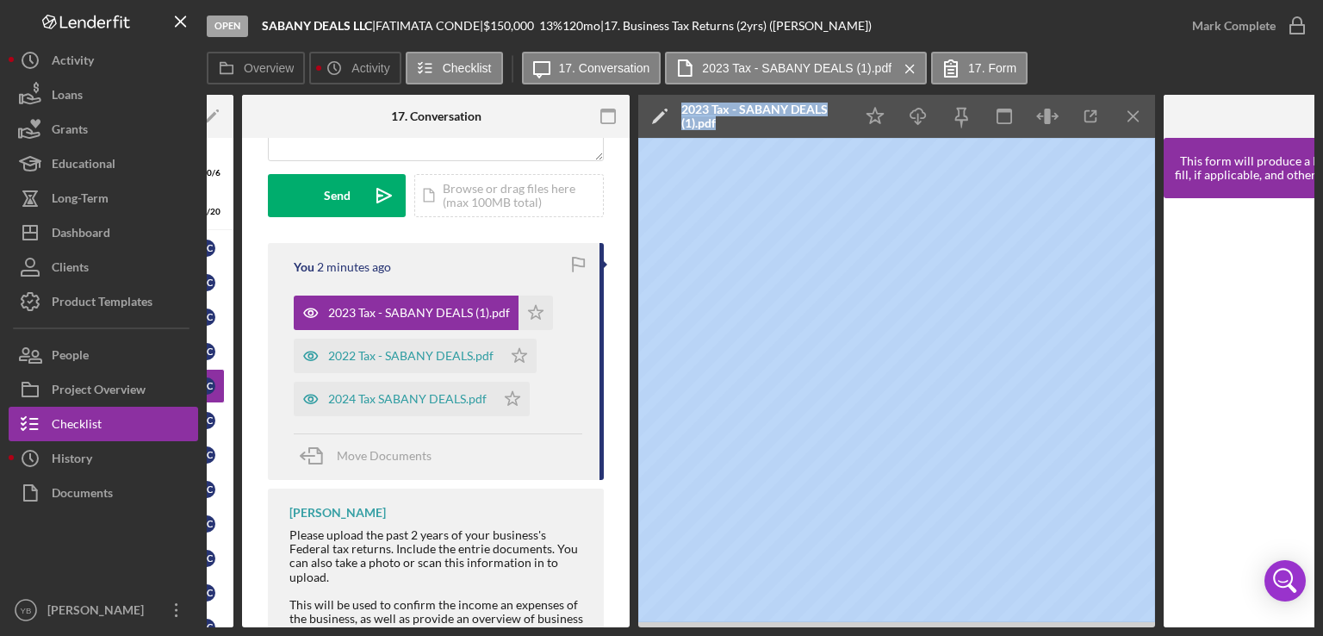
scroll to position [0, 284]
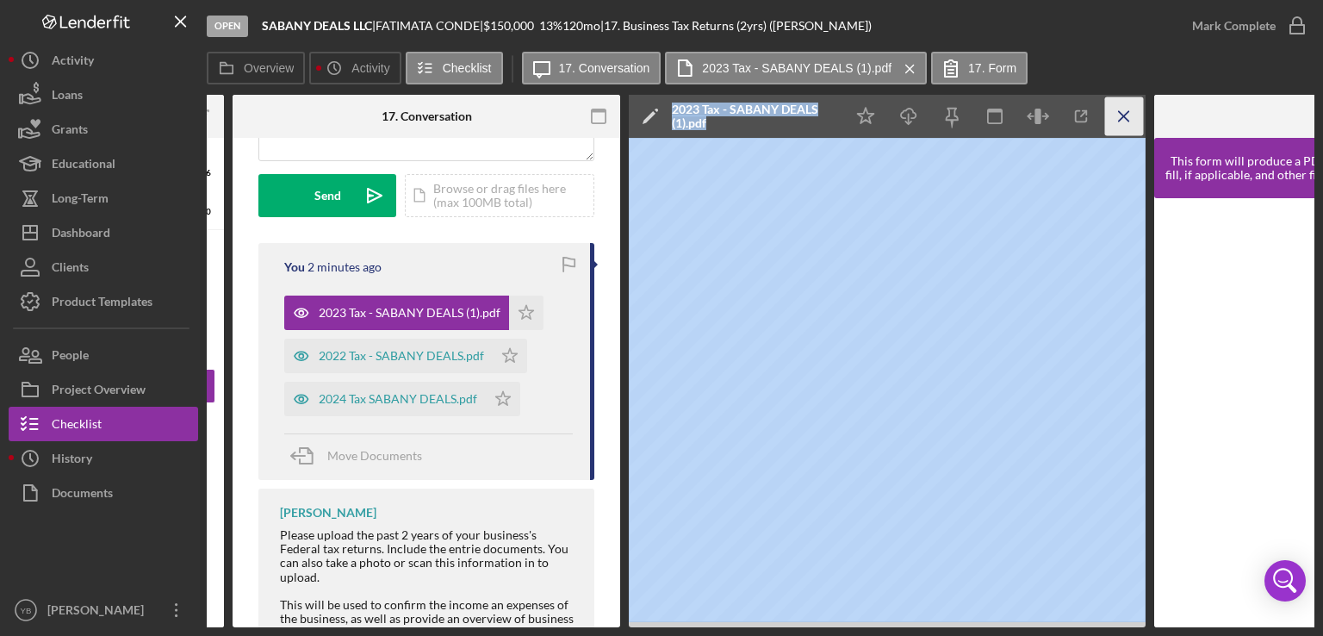
click at [1127, 121] on icon "Icon/Menu Close" at bounding box center [1124, 116] width 39 height 39
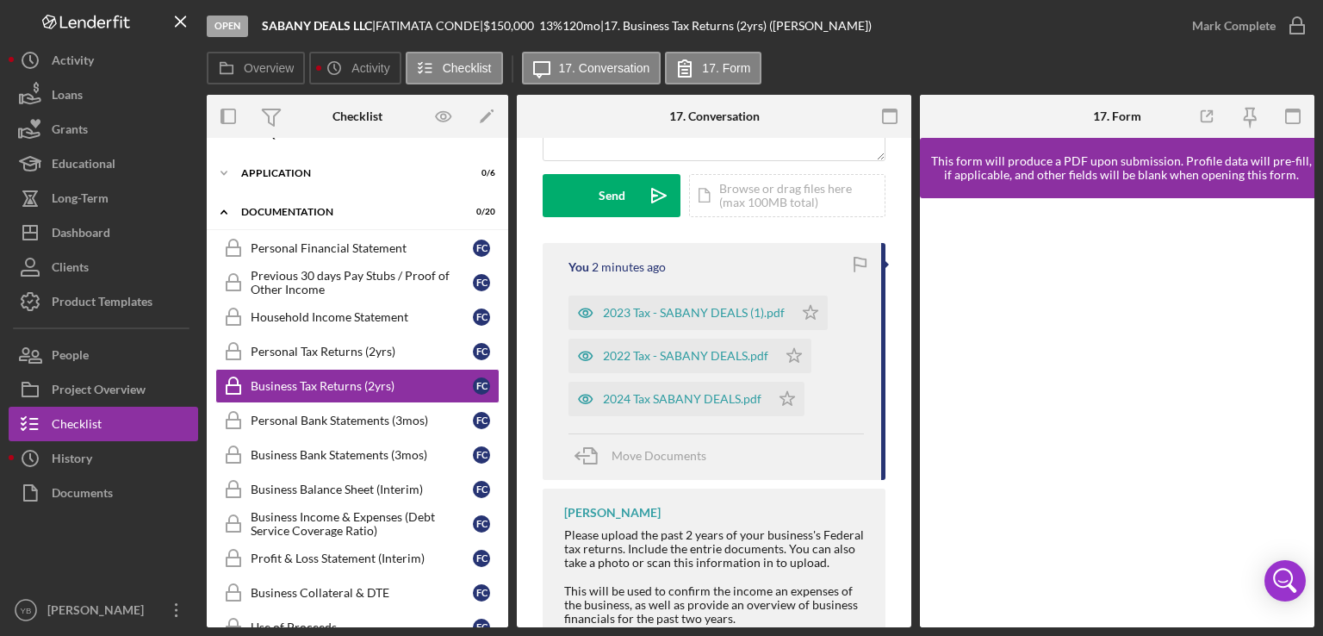
scroll to position [0, 0]
click at [653, 394] on div "2024 Tax SABANY DEALS.pdf" at bounding box center [682, 399] width 158 height 14
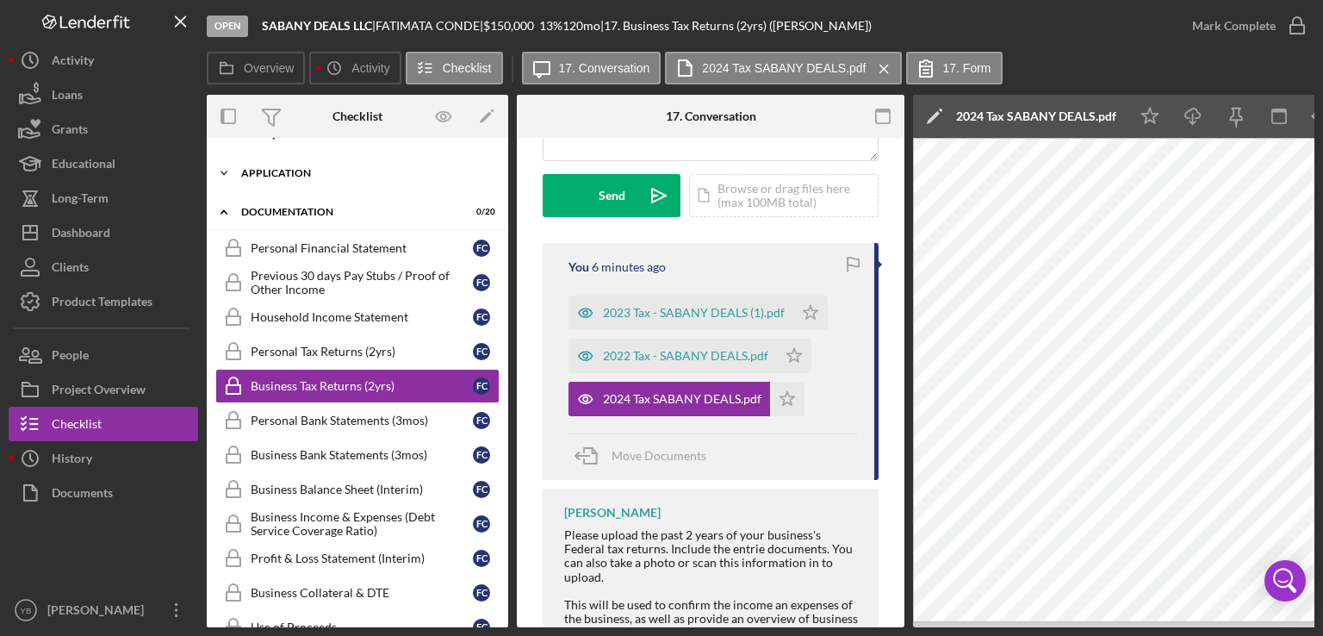
click at [302, 165] on div "Icon/Expander Application 0 / 6" at bounding box center [357, 173] width 301 height 34
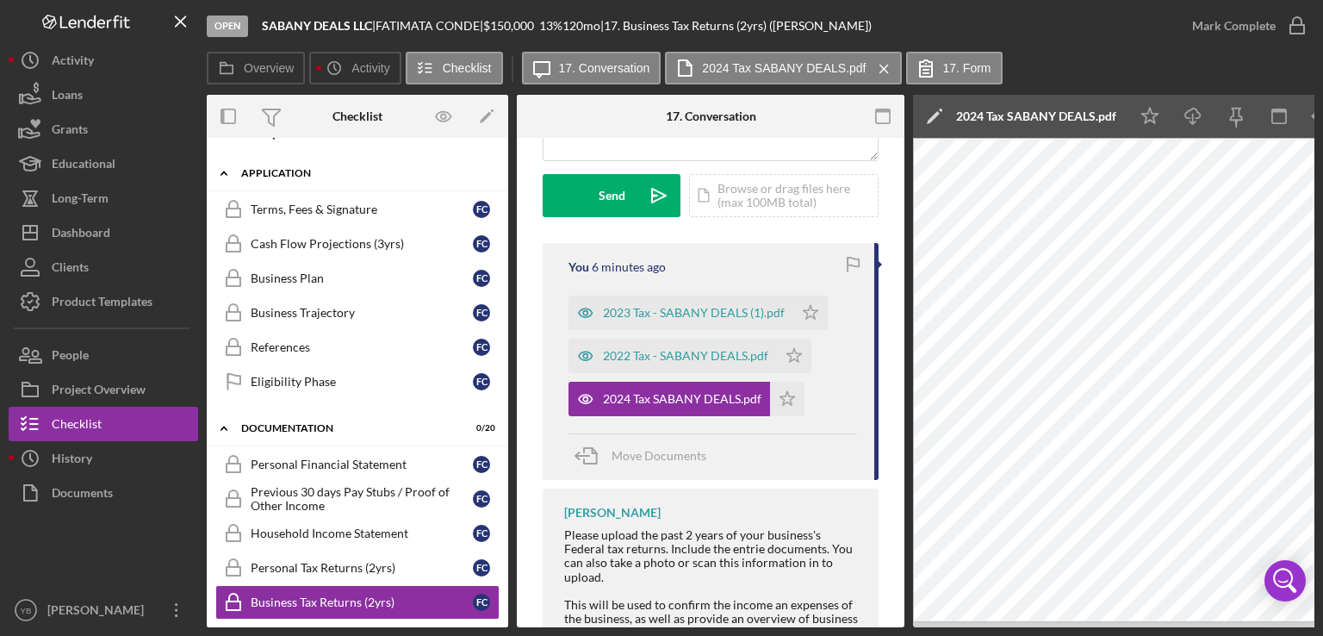
click at [270, 174] on div "Application" at bounding box center [363, 173] width 245 height 10
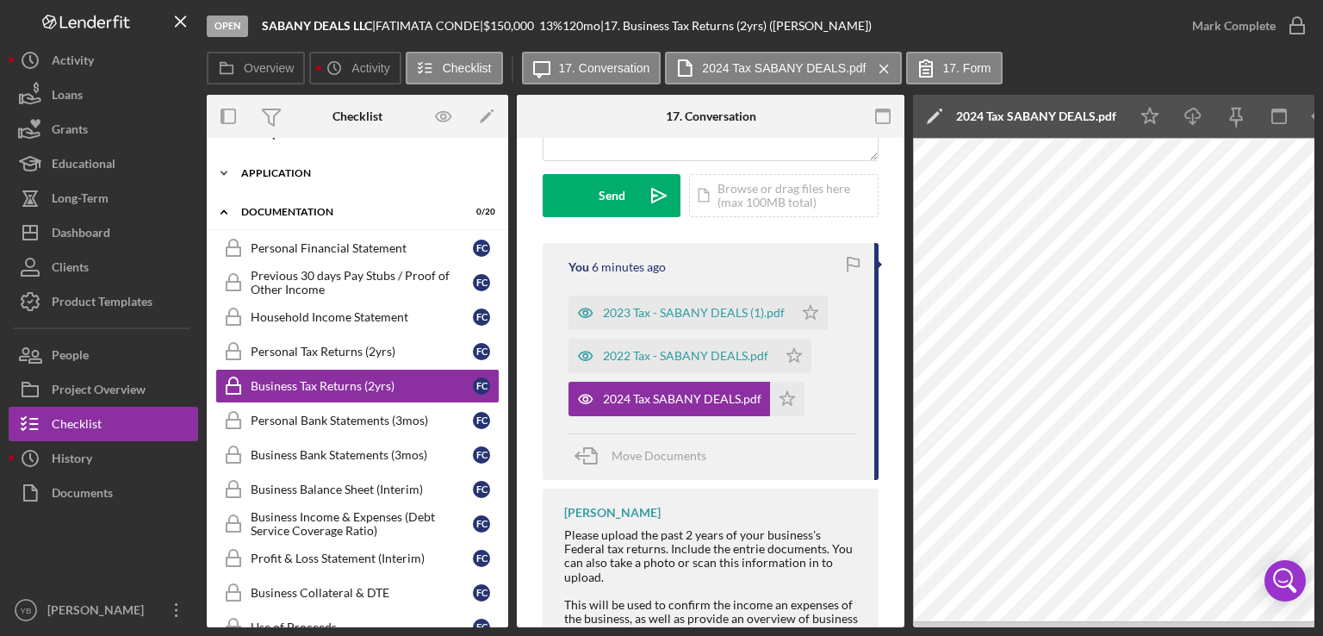
click at [270, 177] on div "Application" at bounding box center [363, 173] width 245 height 10
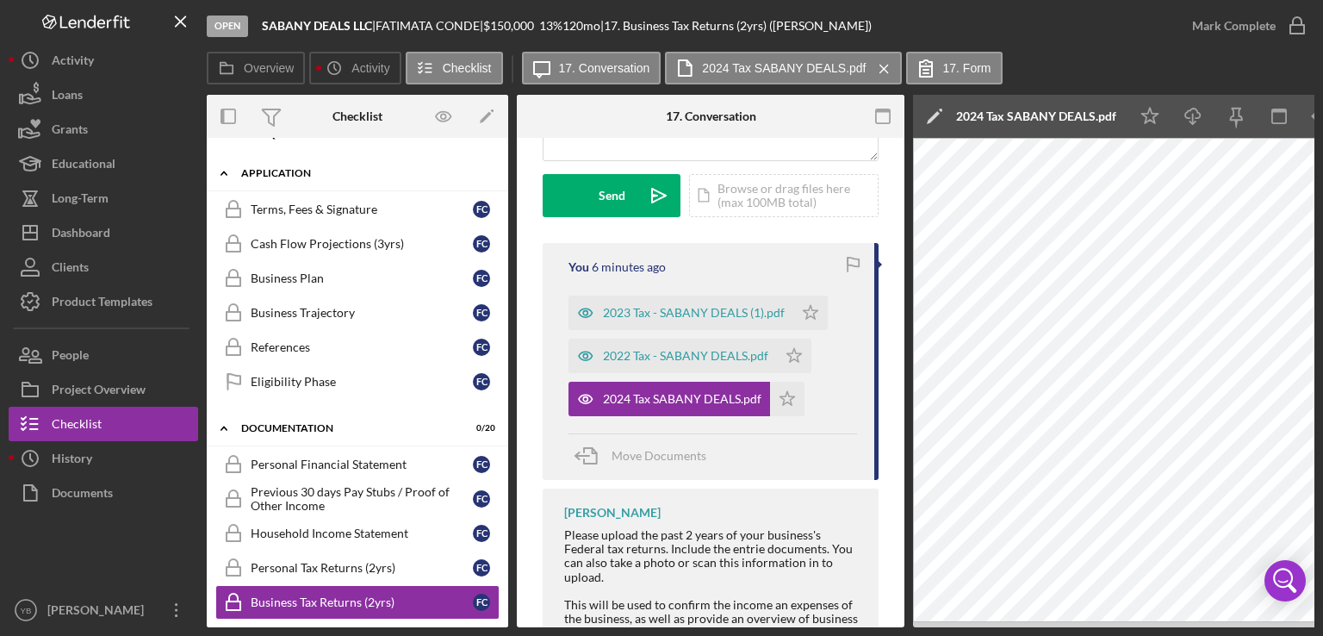
click at [262, 175] on div "Application" at bounding box center [363, 173] width 245 height 10
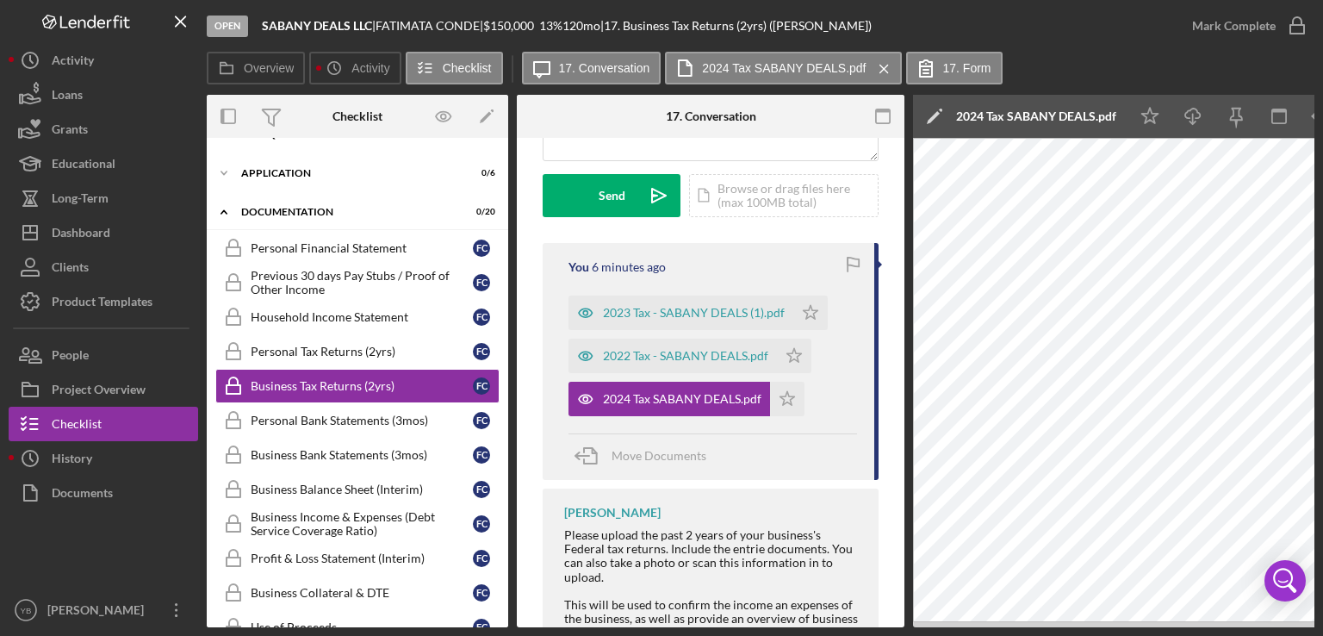
drag, startPoint x: 508, startPoint y: 256, endPoint x: 504, endPoint y: 165, distance: 90.5
click at [504, 165] on div "Overview Internal Workflow Stage Open Icon/Dropdown Arrow Archive (can unarchiv…" at bounding box center [761, 361] width 1108 height 532
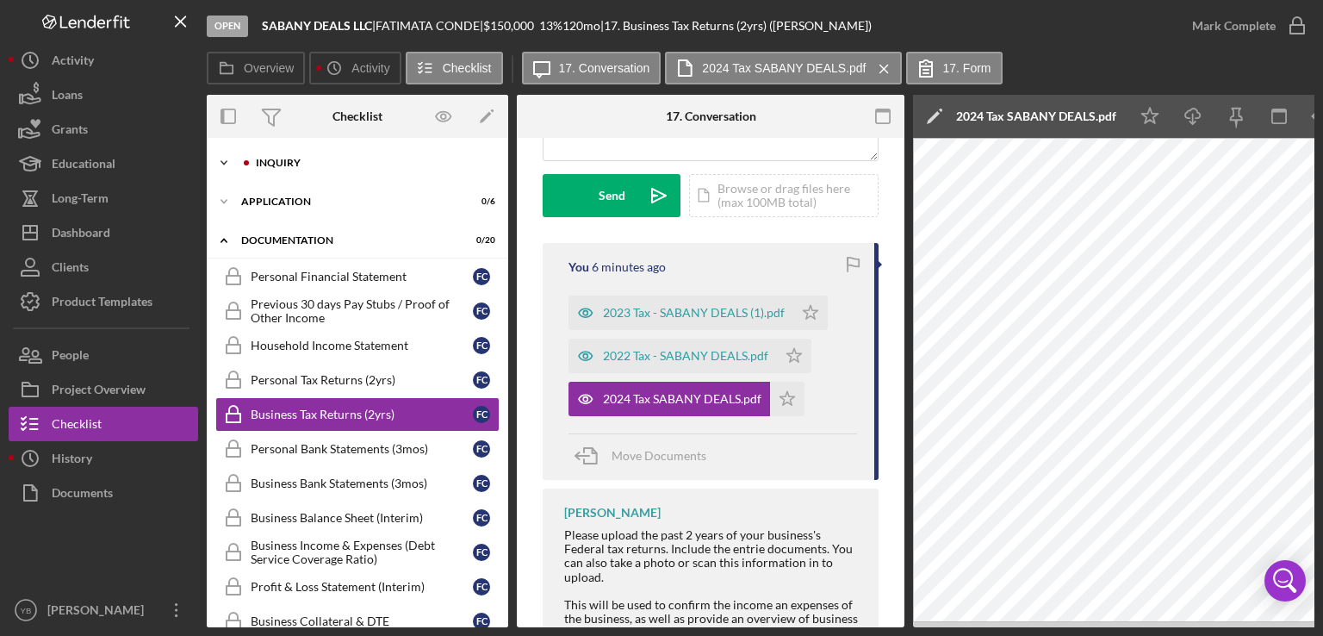
click at [289, 163] on div "Inquiry" at bounding box center [371, 163] width 231 height 10
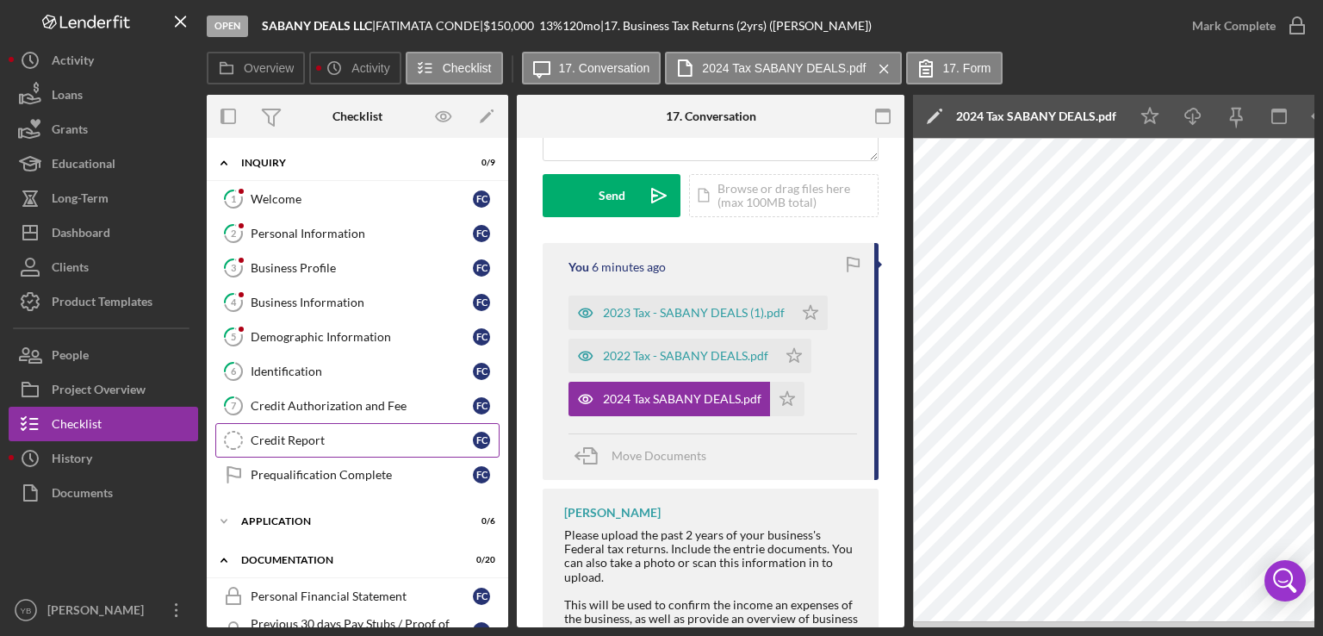
click at [296, 438] on div "Credit Report" at bounding box center [362, 440] width 222 height 14
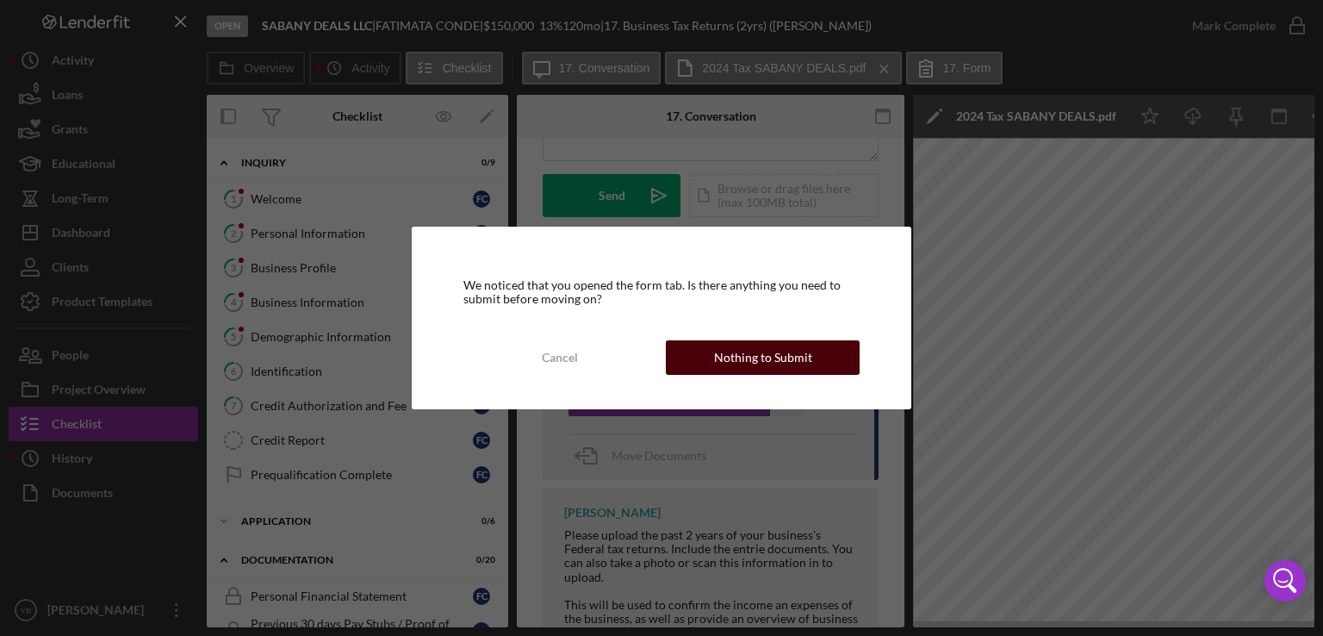
click at [738, 359] on div "Nothing to Submit" at bounding box center [763, 357] width 98 height 34
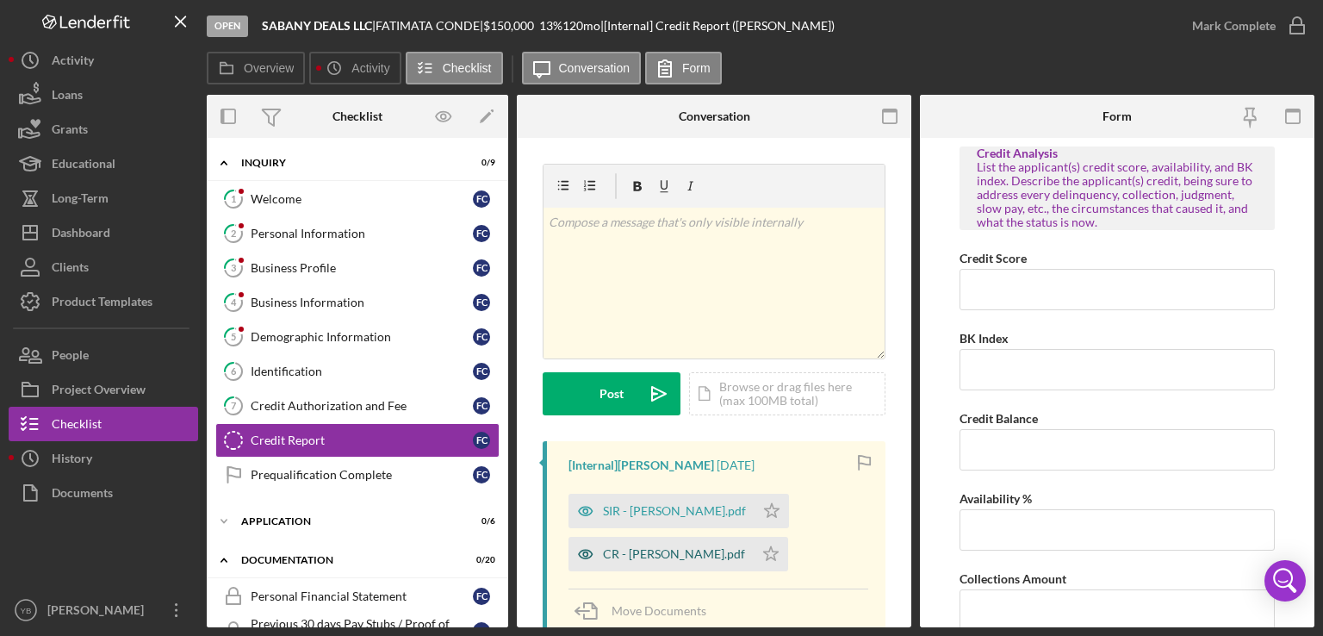
click at [650, 556] on div "CR - Conde Fatimata.pdf" at bounding box center [674, 554] width 142 height 14
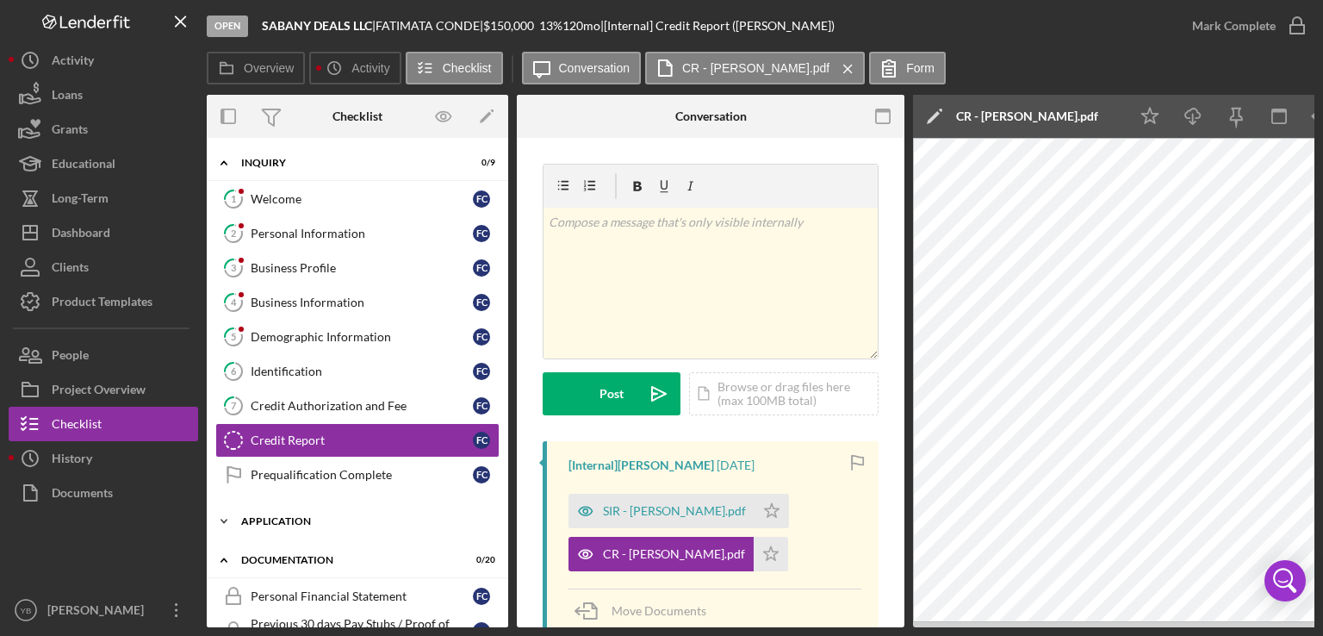
click at [282, 521] on div "Application" at bounding box center [363, 521] width 245 height 10
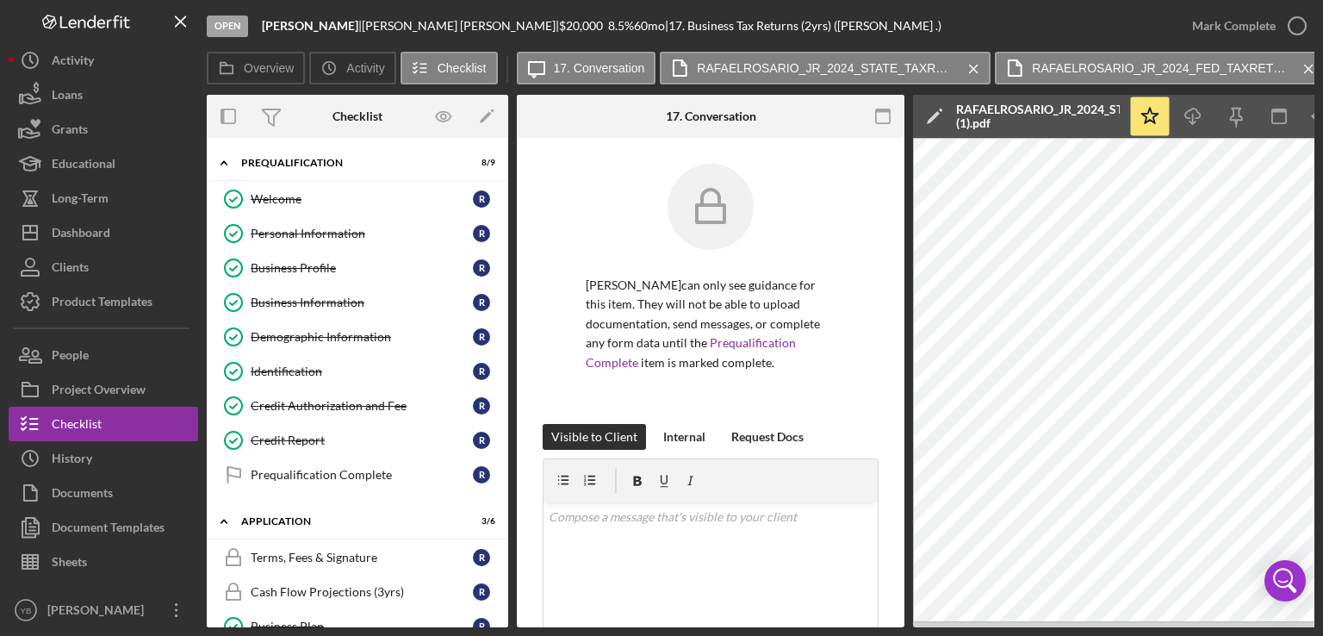
scroll to position [522, 0]
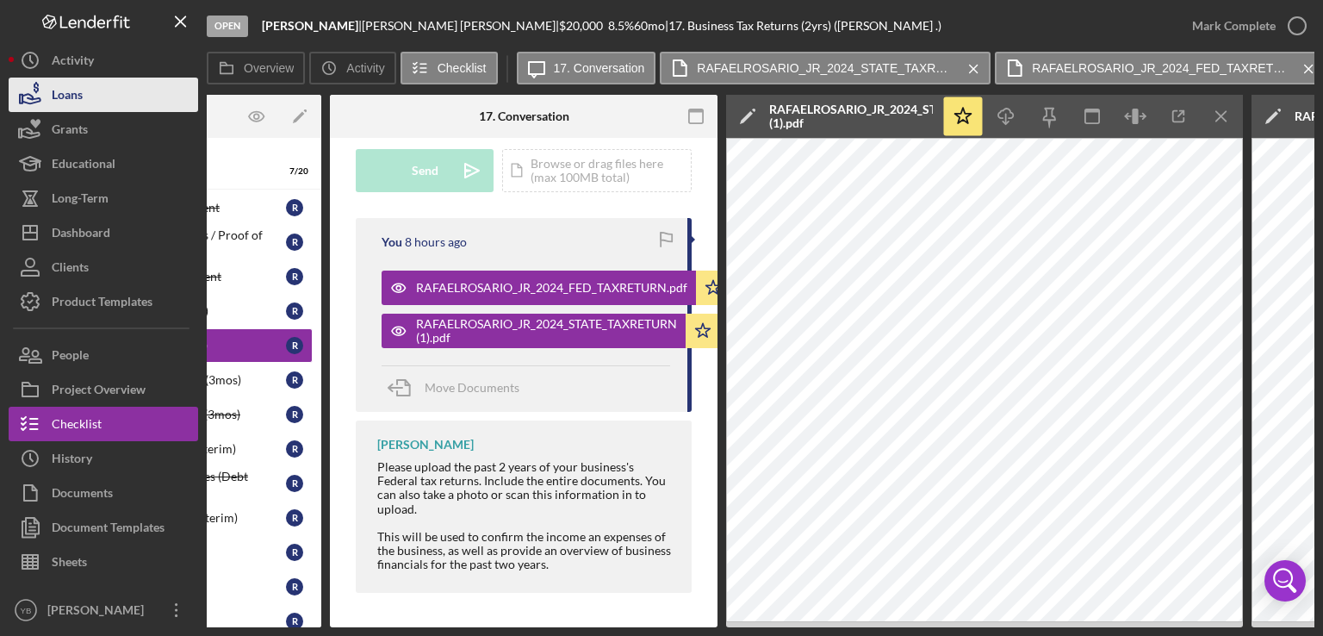
click at [78, 97] on div "Loans" at bounding box center [67, 97] width 31 height 39
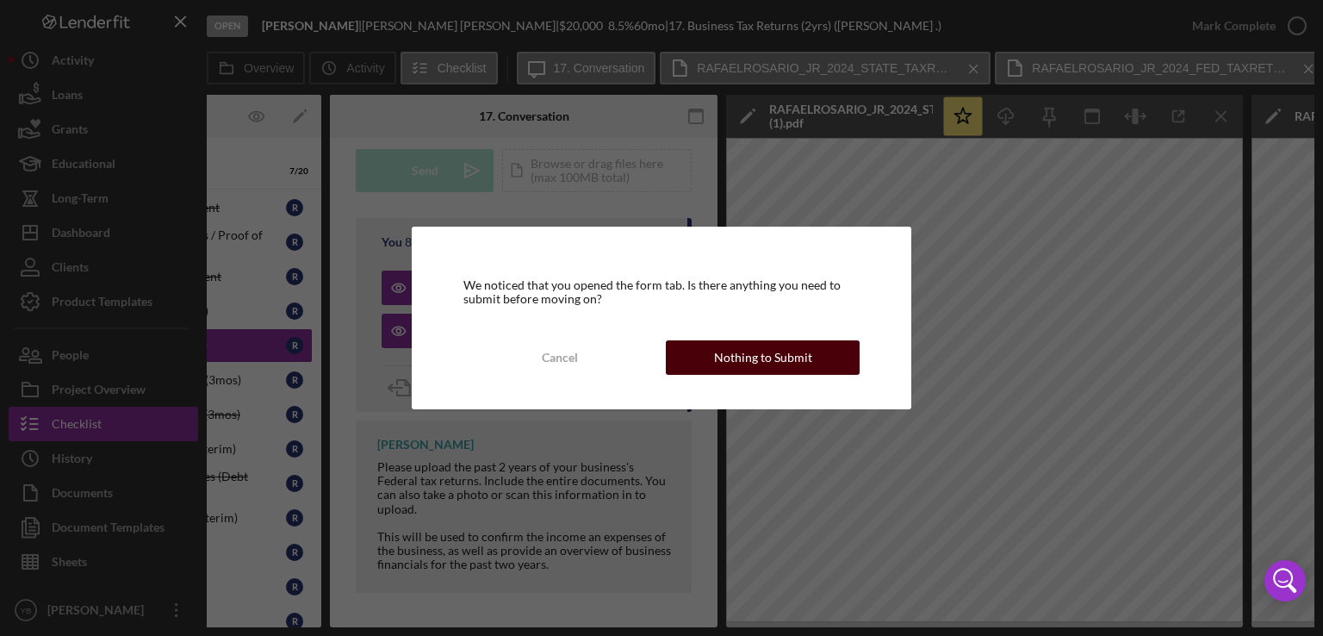
click at [756, 350] on div "Nothing to Submit" at bounding box center [763, 357] width 98 height 34
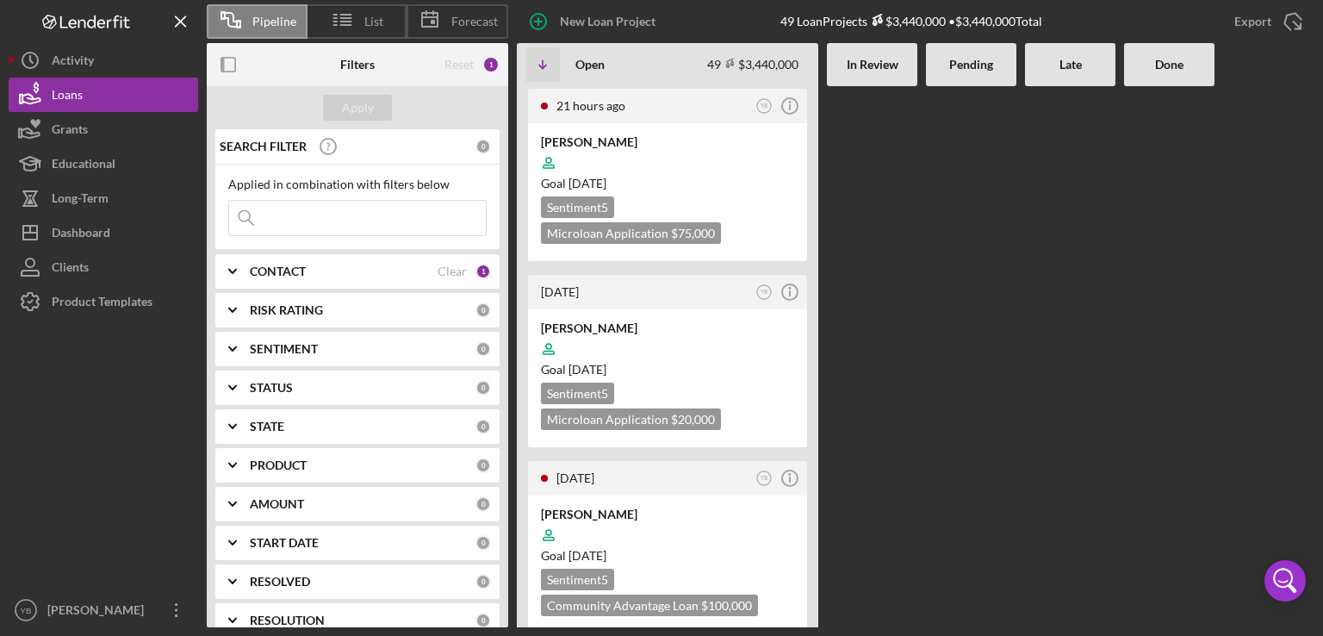
click at [972, 301] on div at bounding box center [971, 356] width 90 height 541
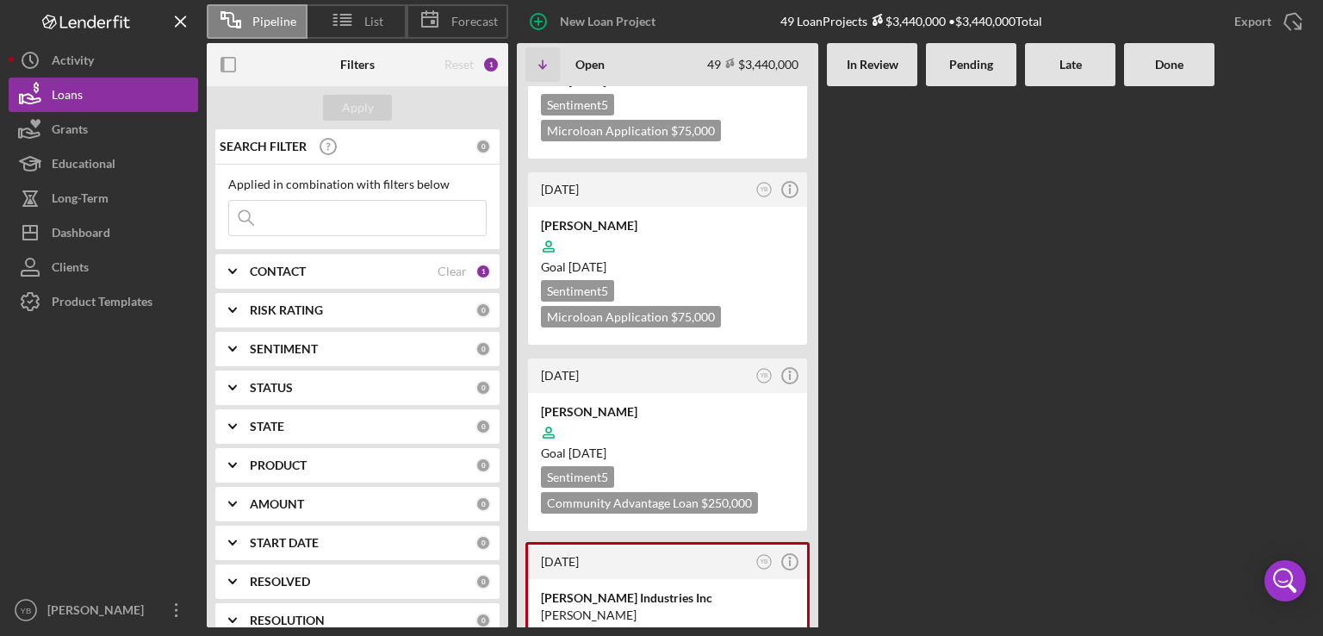
scroll to position [3893, 0]
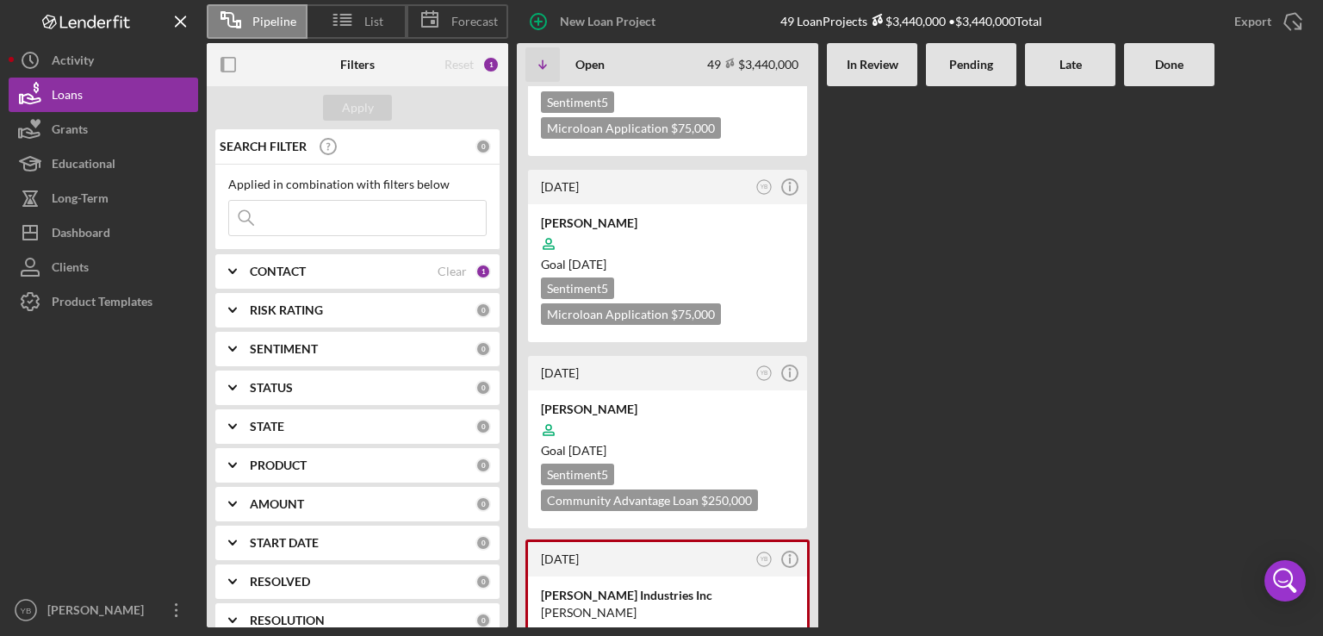
click at [328, 277] on div "CONTACT Clear 1" at bounding box center [370, 272] width 241 height 16
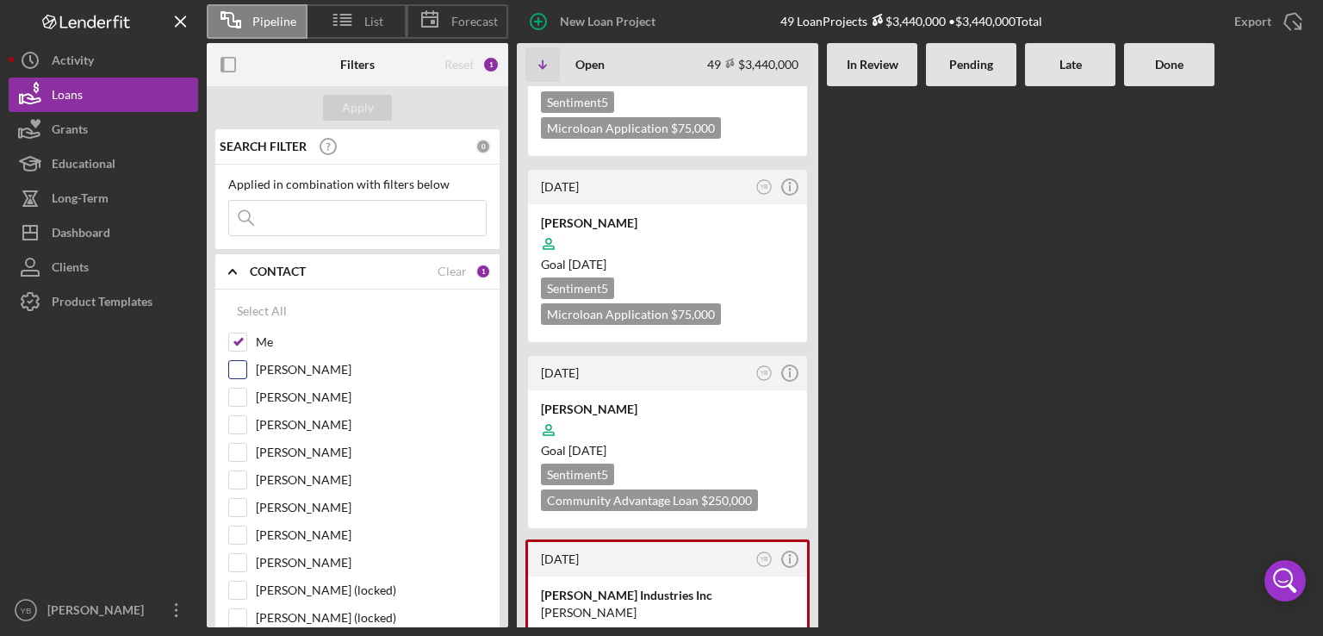
click at [240, 375] on input "[PERSON_NAME]" at bounding box center [237, 369] width 17 height 17
checkbox input "true"
click at [365, 108] on div "Apply" at bounding box center [358, 108] width 32 height 26
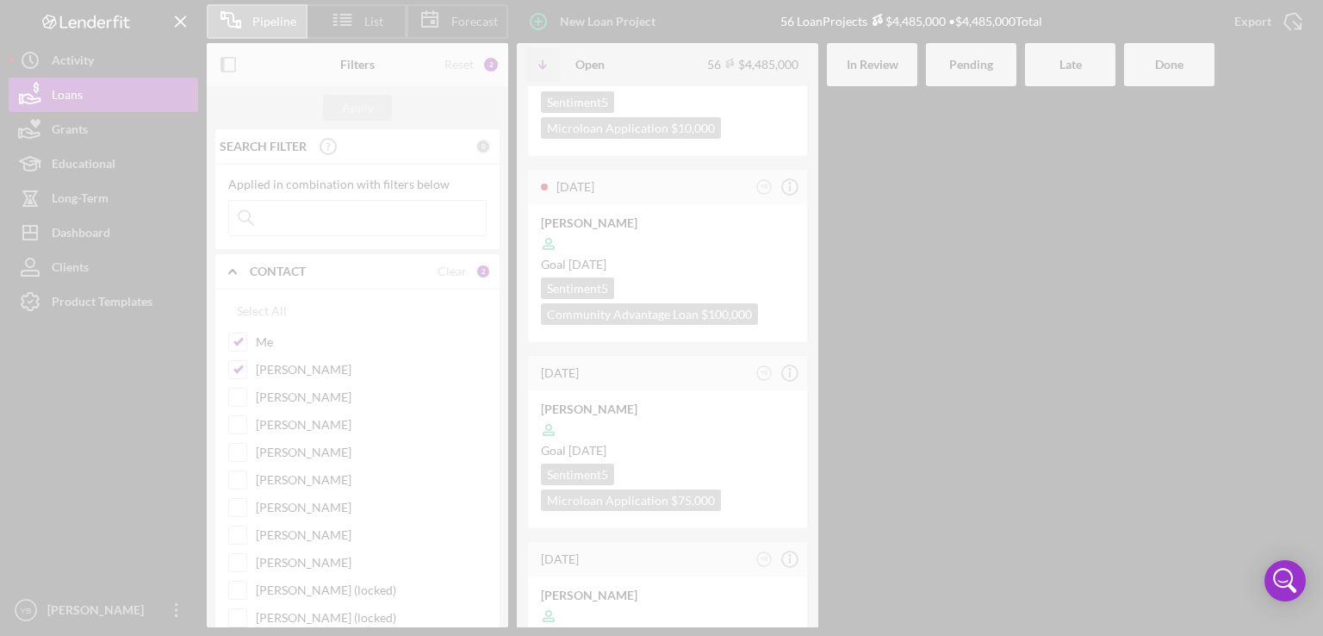
scroll to position [4324, 0]
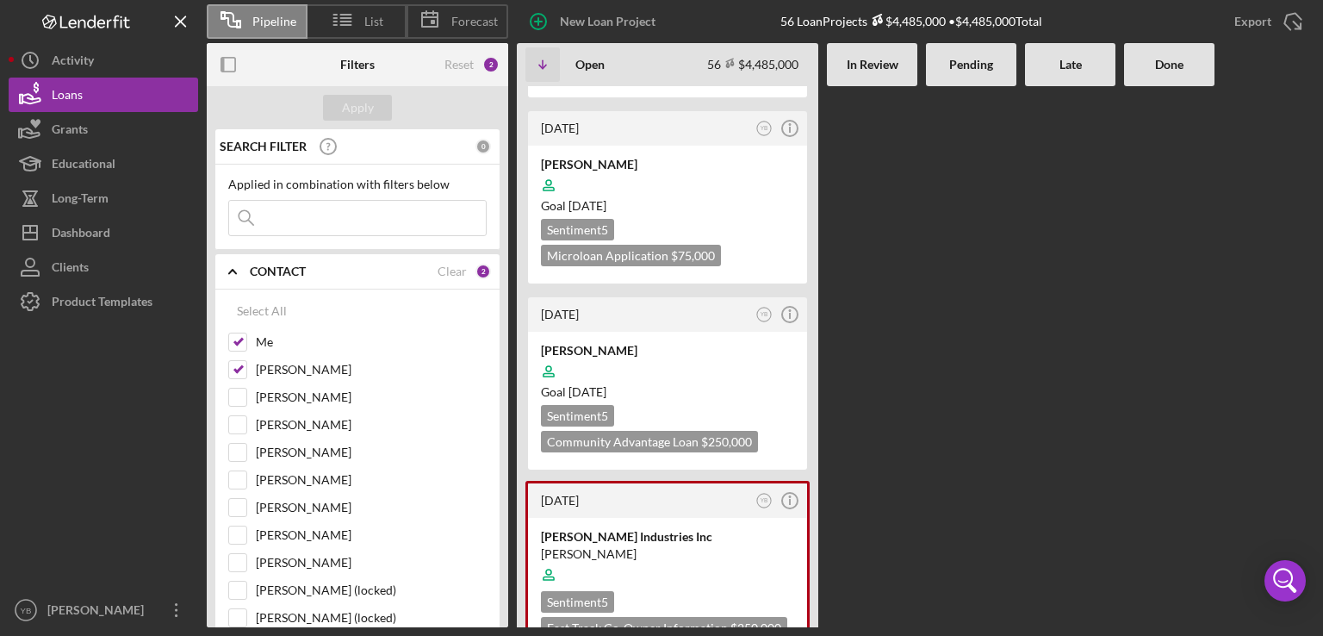
click at [996, 237] on div "21 hours ago YB Icon/Info [PERSON_NAME] Goal [DATE] Sentiment 5 Microloan Appli…" at bounding box center [916, 356] width 798 height 541
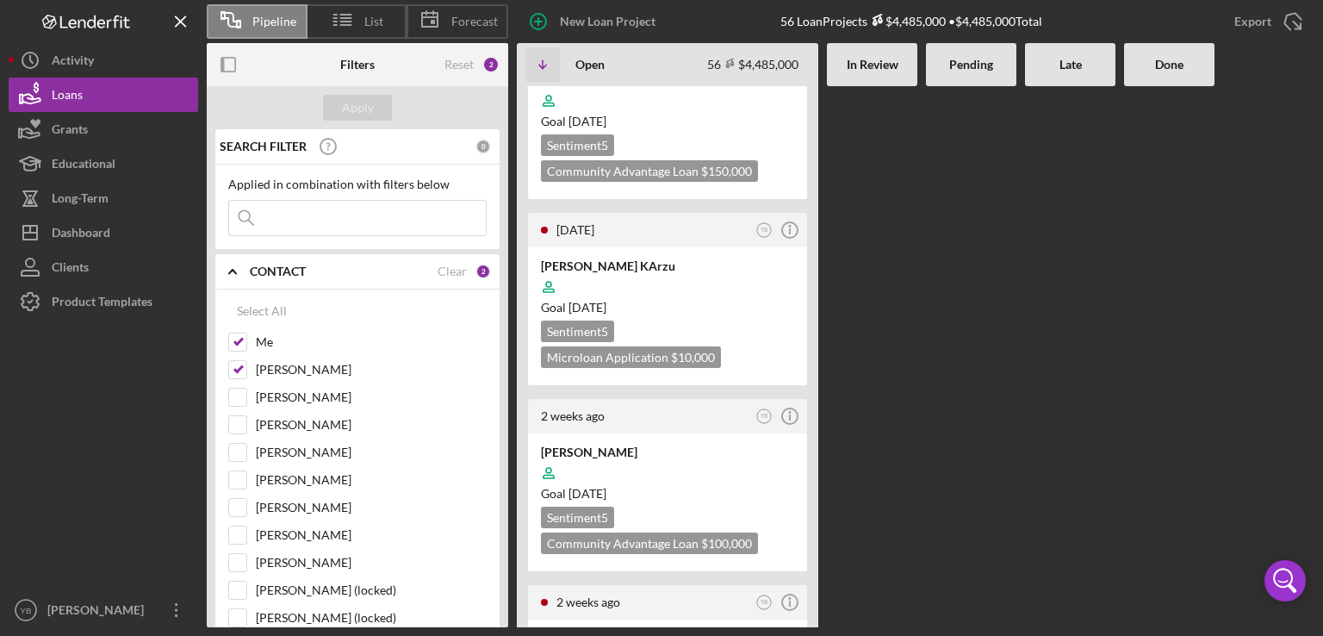
scroll to position [1464, 0]
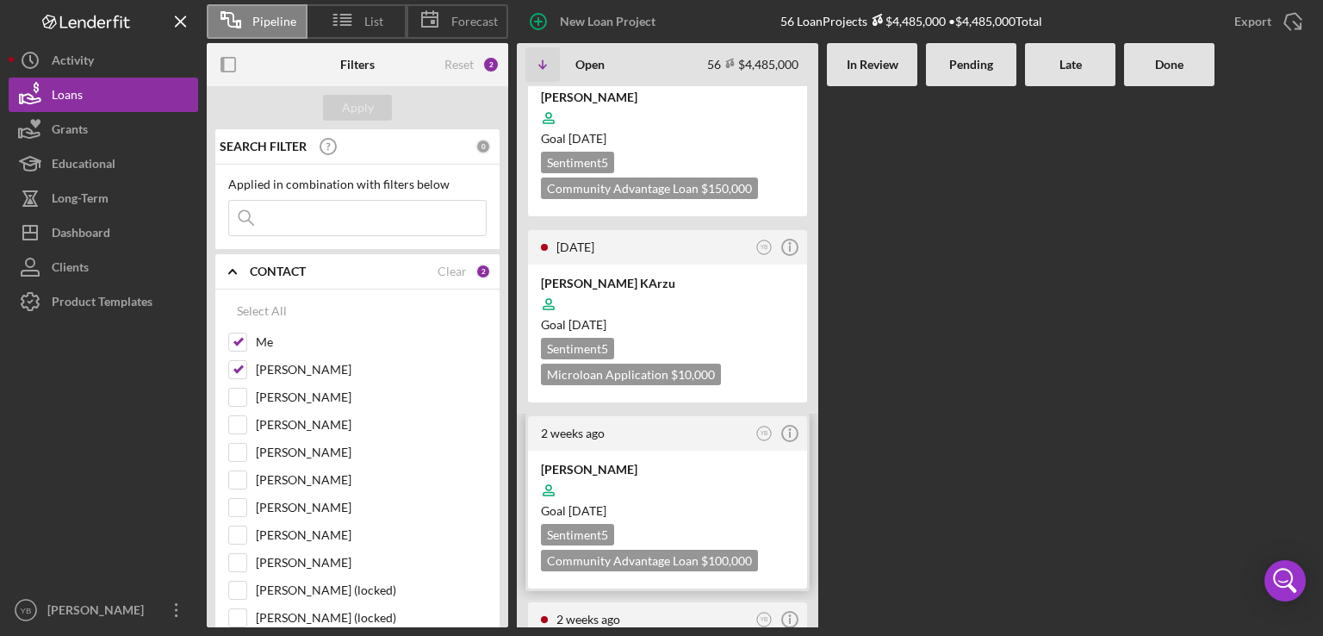
click at [711, 474] on div at bounding box center [667, 490] width 253 height 33
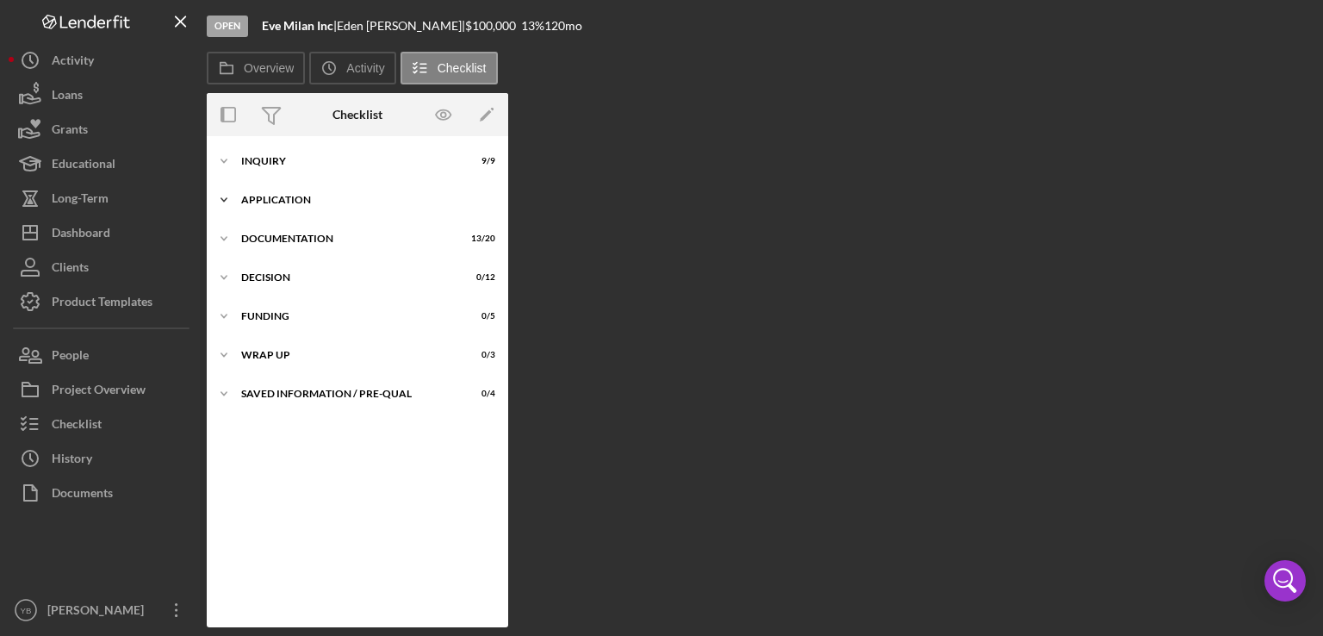
click at [286, 196] on div "Application" at bounding box center [363, 200] width 245 height 10
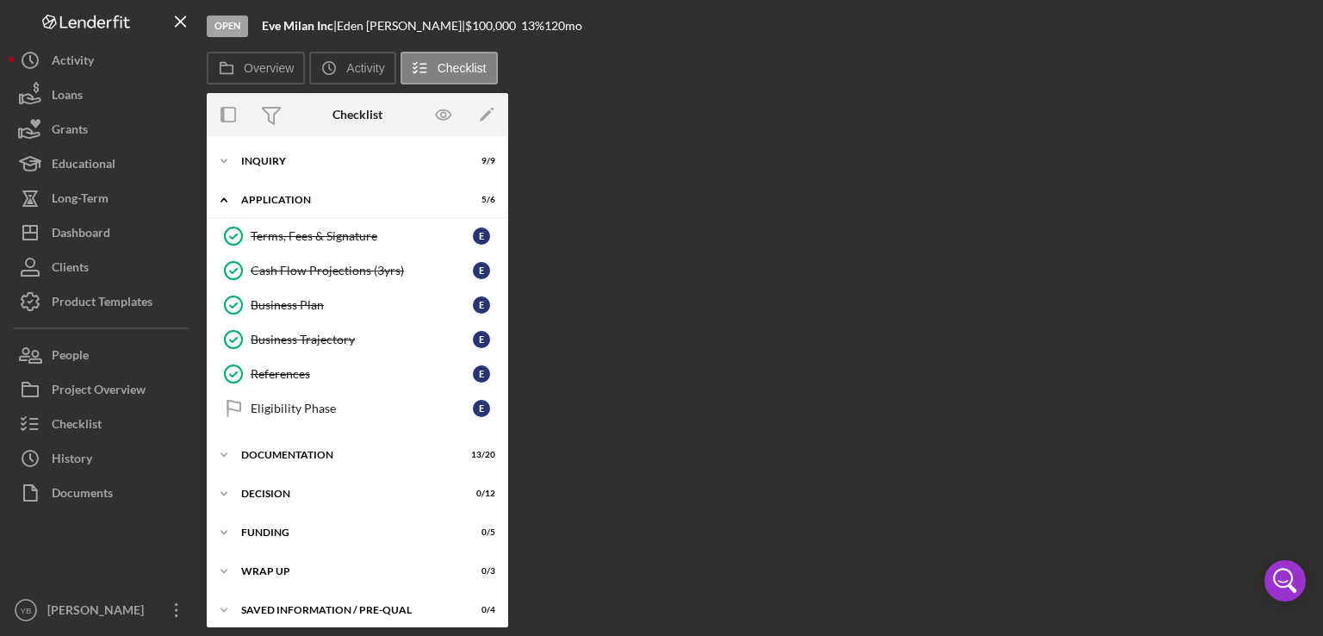
scroll to position [7, 0]
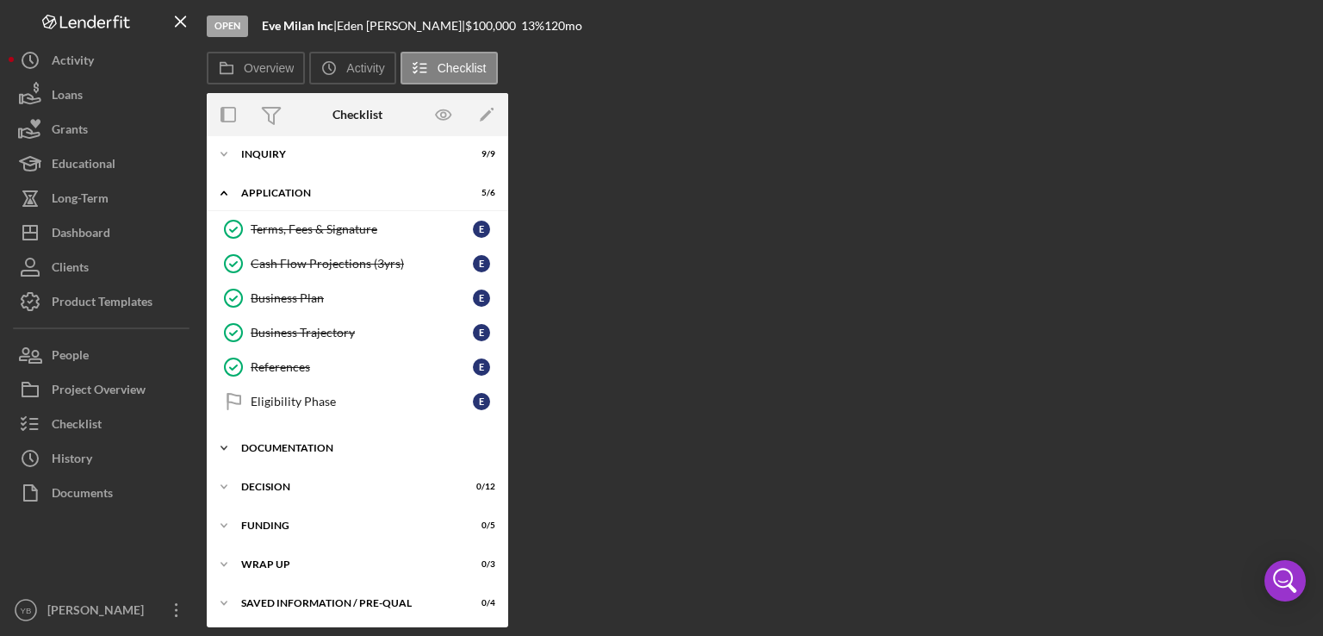
click at [271, 443] on div "Documentation" at bounding box center [363, 448] width 245 height 10
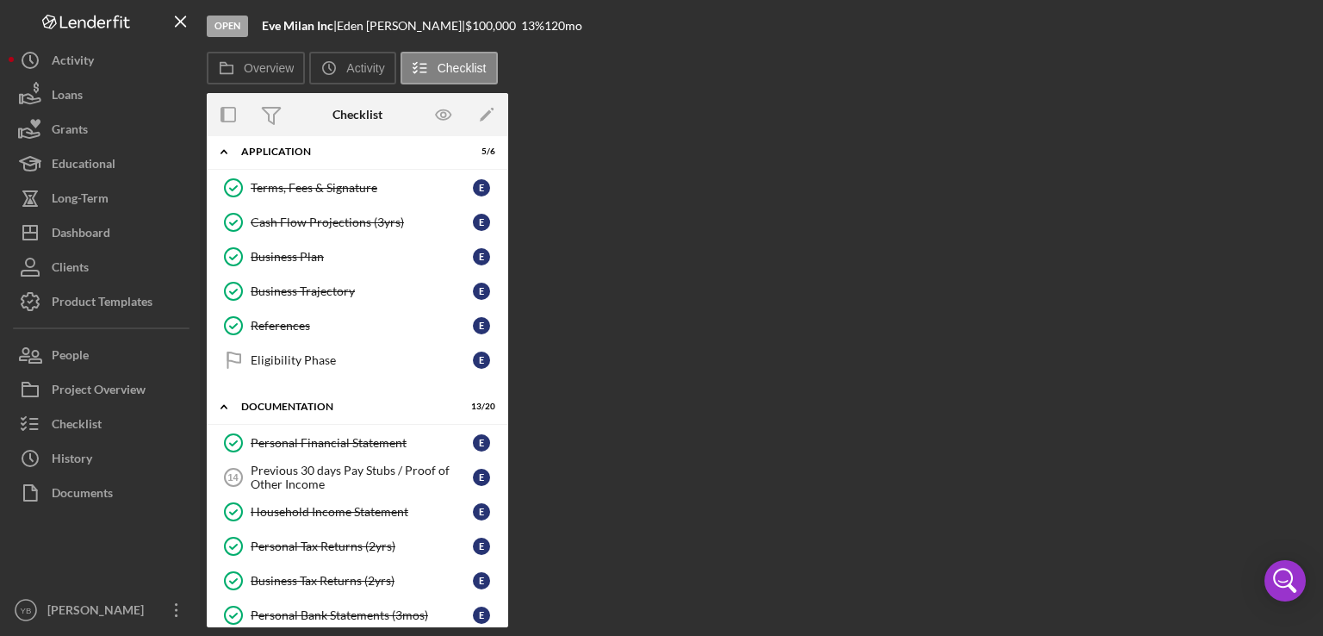
scroll to position [0, 0]
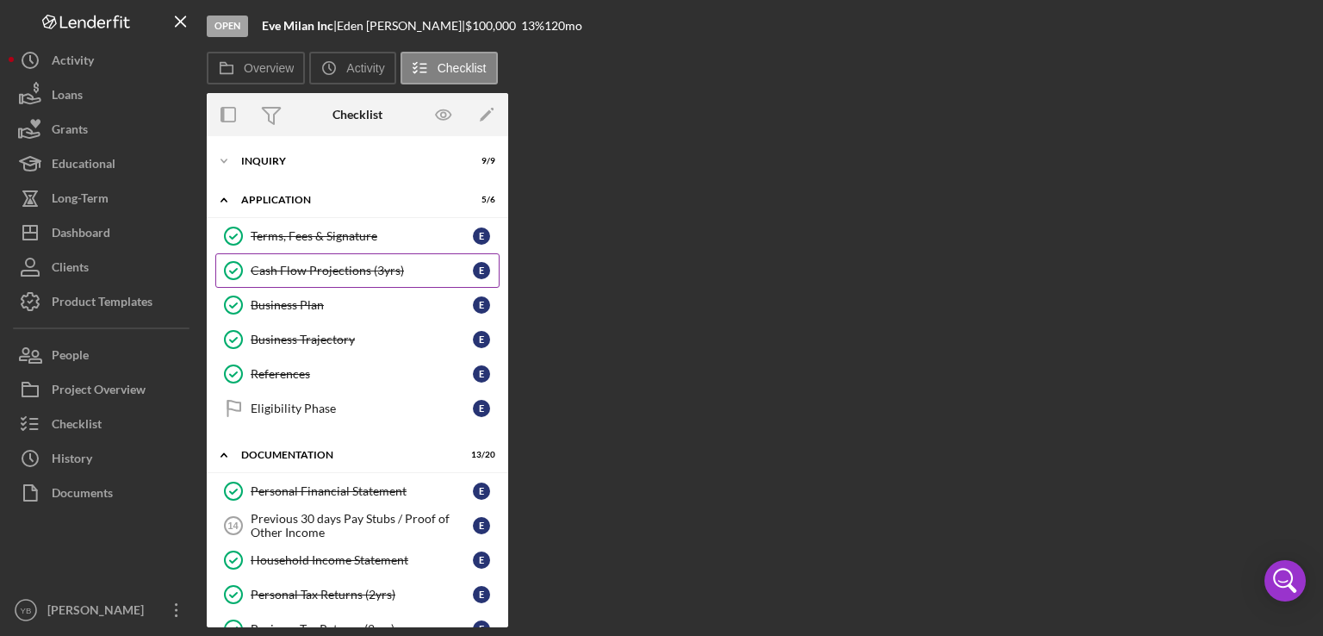
click at [365, 264] on div "Cash Flow Projections (3yrs)" at bounding box center [362, 271] width 222 height 14
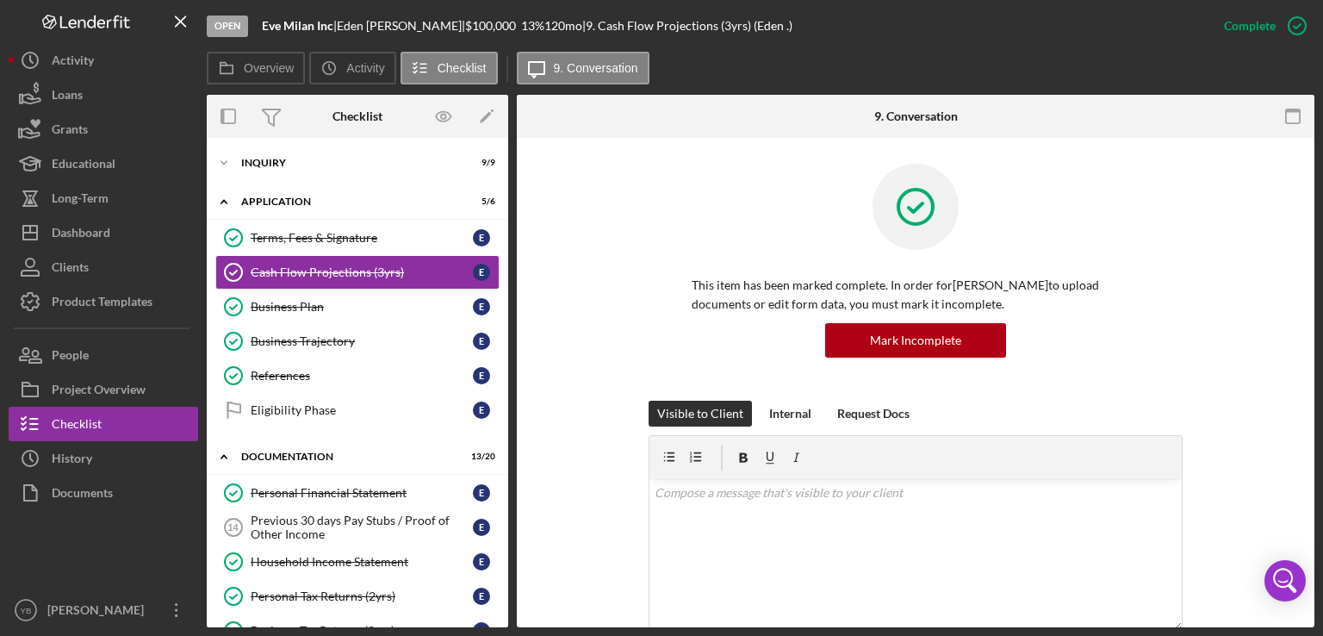
click at [1080, 357] on div "Mark Incomplete" at bounding box center [916, 340] width 448 height 34
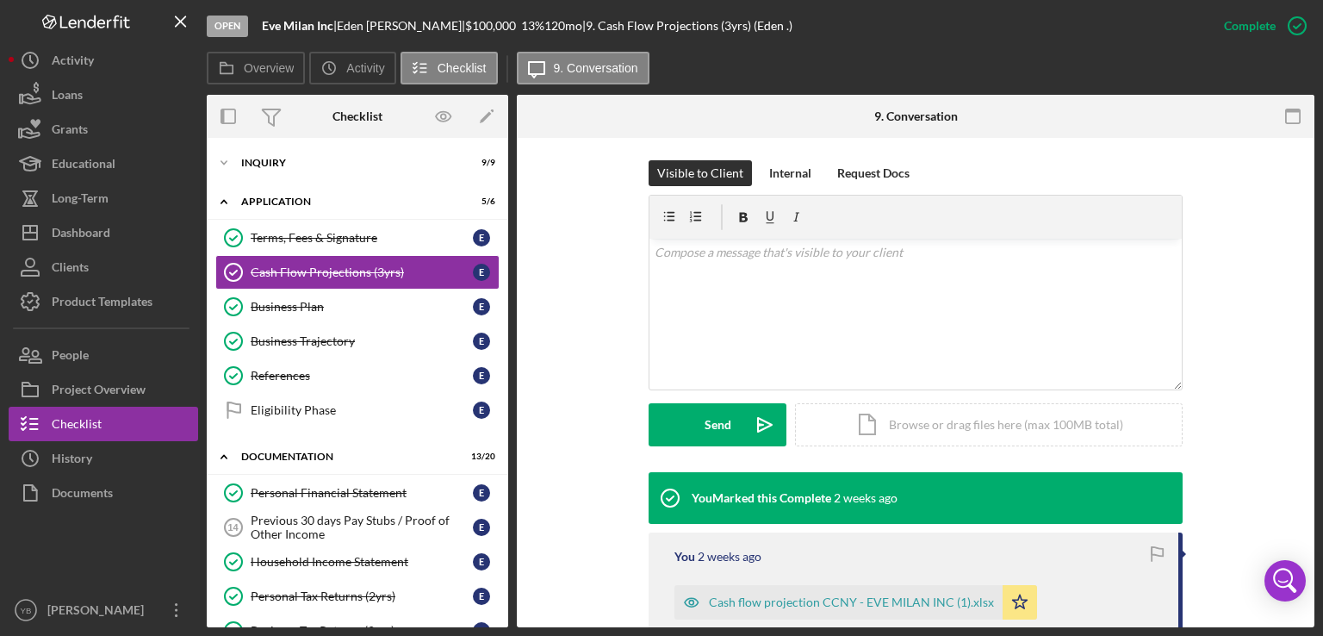
scroll to position [310, 0]
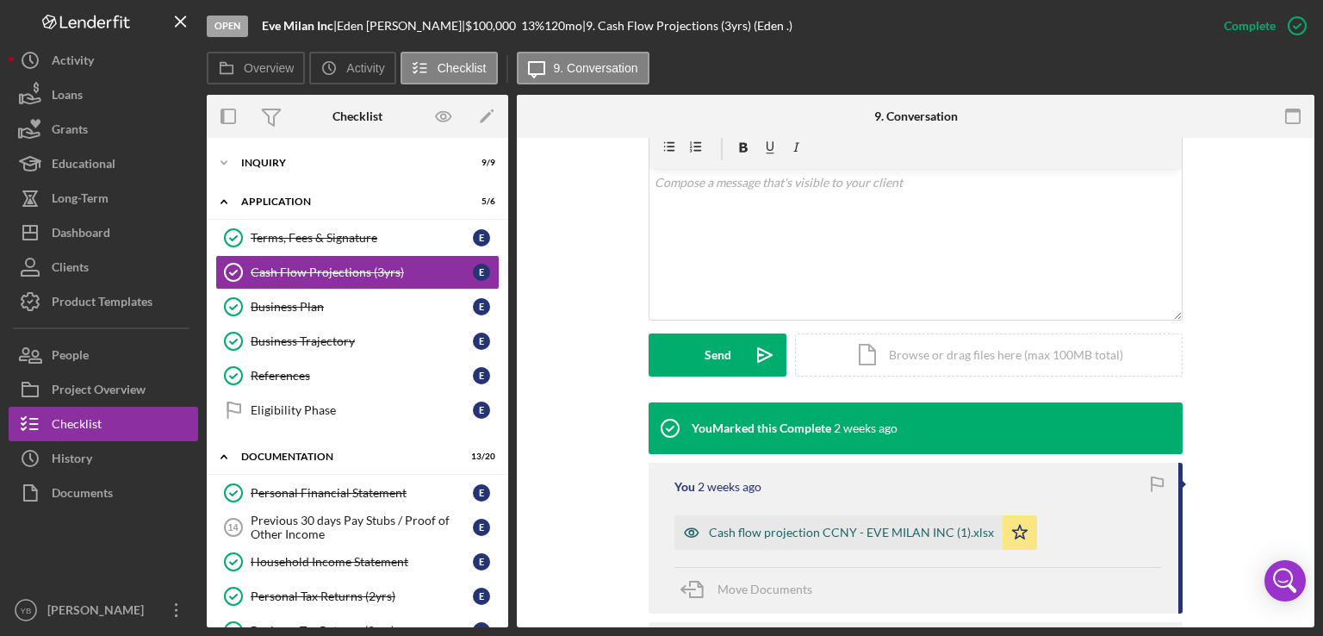
click at [928, 534] on div "Cash flow projection CCNY - EVE MILAN INC (1).xlsx" at bounding box center [851, 532] width 285 height 14
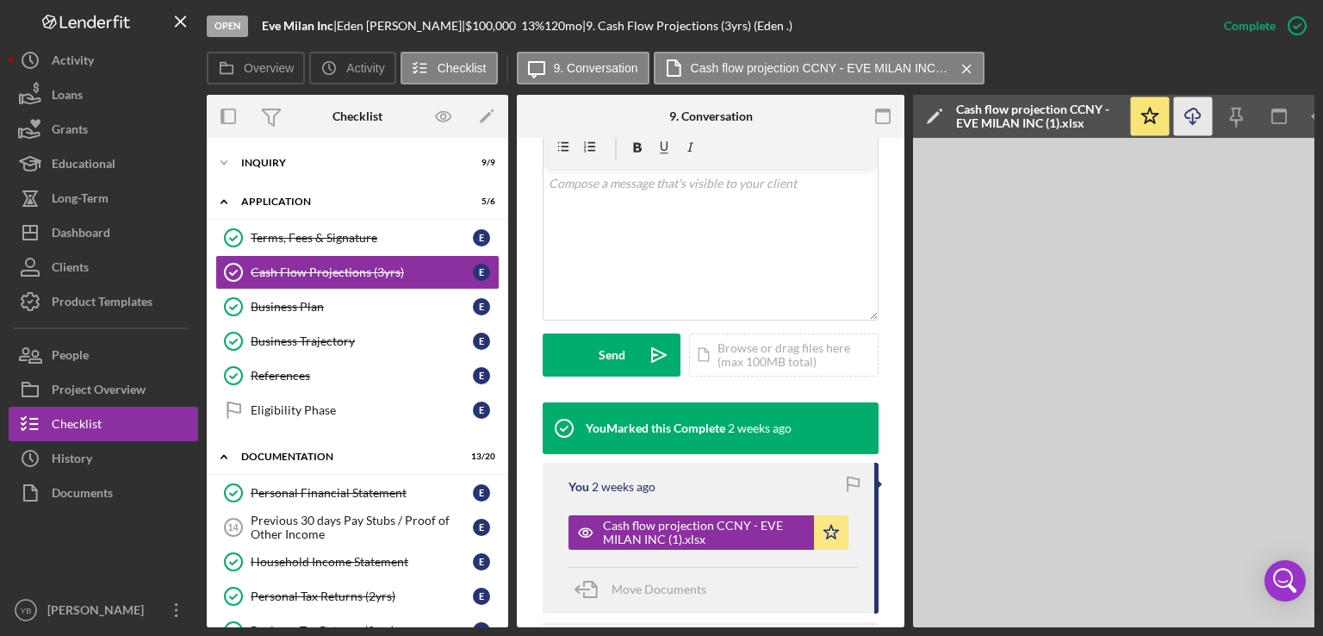
click at [1193, 120] on line "button" at bounding box center [1193, 118] width 0 height 9
click at [505, 332] on div "Icon/Expander Inquiry 9 / 9 Icon/Expander Application 5 / 6 Terms, Fees & Signa…" at bounding box center [357, 382] width 301 height 489
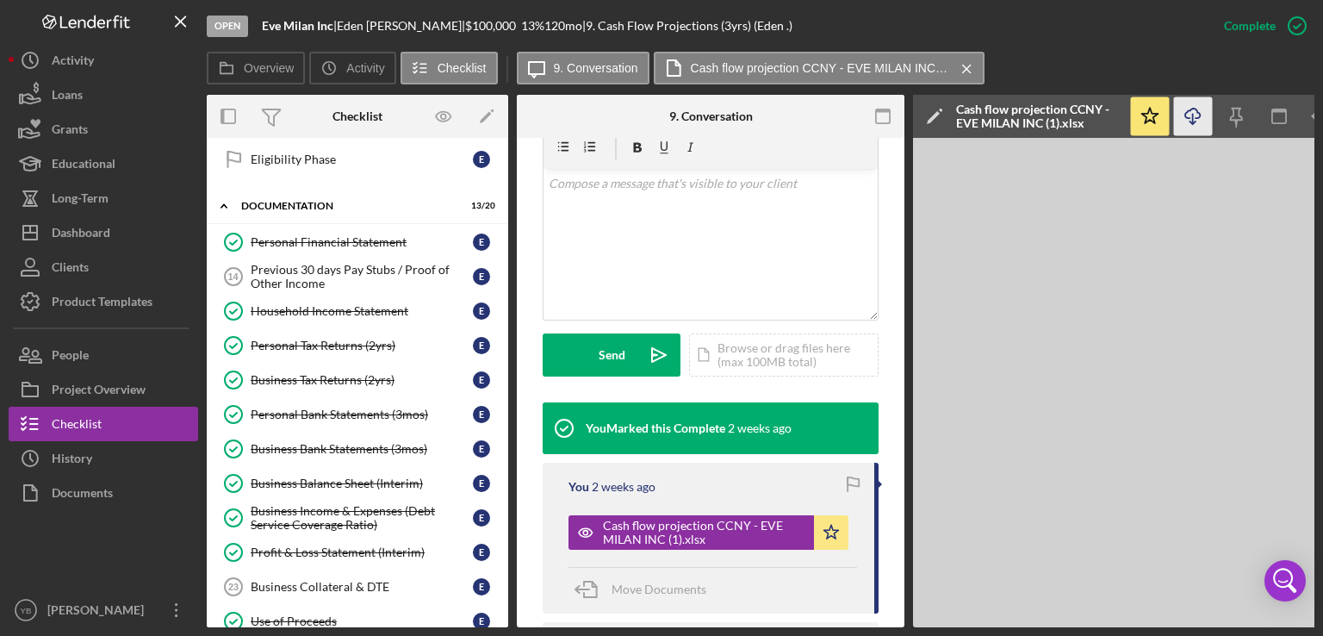
scroll to position [246, 0]
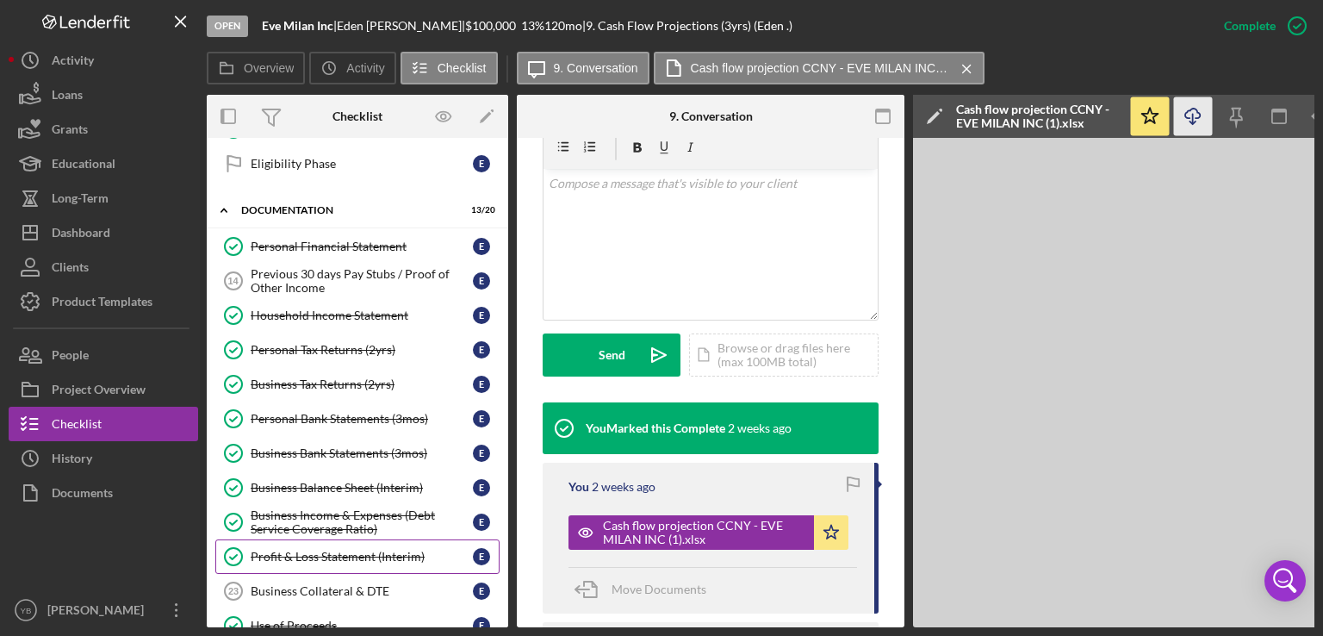
click at [402, 550] on div "Profit & Loss Statement (Interim)" at bounding box center [362, 557] width 222 height 14
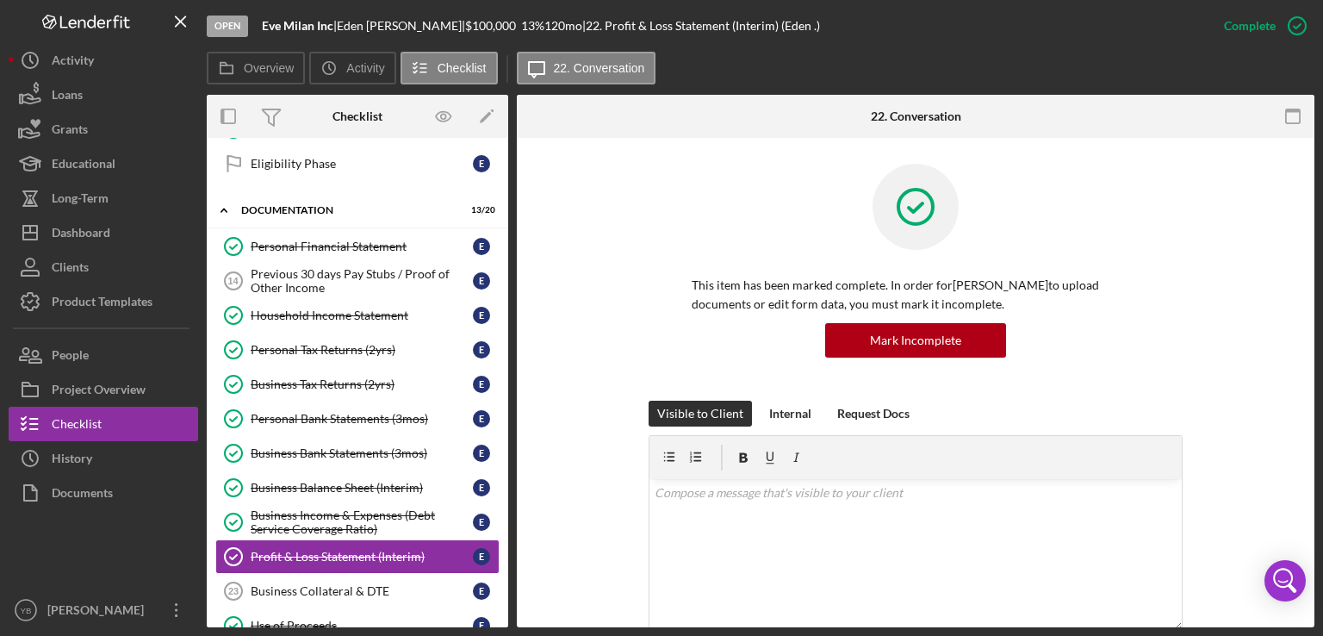
click at [1223, 239] on div "This item has been marked complete. In order for [PERSON_NAME] to upload docume…" at bounding box center [916, 282] width 746 height 237
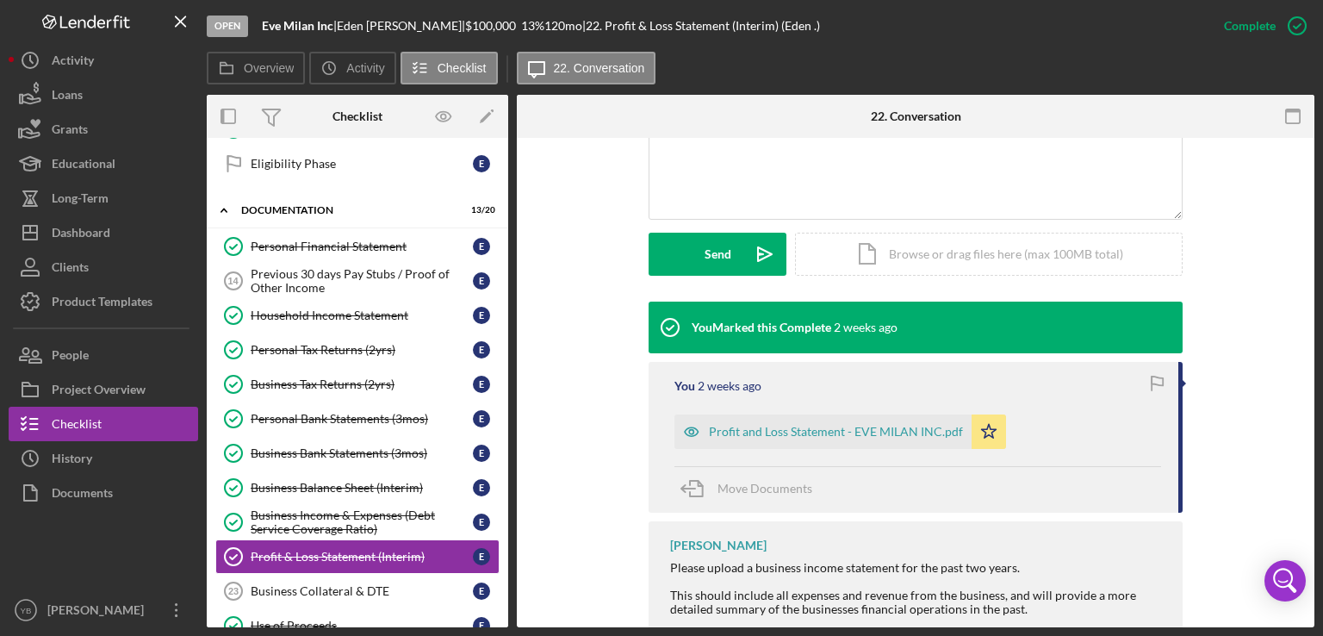
scroll to position [413, 0]
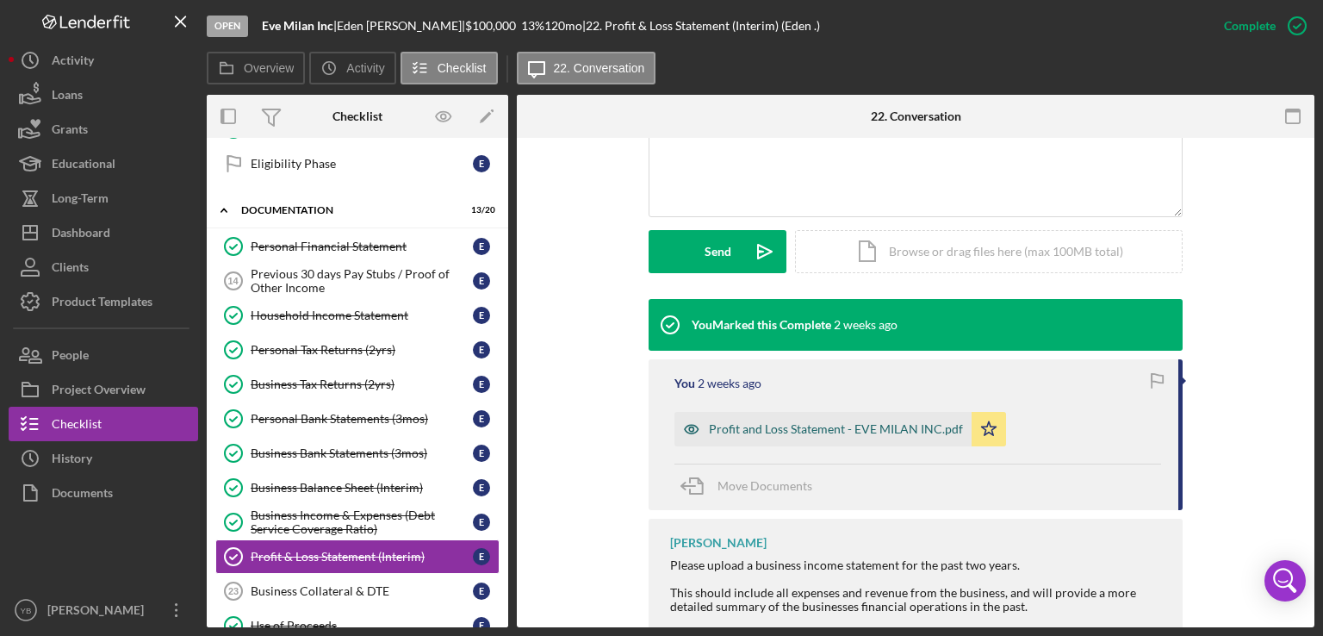
click at [759, 435] on div "Profit and Loss Statement - EVE MILAN INC.pdf" at bounding box center [822, 429] width 297 height 34
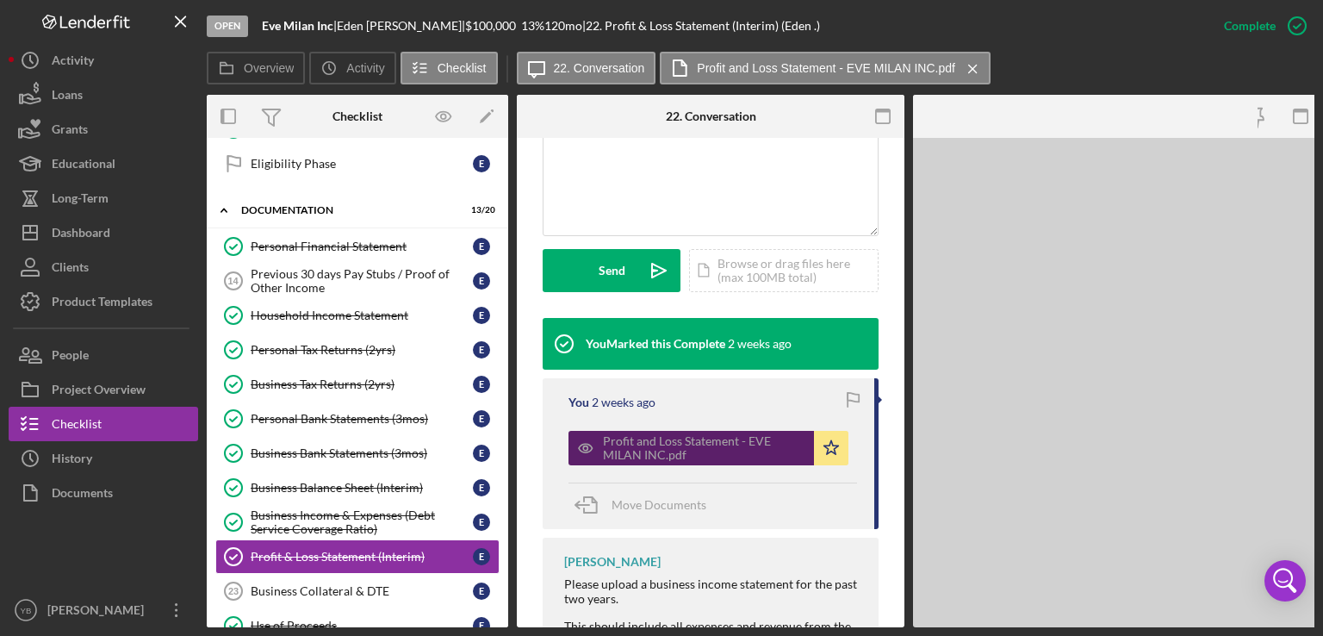
scroll to position [432, 0]
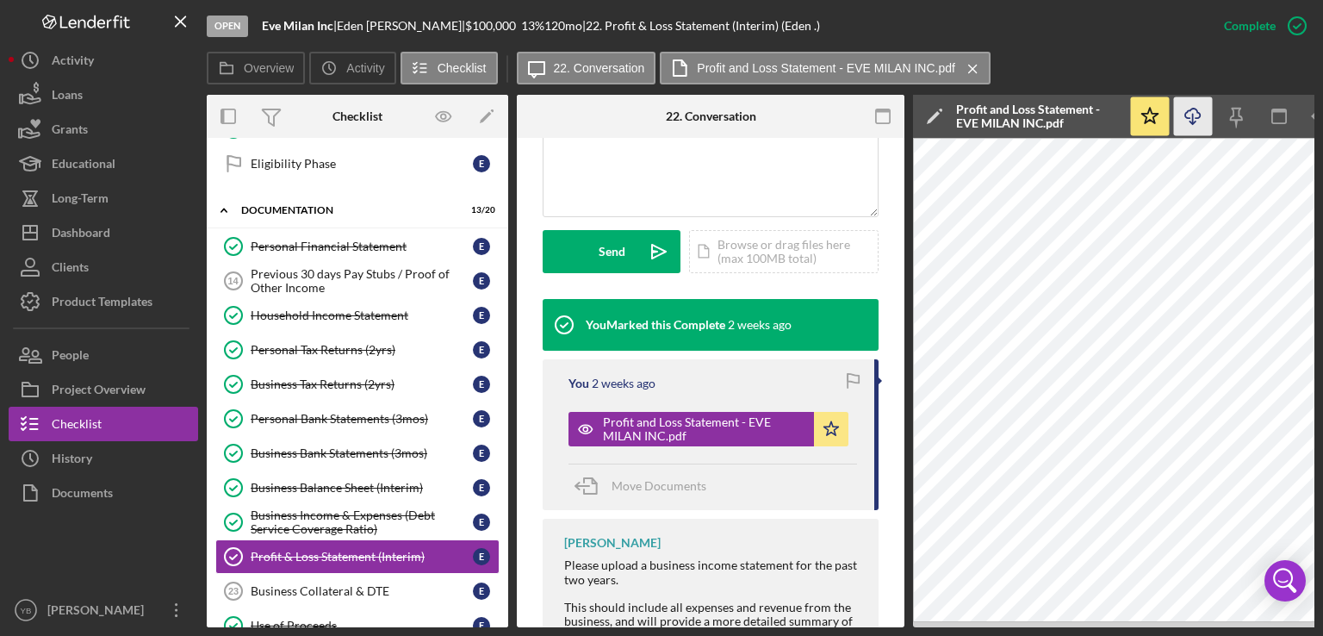
click at [1196, 117] on icon "Icon/Download" at bounding box center [1193, 116] width 39 height 39
click at [345, 486] on div "Business Balance Sheet (Interim)" at bounding box center [362, 488] width 222 height 14
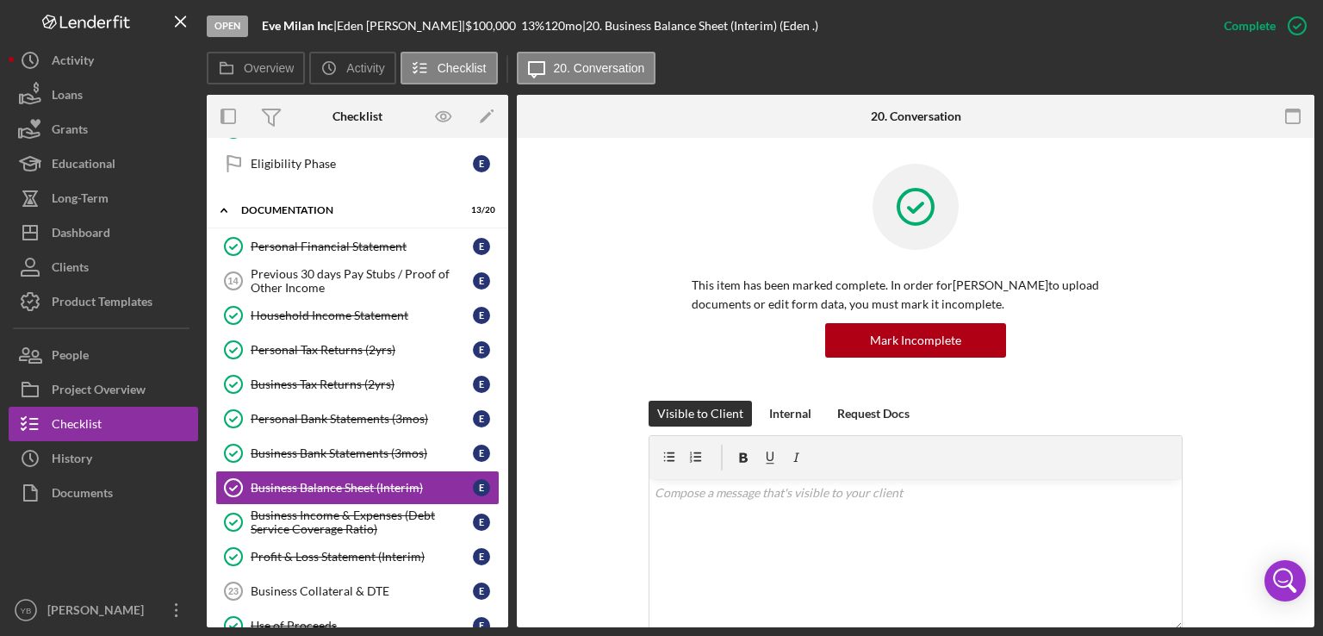
click at [1236, 304] on div "This item has been marked complete. In order for [PERSON_NAME] to upload docume…" at bounding box center [916, 282] width 746 height 237
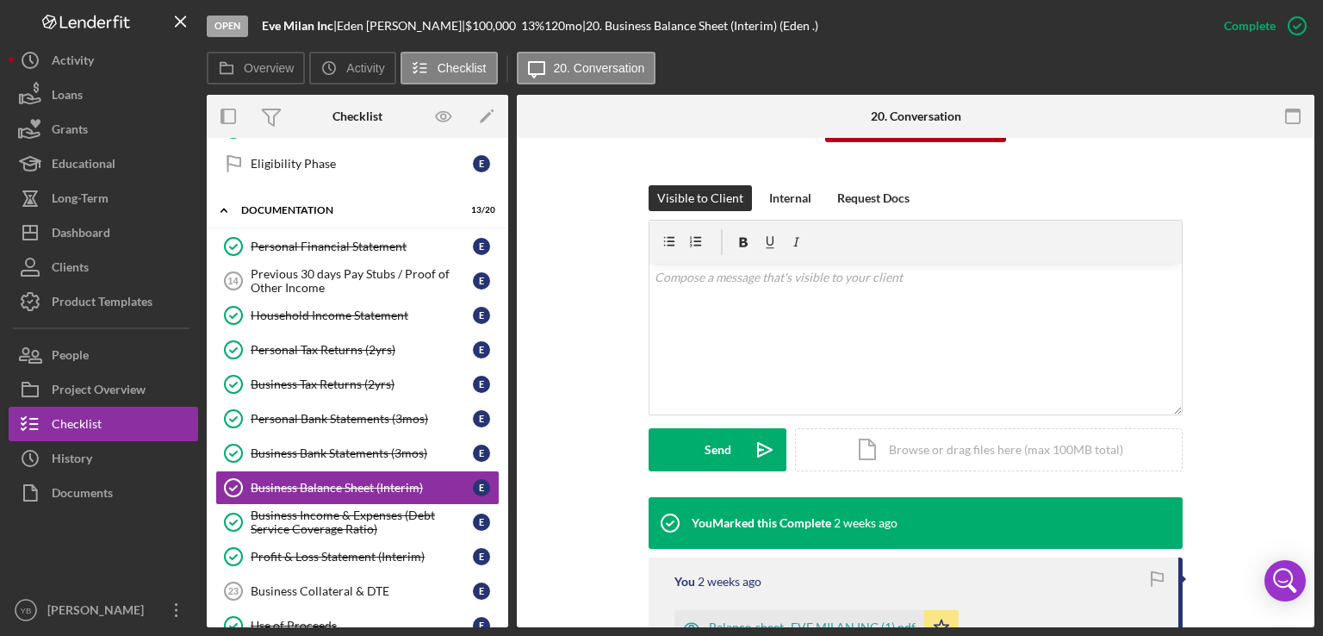
scroll to position [310, 0]
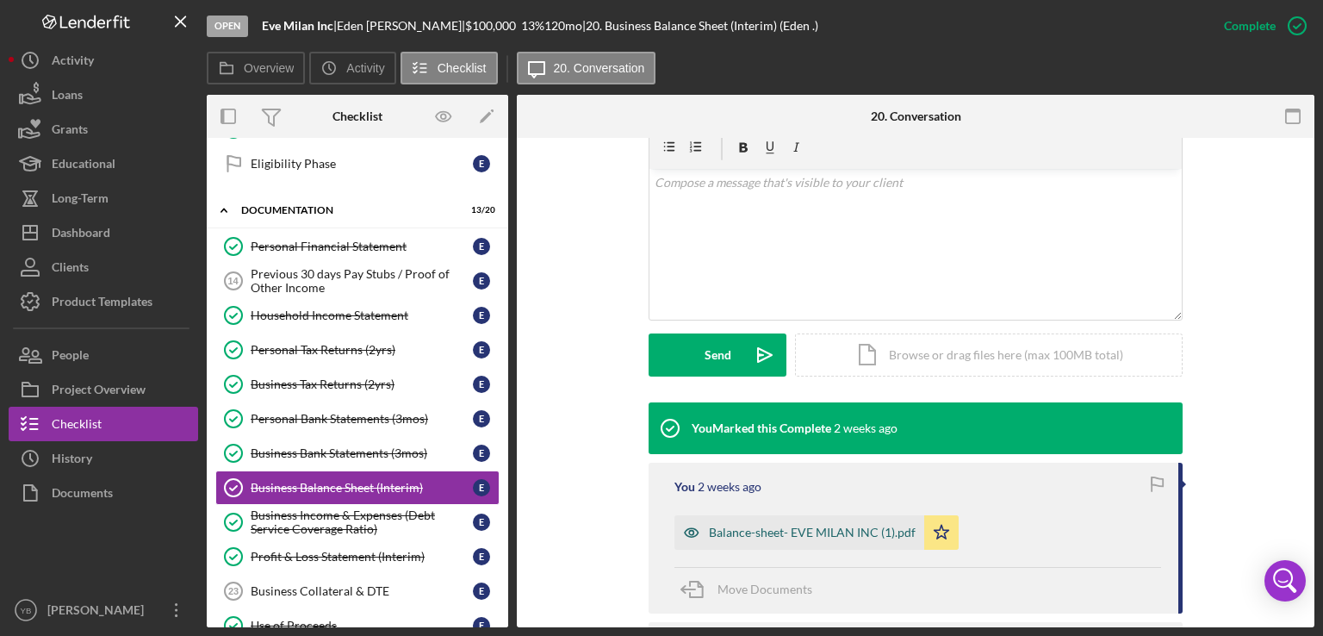
click at [848, 527] on div "Balance-sheet- EVE MILAN INC (1).pdf" at bounding box center [812, 532] width 207 height 14
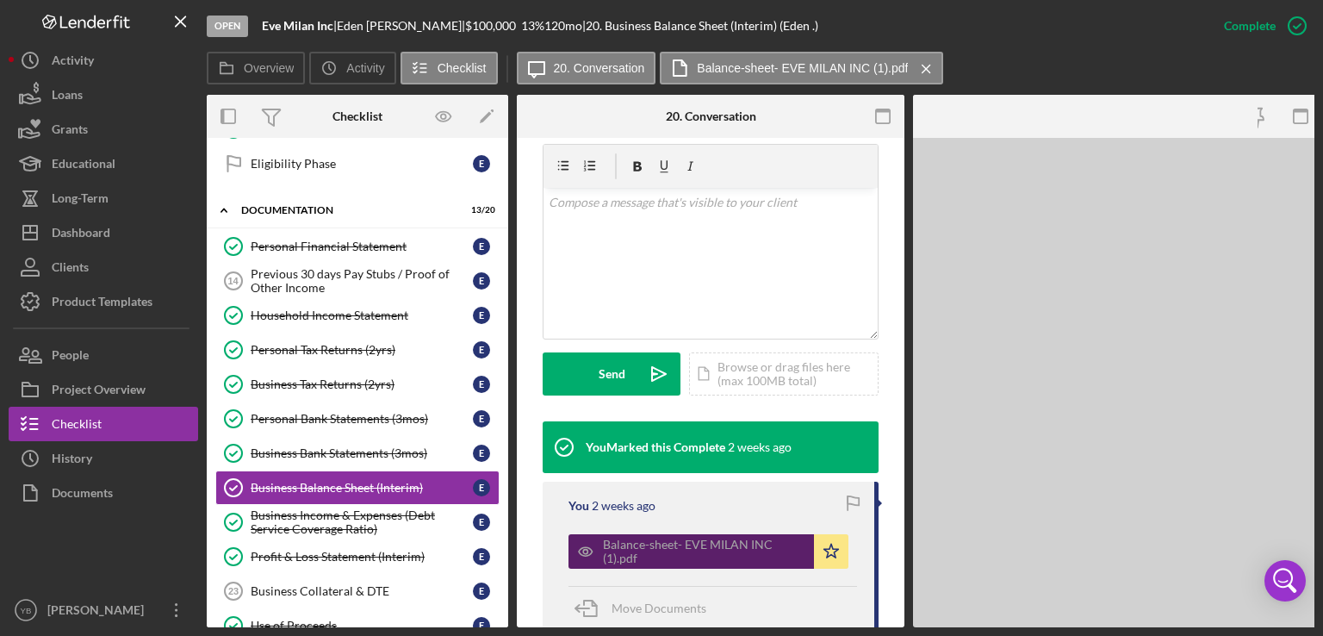
scroll to position [329, 0]
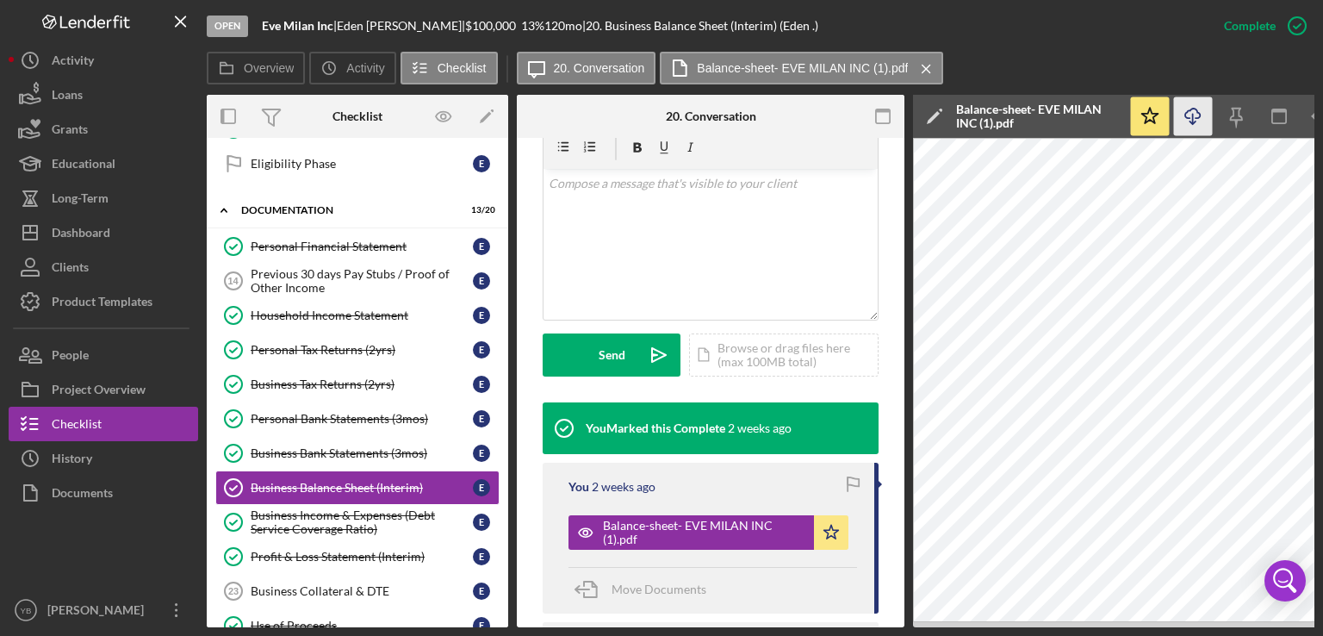
click at [1199, 115] on icon "Icon/Download" at bounding box center [1193, 116] width 39 height 39
